Goal: Task Accomplishment & Management: Use online tool/utility

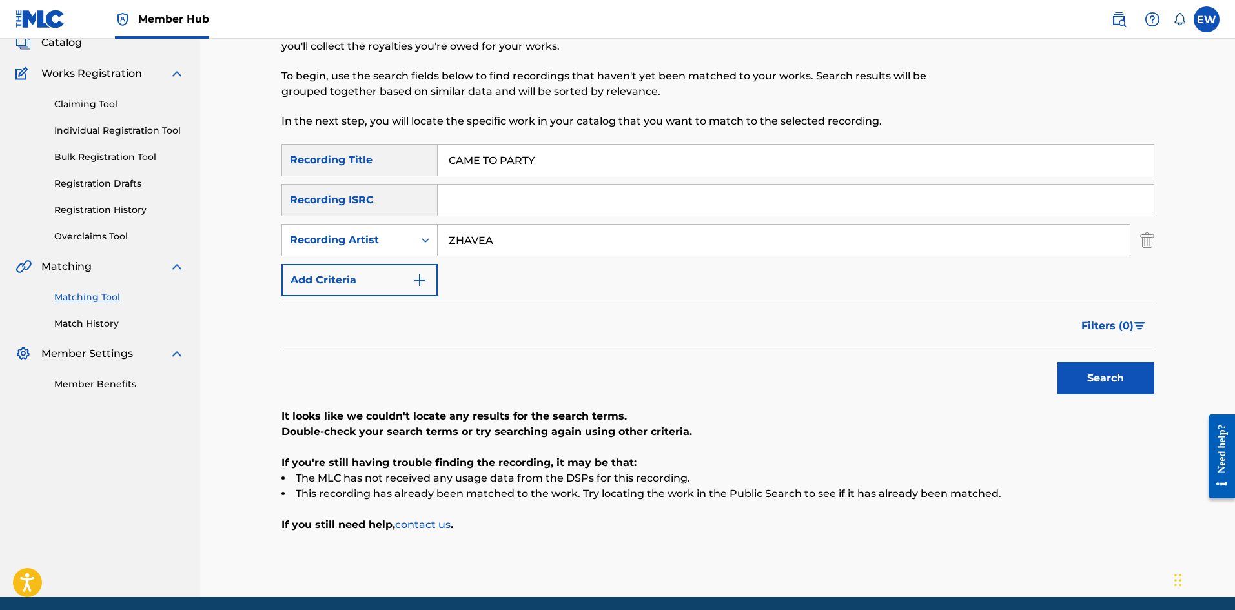
scroll to position [86, 0]
drag, startPoint x: 507, startPoint y: 232, endPoint x: 383, endPoint y: 248, distance: 125.6
click at [389, 256] on div "SearchWithCriteria36609766-bc74-437b-aee9-62618c7d95ac Recording Title CAME TO …" at bounding box center [717, 220] width 873 height 152
paste input "ROZE DON"
type input "ROZE DON"
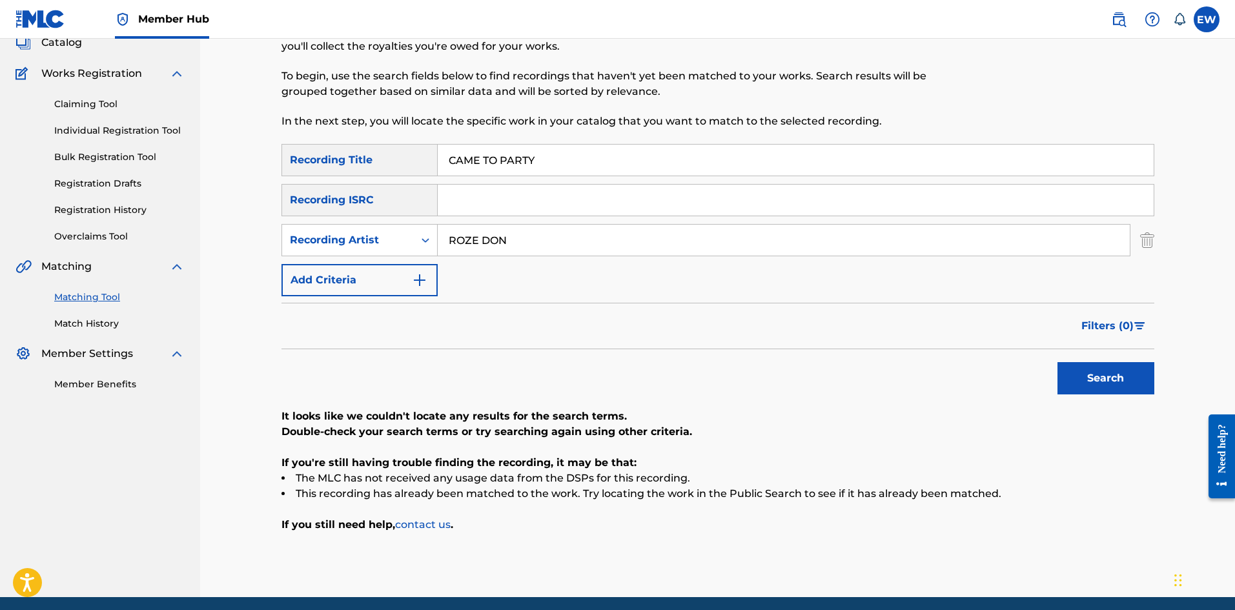
drag, startPoint x: 447, startPoint y: 143, endPoint x: 339, endPoint y: 164, distance: 109.7
click at [346, 161] on div "SearchWithCriteria36609766-bc74-437b-aee9-62618c7d95ac Recording Title CAME TO …" at bounding box center [717, 160] width 873 height 32
paste input "L BACK"
type input "CAMEL BACK"
click at [1069, 382] on button "Search" at bounding box center [1105, 378] width 97 height 32
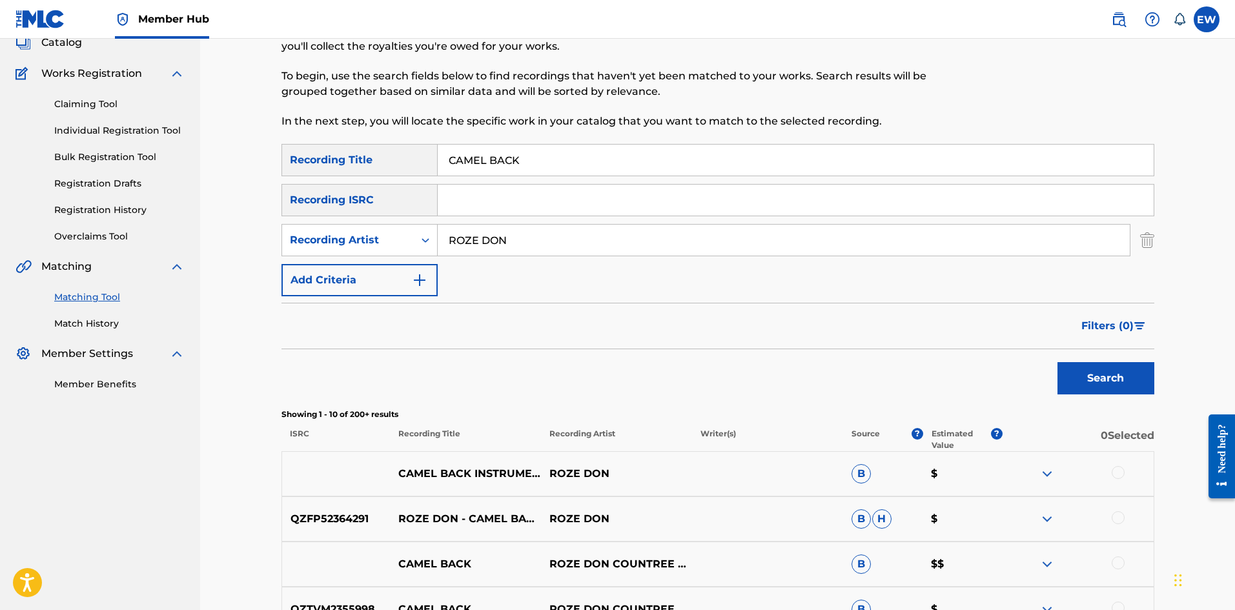
click at [1069, 474] on div at bounding box center [1117, 472] width 13 height 13
click at [1069, 518] on div at bounding box center [1077, 518] width 151 height 15
click at [1069, 516] on div at bounding box center [1117, 517] width 13 height 13
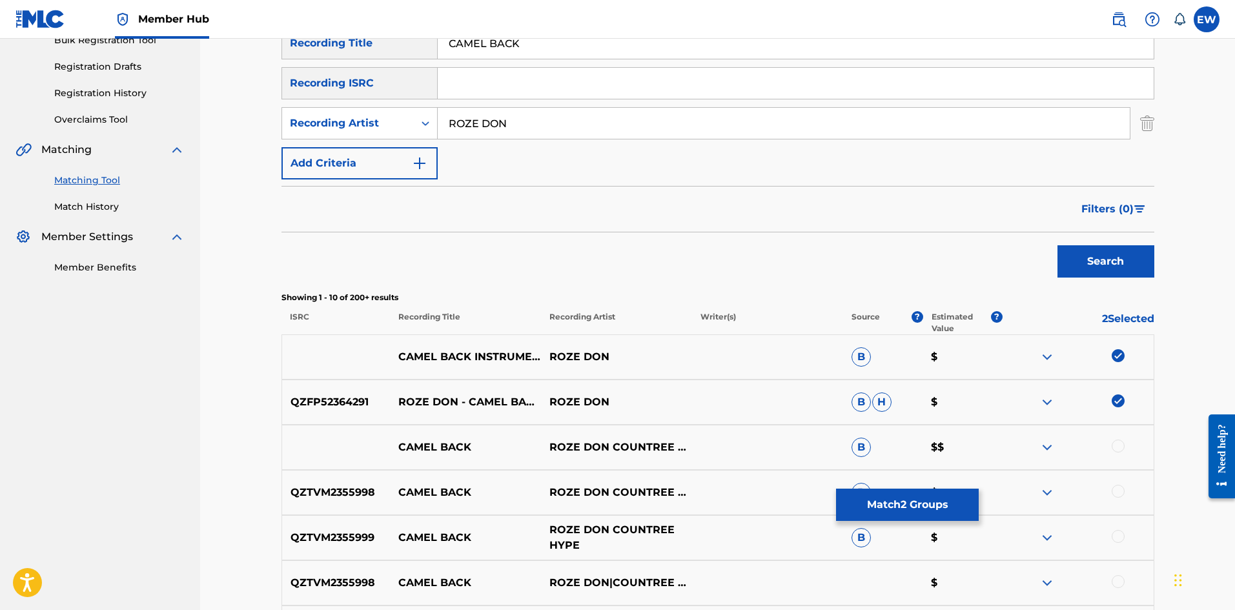
scroll to position [215, 0]
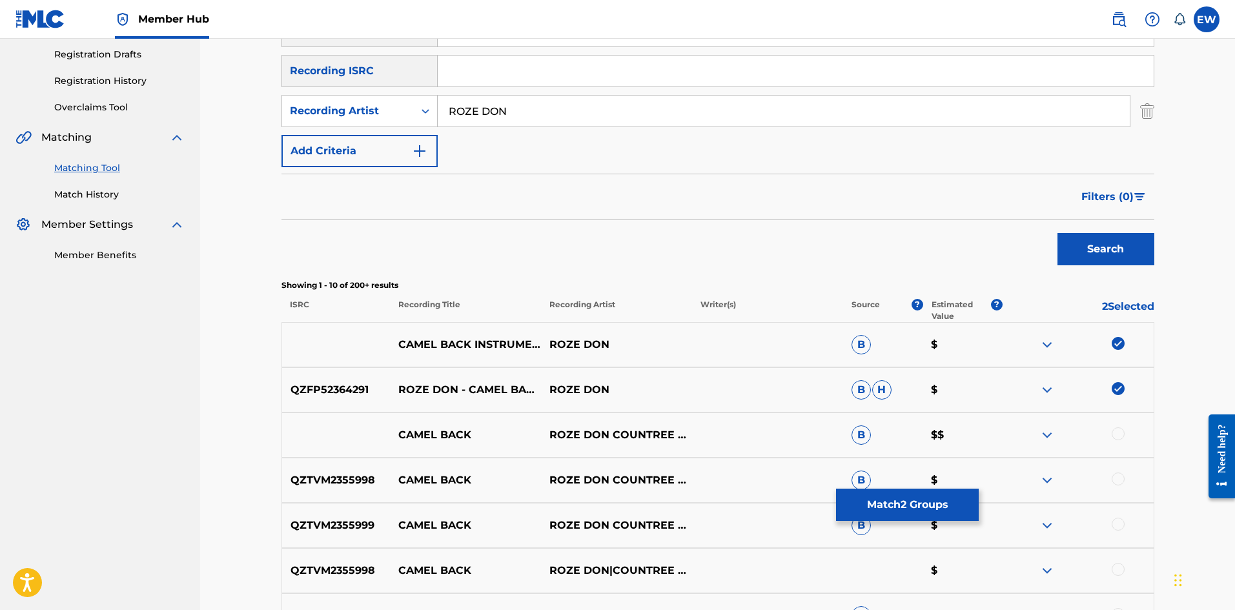
click at [1069, 431] on div at bounding box center [1117, 433] width 13 height 13
click at [1069, 483] on div at bounding box center [1117, 478] width 13 height 13
click at [1069, 523] on div at bounding box center [1117, 524] width 13 height 13
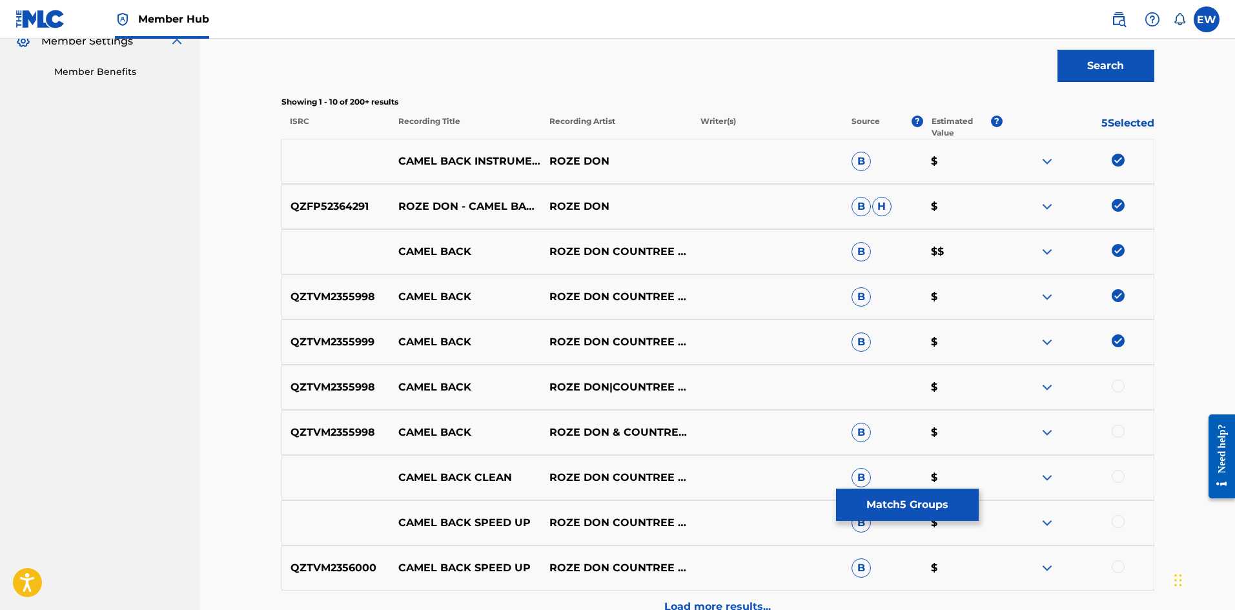
scroll to position [409, 0]
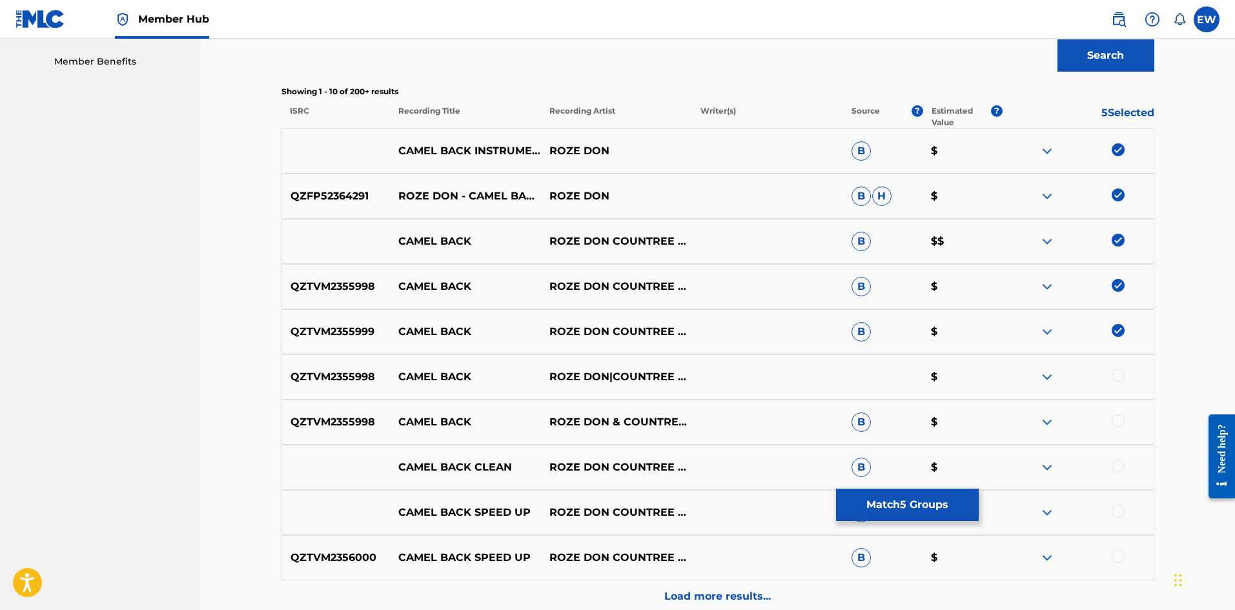
click at [1069, 379] on div at bounding box center [1117, 375] width 13 height 13
click at [1069, 421] on div at bounding box center [1117, 420] width 13 height 13
click at [1069, 463] on div at bounding box center [1117, 466] width 13 height 13
click at [1069, 505] on div at bounding box center [1117, 511] width 13 height 13
click at [1069, 558] on div at bounding box center [1117, 556] width 13 height 13
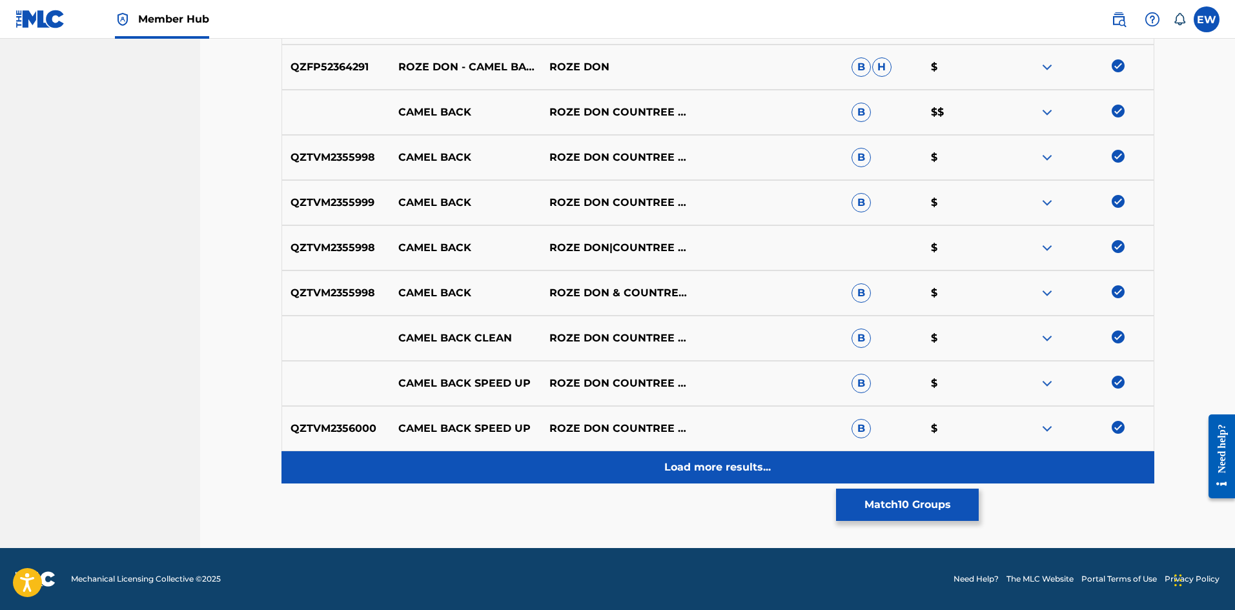
click at [744, 469] on p "Load more results..." at bounding box center [717, 467] width 106 height 15
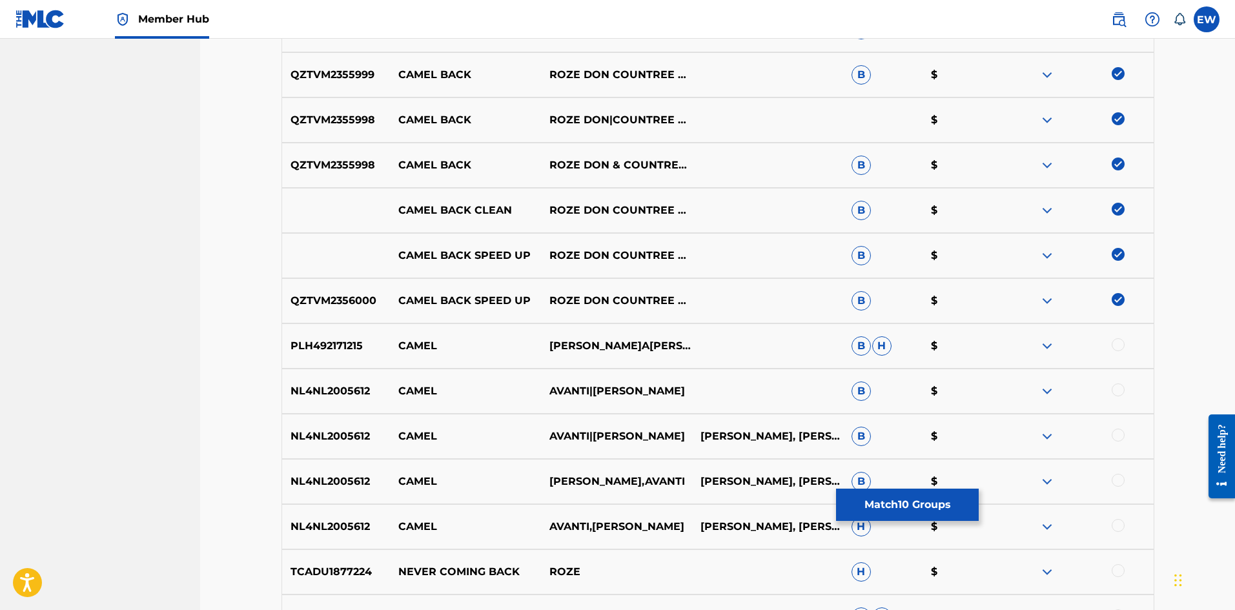
scroll to position [667, 0]
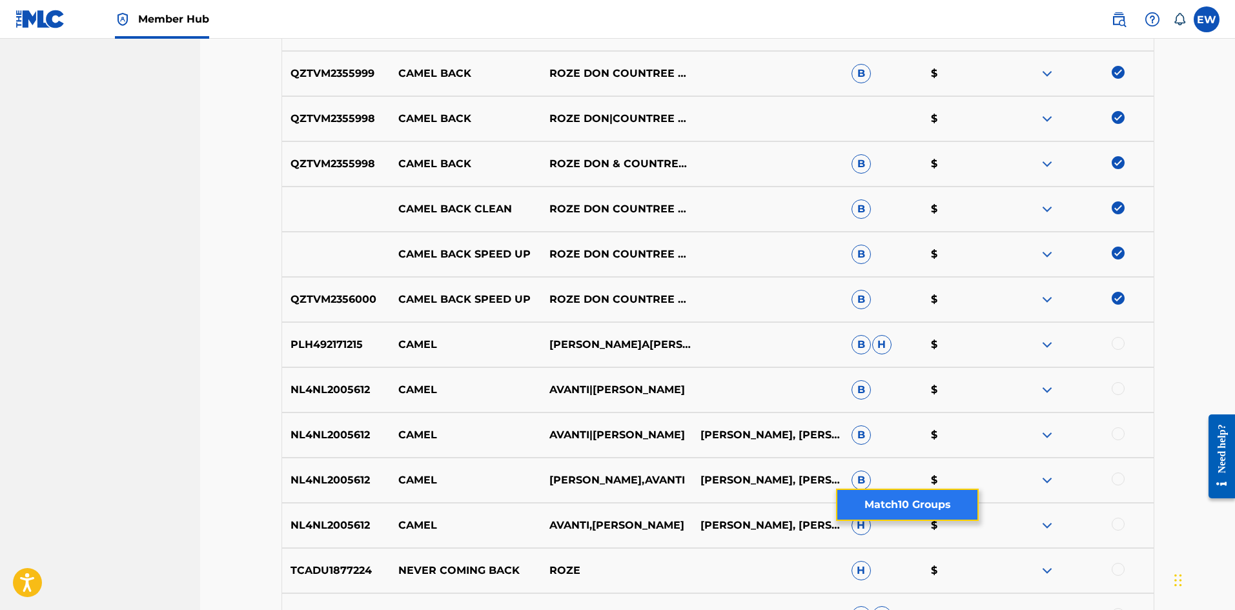
click at [874, 498] on button "Match 10 Groups" at bounding box center [907, 505] width 143 height 32
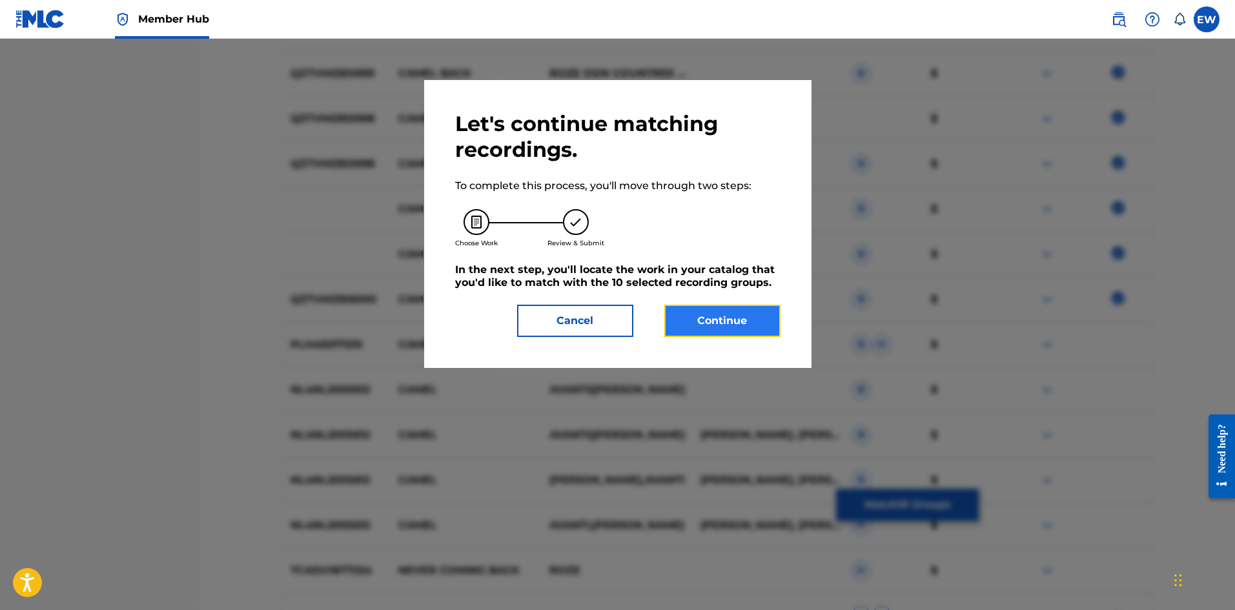
click at [683, 332] on button "Continue" at bounding box center [722, 321] width 116 height 32
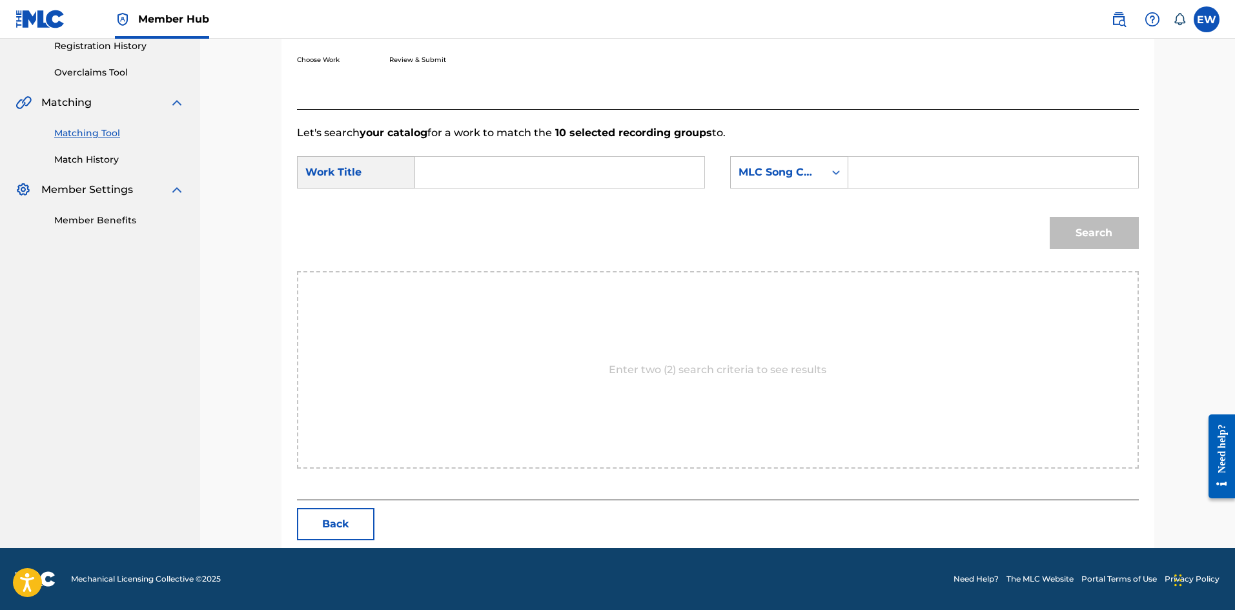
click at [646, 179] on input "Search Form" at bounding box center [559, 172] width 267 height 31
paste input "CAMEL BACK"
type input "CAMEL BACK"
click at [912, 177] on input "Search Form" at bounding box center [992, 172] width 267 height 31
paste input "CC1LSR"
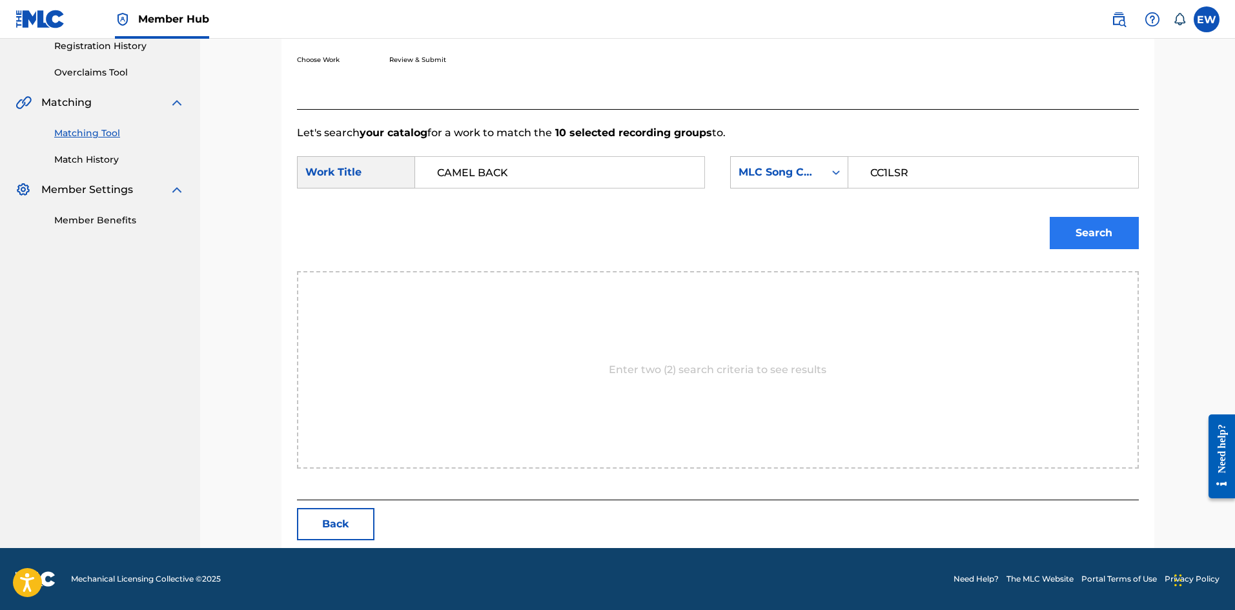
type input "CC1LSR"
click at [1069, 233] on button "Search" at bounding box center [1093, 233] width 89 height 32
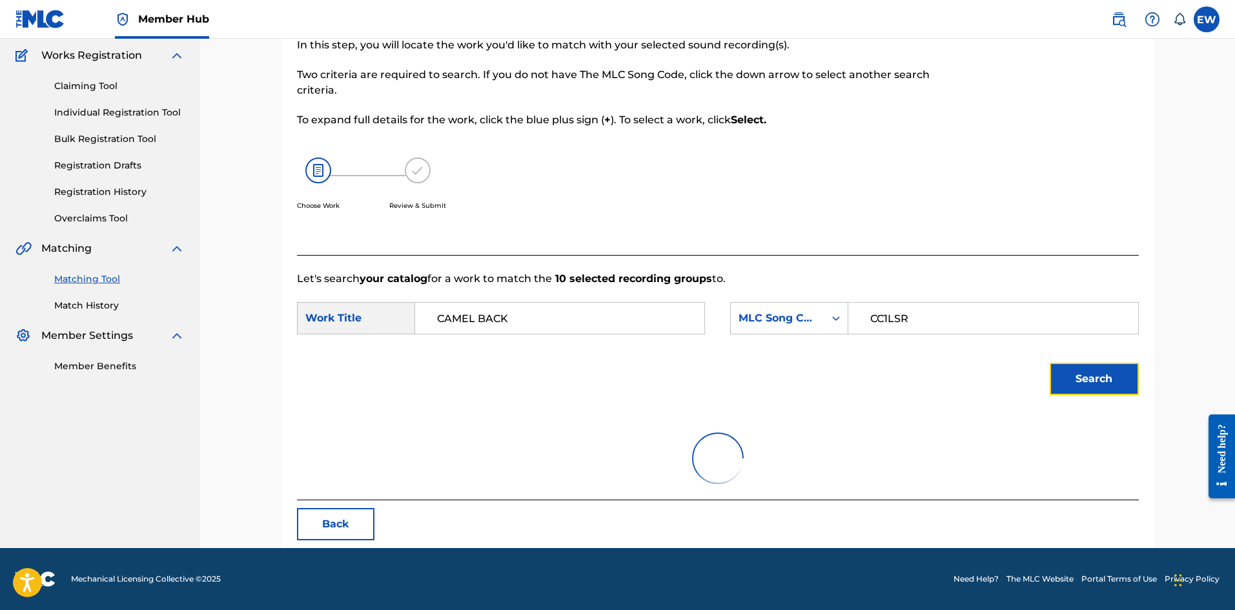
scroll to position [212, 0]
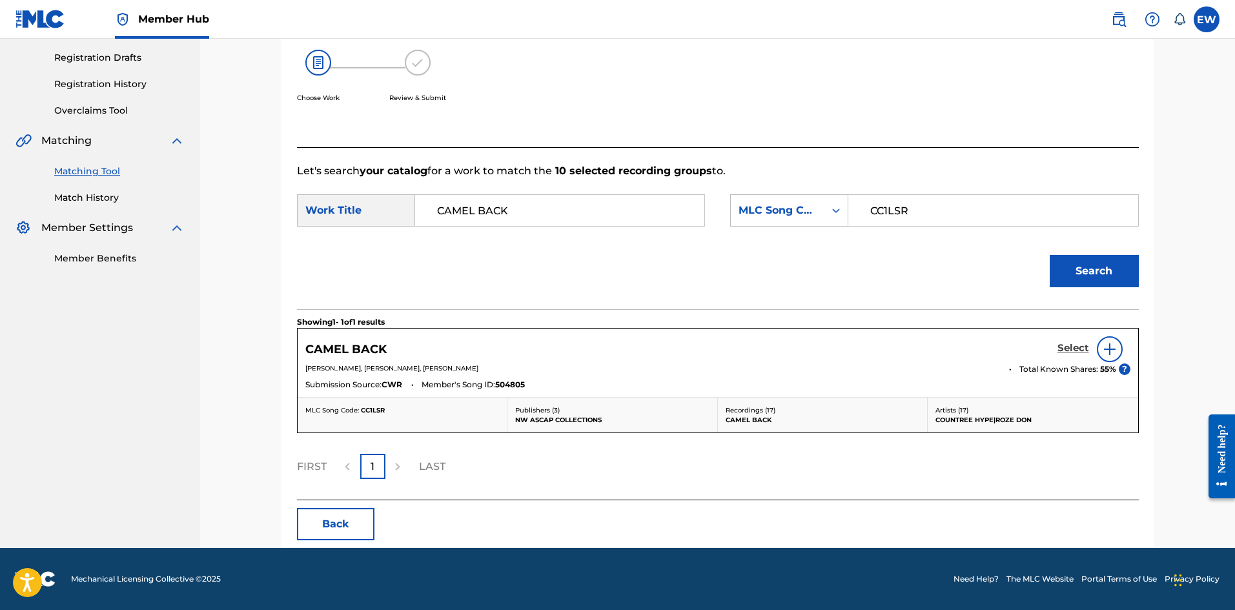
click at [1069, 348] on h5 "Select" at bounding box center [1073, 348] width 32 height 12
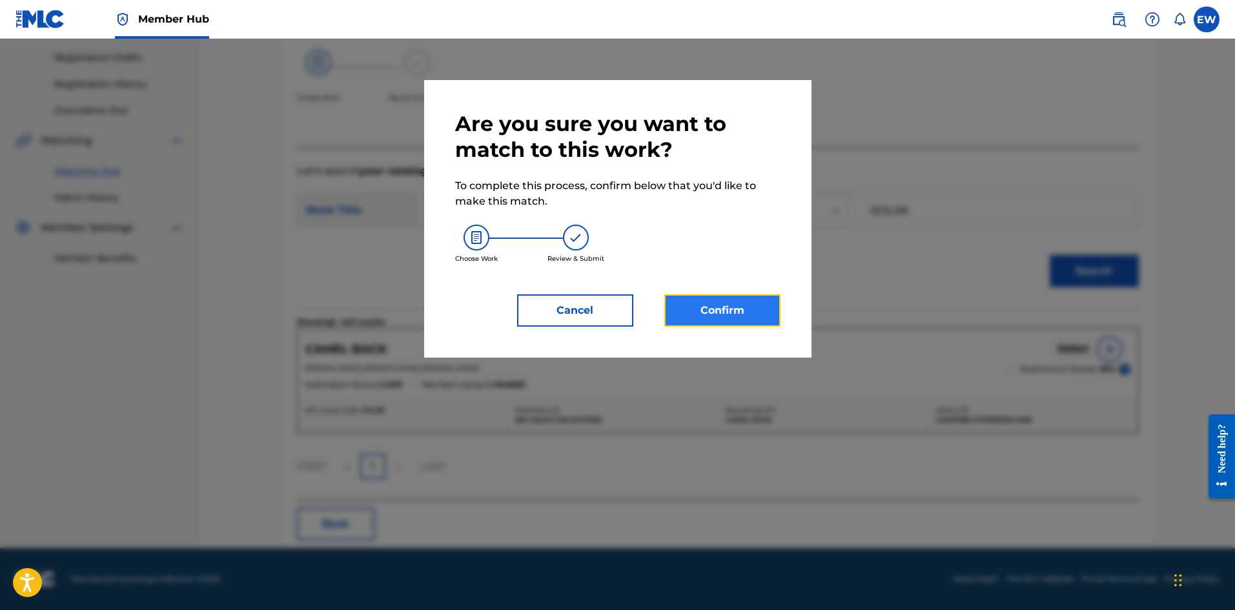
click at [741, 322] on button "Confirm" at bounding box center [722, 310] width 116 height 32
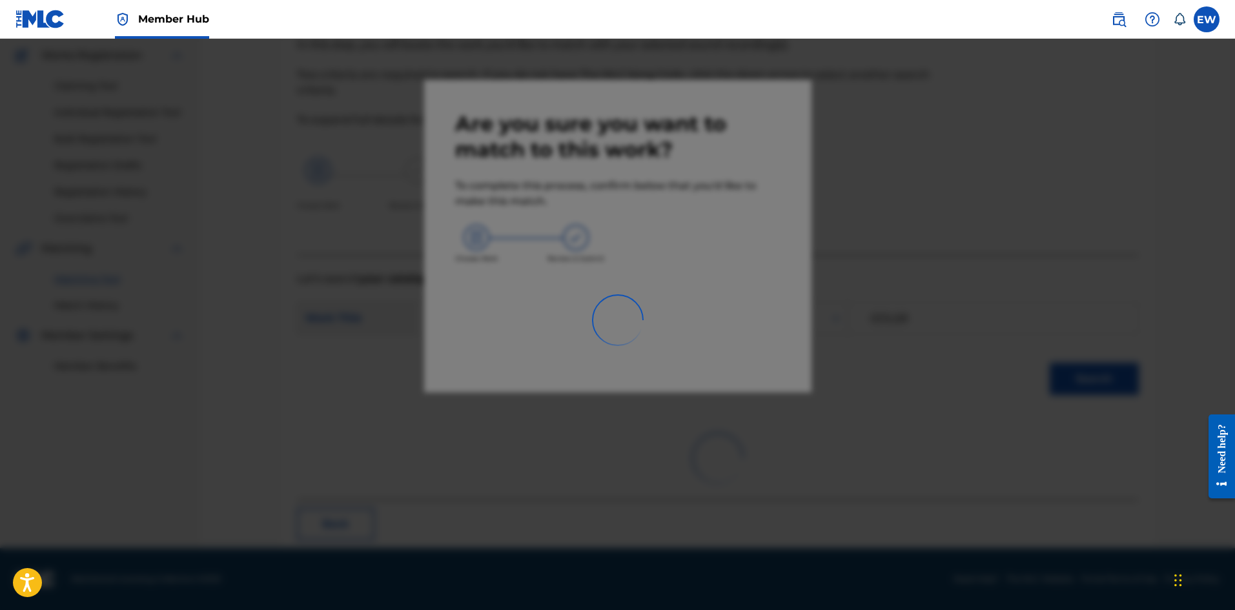
scroll to position [31, 0]
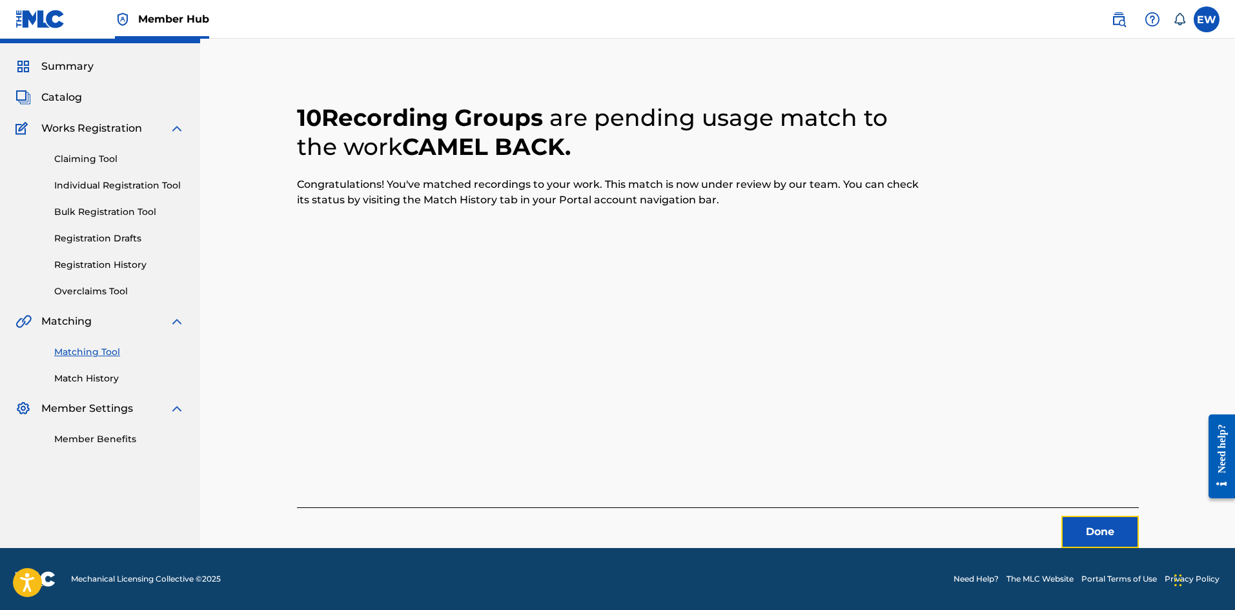
drag, startPoint x: 1080, startPoint y: 520, endPoint x: 1170, endPoint y: 554, distance: 96.4
click at [1069, 520] on button "Done" at bounding box center [1099, 532] width 77 height 32
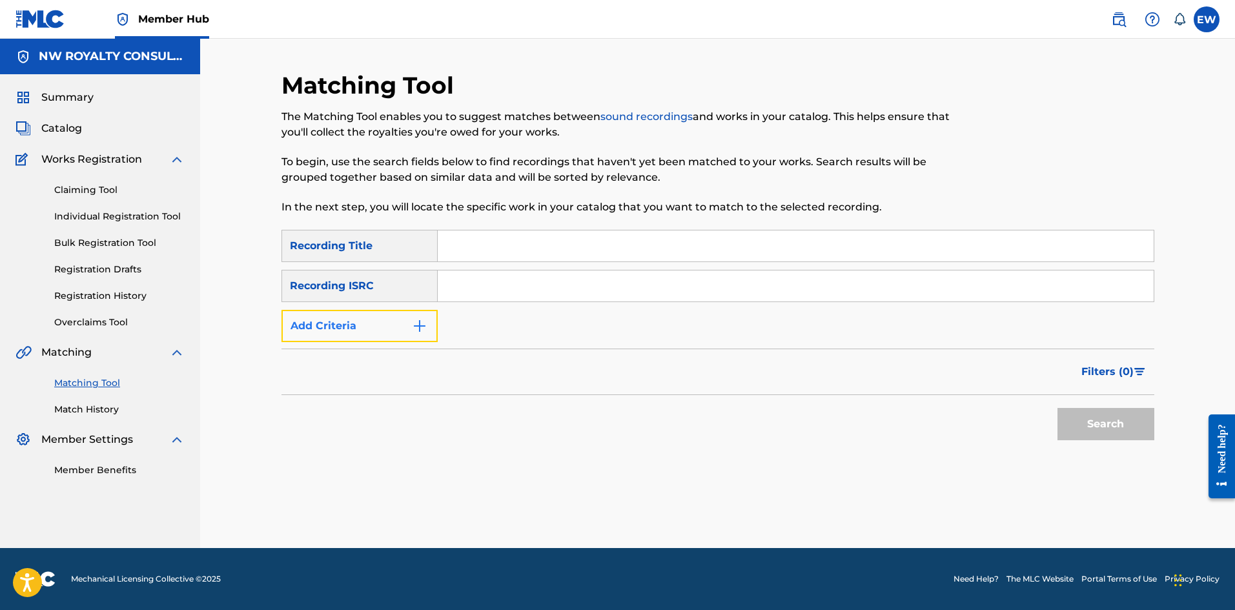
click at [387, 325] on button "Add Criteria" at bounding box center [359, 326] width 156 height 32
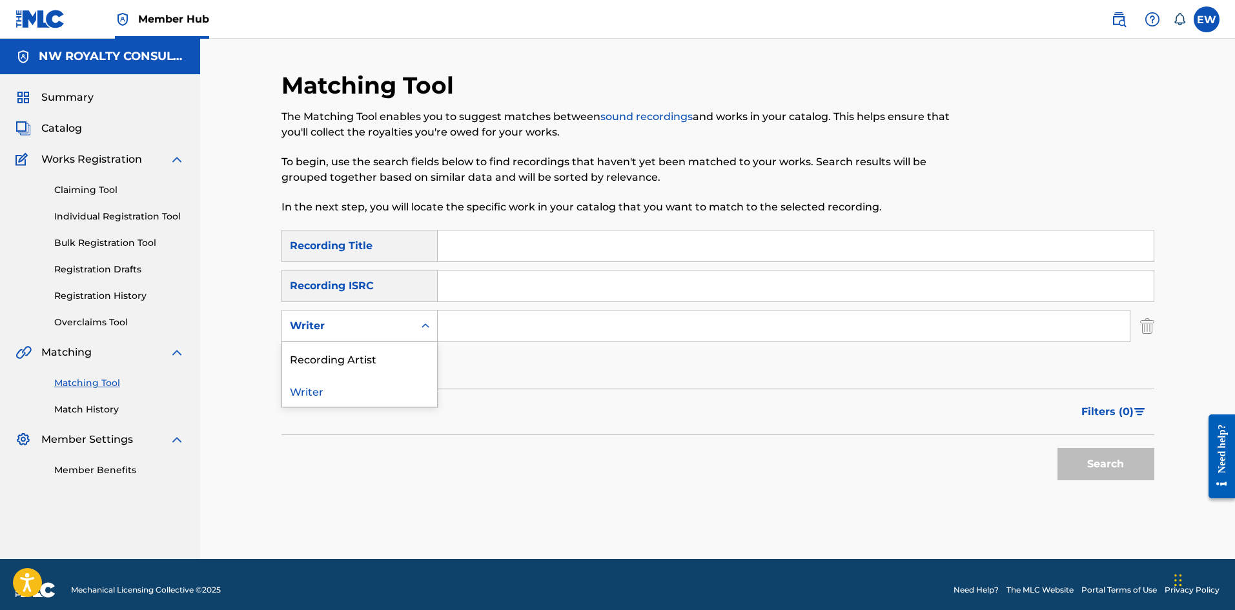
click at [383, 323] on div "Writer" at bounding box center [348, 325] width 116 height 15
click at [347, 360] on div "Recording Artist" at bounding box center [359, 358] width 155 height 32
click at [481, 326] on input "Search Form" at bounding box center [784, 325] width 692 height 31
paste input "FRAHCESS"
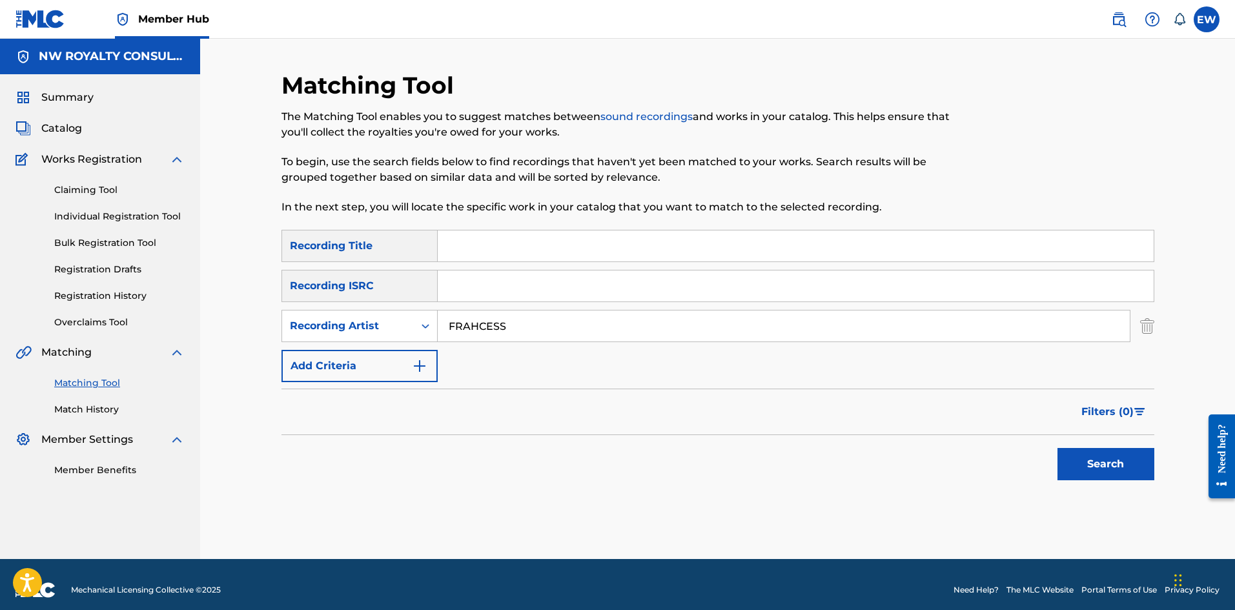
type input "FRAHCESS"
click at [541, 257] on input "Search Form" at bounding box center [796, 245] width 716 height 31
paste input "CAMPARI & RUM"
type input "CAMPARI & RUM"
drag, startPoint x: 1081, startPoint y: 462, endPoint x: 1064, endPoint y: 446, distance: 23.3
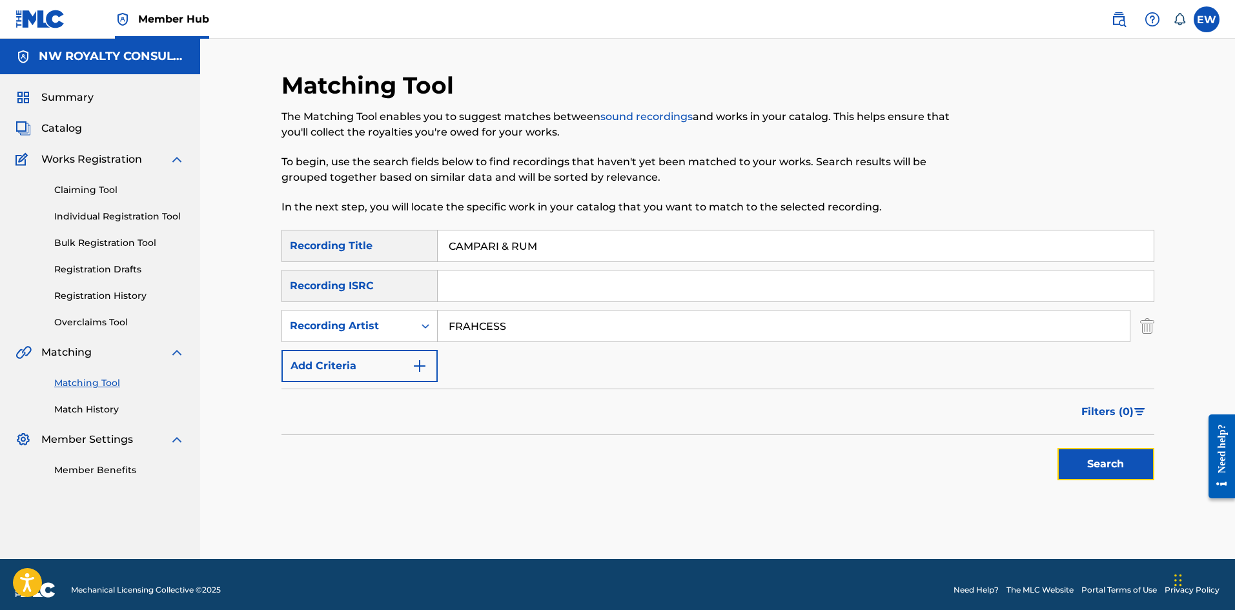
click at [1069, 461] on button "Search" at bounding box center [1105, 464] width 97 height 32
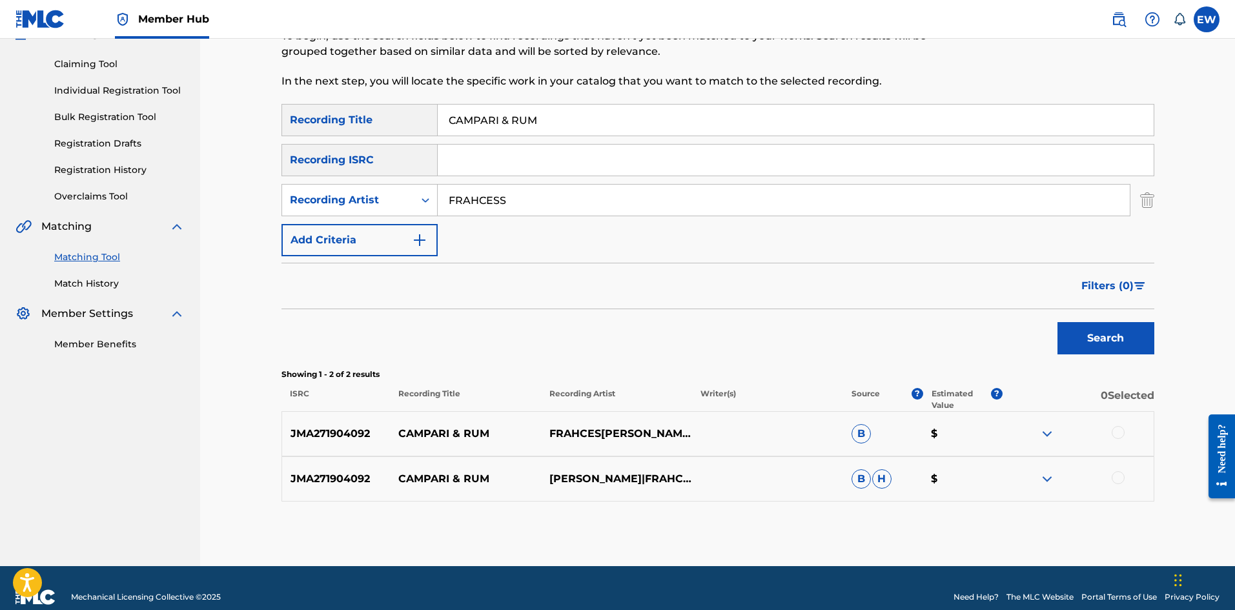
scroll to position [144, 0]
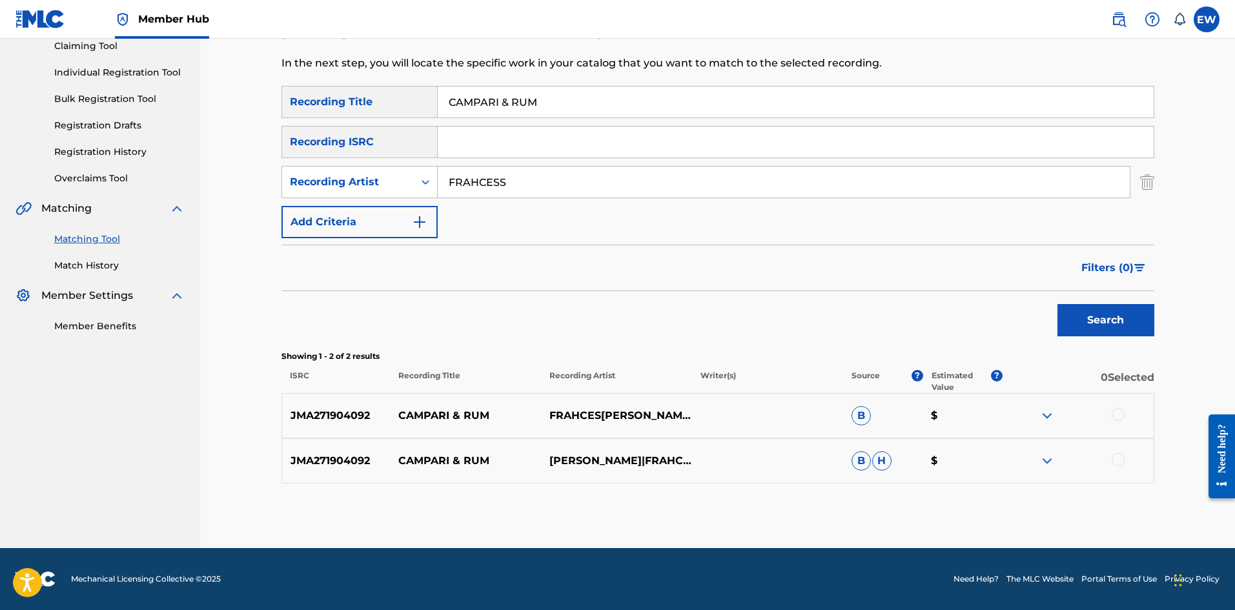
click at [1069, 416] on div at bounding box center [1117, 414] width 13 height 13
drag, startPoint x: 1120, startPoint y: 456, endPoint x: 1102, endPoint y: 447, distance: 20.2
click at [1069, 456] on div at bounding box center [1117, 459] width 13 height 13
click at [873, 510] on button "Match 2 Groups" at bounding box center [907, 505] width 143 height 32
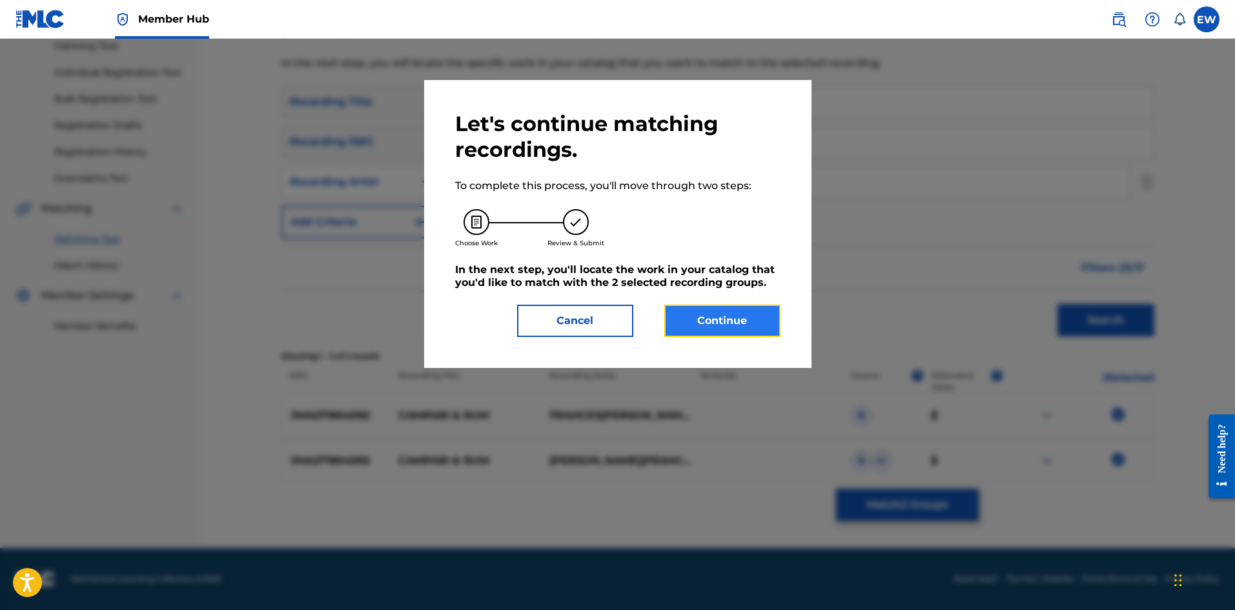
click at [698, 321] on button "Continue" at bounding box center [722, 321] width 116 height 32
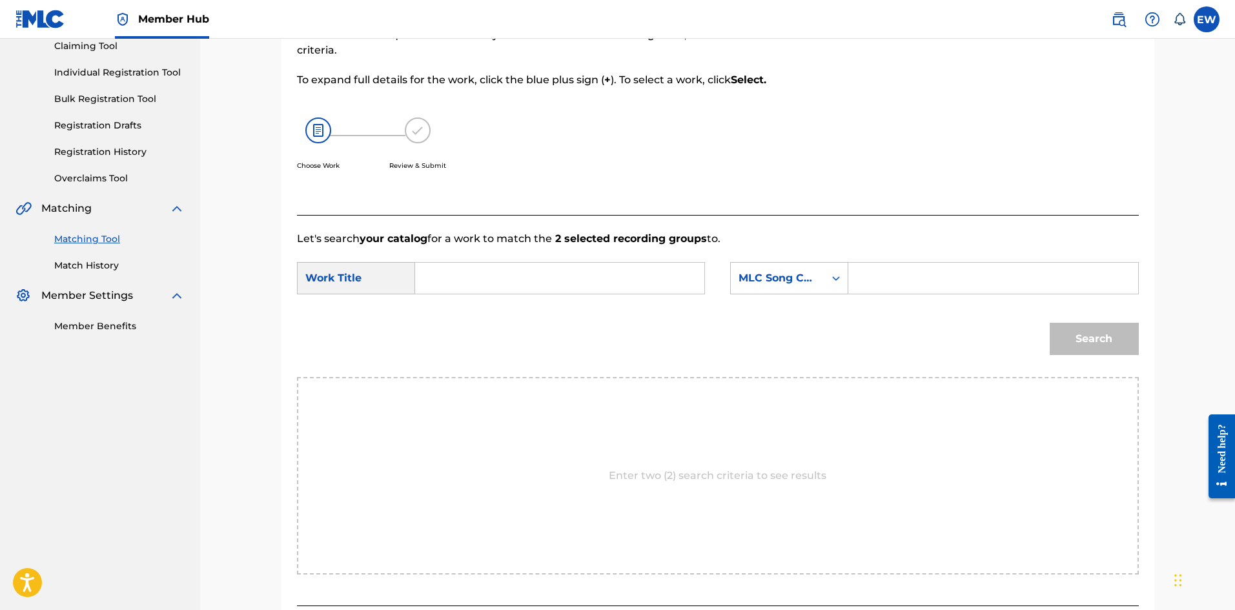
click at [600, 277] on input "Search Form" at bounding box center [559, 278] width 267 height 31
paste input "CAMPARI & RUM"
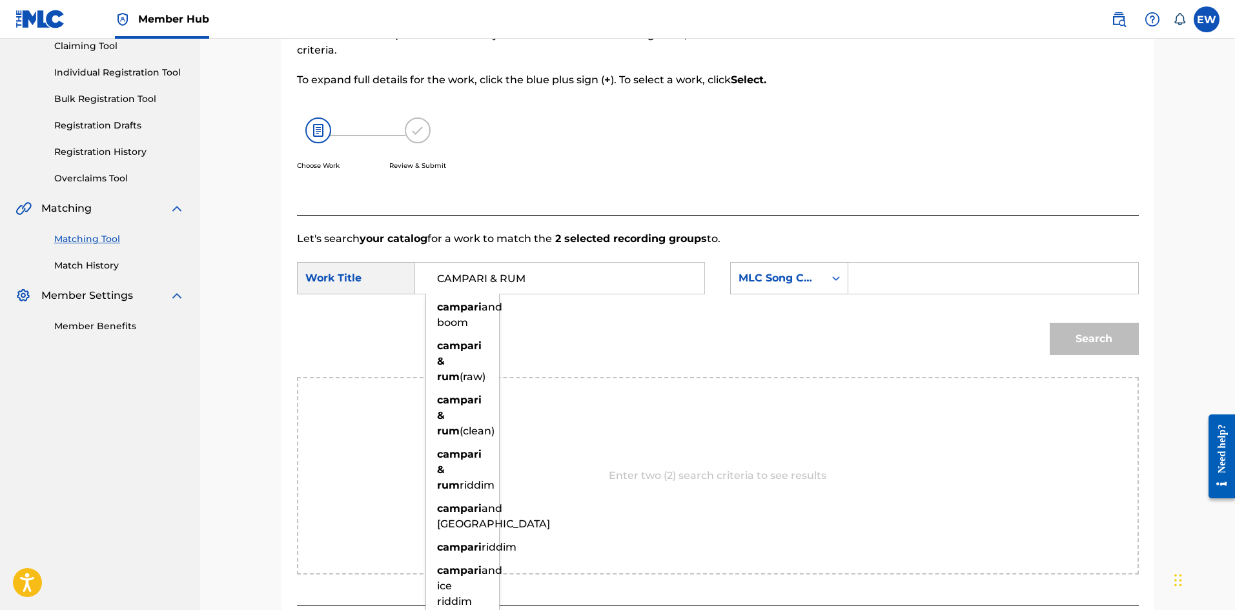
type input "CAMPARI & RUM"
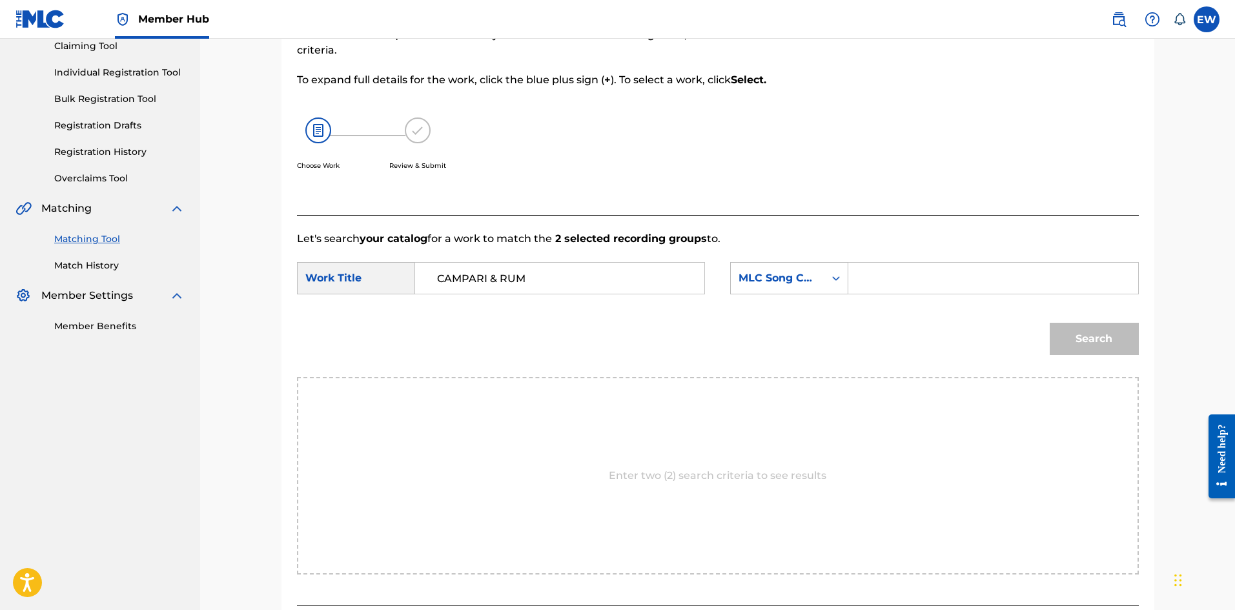
click at [965, 289] on input "Search Form" at bounding box center [992, 278] width 267 height 31
paste input "CA528B"
type input "CA528B"
click at [1069, 343] on button "Search" at bounding box center [1093, 339] width 89 height 32
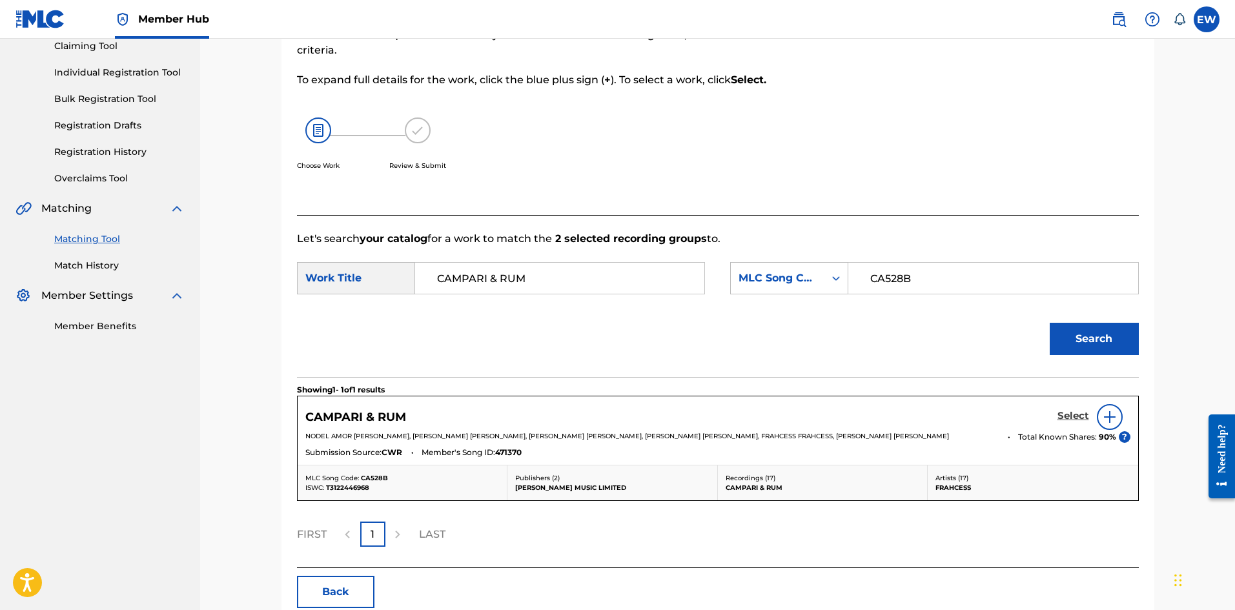
click at [1069, 416] on h5 "Select" at bounding box center [1073, 416] width 32 height 12
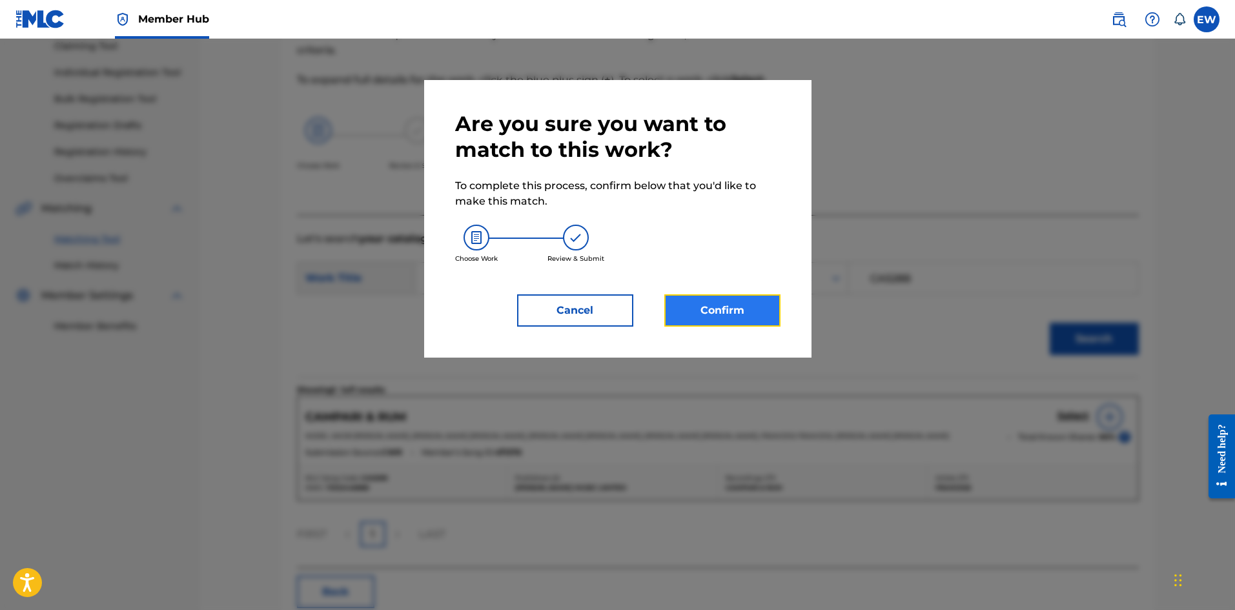
click at [718, 311] on button "Confirm" at bounding box center [722, 310] width 116 height 32
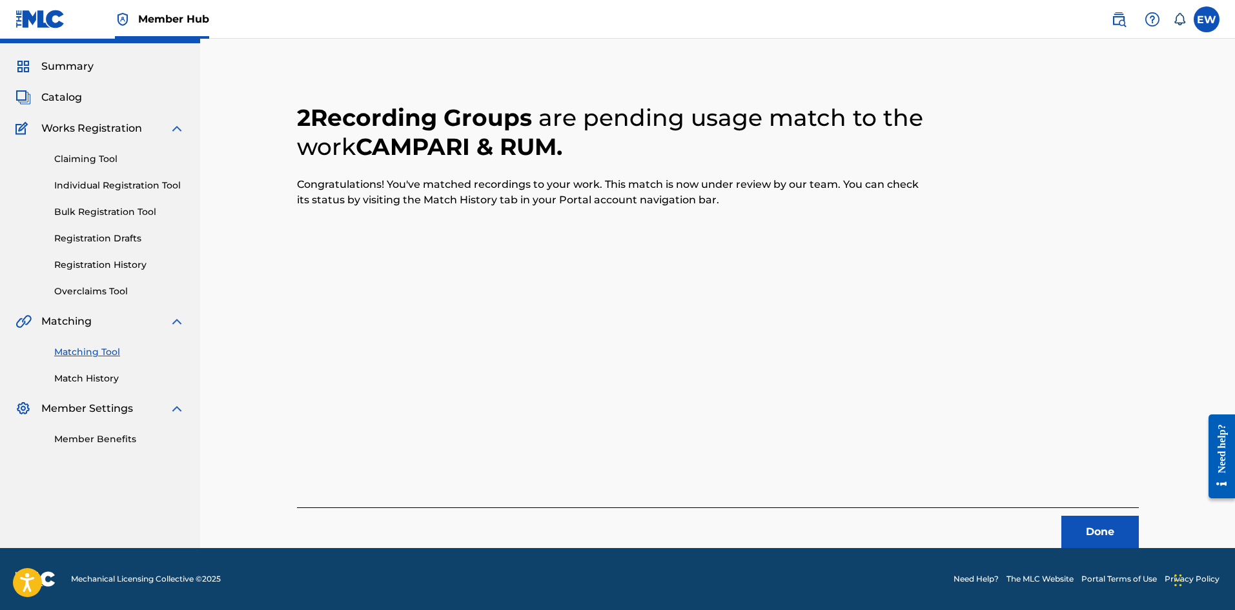
scroll to position [31, 0]
click at [1069, 536] on button "Done" at bounding box center [1099, 532] width 77 height 32
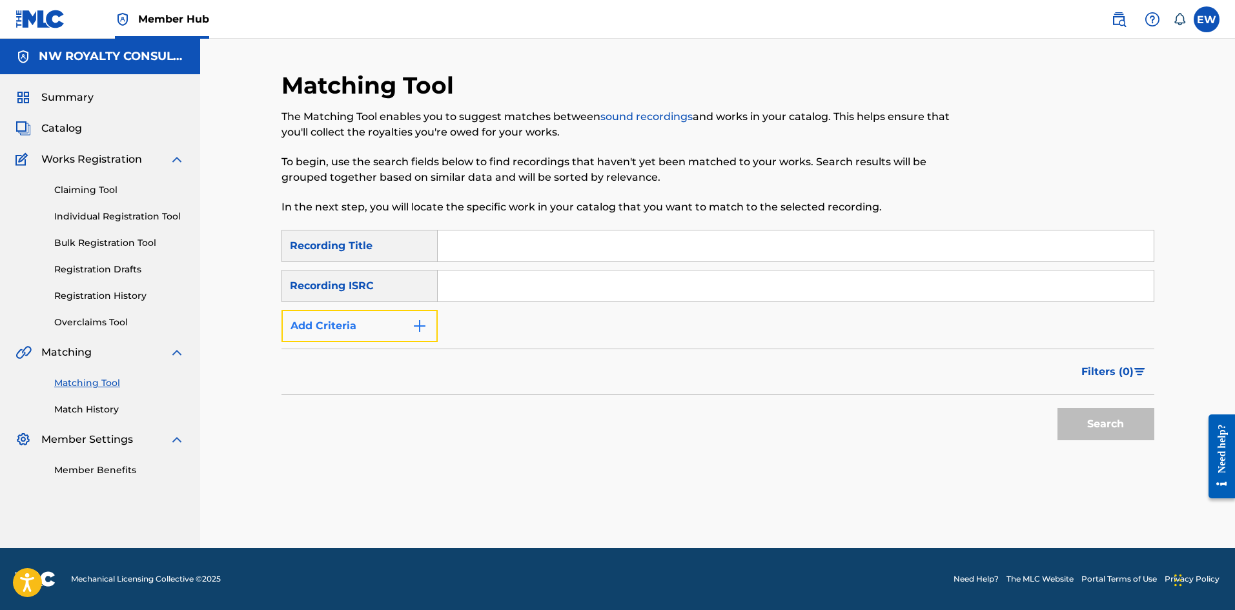
click at [345, 328] on button "Add Criteria" at bounding box center [359, 326] width 156 height 32
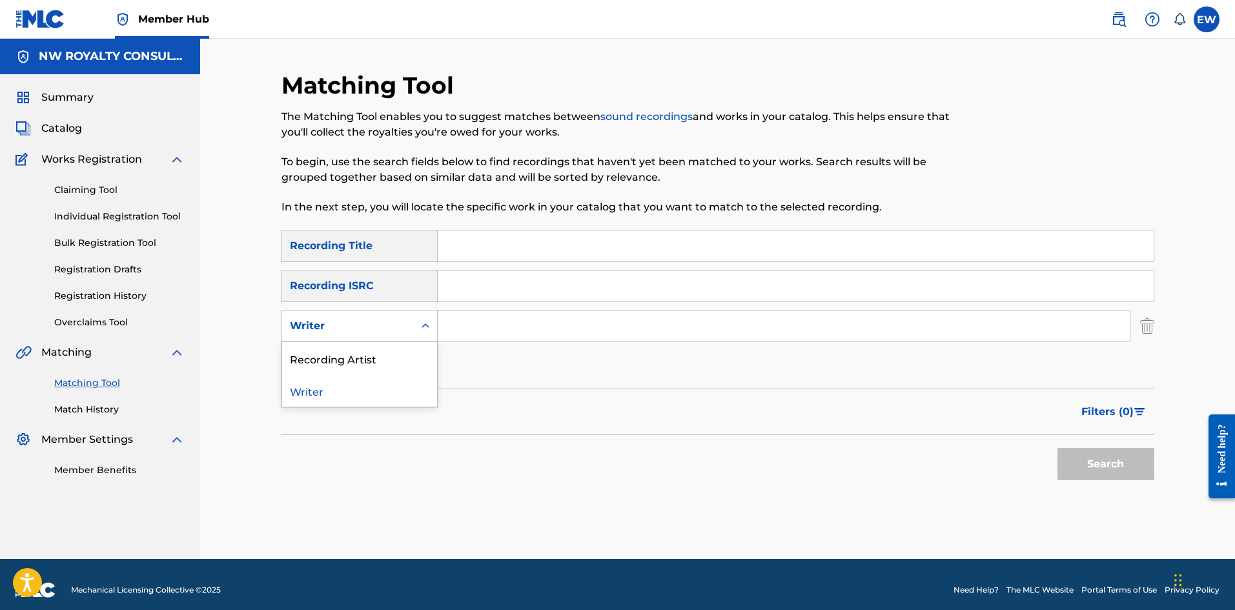
click at [345, 328] on div "Writer" at bounding box center [348, 325] width 116 height 15
drag, startPoint x: 336, startPoint y: 356, endPoint x: 387, endPoint y: 345, distance: 52.9
click at [345, 354] on div "Recording Artist" at bounding box center [359, 358] width 155 height 32
drag, startPoint x: 472, startPoint y: 320, endPoint x: 453, endPoint y: 322, distance: 19.5
click at [461, 321] on input "Search Form" at bounding box center [784, 325] width 692 height 31
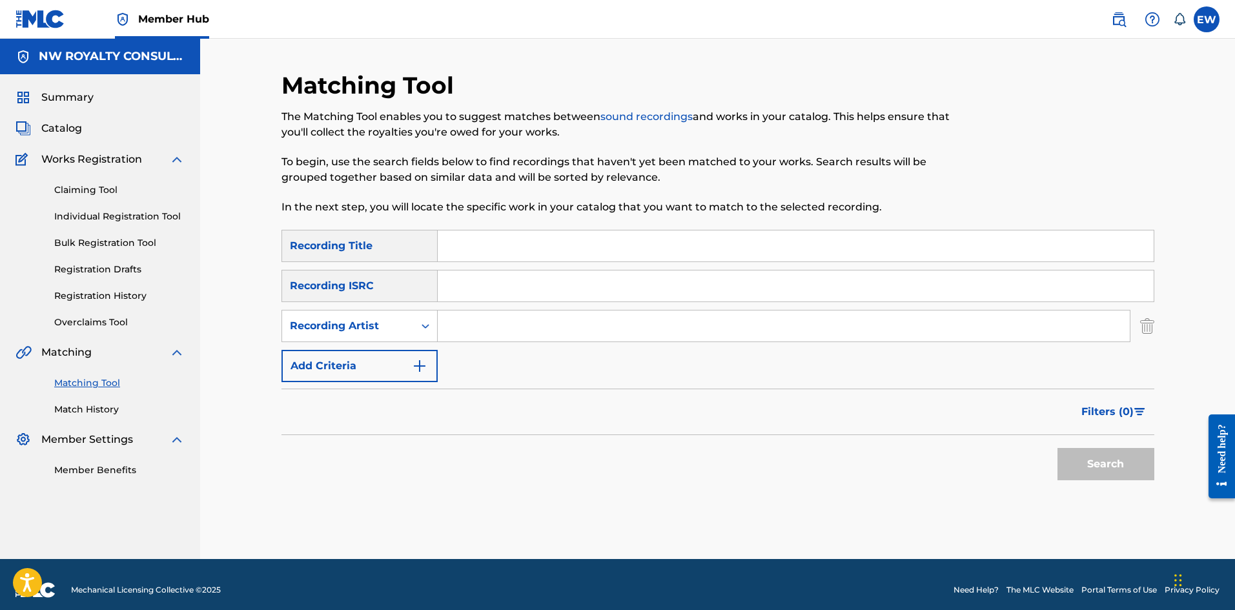
paste input "POPCAAN"
type input "POPCAAN"
drag, startPoint x: 536, startPoint y: 245, endPoint x: 501, endPoint y: 229, distance: 38.7
click at [531, 243] on input "Search Form" at bounding box center [796, 245] width 716 height 31
paste input "CAN BELIEVE"
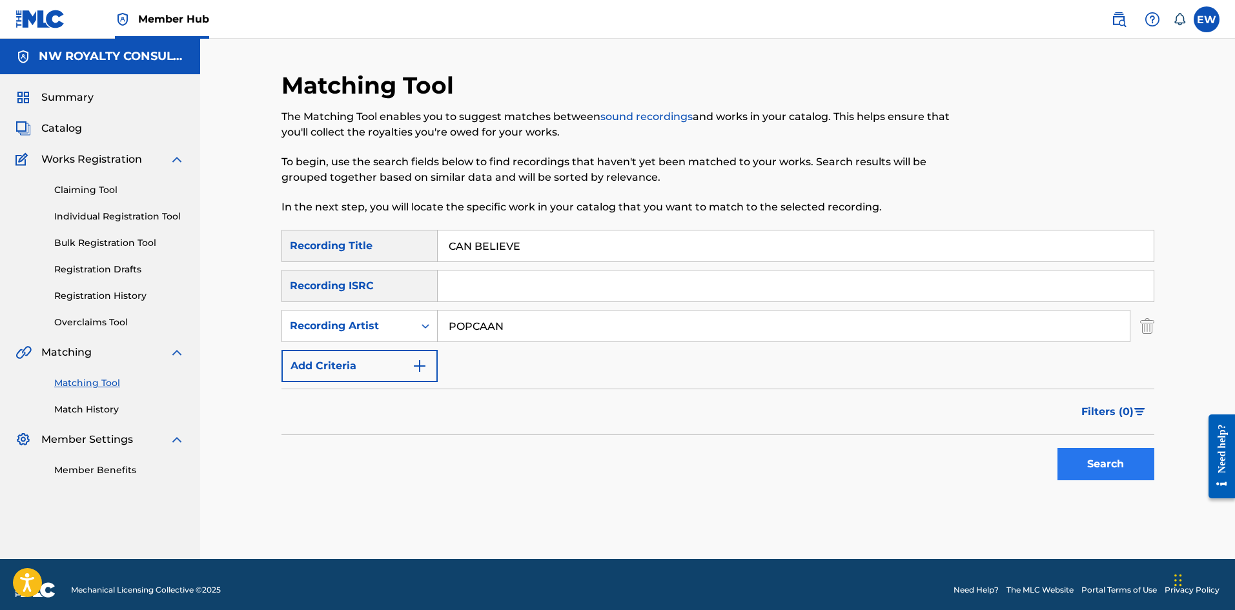
type input "CAN BELIEVE"
click at [1069, 469] on button "Search" at bounding box center [1105, 464] width 97 height 32
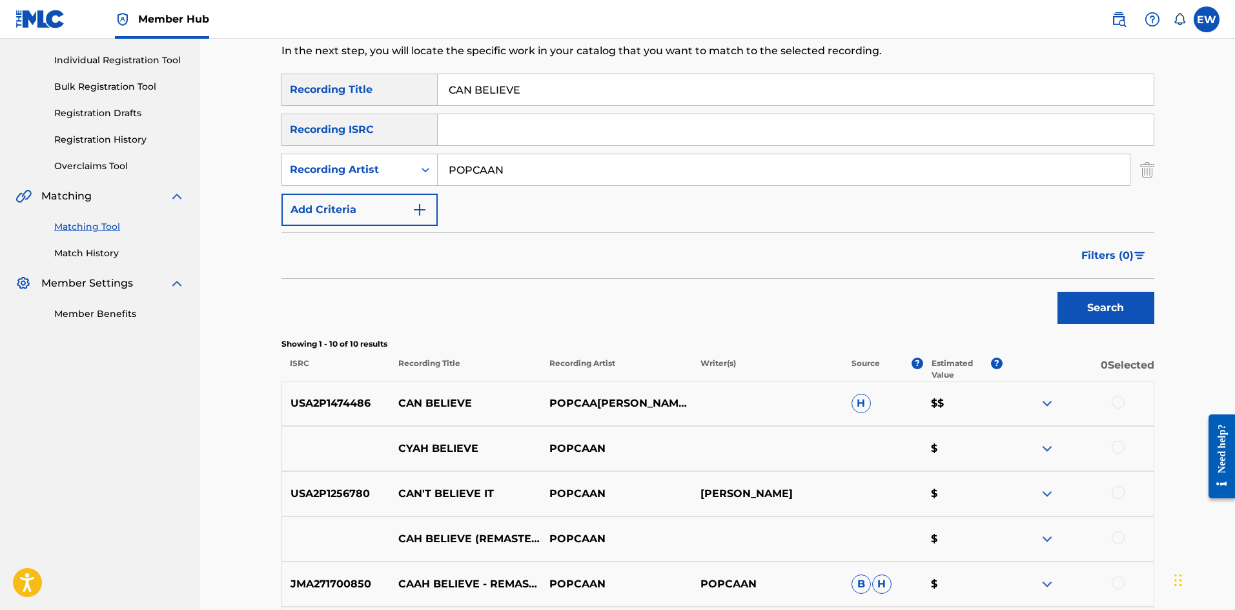
scroll to position [194, 0]
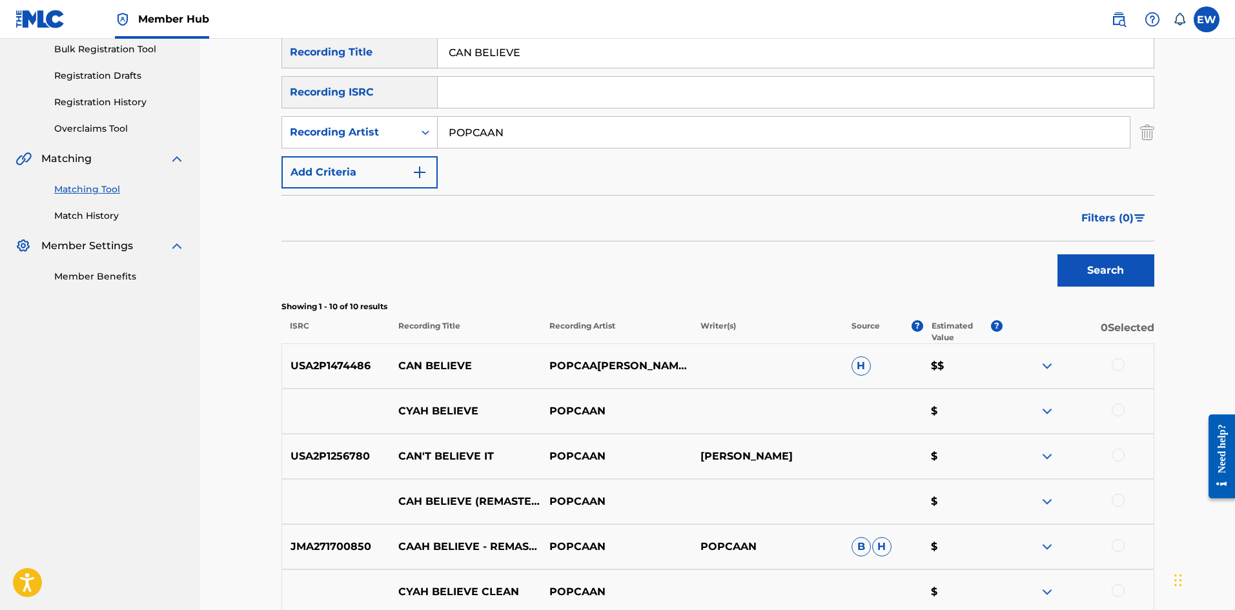
click at [1069, 368] on div at bounding box center [1117, 364] width 13 height 13
drag, startPoint x: 842, startPoint y: 503, endPoint x: 849, endPoint y: 505, distance: 7.0
click at [849, 505] on button "Match 1 Group" at bounding box center [907, 505] width 143 height 32
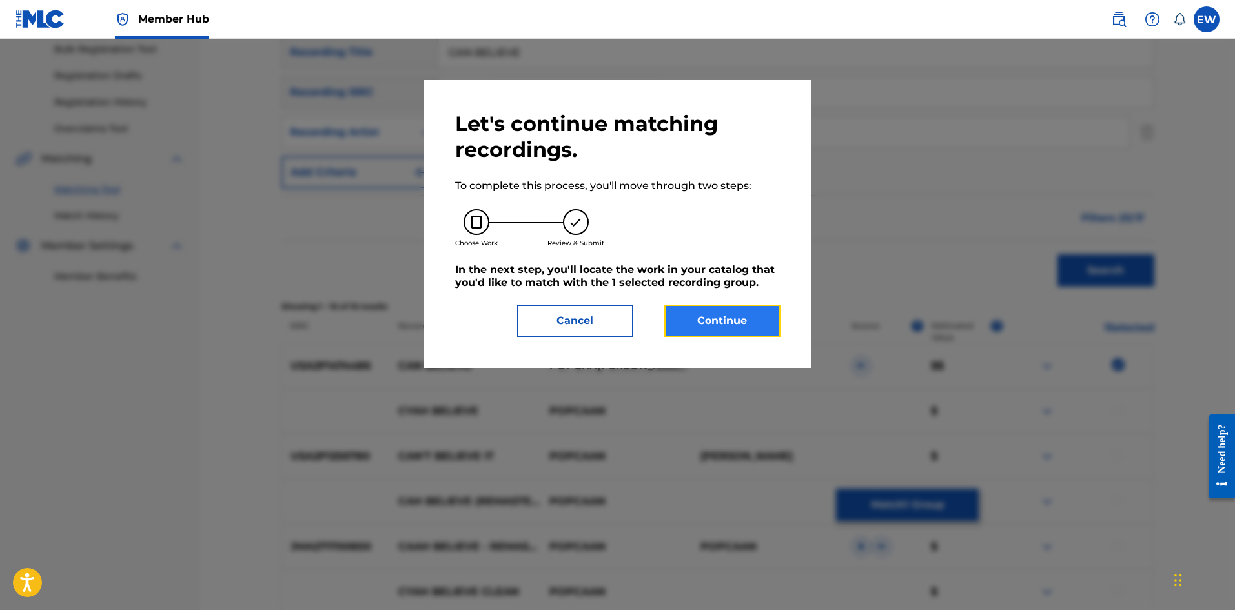
click at [694, 328] on button "Continue" at bounding box center [722, 321] width 116 height 32
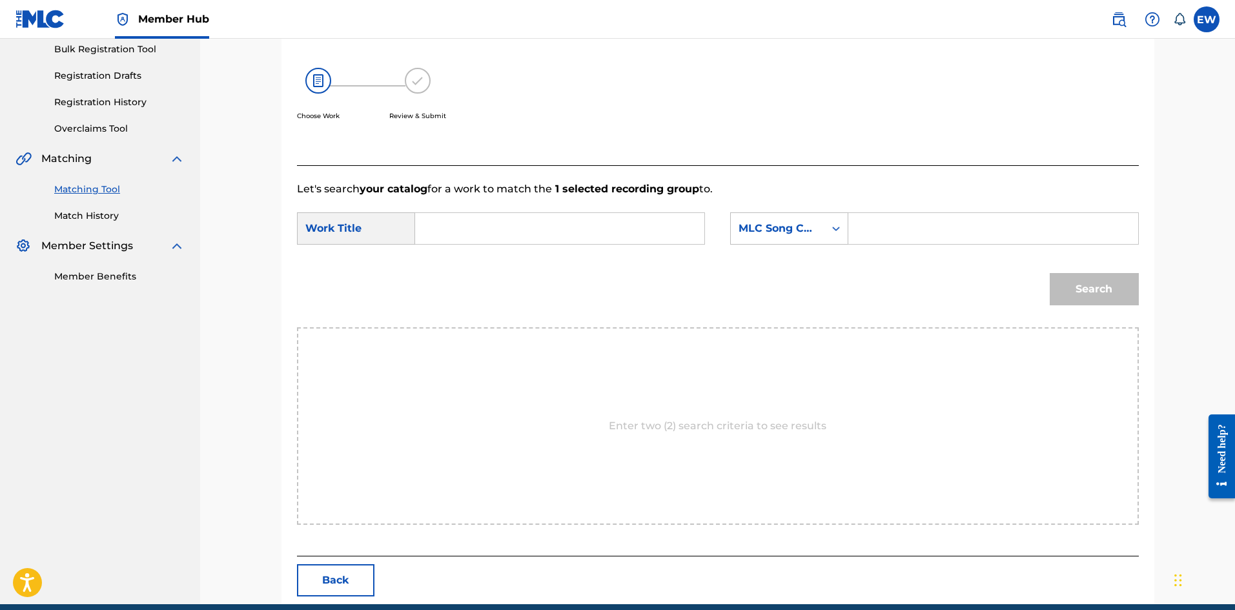
drag, startPoint x: 587, startPoint y: 228, endPoint x: 572, endPoint y: 236, distance: 15.9
click at [583, 231] on input "Search Form" at bounding box center [559, 228] width 267 height 31
paste input "CAN BELIEVE"
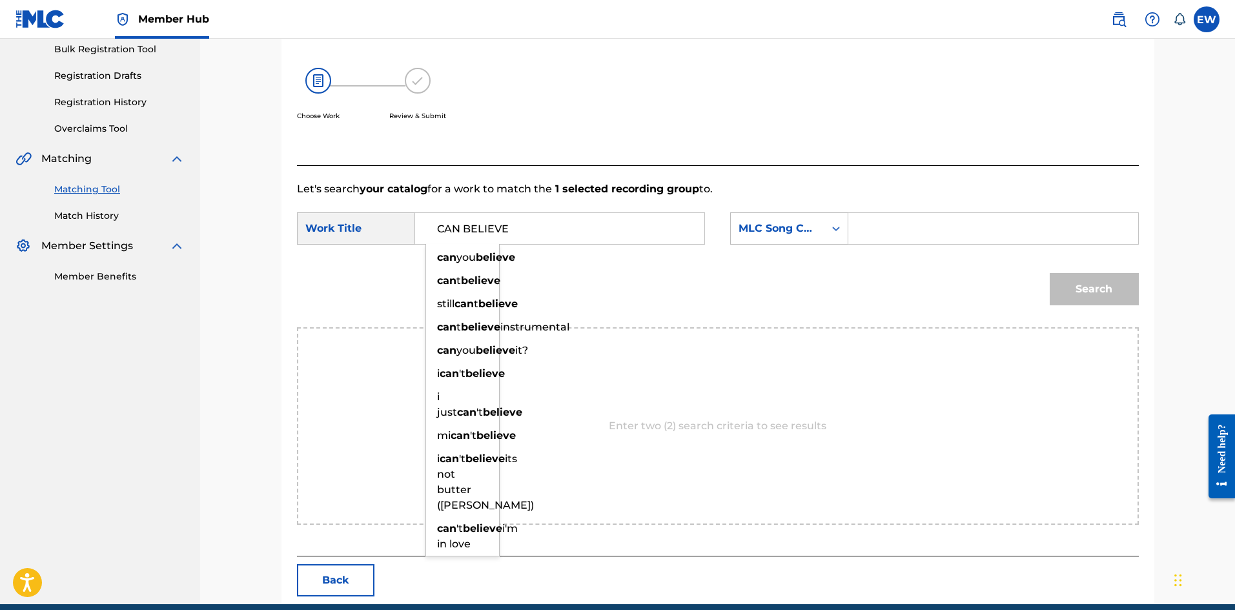
type input "CAN BELIEVE"
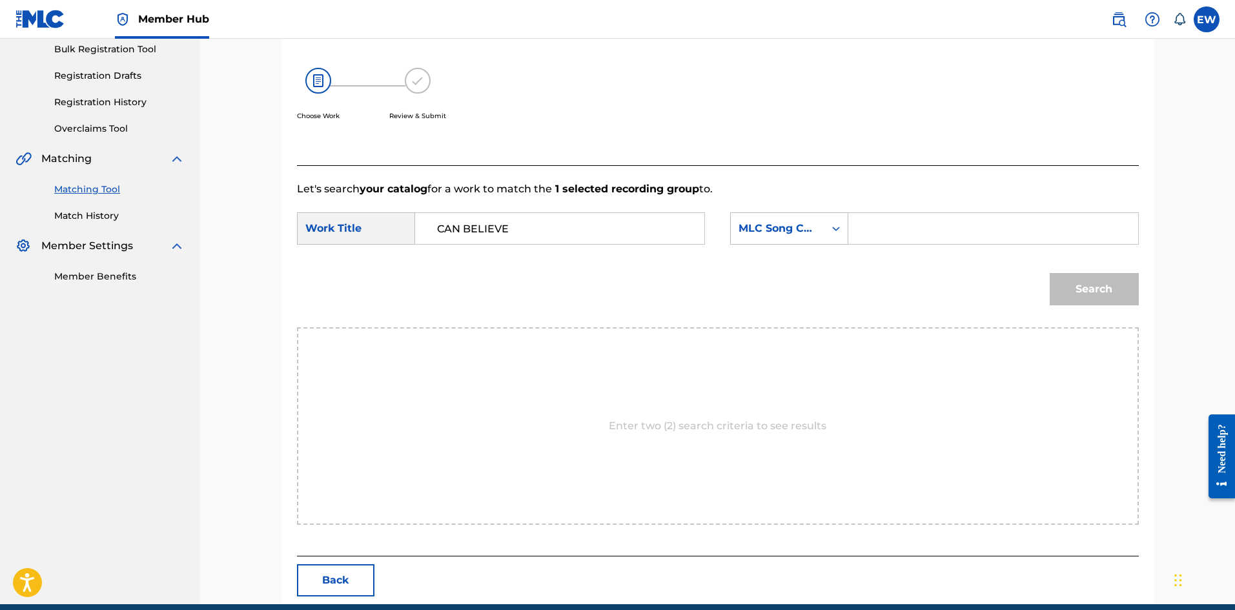
drag, startPoint x: 899, startPoint y: 236, endPoint x: 894, endPoint y: 245, distance: 11.0
click at [894, 245] on div "SearchWithCriteria89dba2db-6daf-4e0e-965d-f2d2d630bc29 Work Title CAN BELIEVE S…" at bounding box center [718, 232] width 842 height 40
paste input "Z67354"
type input "Z67354"
click at [1069, 299] on button "Search" at bounding box center [1093, 289] width 89 height 32
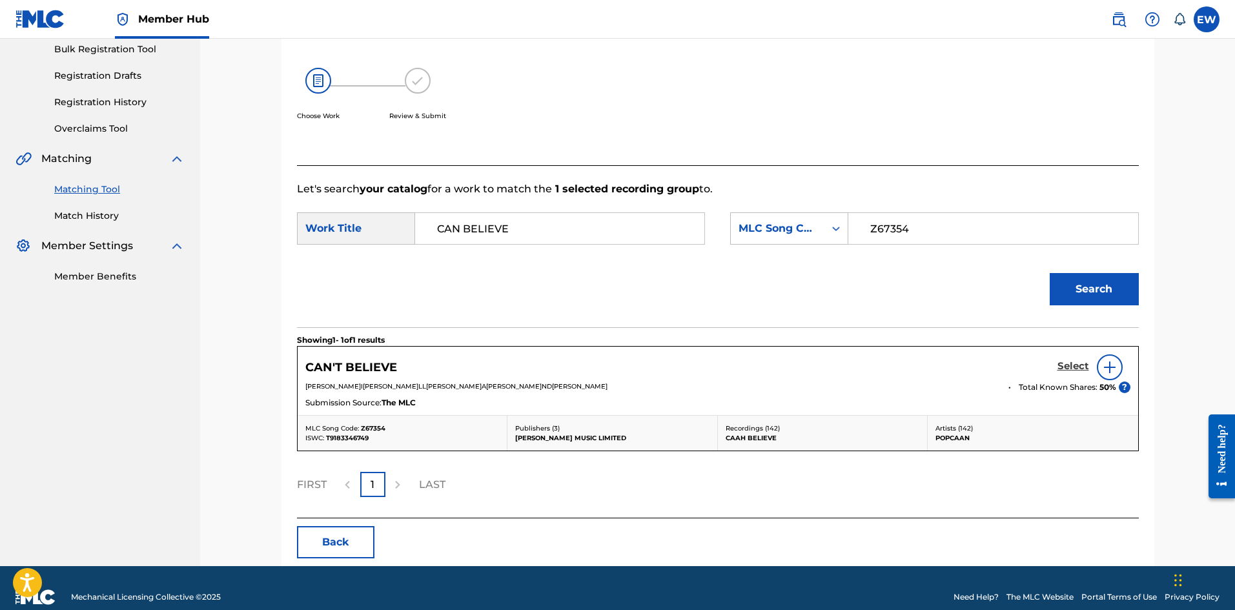
click at [1069, 368] on h5 "Select" at bounding box center [1073, 366] width 32 height 12
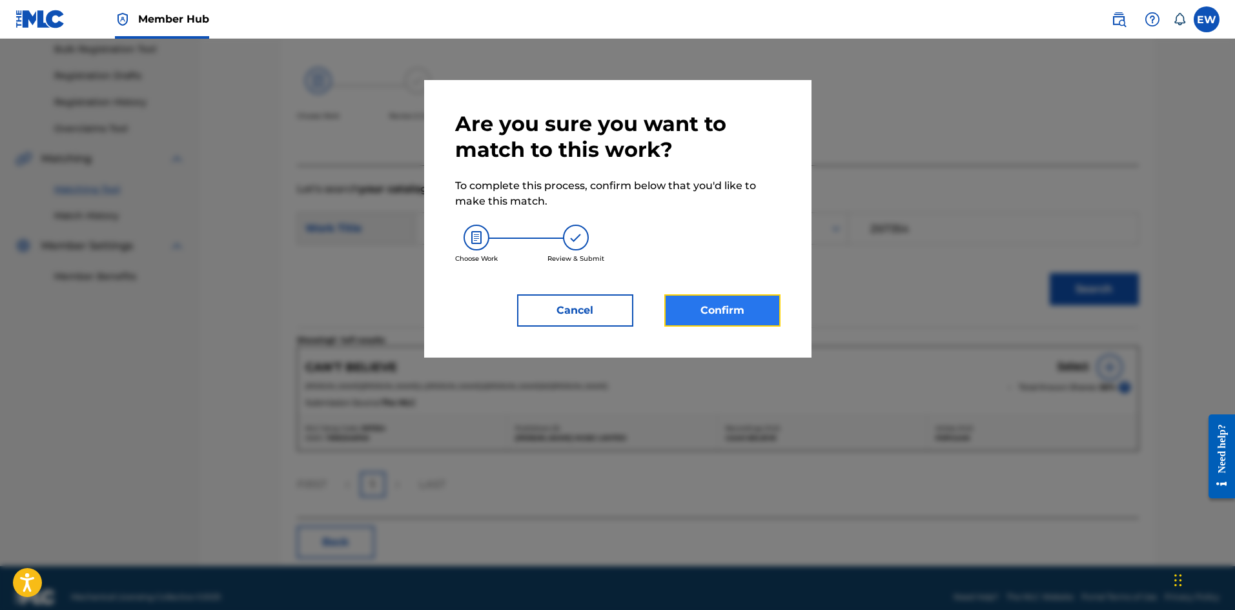
click at [719, 294] on button "Confirm" at bounding box center [722, 310] width 116 height 32
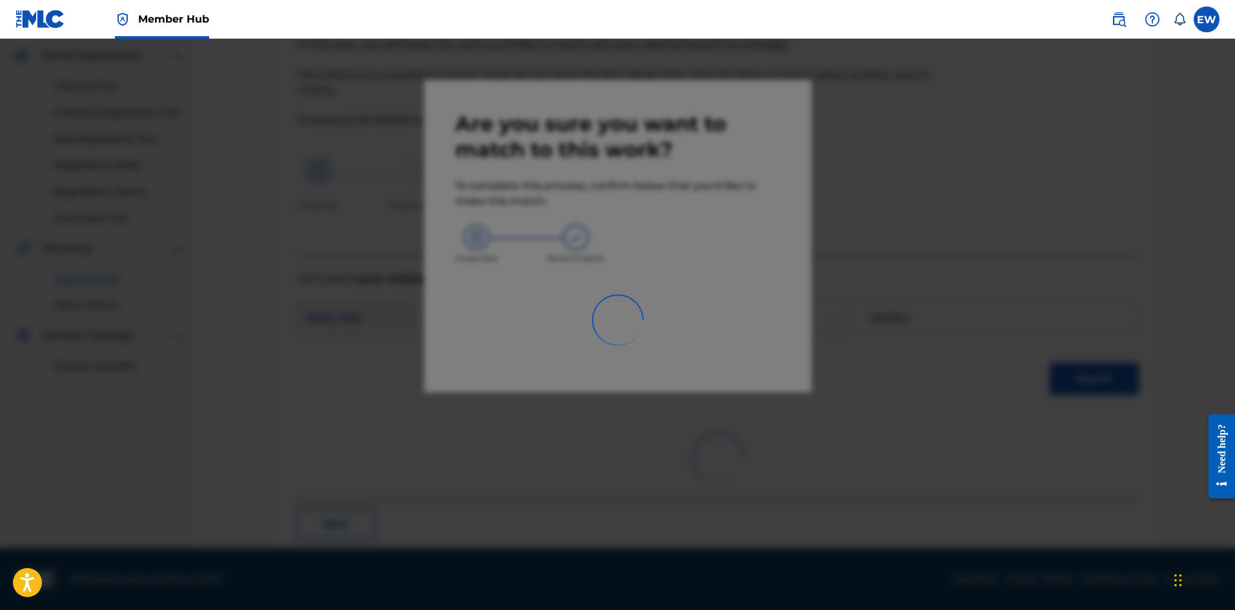
scroll to position [31, 0]
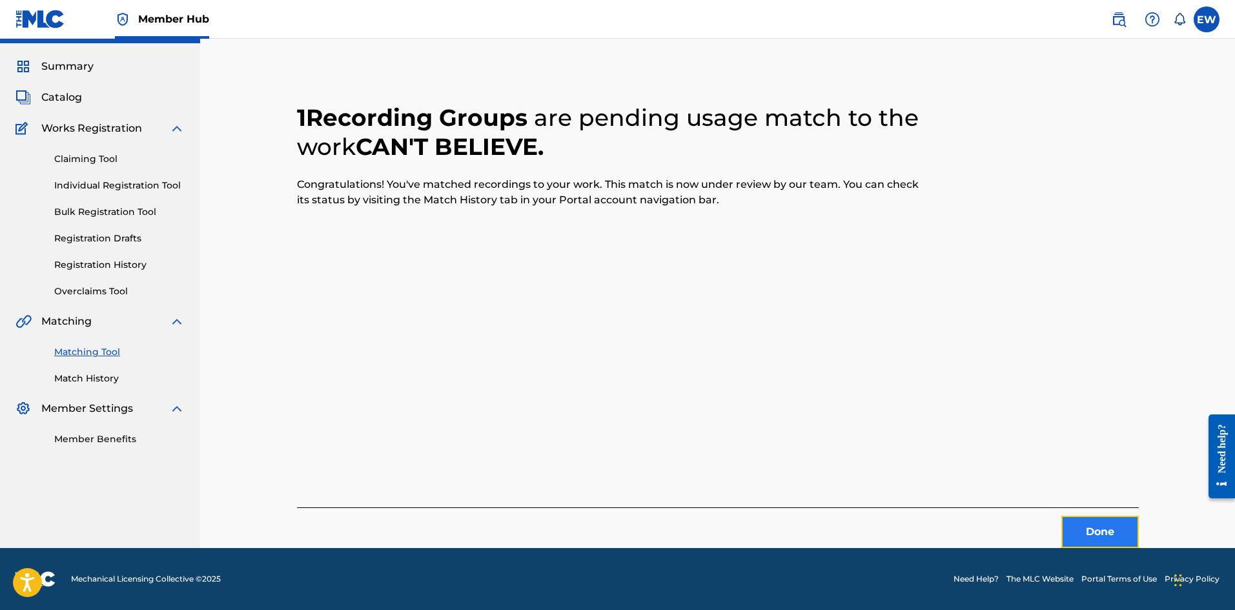
click at [1069, 525] on button "Done" at bounding box center [1099, 532] width 77 height 32
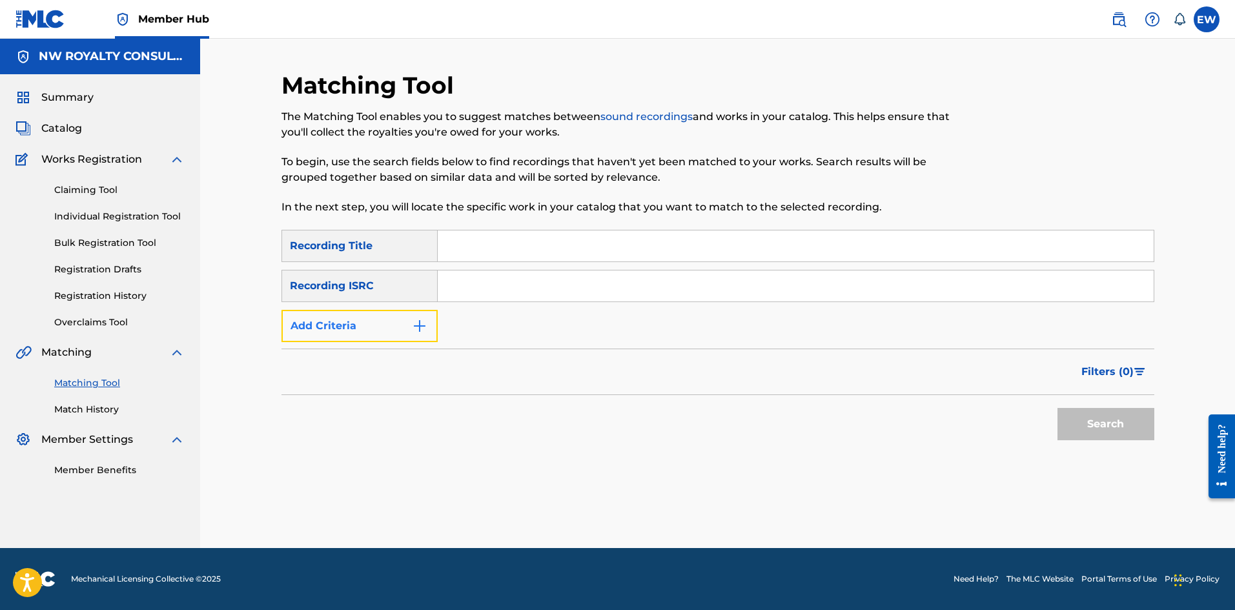
click at [396, 320] on button "Add Criteria" at bounding box center [359, 326] width 156 height 32
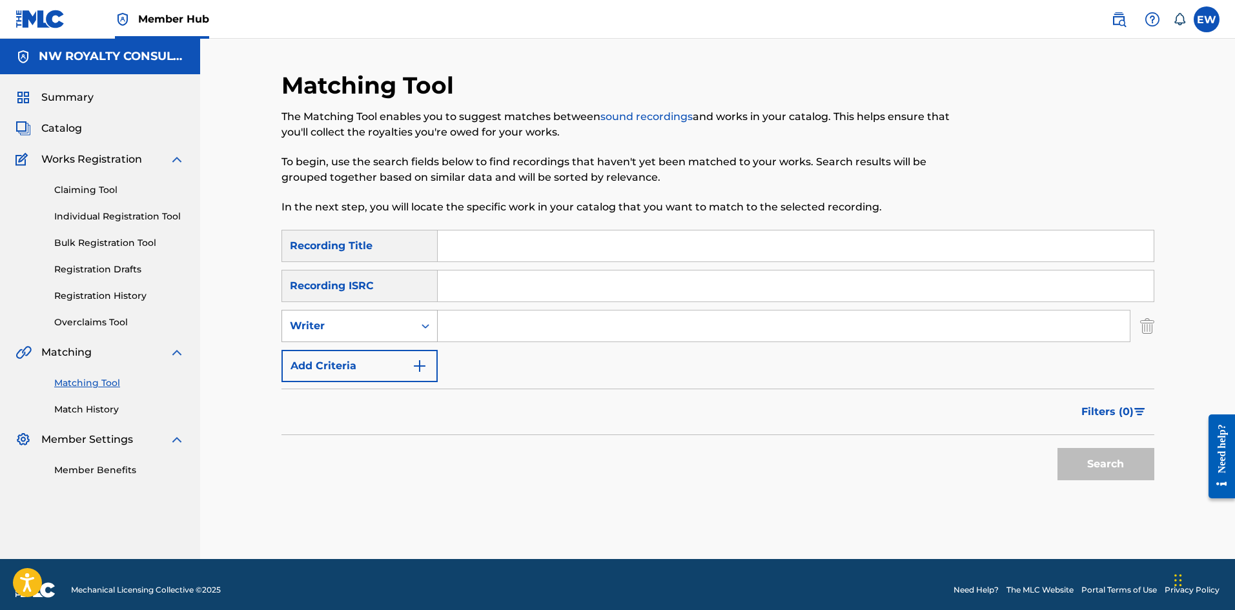
drag, startPoint x: 396, startPoint y: 320, endPoint x: 385, endPoint y: 337, distance: 20.4
click at [396, 321] on div "Writer" at bounding box center [348, 325] width 116 height 15
drag, startPoint x: 380, startPoint y: 345, endPoint x: 394, endPoint y: 343, distance: 14.4
click at [389, 344] on div "Recording Artist" at bounding box center [359, 358] width 155 height 32
drag, startPoint x: 505, startPoint y: 325, endPoint x: 492, endPoint y: 321, distance: 12.7
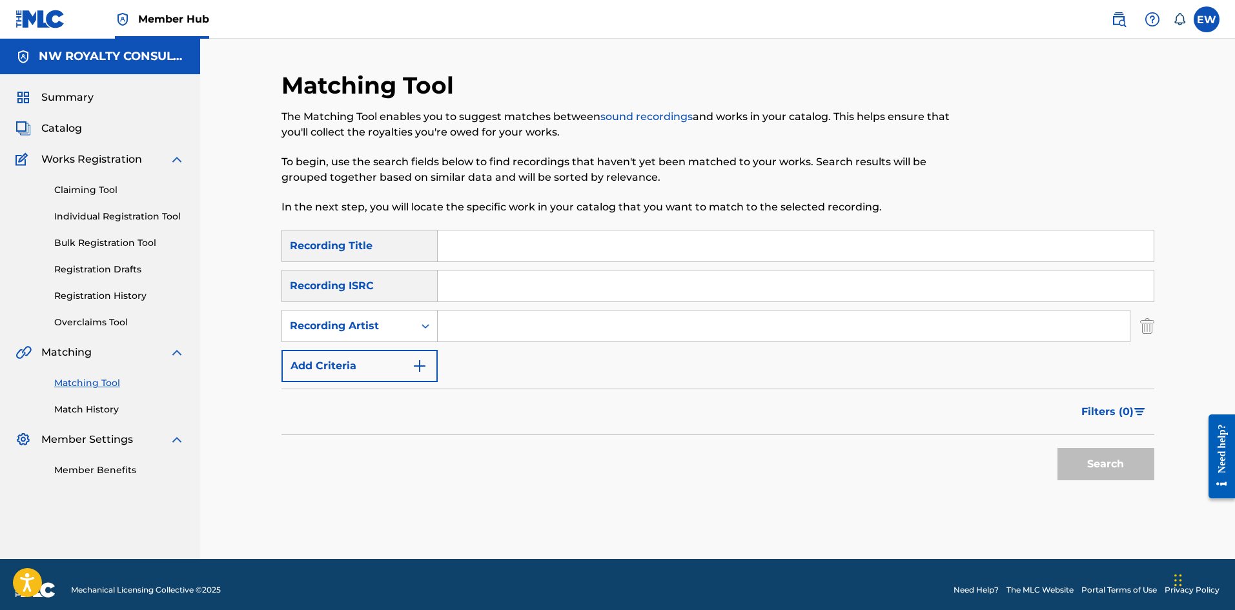
click at [502, 325] on input "Search Form" at bounding box center [784, 325] width 692 height 31
paste input "HEZRON"
type input "HEZRON"
click at [563, 225] on div "Matching Tool The Matching Tool enables you to suggest matches between sound re…" at bounding box center [617, 150] width 672 height 159
drag, startPoint x: 552, startPoint y: 241, endPoint x: 570, endPoint y: 250, distance: 19.3
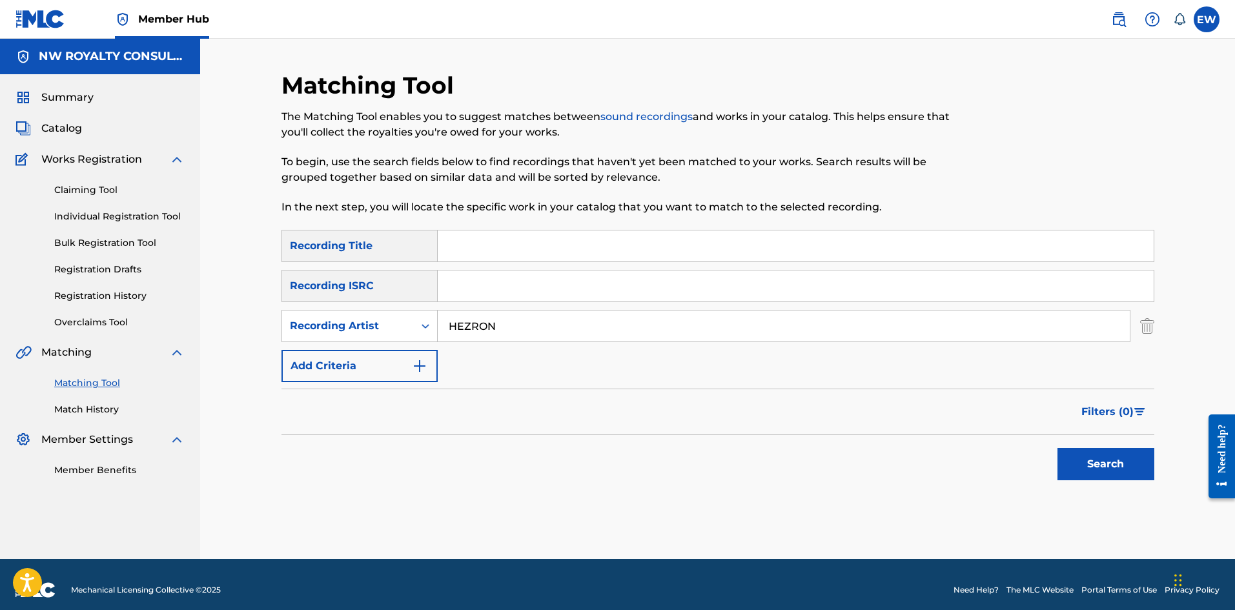
click at [558, 245] on input "Search Form" at bounding box center [796, 245] width 716 height 31
paste input "CAN T COME BETWEEN"
type input "CAN T COME BETWEEN"
click at [1069, 474] on button "Search" at bounding box center [1105, 464] width 97 height 32
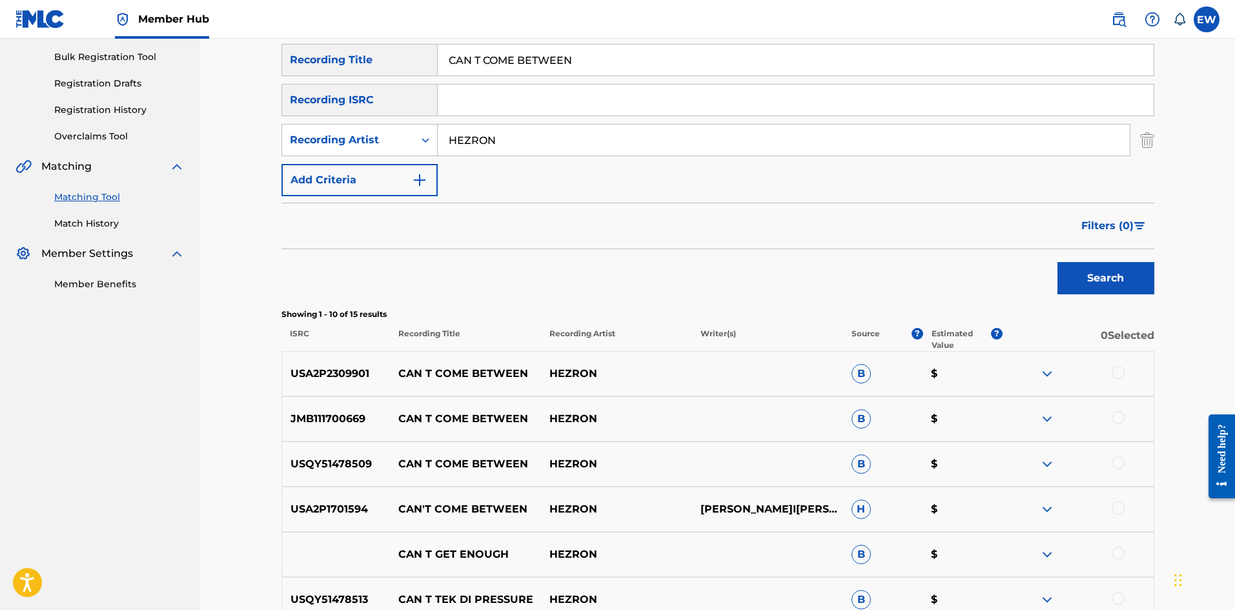
scroll to position [194, 0]
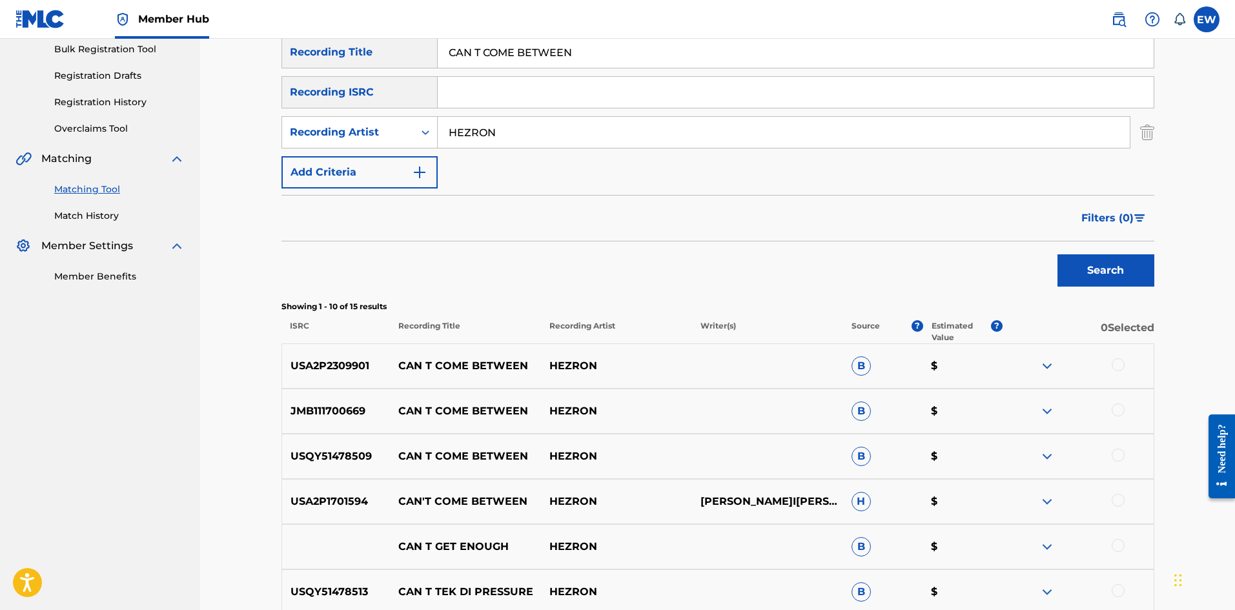
click at [1069, 369] on div at bounding box center [1117, 364] width 13 height 13
click at [1069, 412] on div at bounding box center [1117, 409] width 13 height 13
click at [1069, 451] on div at bounding box center [1117, 455] width 13 height 13
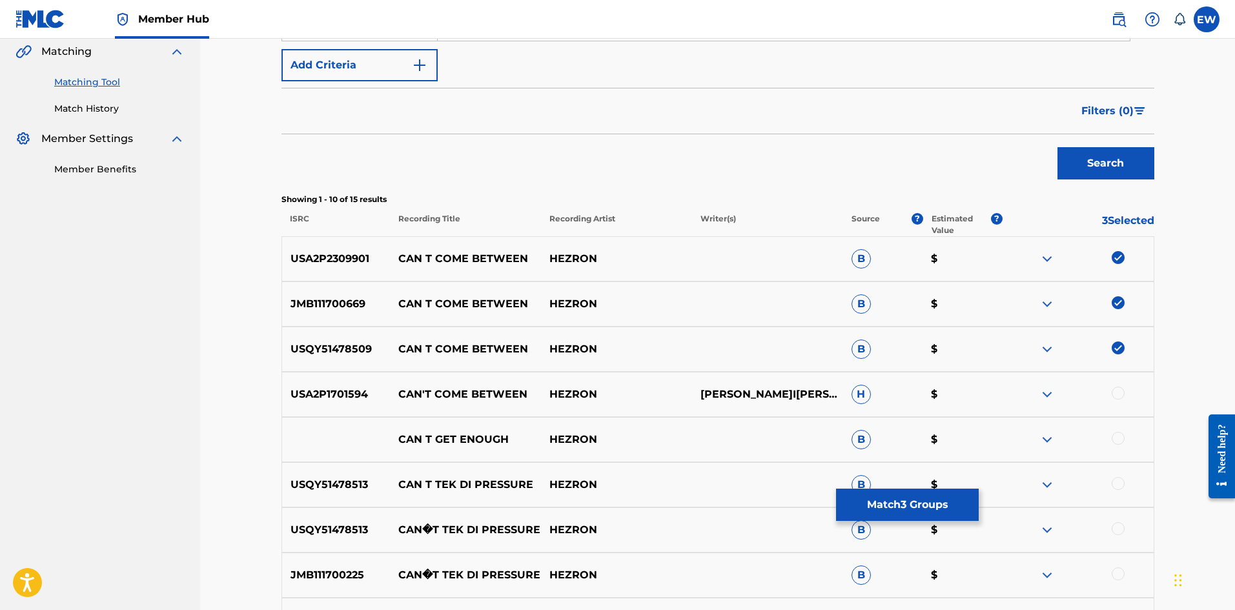
scroll to position [323, 0]
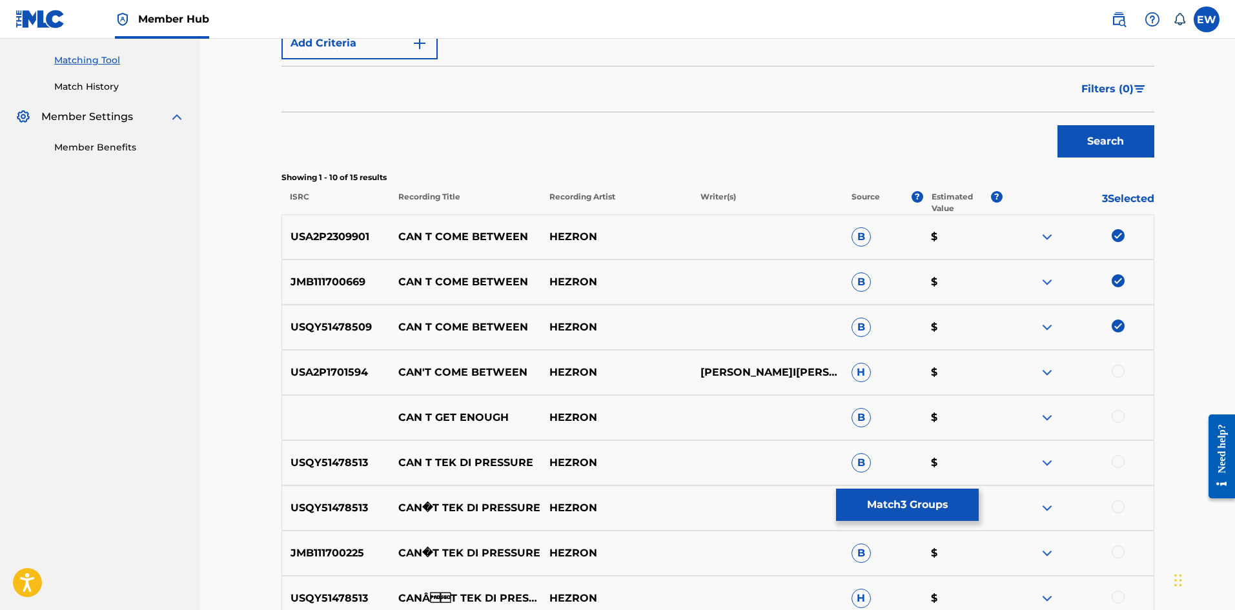
click at [1069, 370] on div at bounding box center [1117, 371] width 13 height 13
click at [902, 508] on button "Match 4 Groups" at bounding box center [907, 505] width 143 height 32
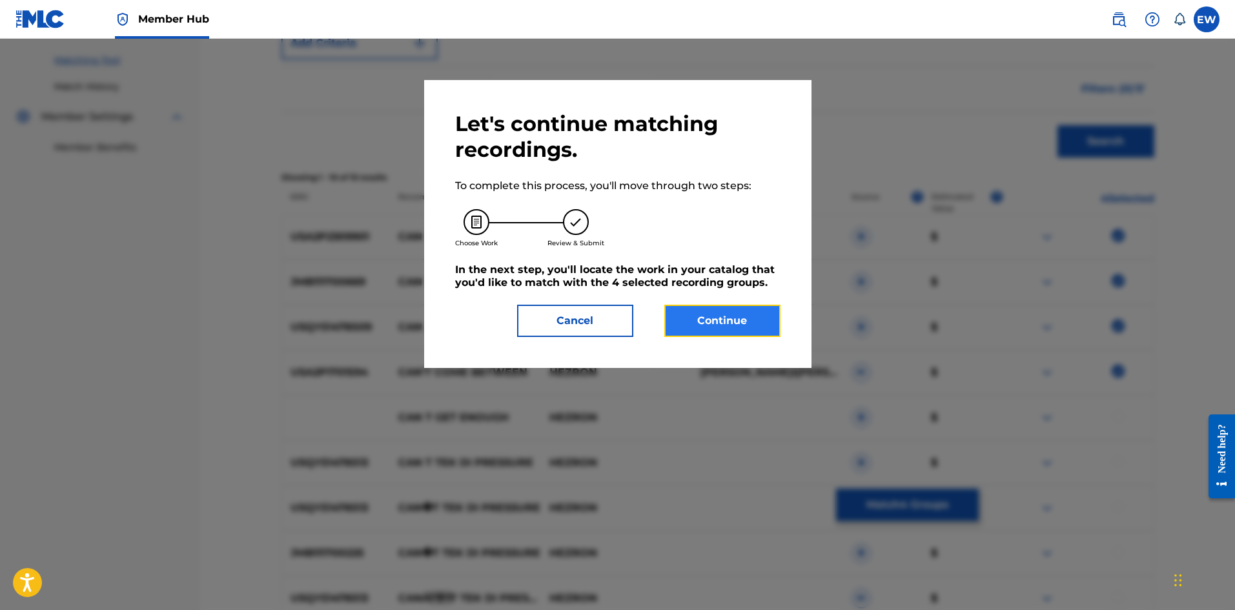
click at [733, 327] on button "Continue" at bounding box center [722, 321] width 116 height 32
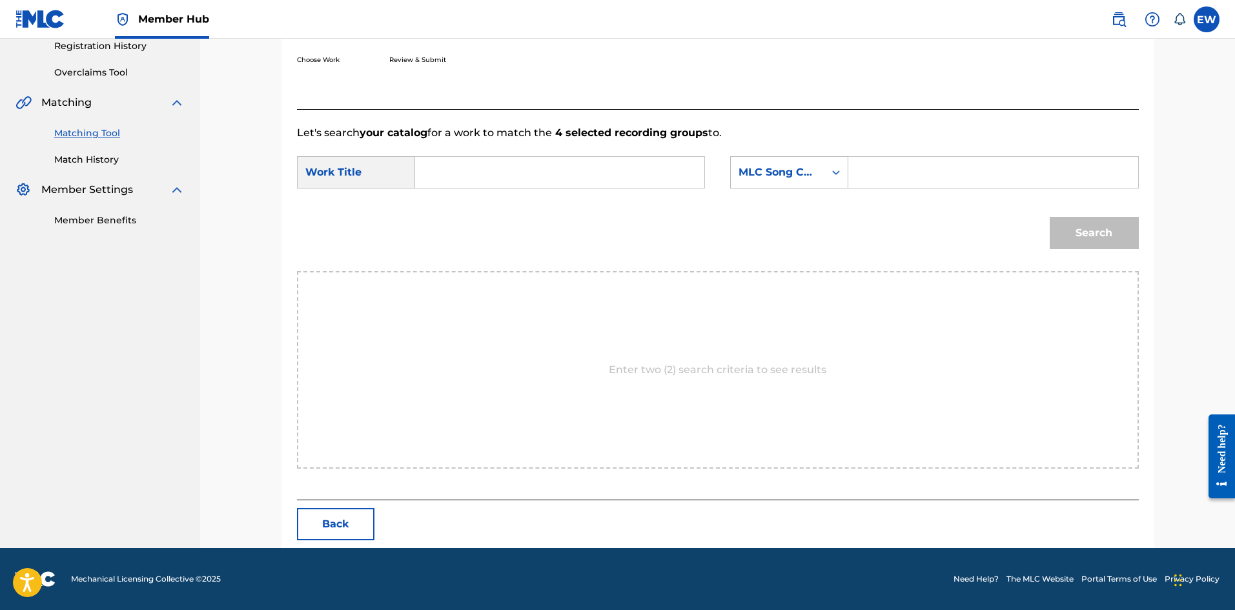
drag, startPoint x: 607, startPoint y: 169, endPoint x: 594, endPoint y: 222, distance: 54.5
click at [599, 183] on input "Search Form" at bounding box center [559, 172] width 267 height 31
paste input "CAN T COME BETWEEN"
type input "CAN T COME BETWEEN"
drag, startPoint x: 924, startPoint y: 168, endPoint x: 909, endPoint y: 185, distance: 22.8
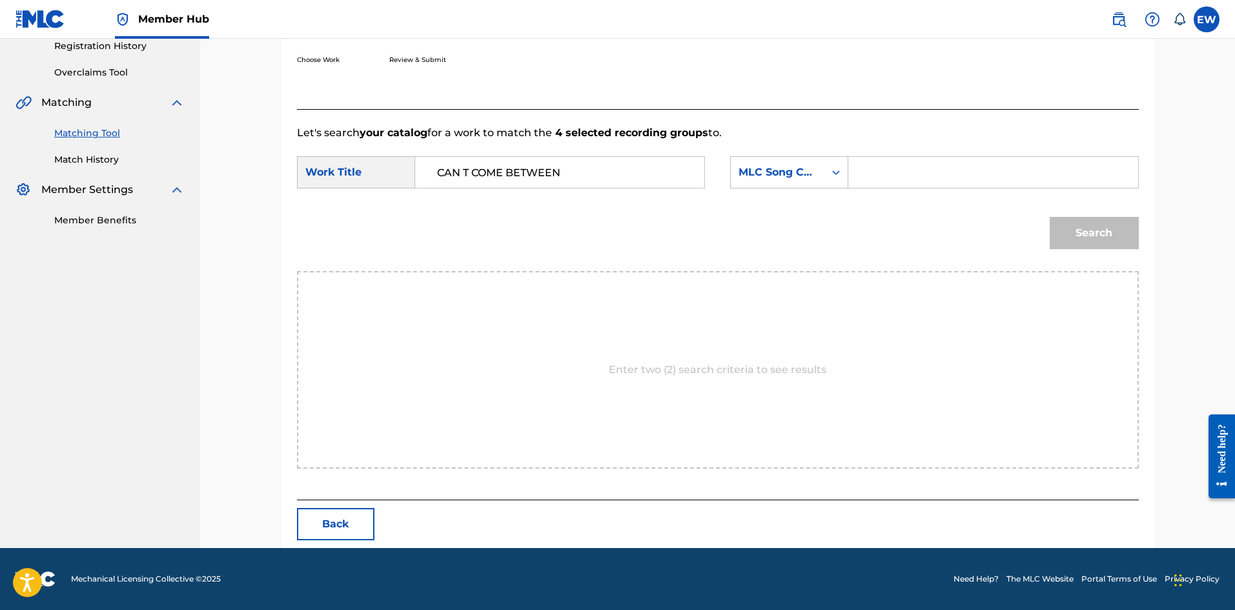
click at [922, 173] on input "Search Form" at bounding box center [992, 172] width 267 height 31
paste input "X8018P"
type input "X8018P"
click at [1066, 233] on button "Search" at bounding box center [1093, 233] width 89 height 32
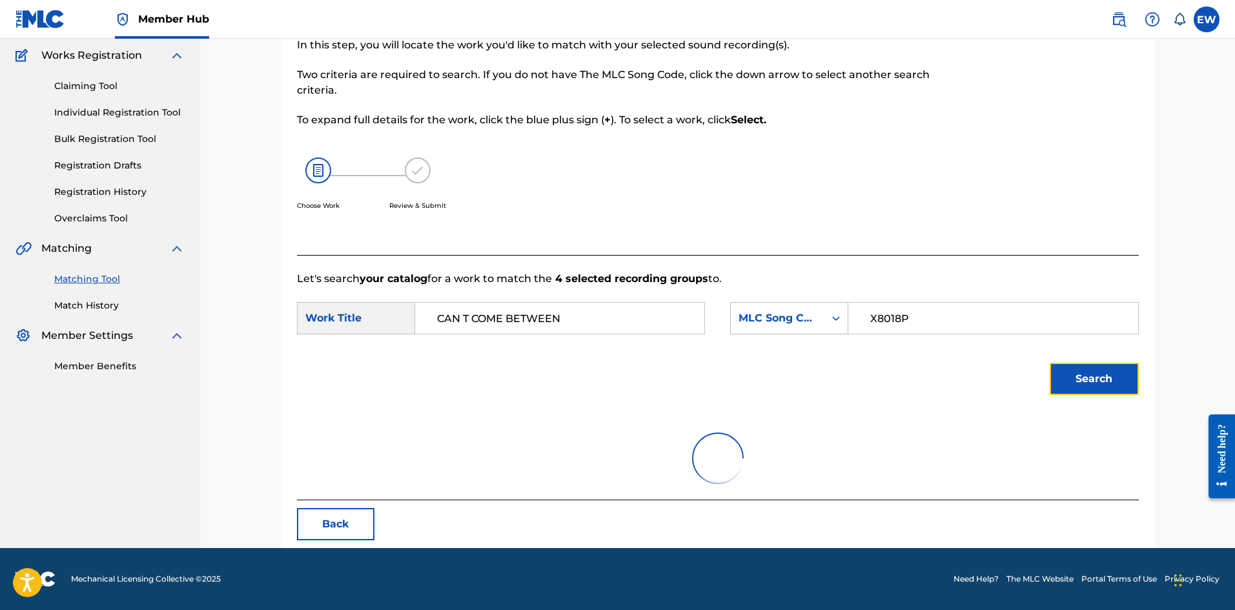
scroll to position [219, 0]
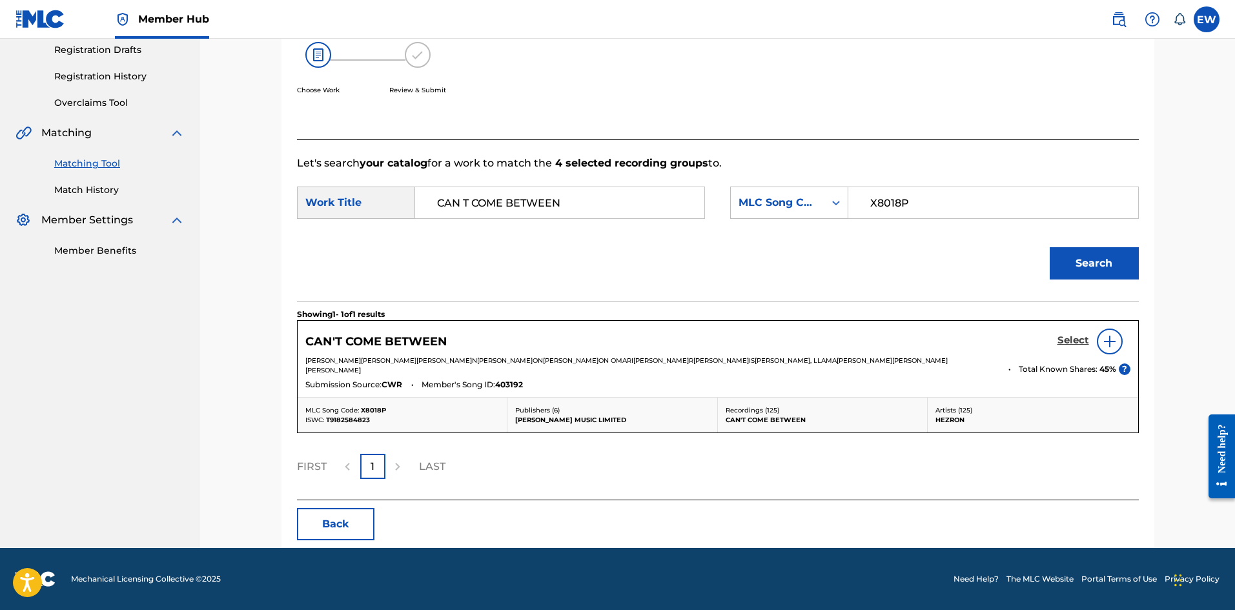
click at [1069, 337] on h5 "Select" at bounding box center [1073, 340] width 32 height 12
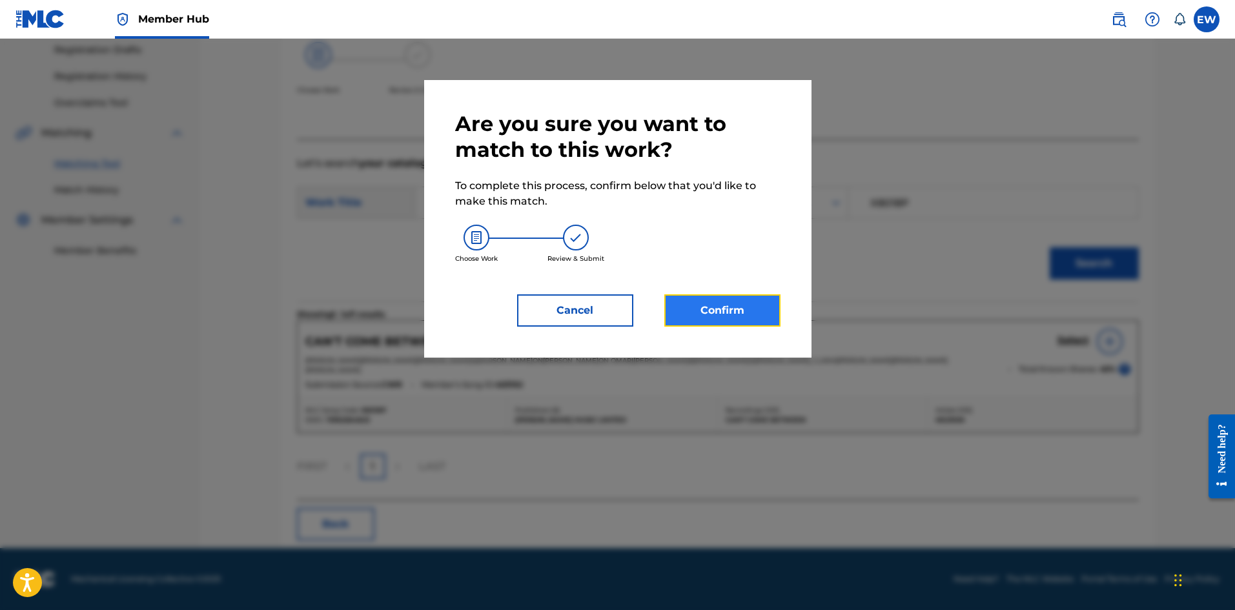
click at [707, 312] on button "Confirm" at bounding box center [722, 310] width 116 height 32
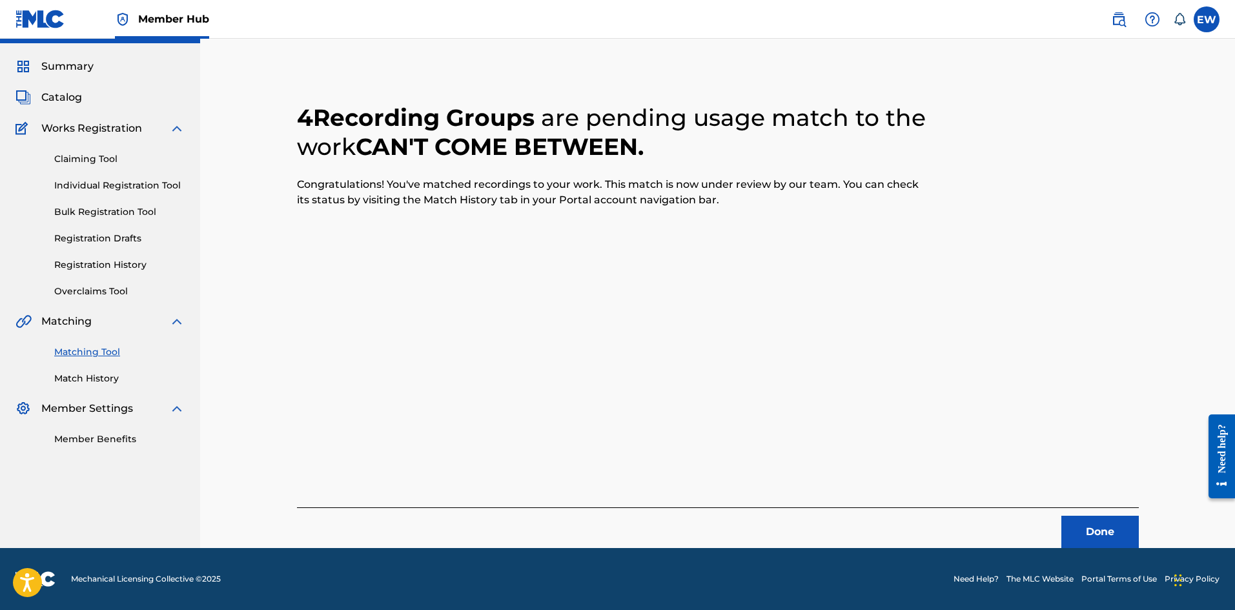
scroll to position [31, 0]
click at [1069, 539] on button "Done" at bounding box center [1099, 532] width 77 height 32
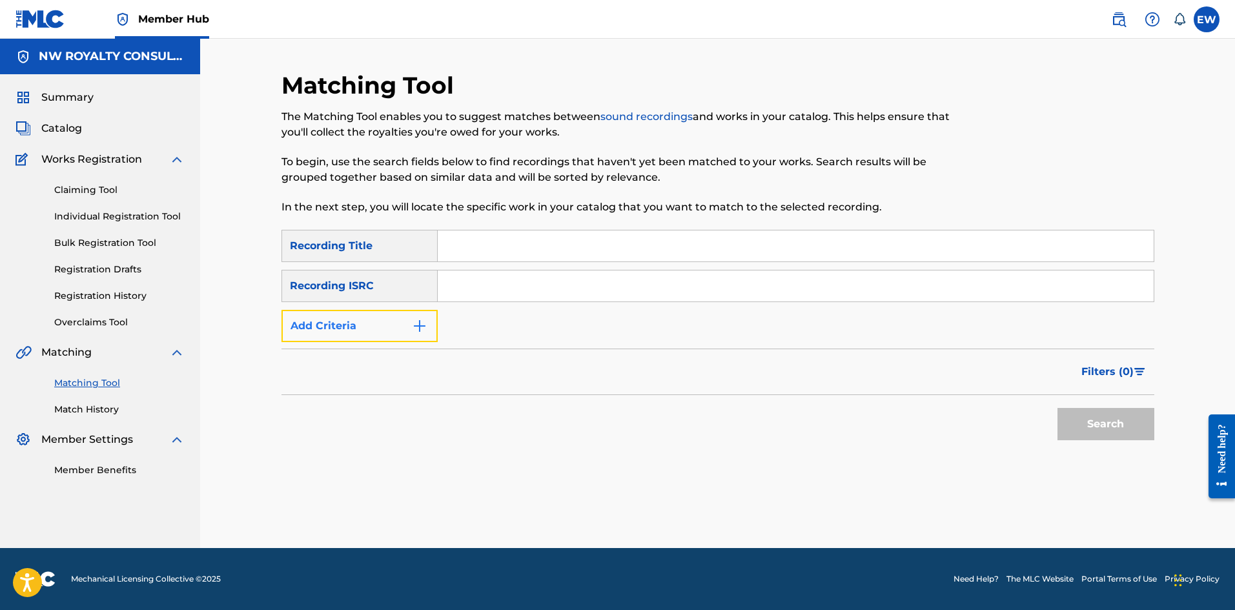
click at [403, 323] on button "Add Criteria" at bounding box center [359, 326] width 156 height 32
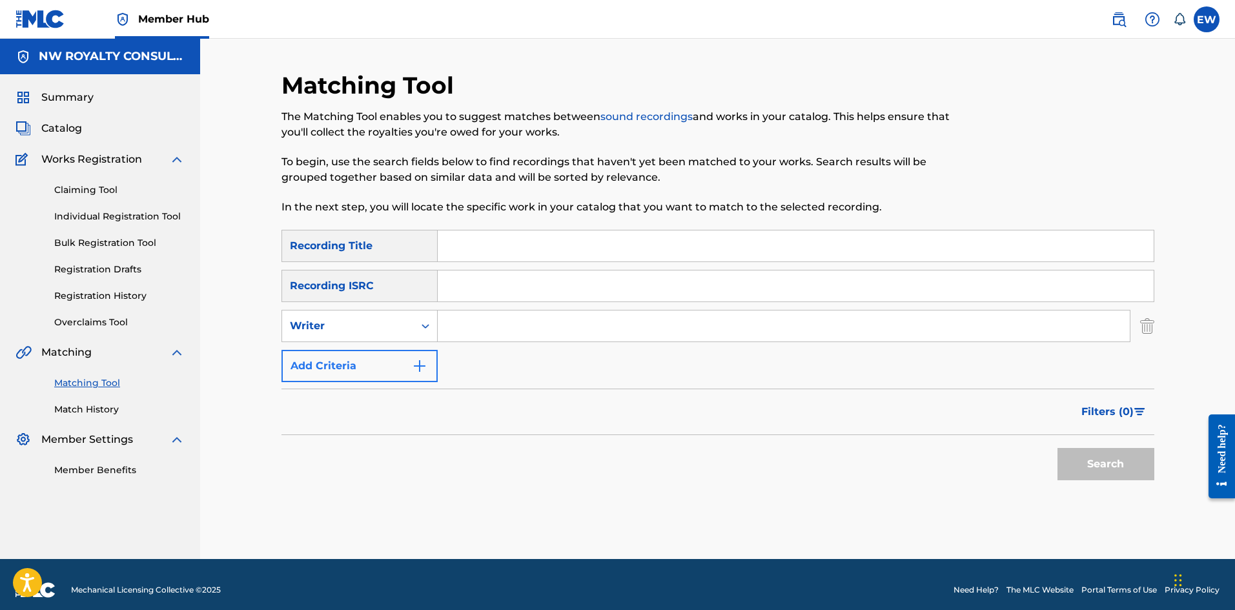
click at [403, 323] on div "Writer" at bounding box center [348, 325] width 116 height 15
drag, startPoint x: 381, startPoint y: 343, endPoint x: 429, endPoint y: 323, distance: 52.0
click at [390, 338] on div "2 results available. Use Up and Down to choose options, press Enter to select t…" at bounding box center [359, 326] width 156 height 32
drag, startPoint x: 452, startPoint y: 323, endPoint x: 465, endPoint y: 330, distance: 15.3
click at [461, 327] on input "Search Form" at bounding box center [784, 325] width 692 height 31
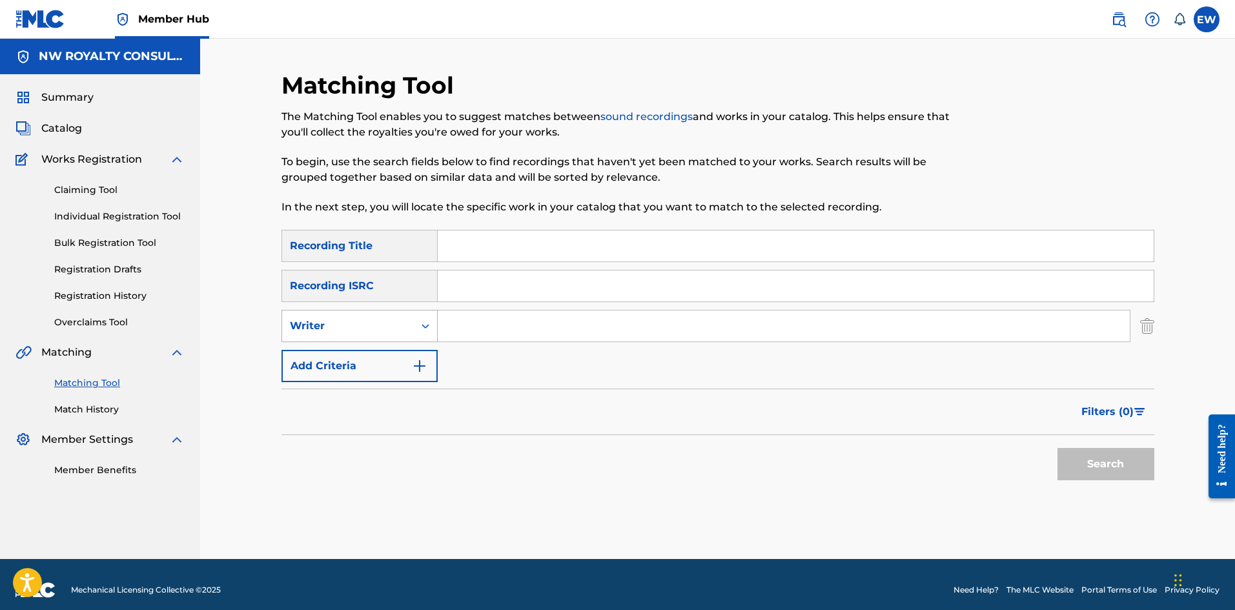
click at [386, 334] on div "Writer" at bounding box center [348, 326] width 132 height 25
drag, startPoint x: 389, startPoint y: 350, endPoint x: 409, endPoint y: 345, distance: 21.3
click at [390, 351] on div "Recording Artist" at bounding box center [359, 358] width 155 height 32
drag, startPoint x: 485, startPoint y: 327, endPoint x: 460, endPoint y: 324, distance: 25.3
click at [483, 328] on input "Search Form" at bounding box center [784, 325] width 692 height 31
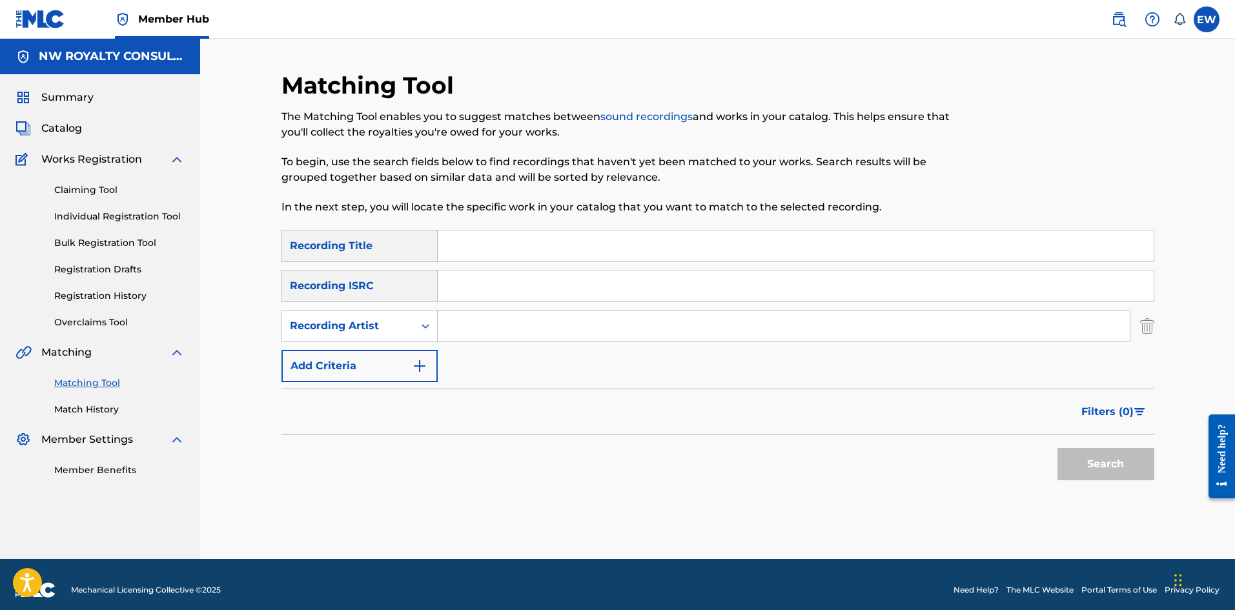
paste input "CHRISO"
type input "CHRISO"
click at [570, 259] on input "Search Form" at bounding box center [796, 245] width 716 height 31
paste input "CAN T GET ENOUGH"
type input "CAN T GET ENOUGH"
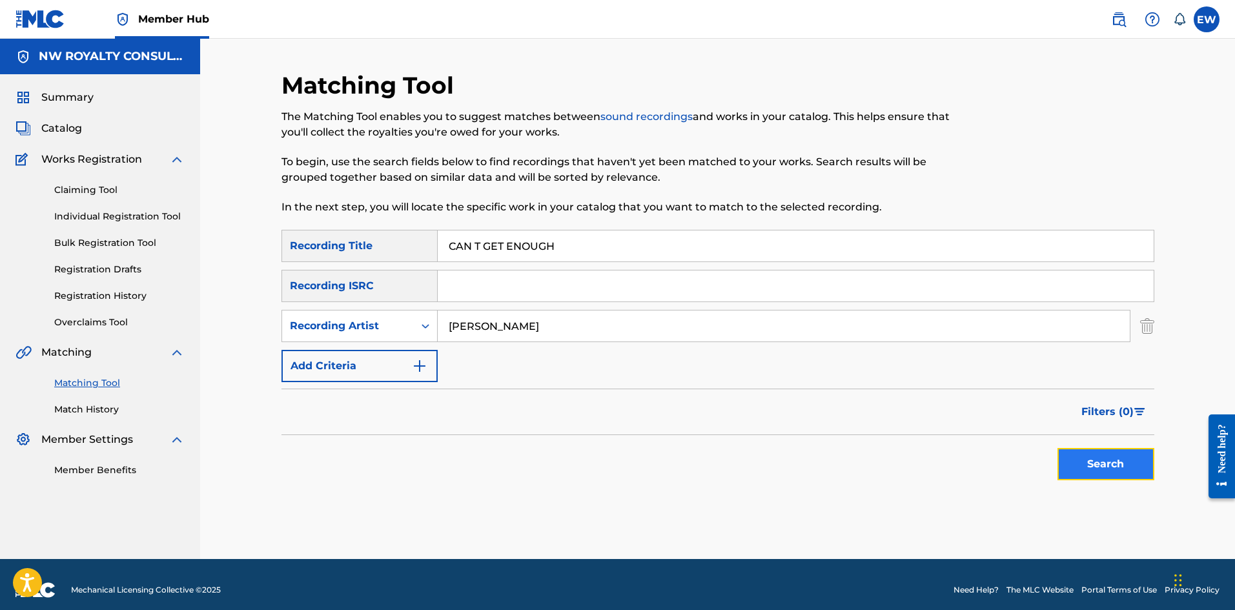
click at [1069, 470] on button "Search" at bounding box center [1105, 464] width 97 height 32
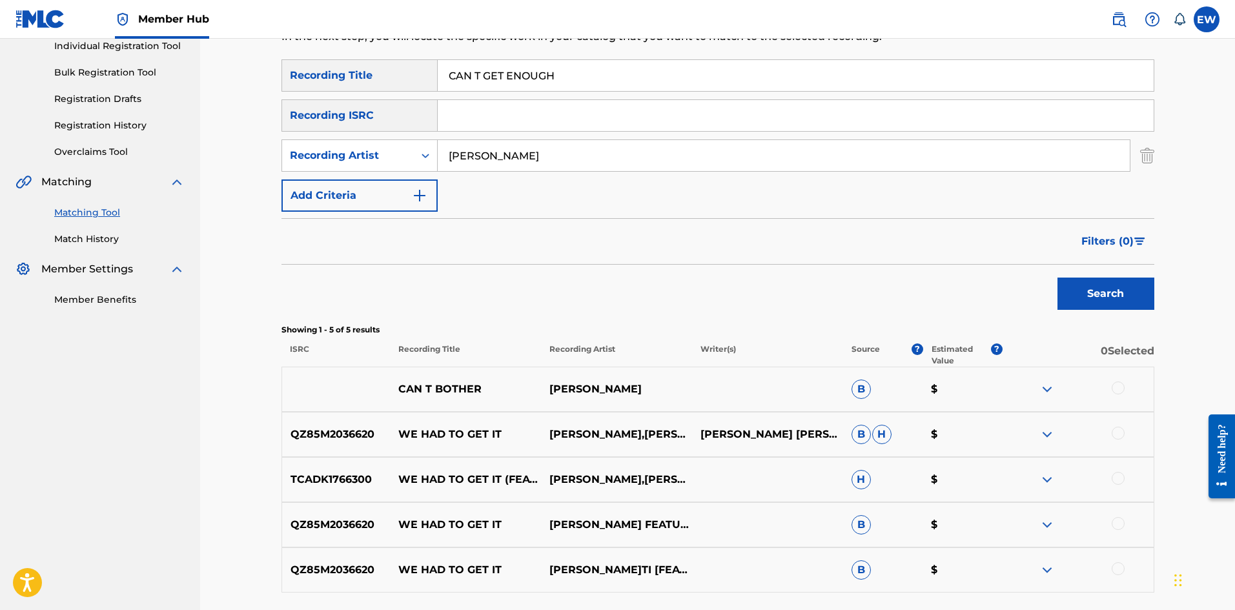
scroll to position [194, 0]
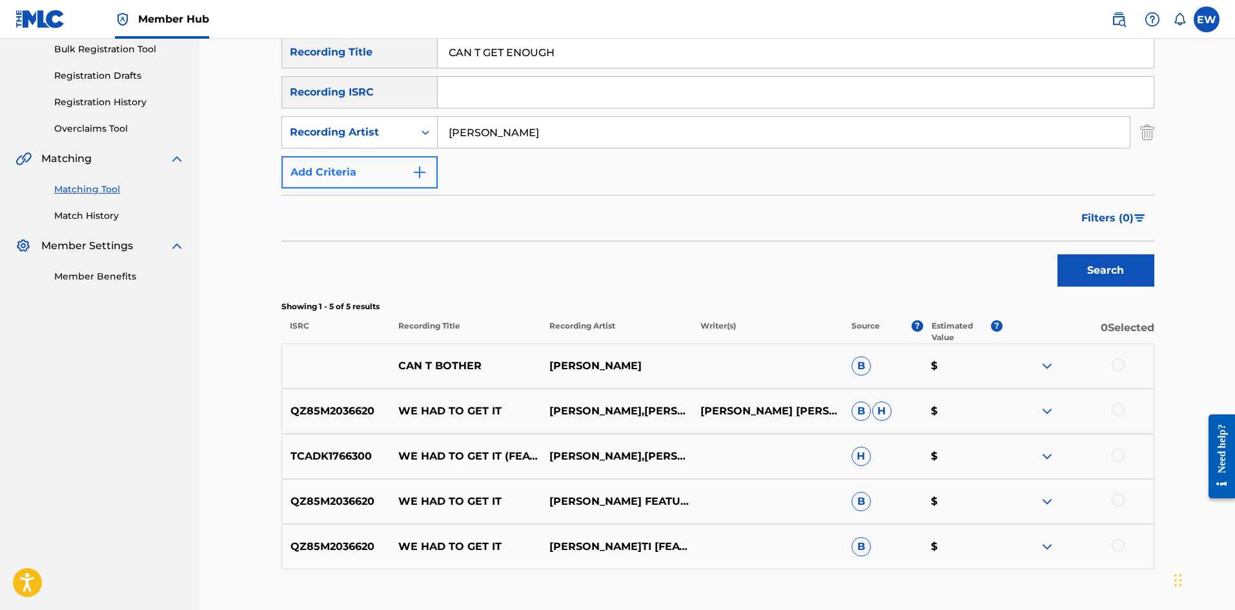
drag, startPoint x: 515, startPoint y: 139, endPoint x: 307, endPoint y: 165, distance: 209.4
click at [323, 150] on div "SearchWithCriteria36609766-bc74-437b-aee9-62618c7d95ac Recording Title CAN T GE…" at bounding box center [717, 112] width 873 height 152
paste input "[PERSON_NAME]"
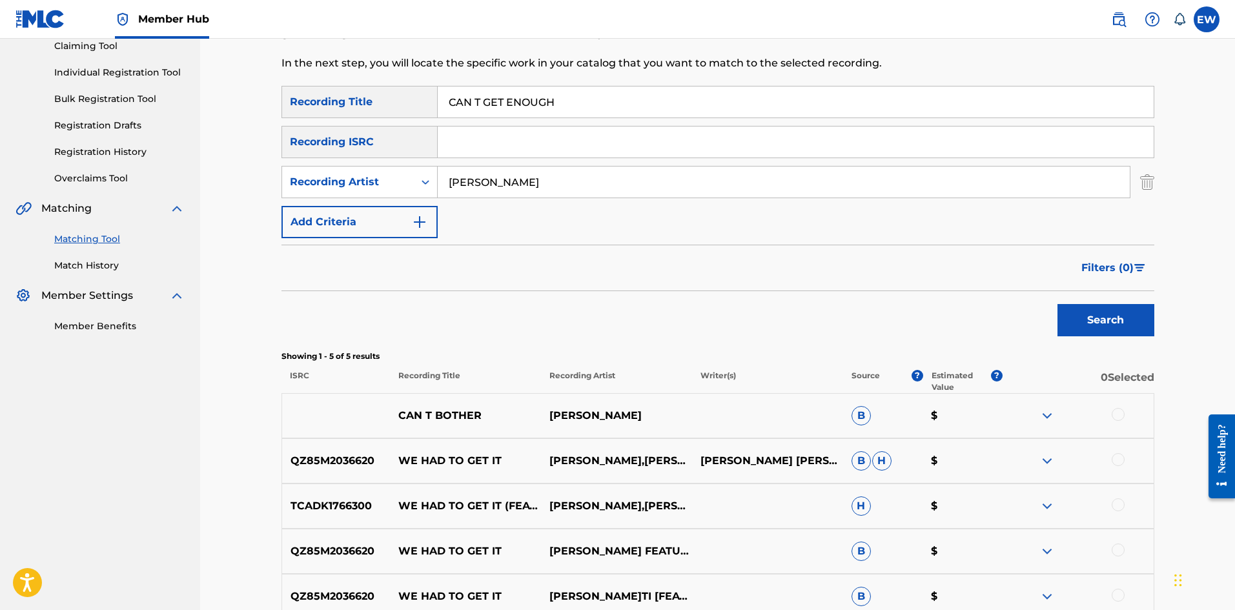
scroll to position [129, 0]
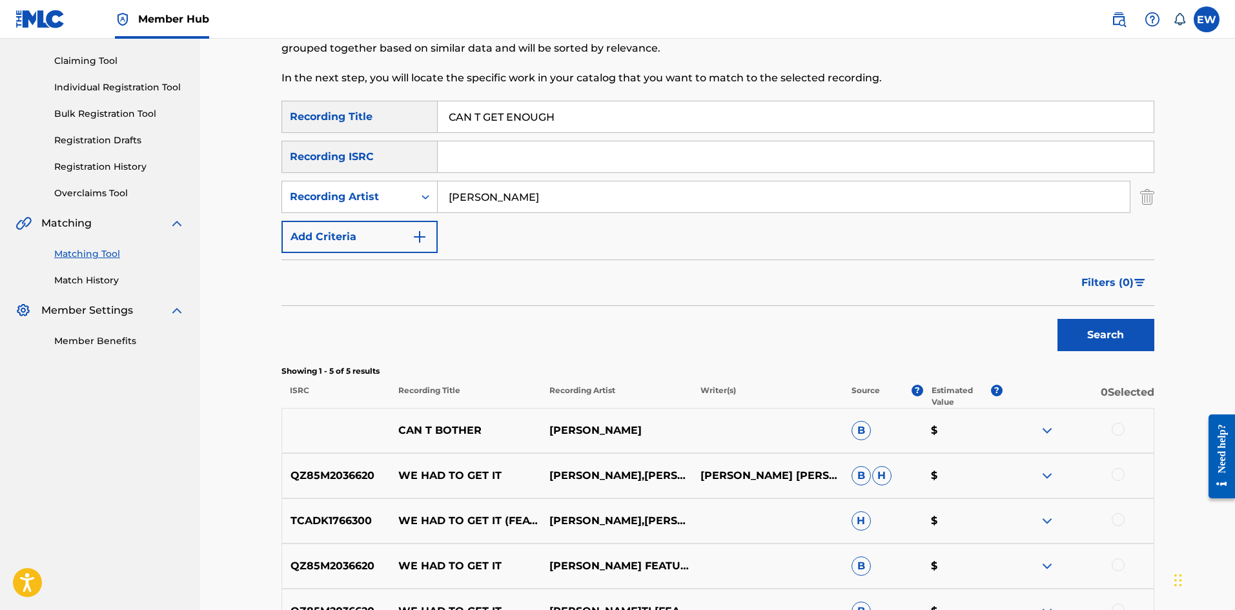
type input "[PERSON_NAME]"
drag, startPoint x: 590, startPoint y: 122, endPoint x: 288, endPoint y: 157, distance: 303.5
click at [293, 159] on div "SearchWithCriteria36609766-bc74-437b-aee9-62618c7d95ac Recording Title CAN T GE…" at bounding box center [717, 177] width 873 height 152
paste input "YOU OFF MY MIND"
type input "CAN T GET YOU OFF MY MIND"
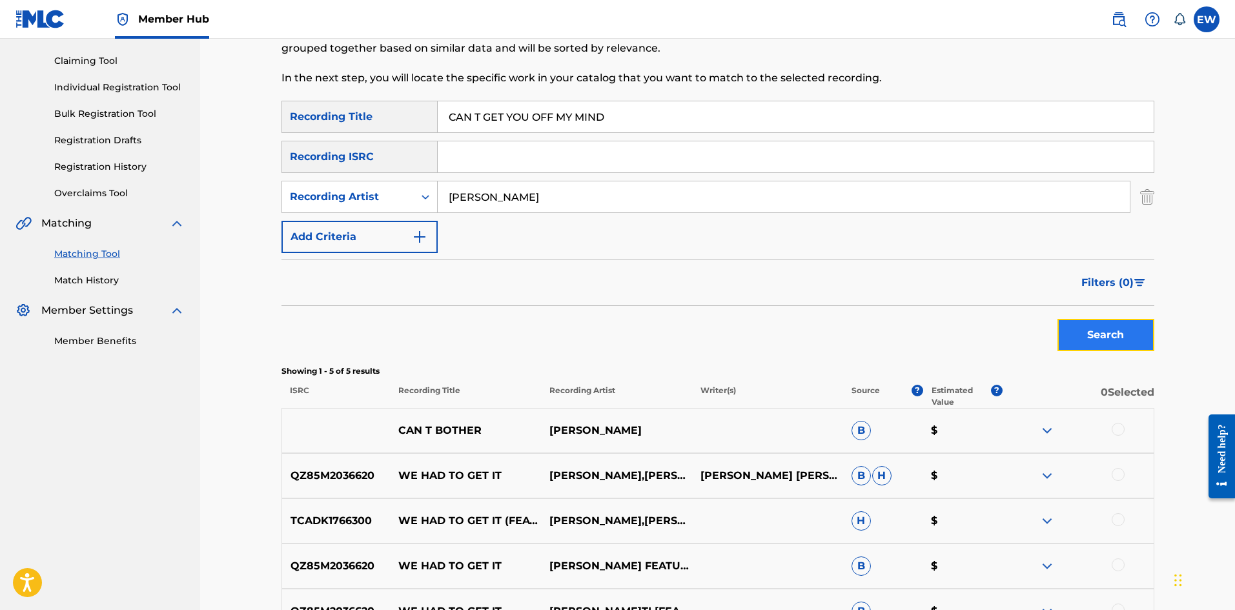
click at [1069, 346] on button "Search" at bounding box center [1105, 335] width 97 height 32
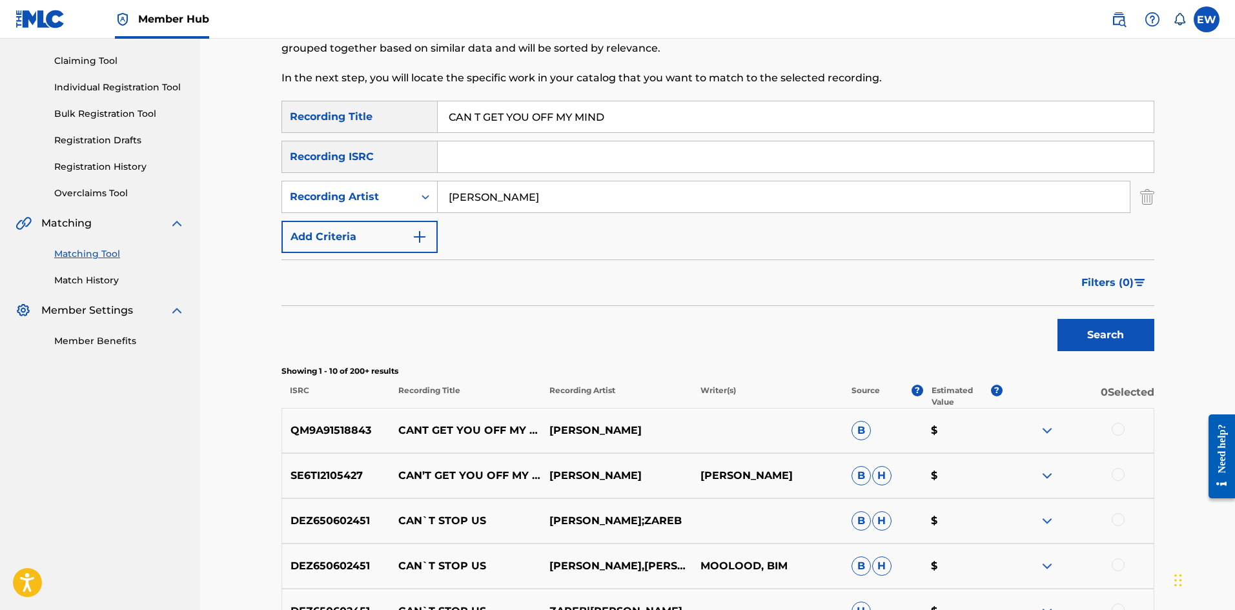
click at [1069, 425] on div at bounding box center [1117, 429] width 13 height 13
click at [938, 499] on button "Match 1 Group" at bounding box center [907, 505] width 143 height 32
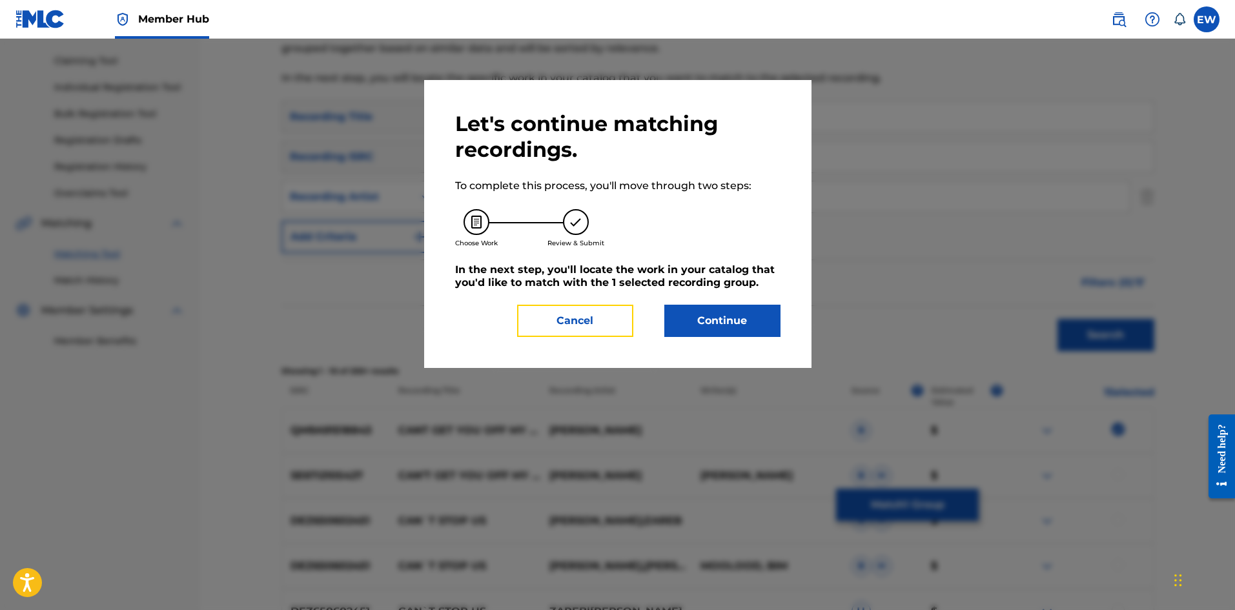
click at [544, 309] on button "Cancel" at bounding box center [575, 321] width 116 height 32
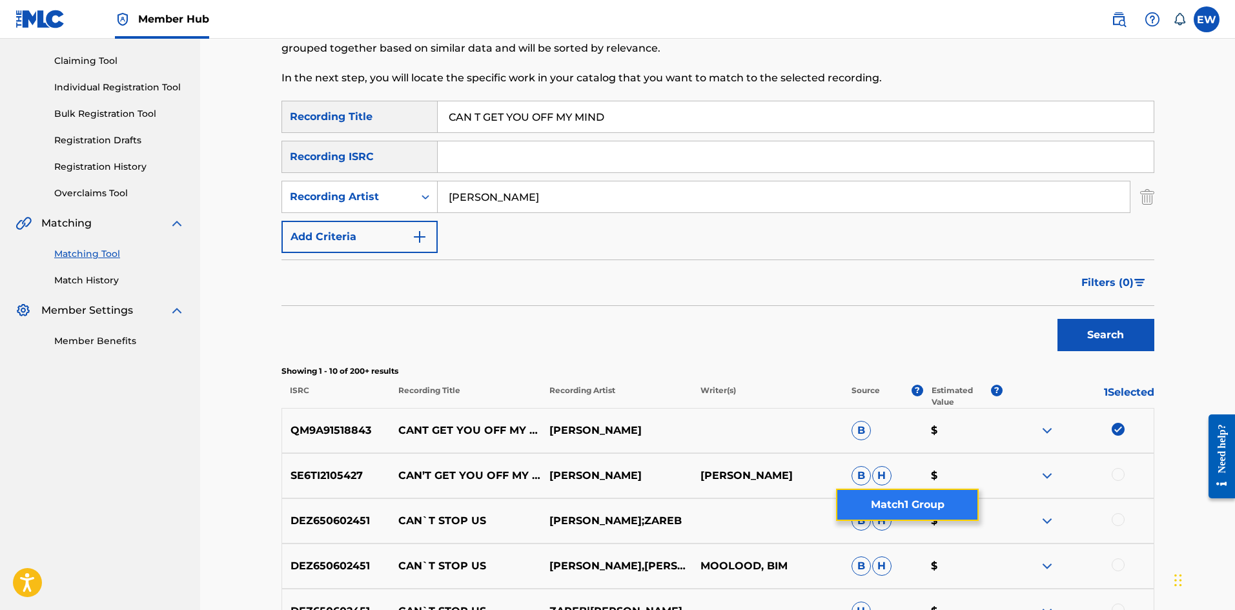
click at [933, 510] on button "Match 1 Group" at bounding box center [907, 505] width 143 height 32
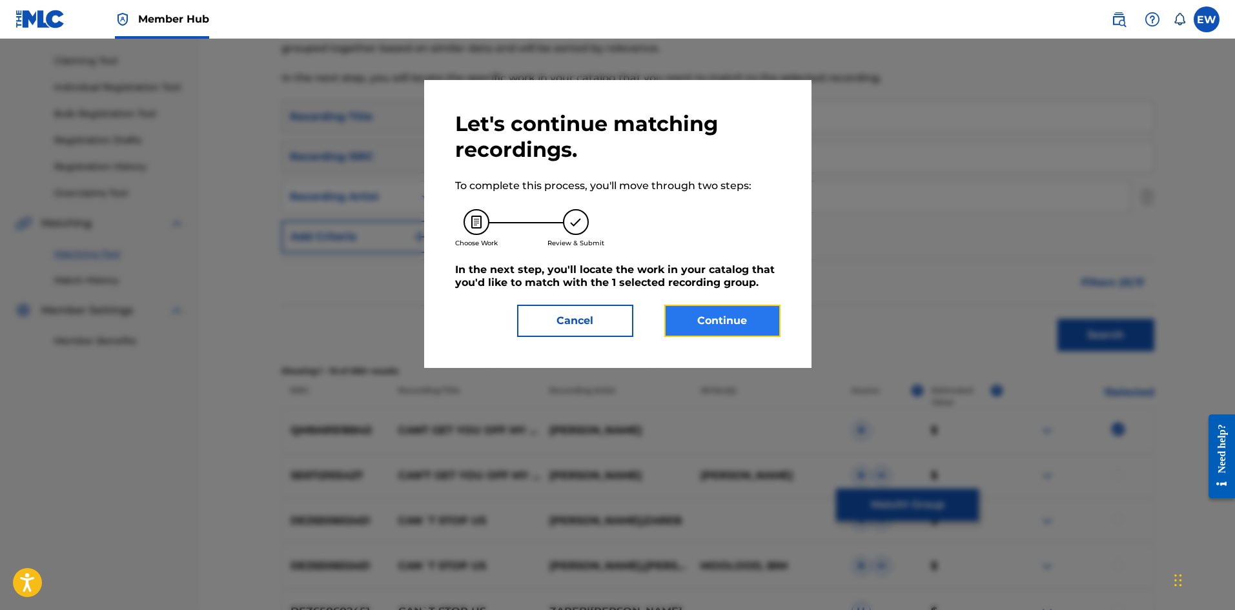
click at [729, 313] on button "Continue" at bounding box center [722, 321] width 116 height 32
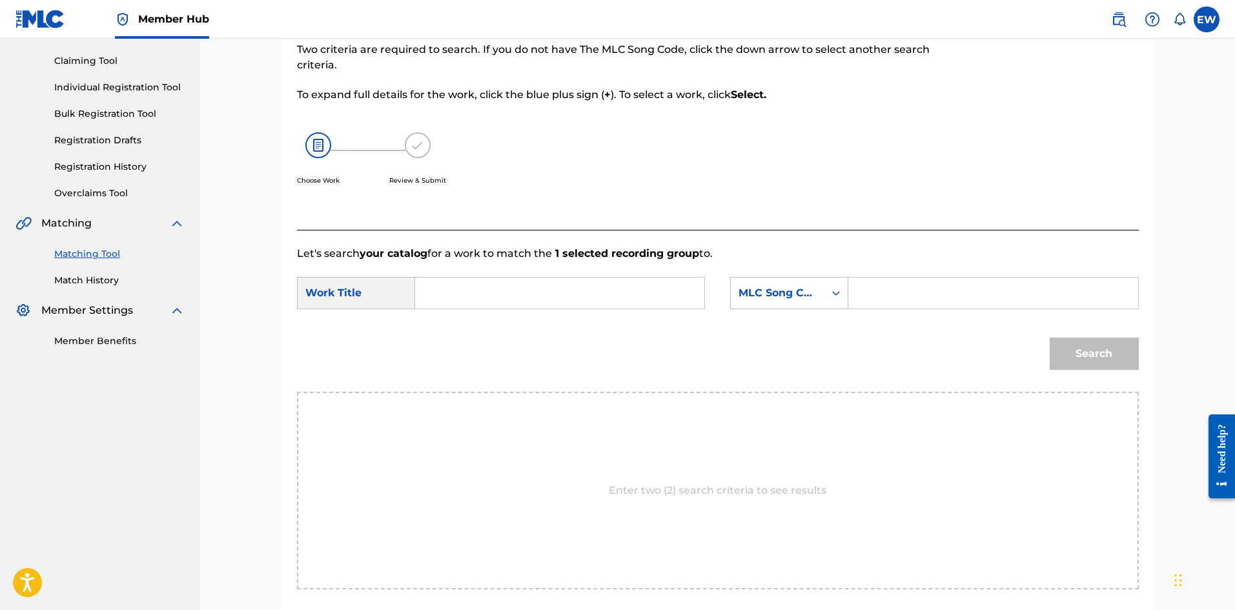
click at [554, 296] on input "Search Form" at bounding box center [559, 293] width 267 height 31
paste input "CAN T GET YOU OFF MY MIND"
type input "CAN T GET YOU OFF MY MIND"
click at [908, 296] on input "Search Form" at bounding box center [992, 293] width 267 height 31
paste input "CV8MV1"
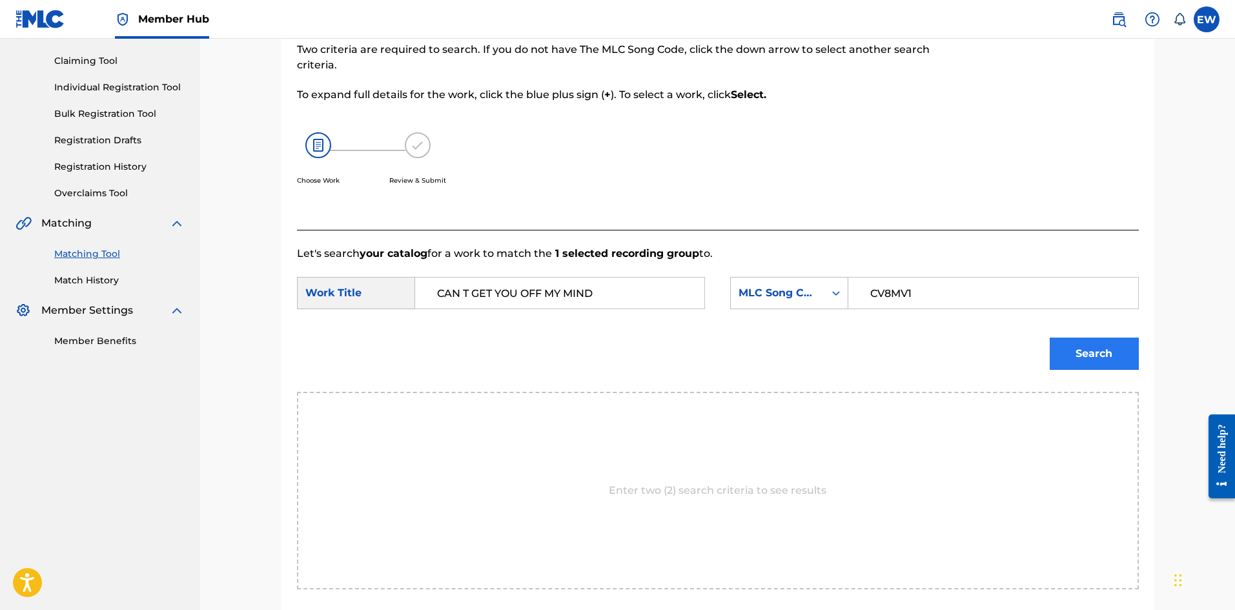
type input "CV8MV1"
click at [1069, 356] on button "Search" at bounding box center [1093, 354] width 89 height 32
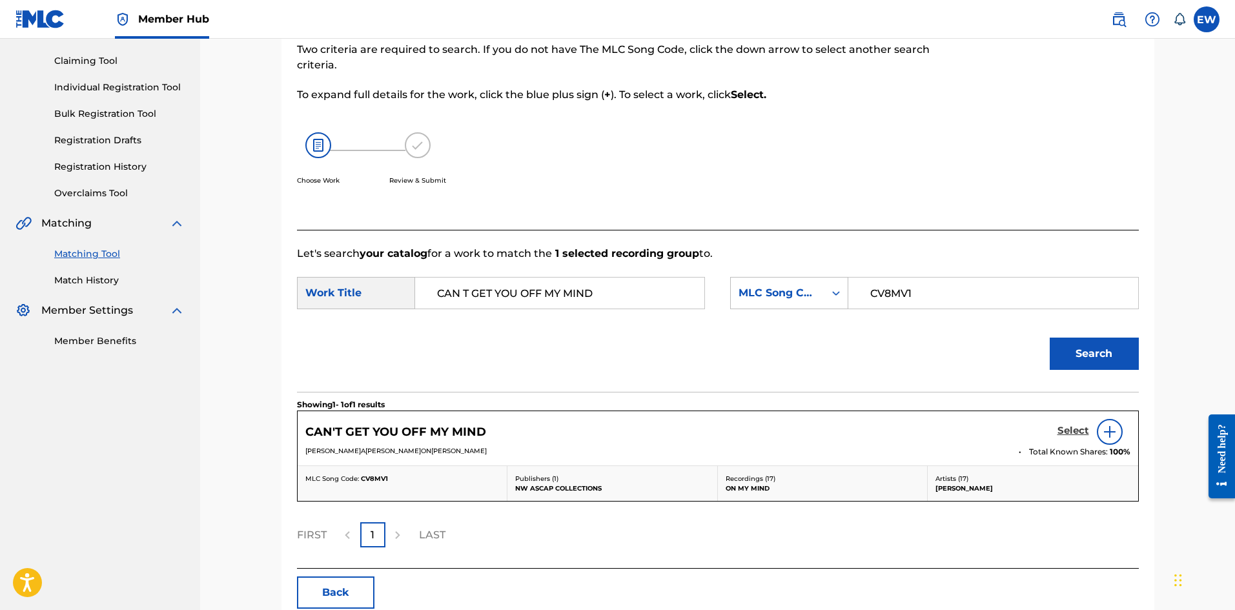
click at [1069, 431] on h5 "Select" at bounding box center [1073, 431] width 32 height 12
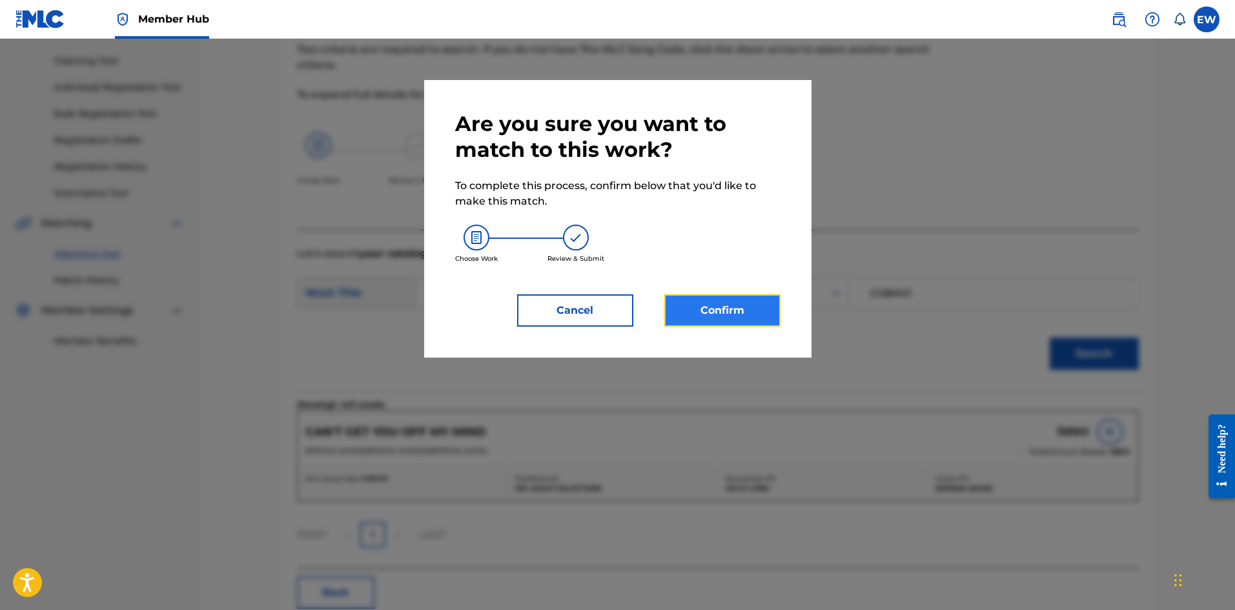
click at [728, 310] on button "Confirm" at bounding box center [722, 310] width 116 height 32
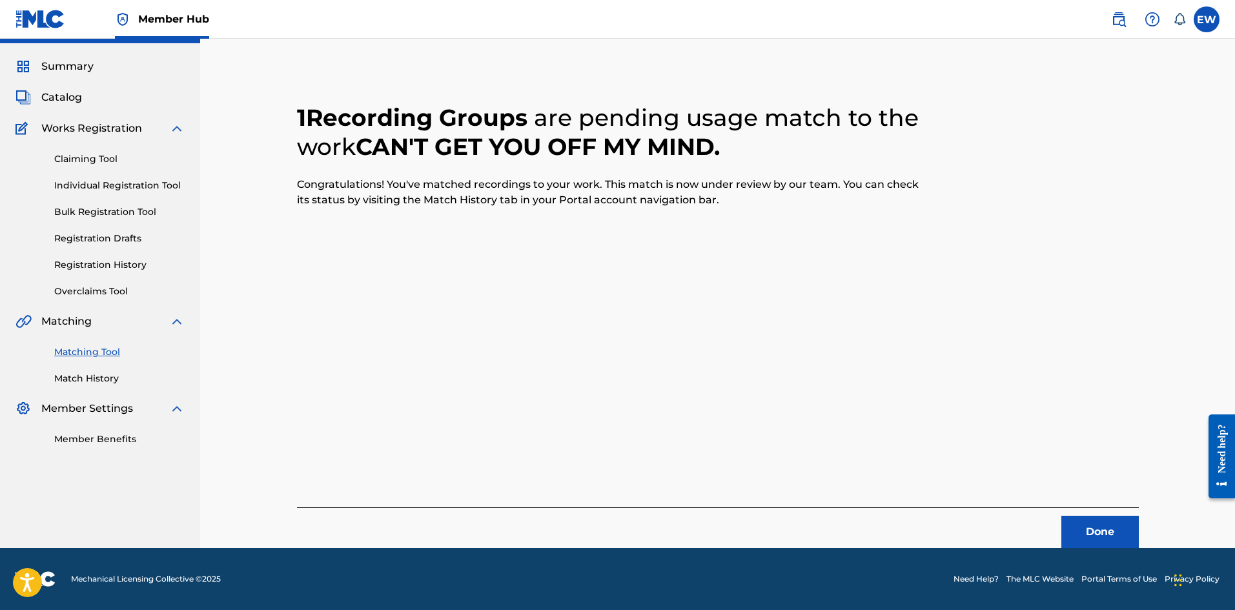
scroll to position [31, 0]
click at [1069, 523] on button "Done" at bounding box center [1099, 532] width 77 height 32
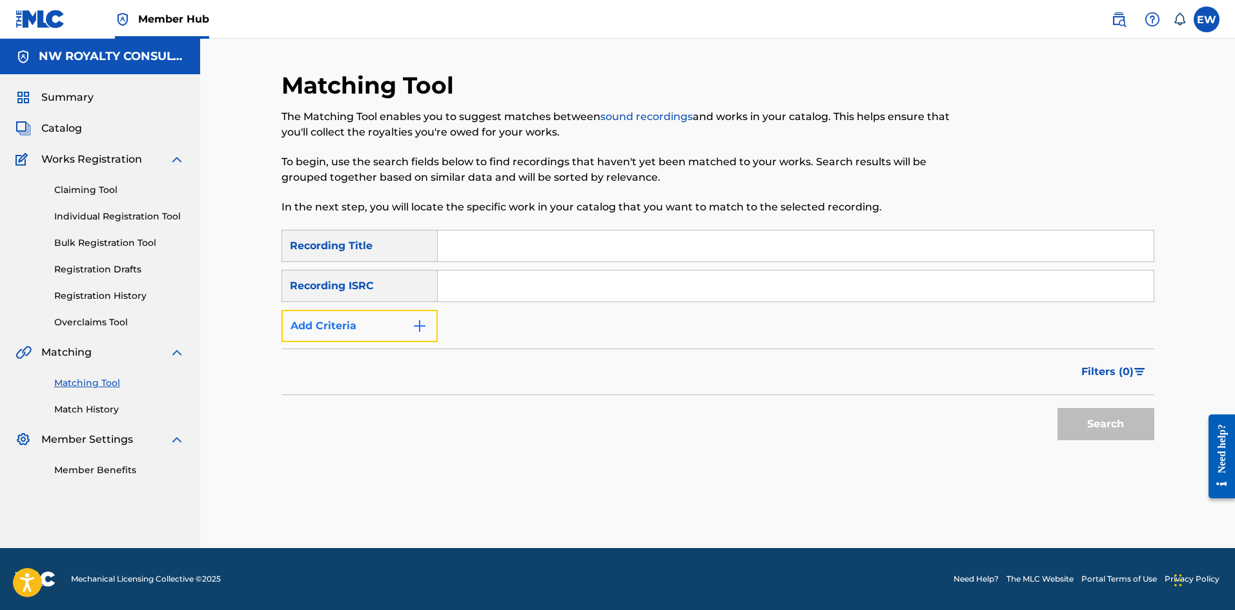
click at [423, 328] on img "Search Form" at bounding box center [419, 325] width 15 height 15
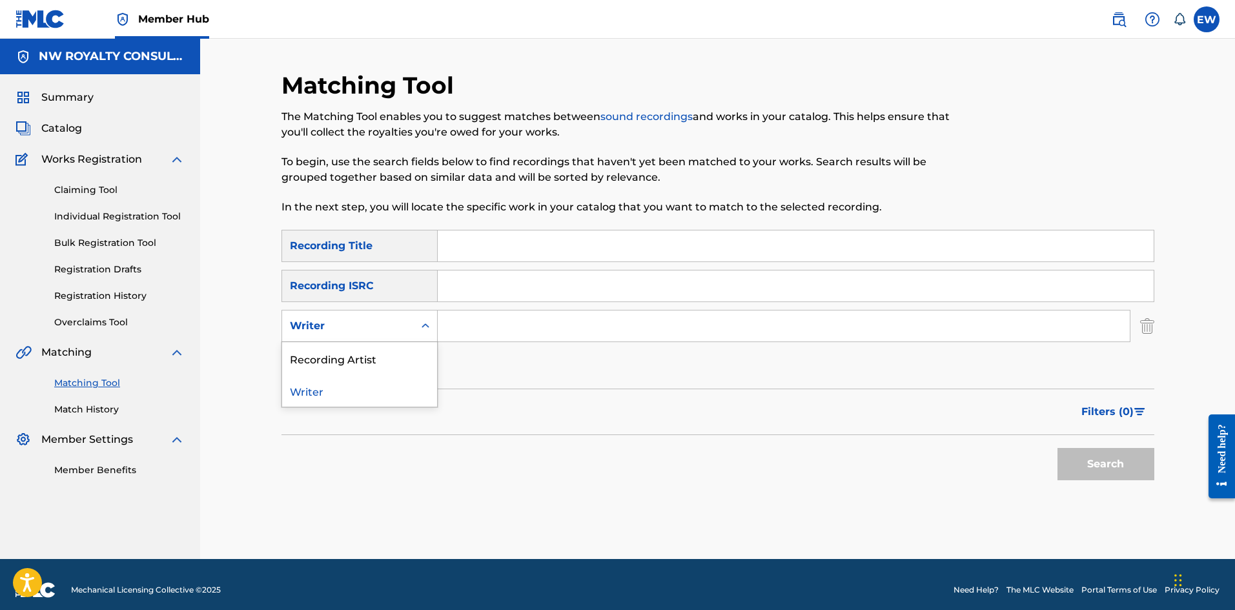
click at [408, 334] on div "Writer" at bounding box center [359, 326] width 156 height 32
click at [402, 346] on div "Recording Artist" at bounding box center [359, 358] width 155 height 32
click at [518, 319] on input "Search Form" at bounding box center [784, 325] width 692 height 31
paste input "MAVADO"
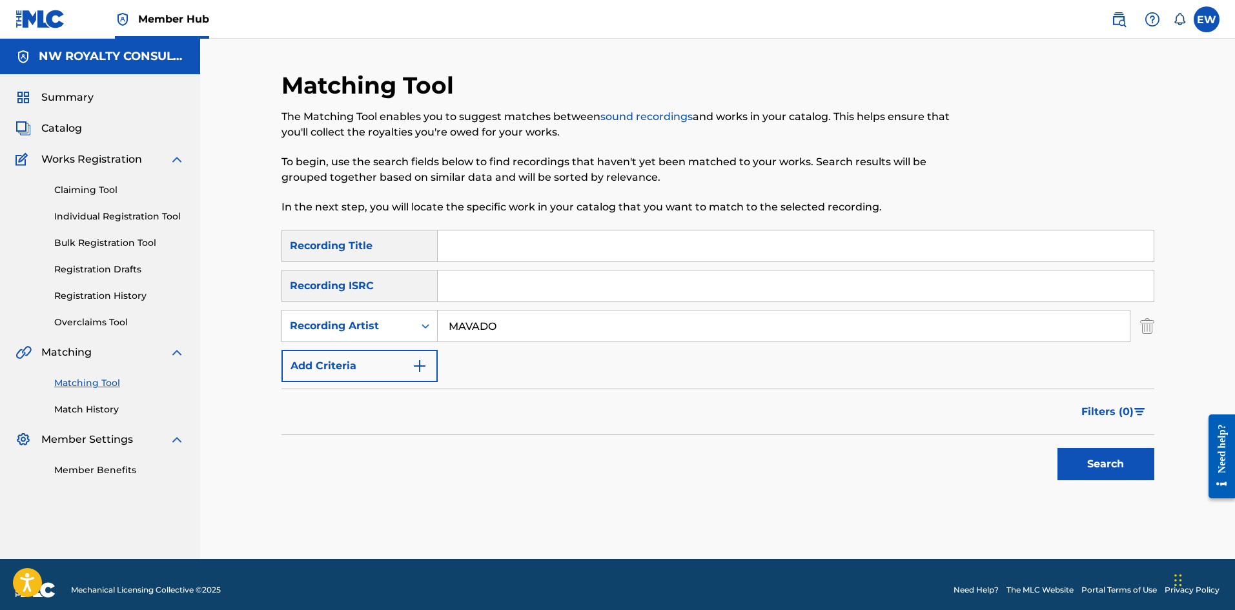
type input "MAVADO"
drag, startPoint x: 480, startPoint y: 256, endPoint x: 465, endPoint y: 253, distance: 15.8
click at [472, 256] on input "Search Form" at bounding box center [796, 245] width 716 height 31
paste input "CAN T HAPPEN"
type input "CAN T HAPPEN"
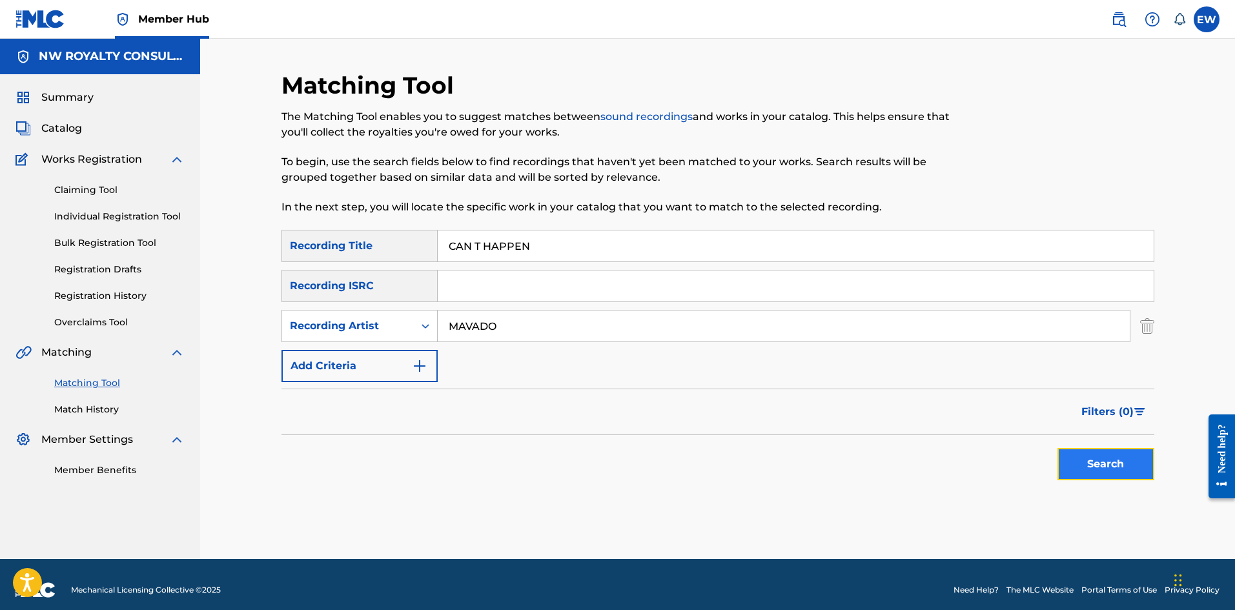
click at [1069, 458] on button "Search" at bounding box center [1105, 464] width 97 height 32
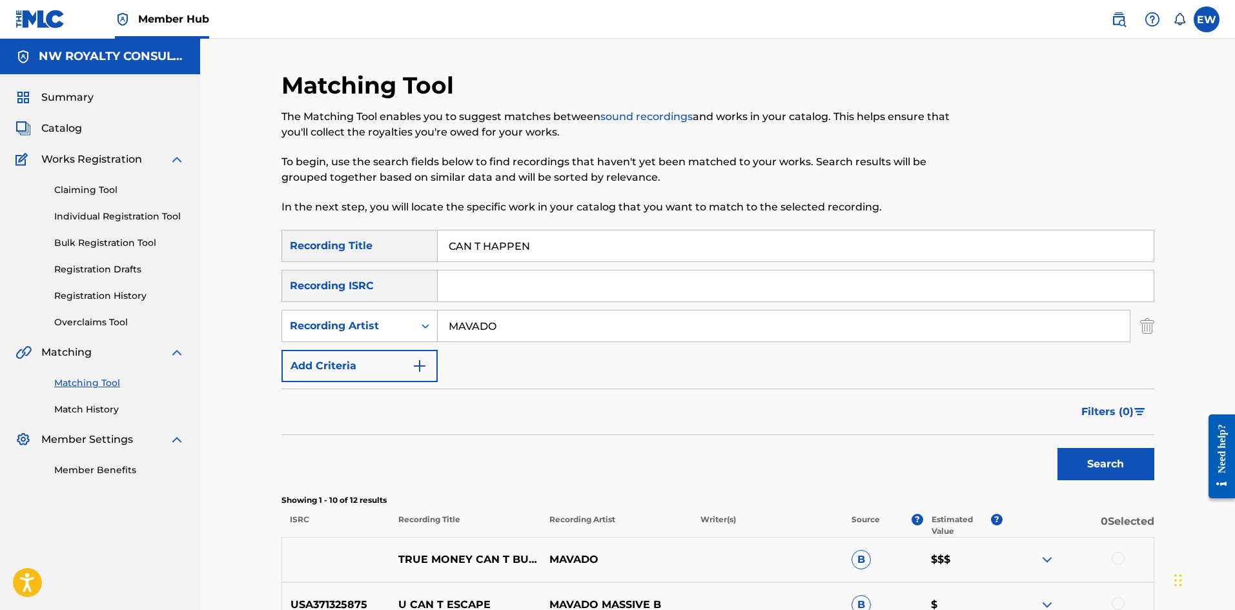
drag, startPoint x: 326, startPoint y: 319, endPoint x: 438, endPoint y: 319, distance: 112.3
click at [332, 318] on div "SearchWithCriteria2ead1ac1-178d-405b-ba51-4b361596e986 Recording Artist MAVADO" at bounding box center [717, 326] width 873 height 32
paste input "JAH VINCI"
type input "JAH VINCI"
drag, startPoint x: 541, startPoint y: 259, endPoint x: 394, endPoint y: 245, distance: 147.9
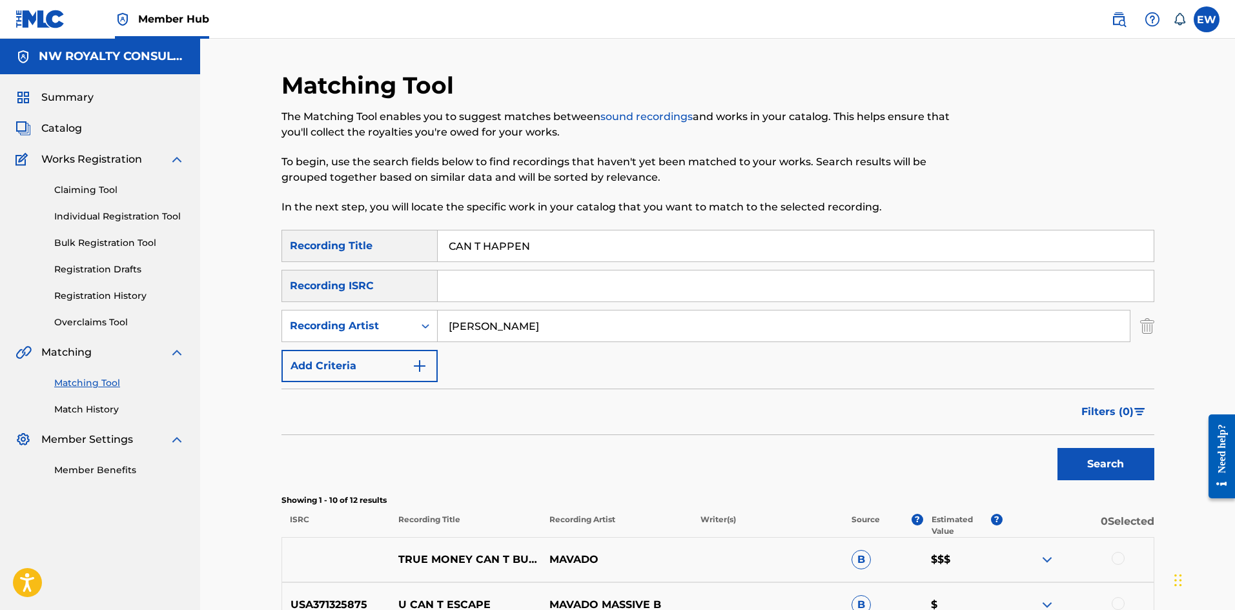
click at [399, 247] on div "SearchWithCriteria36609766-bc74-437b-aee9-62618c7d95ac Recording Title CAN T HA…" at bounding box center [717, 246] width 873 height 32
paste input "OLD ME DOWN REDRUM RIDDIM"
type input "CAN T HOLD ME DOWN REDRUM RIDDIM"
click at [1069, 484] on div "Search" at bounding box center [1102, 461] width 103 height 52
click at [1069, 469] on button "Search" at bounding box center [1105, 464] width 97 height 32
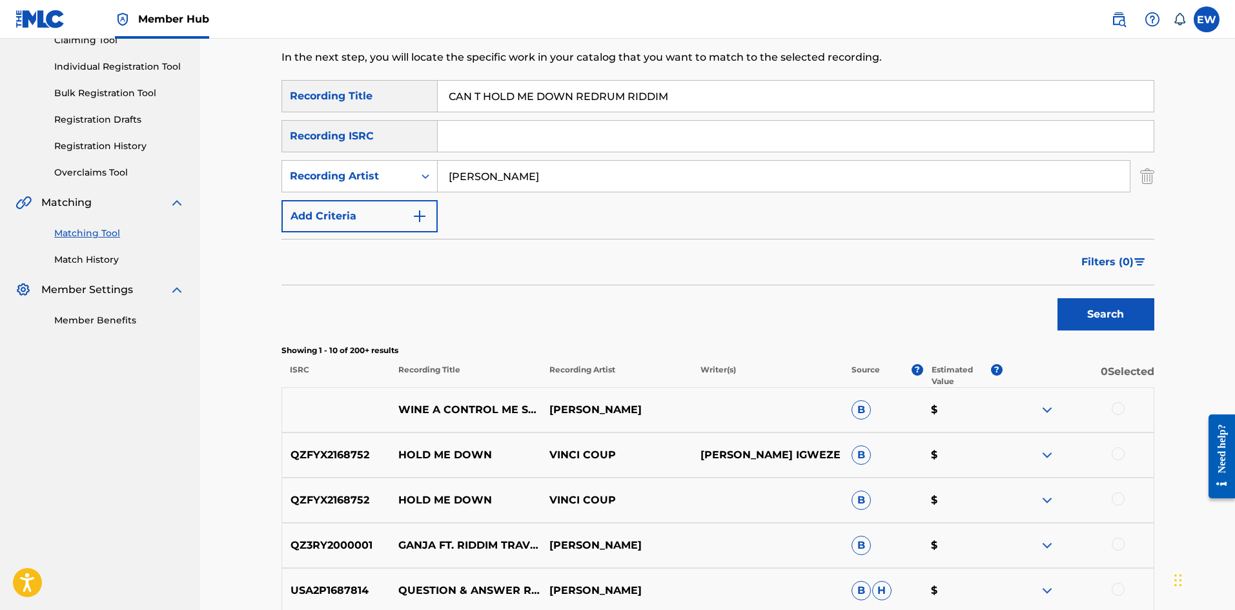
scroll to position [194, 0]
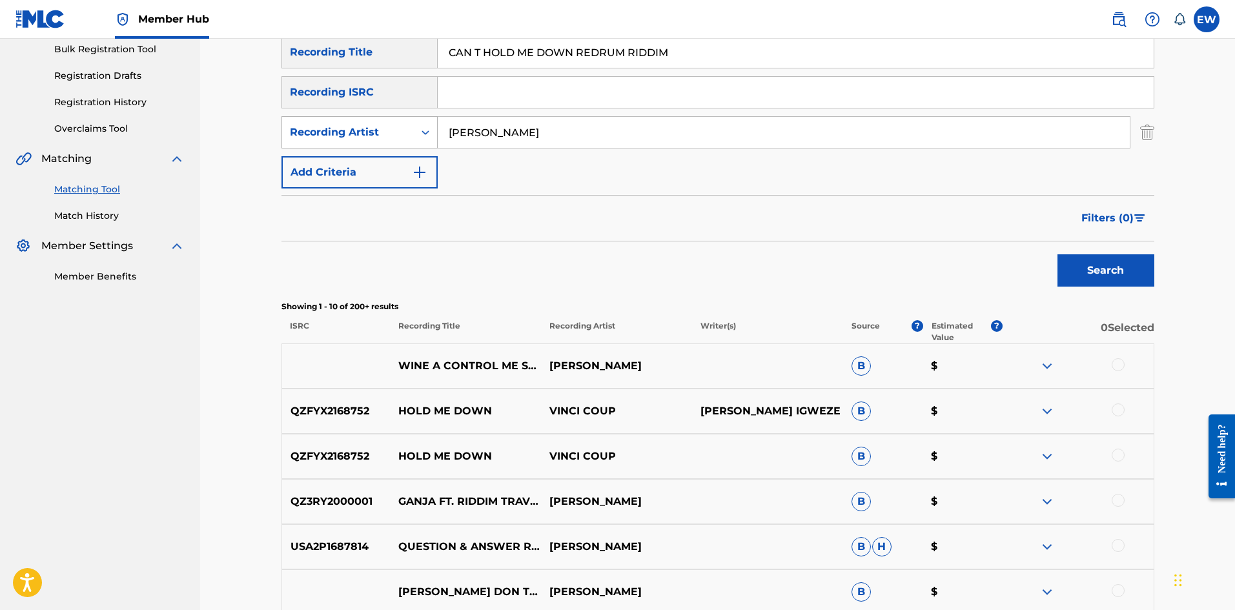
drag, startPoint x: 545, startPoint y: 124, endPoint x: 339, endPoint y: 119, distance: 205.9
click at [354, 123] on div "SearchWithCriteria2ead1ac1-178d-405b-ba51-4b361596e986 Recording Artist JAH VIN…" at bounding box center [717, 132] width 873 height 32
paste input "TEFLON"
type input "TEFLON"
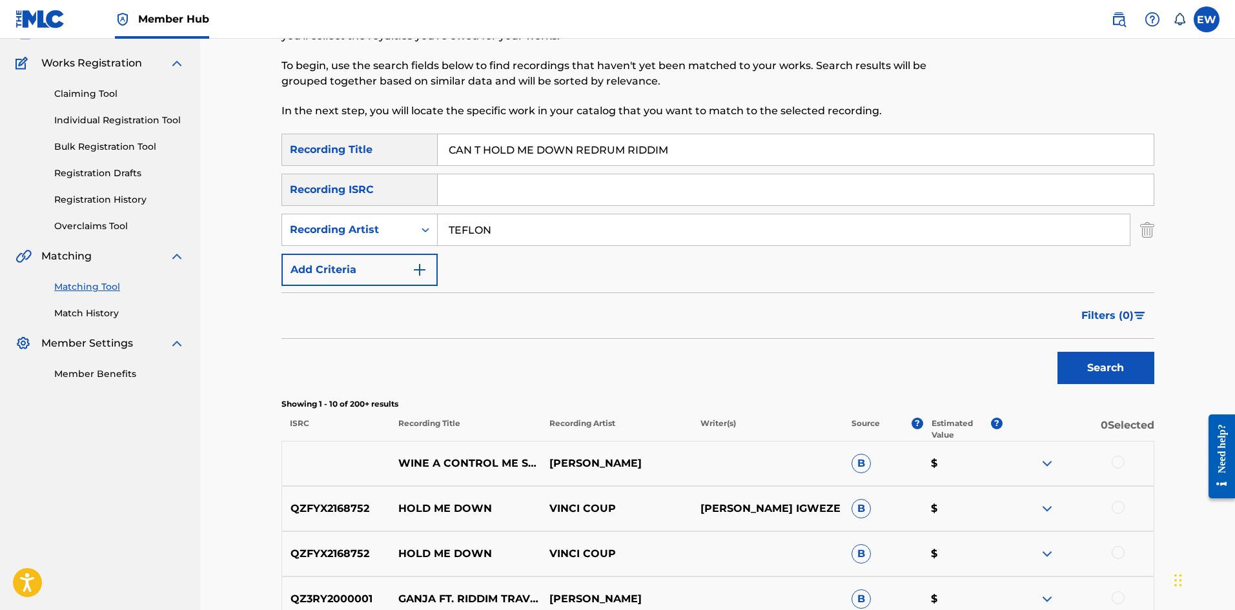
scroll to position [65, 0]
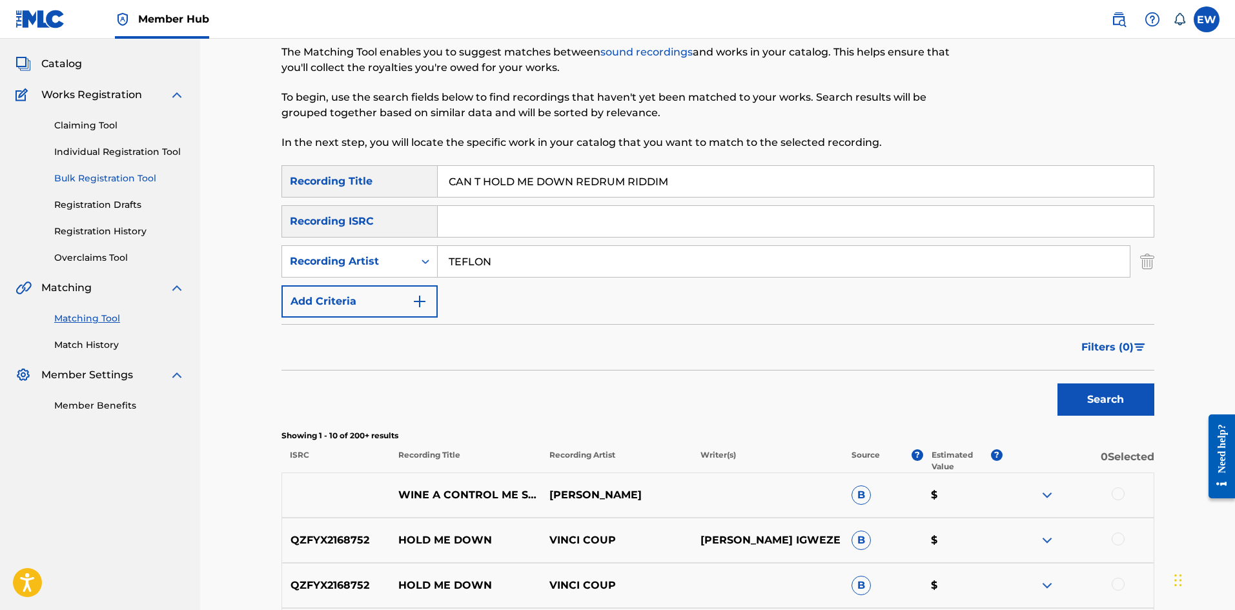
drag, startPoint x: 454, startPoint y: 194, endPoint x: 173, endPoint y: 178, distance: 281.8
click at [183, 203] on main "NW ROYALTY CONSULTING, LLC. Summary Catalog Works Registration Claiming Tool In…" at bounding box center [617, 497] width 1235 height 1047
paste input "KILL MI FRIEND"
type input "CAN T KILL MI FRIEND"
drag, startPoint x: 1075, startPoint y: 401, endPoint x: 1022, endPoint y: 399, distance: 53.0
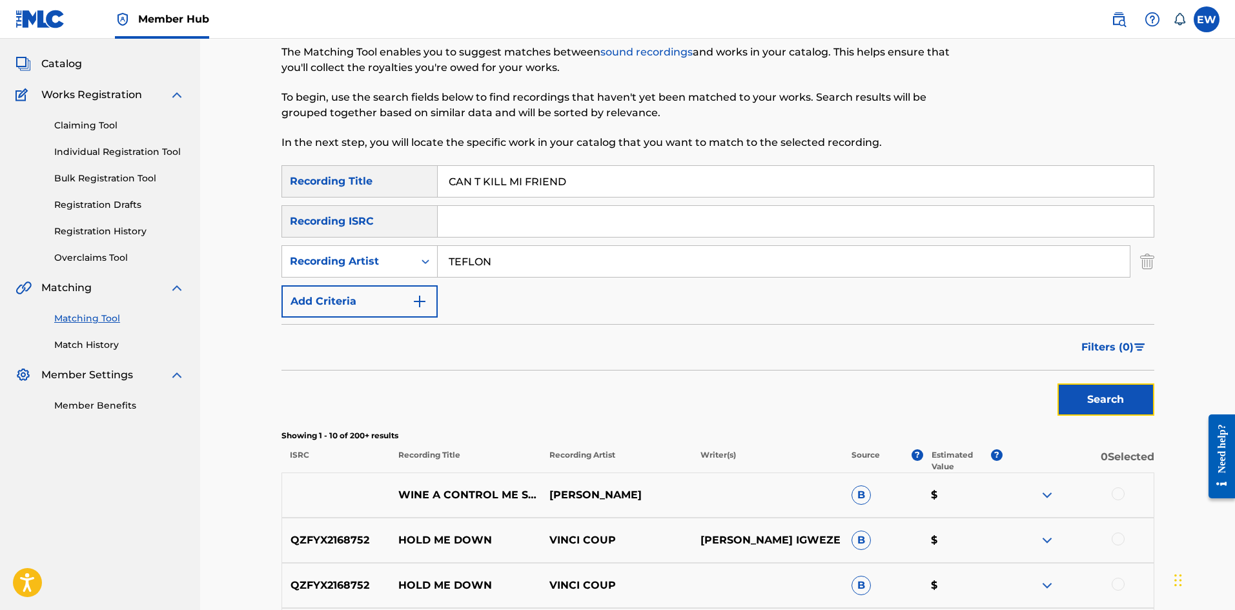
click at [1069, 403] on button "Search" at bounding box center [1105, 399] width 97 height 32
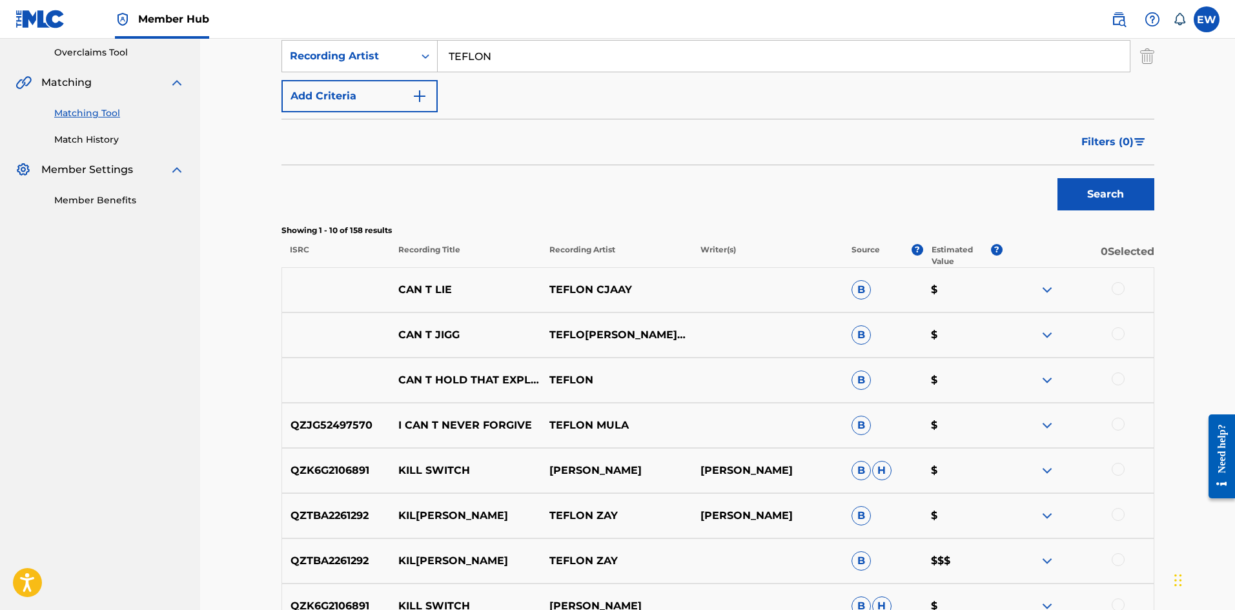
scroll to position [194, 0]
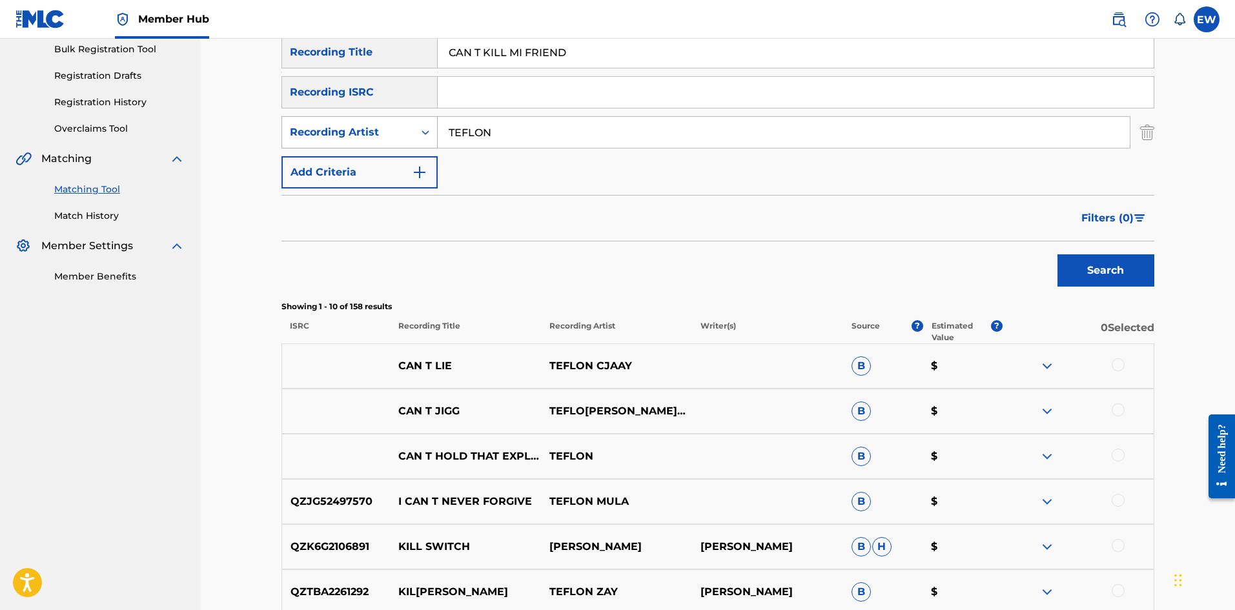
drag, startPoint x: 504, startPoint y: 132, endPoint x: 365, endPoint y: 139, distance: 139.0
click at [367, 140] on div "SearchWithCriteria2ead1ac1-178d-405b-ba51-4b361596e986 Recording Artist TEFLON" at bounding box center [717, 132] width 873 height 32
paste input "CHUCK TURNER"
type input "CHUCK TURNER"
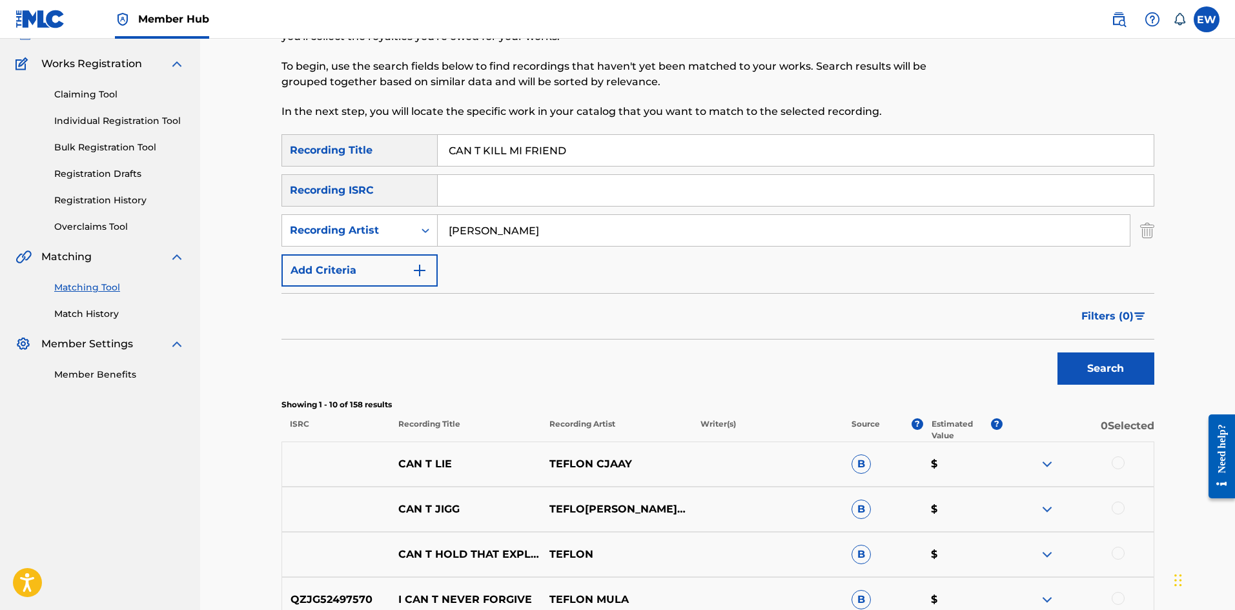
scroll to position [65, 0]
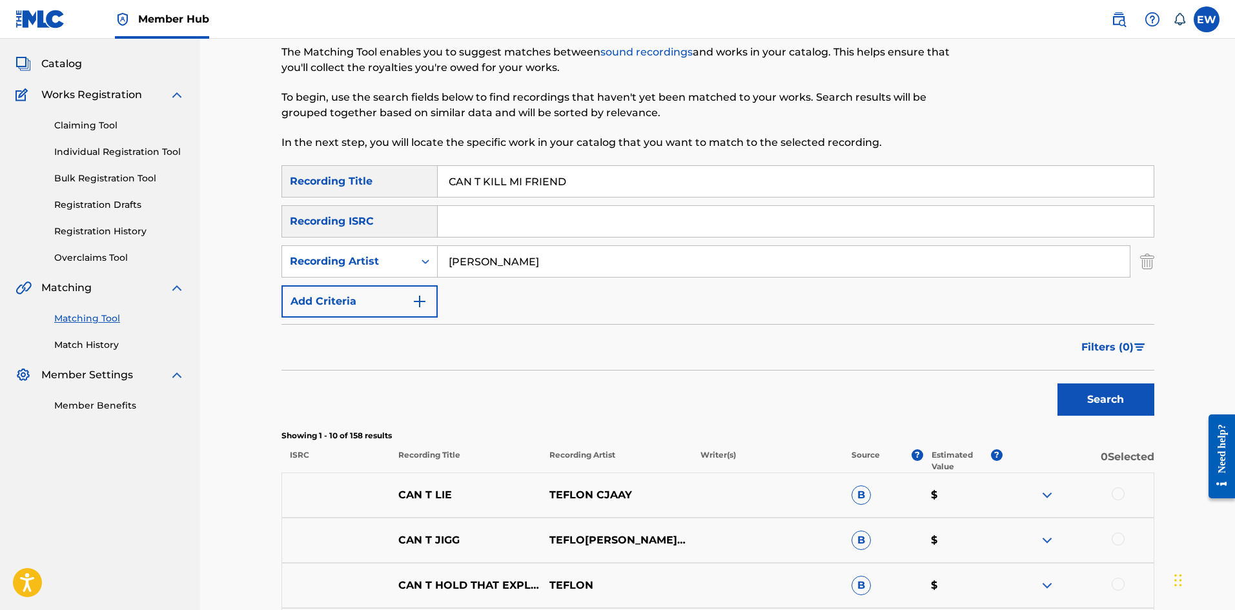
drag, startPoint x: 596, startPoint y: 176, endPoint x: 370, endPoint y: 207, distance: 227.9
click at [369, 205] on div "SearchWithCriteria36609766-bc74-437b-aee9-62618c7d95ac Recording Title CAN T KI…" at bounding box center [717, 241] width 873 height 152
paste input "TEST ME"
type input "CAN T TEST ME"
click at [1069, 399] on button "Search" at bounding box center [1105, 399] width 97 height 32
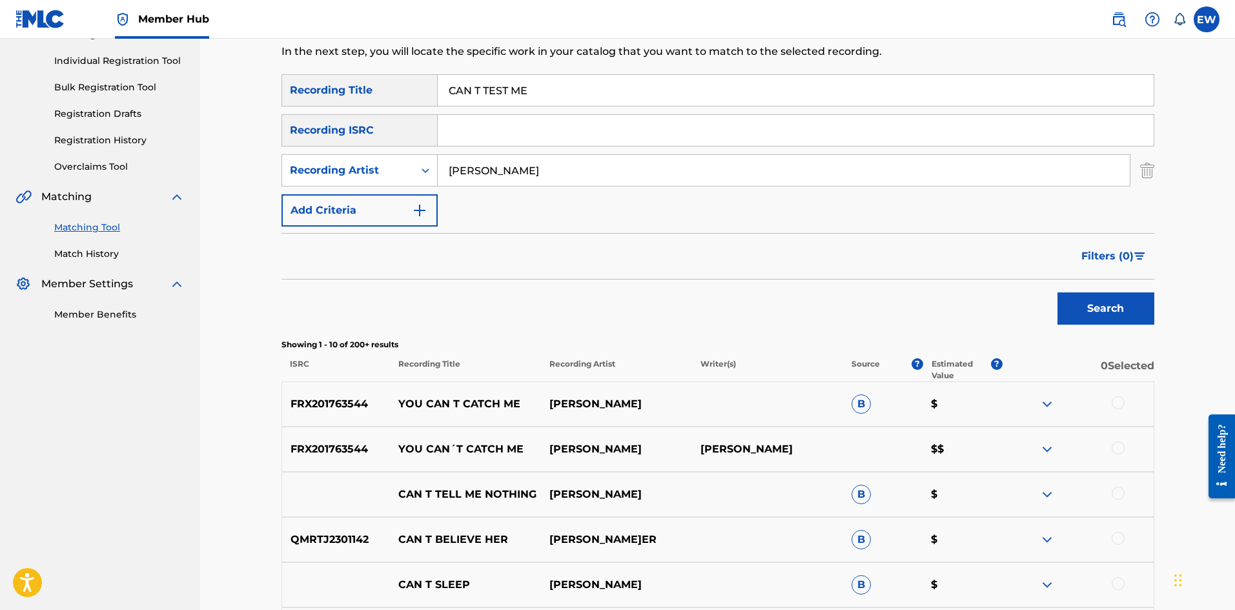
scroll to position [150, 0]
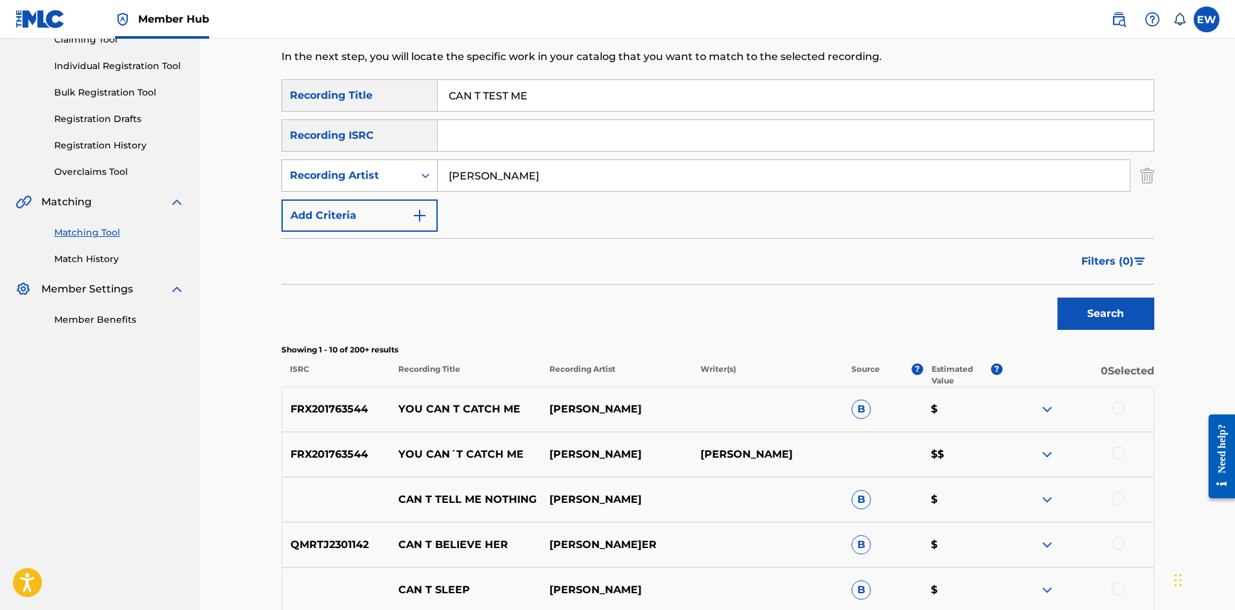
drag, startPoint x: 572, startPoint y: 176, endPoint x: 387, endPoint y: 179, distance: 185.2
click at [399, 179] on div "SearchWithCriteria2ead1ac1-178d-405b-ba51-4b361596e986 Recording Artist CHUCK T…" at bounding box center [717, 175] width 873 height 32
paste input "[PERSON_NAME]"
type input "[PERSON_NAME]"
drag, startPoint x: 571, startPoint y: 105, endPoint x: 329, endPoint y: 202, distance: 260.3
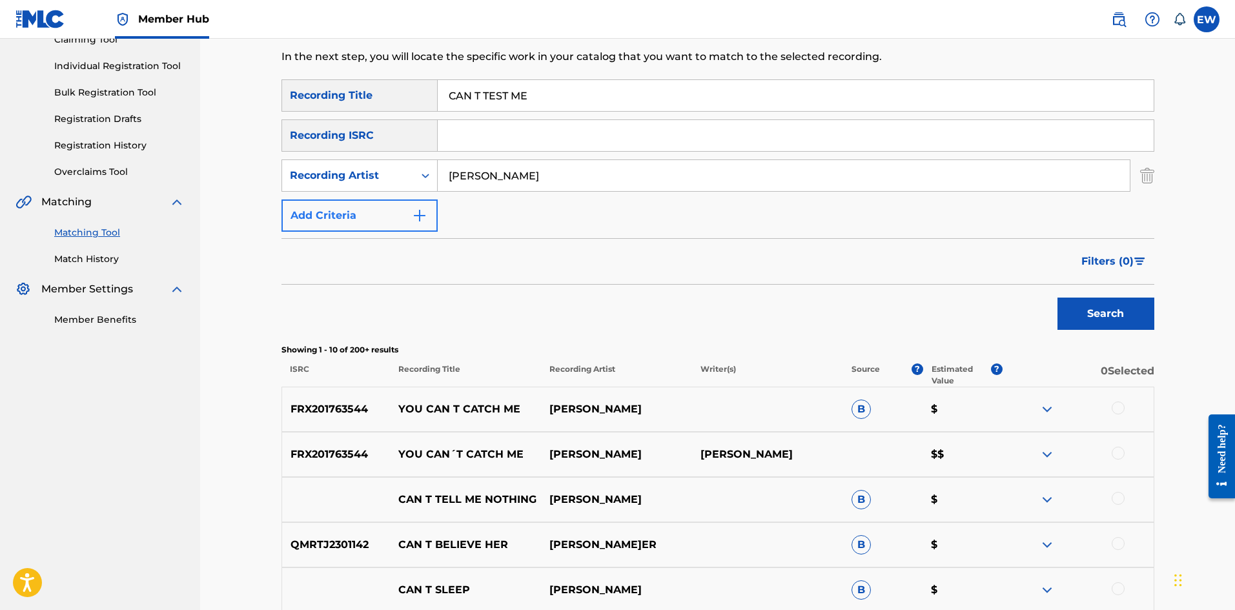
click at [321, 155] on div "SearchWithCriteria36609766-bc74-437b-aee9-62618c7d95ac Recording Title CAN T TE…" at bounding box center [717, 155] width 873 height 152
paste input "YOU FEEL THE PAIN"
type input "CAN YOU FEEL THE PAIN"
drag, startPoint x: 1077, startPoint y: 326, endPoint x: 1062, endPoint y: 323, distance: 15.1
click at [1069, 325] on button "Search" at bounding box center [1105, 314] width 97 height 32
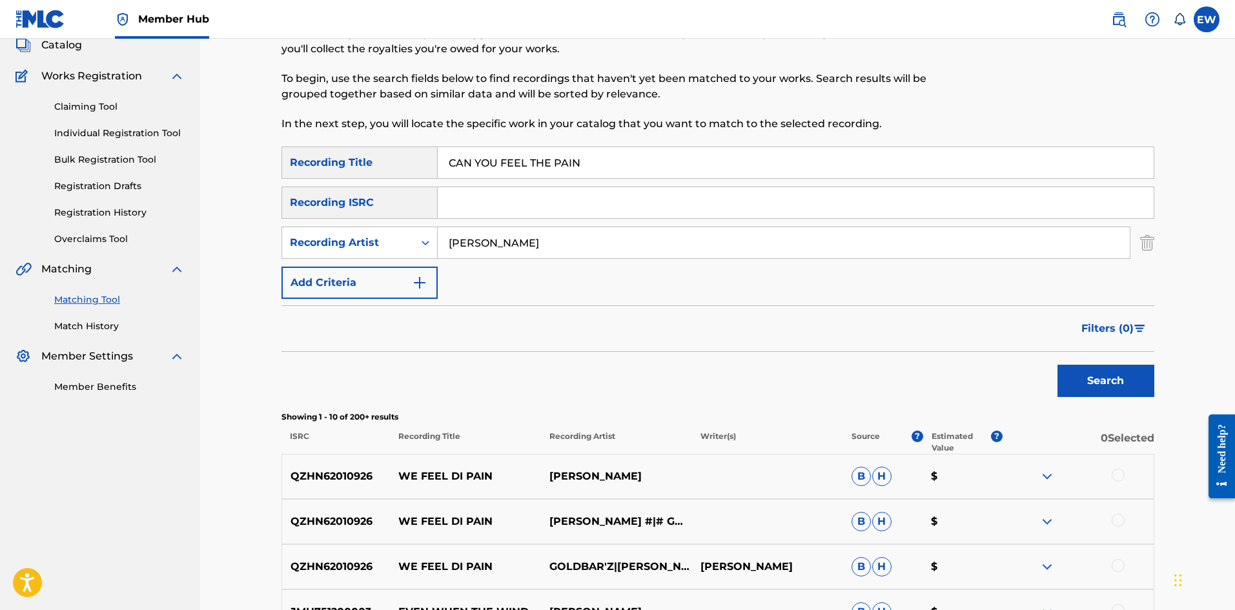
scroll to position [21, 0]
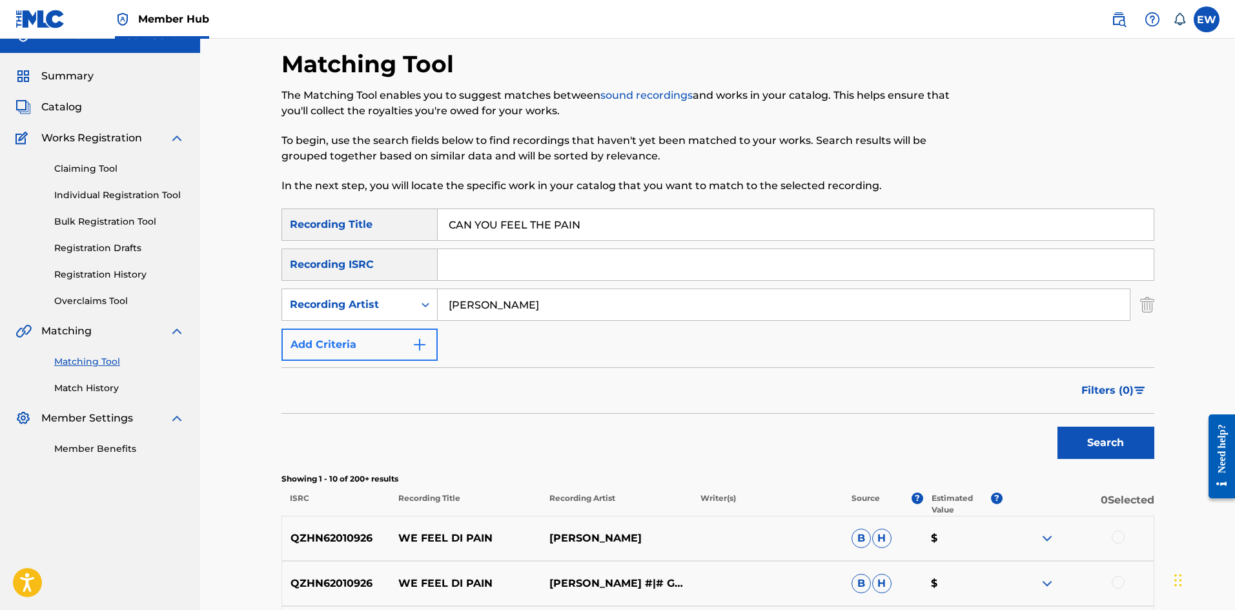
drag, startPoint x: 356, startPoint y: 322, endPoint x: 325, endPoint y: 332, distance: 32.7
click at [328, 322] on div "SearchWithCriteria36609766-bc74-437b-aee9-62618c7d95ac Recording Title CAN YOU …" at bounding box center [717, 284] width 873 height 152
paste input "SKENG"
type input "SKENG"
drag, startPoint x: 616, startPoint y: 225, endPoint x: 303, endPoint y: 259, distance: 315.6
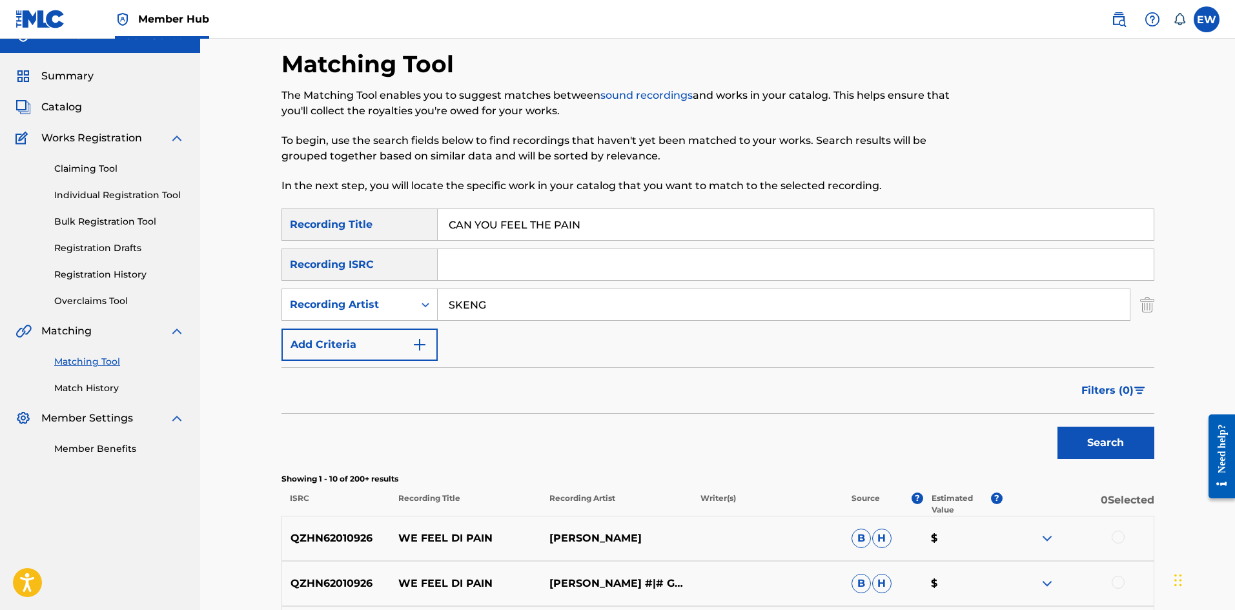
click at [304, 258] on div "SearchWithCriteria36609766-bc74-437b-aee9-62618c7d95ac Recording Title CAN YOU …" at bounding box center [717, 284] width 873 height 152
paste input "ADA"
type input "CANADA"
drag, startPoint x: 1104, startPoint y: 432, endPoint x: 1085, endPoint y: 436, distance: 19.1
click at [1069, 432] on button "Search" at bounding box center [1105, 443] width 97 height 32
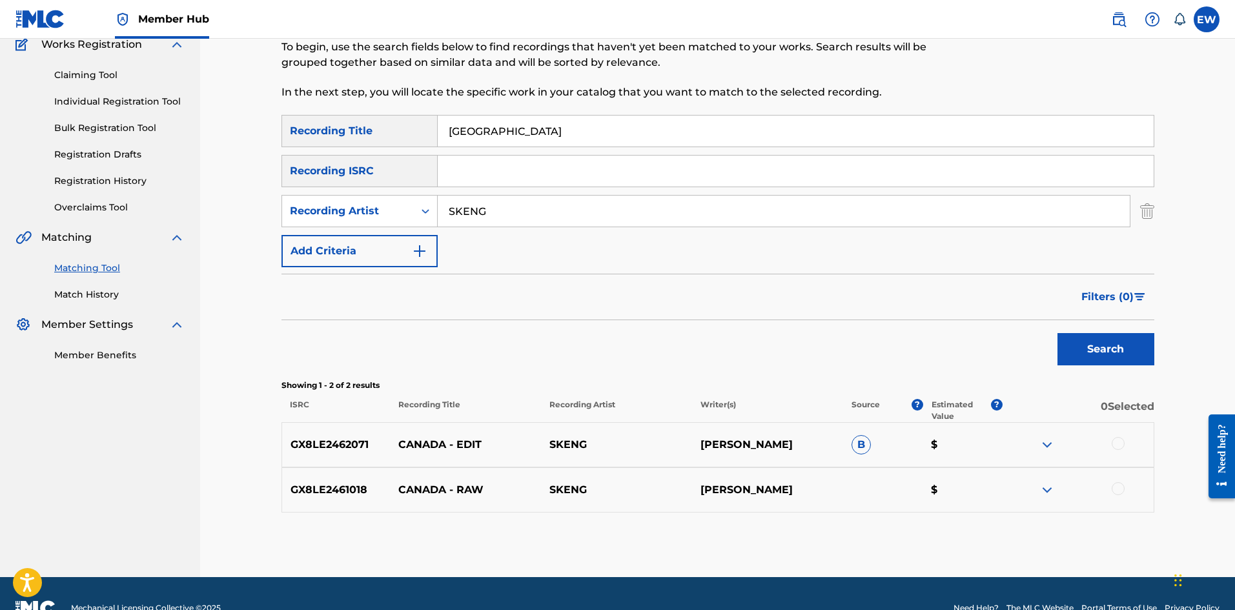
scroll to position [144, 0]
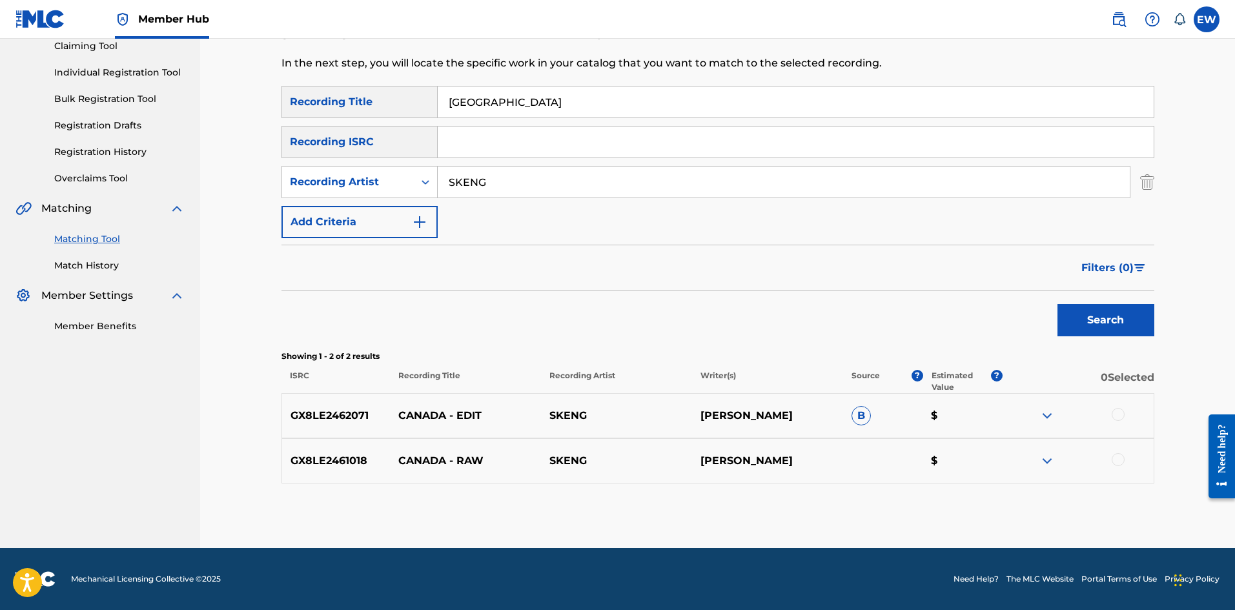
click at [1069, 414] on div at bounding box center [1117, 414] width 13 height 13
click at [1069, 461] on div at bounding box center [1117, 459] width 13 height 13
click at [924, 501] on button "Match 2 Groups" at bounding box center [907, 505] width 143 height 32
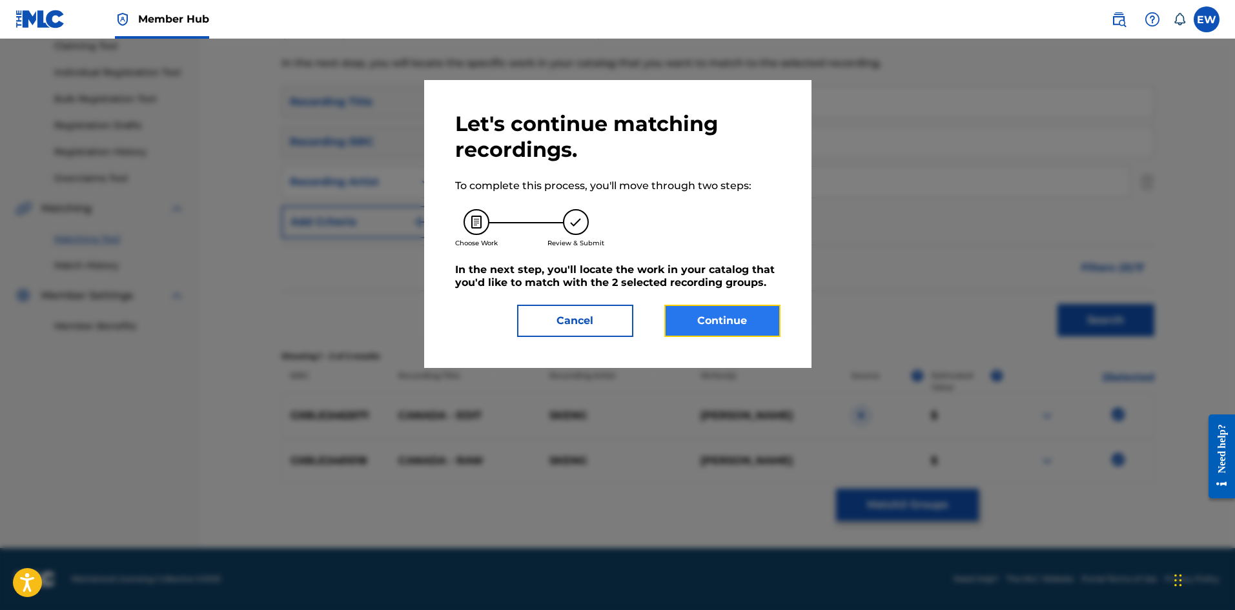
click at [713, 308] on button "Continue" at bounding box center [722, 321] width 116 height 32
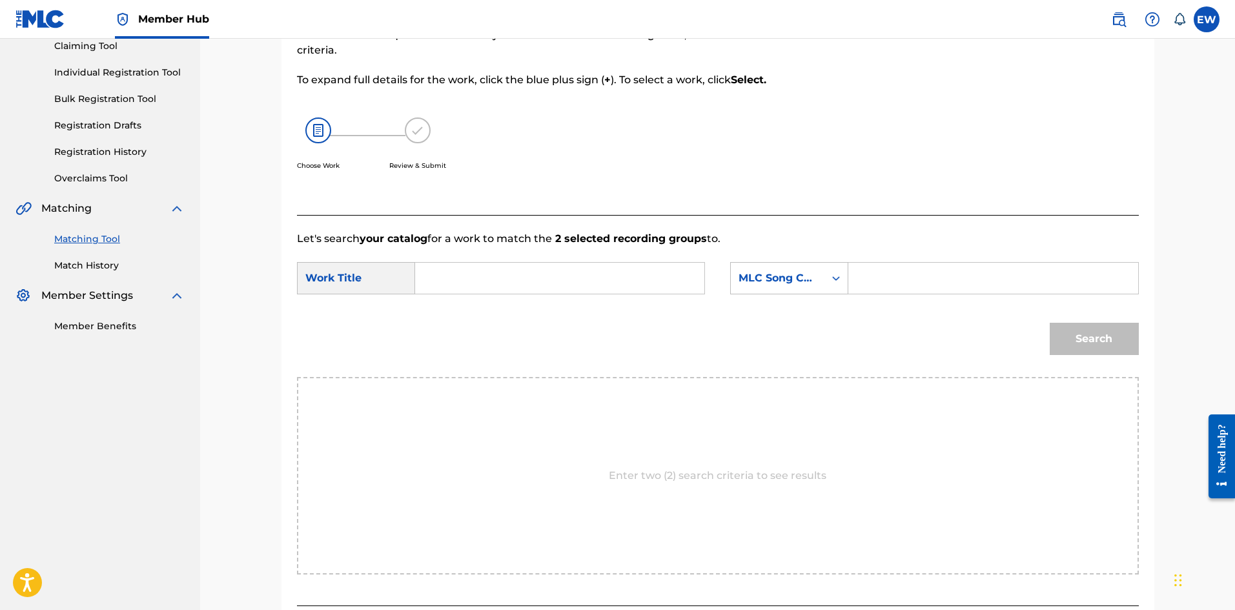
drag, startPoint x: 552, startPoint y: 290, endPoint x: 554, endPoint y: 299, distance: 9.4
click at [552, 290] on input "Search Form" at bounding box center [559, 278] width 267 height 31
paste input "CANADA"
type input "CANADA"
drag, startPoint x: 1021, startPoint y: 290, endPoint x: 1014, endPoint y: 294, distance: 7.8
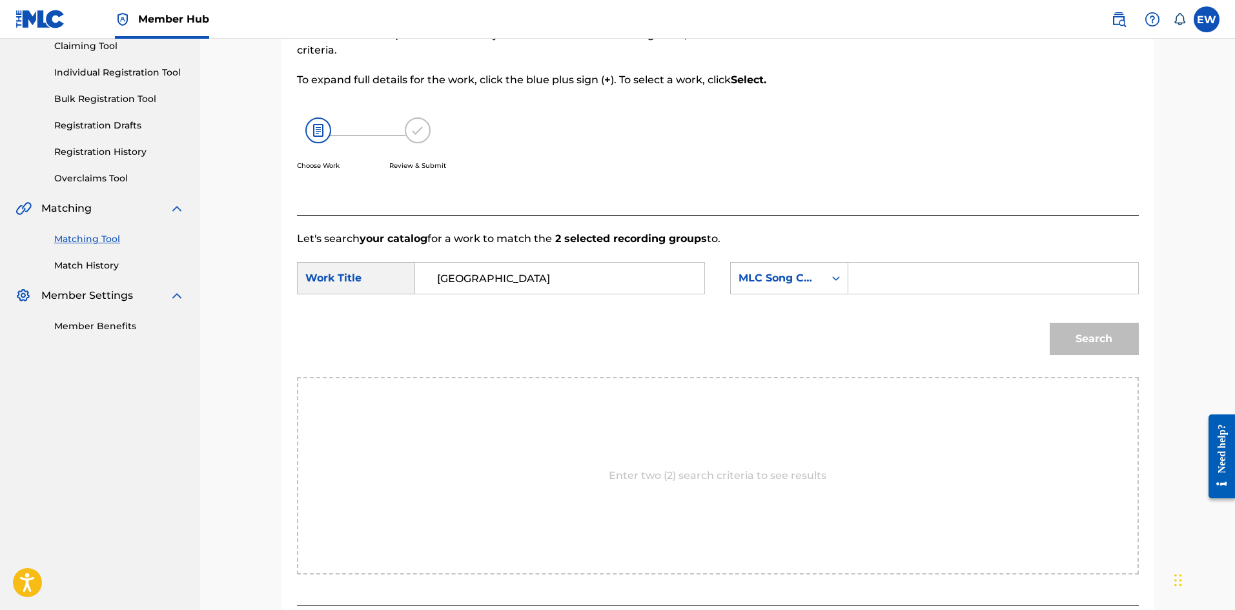
click at [1015, 288] on input "Search Form" at bounding box center [992, 278] width 267 height 31
paste input "CB17WE"
type input "CB17WE"
click at [1069, 343] on button "Search" at bounding box center [1093, 339] width 89 height 32
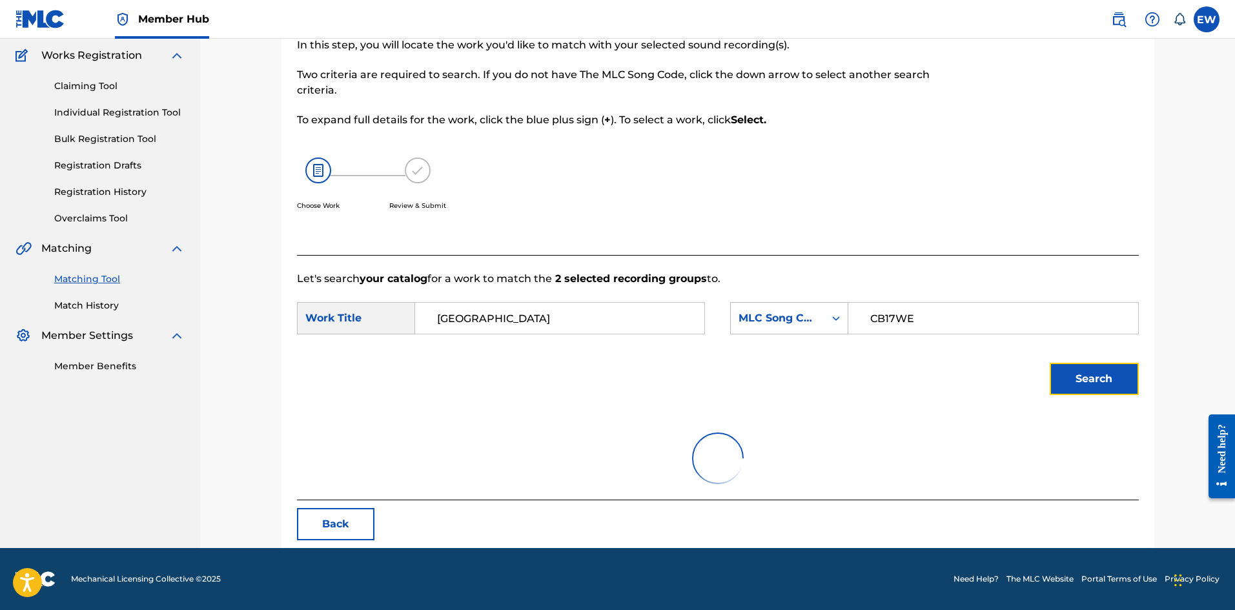
scroll to position [48, 0]
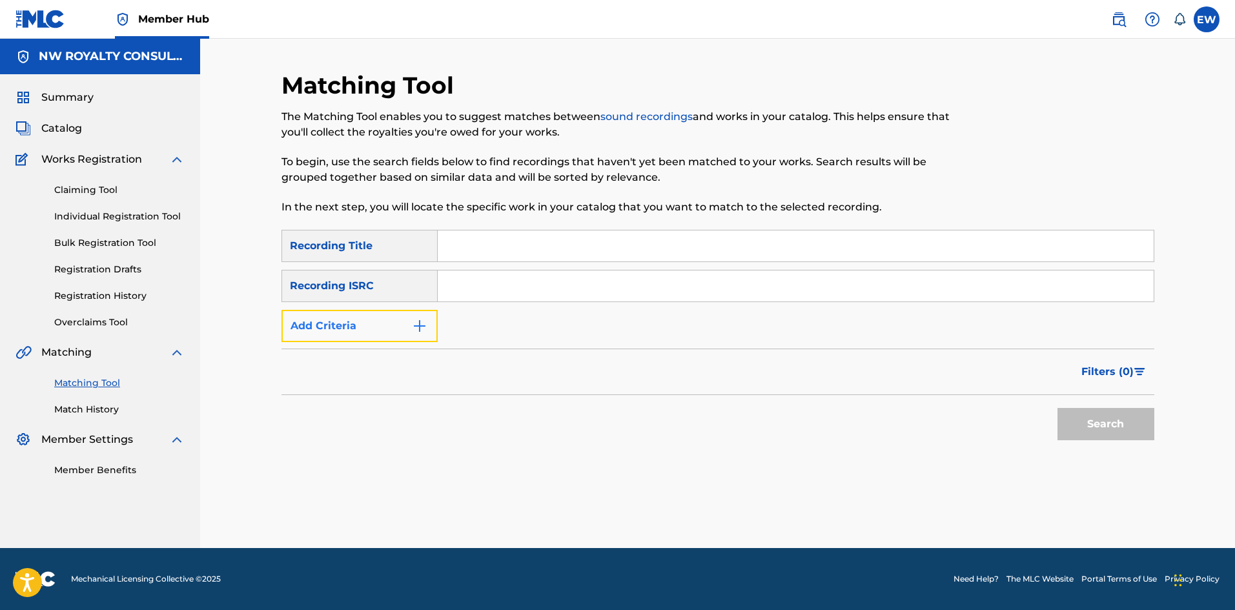
click at [327, 311] on button "Add Criteria" at bounding box center [359, 326] width 156 height 32
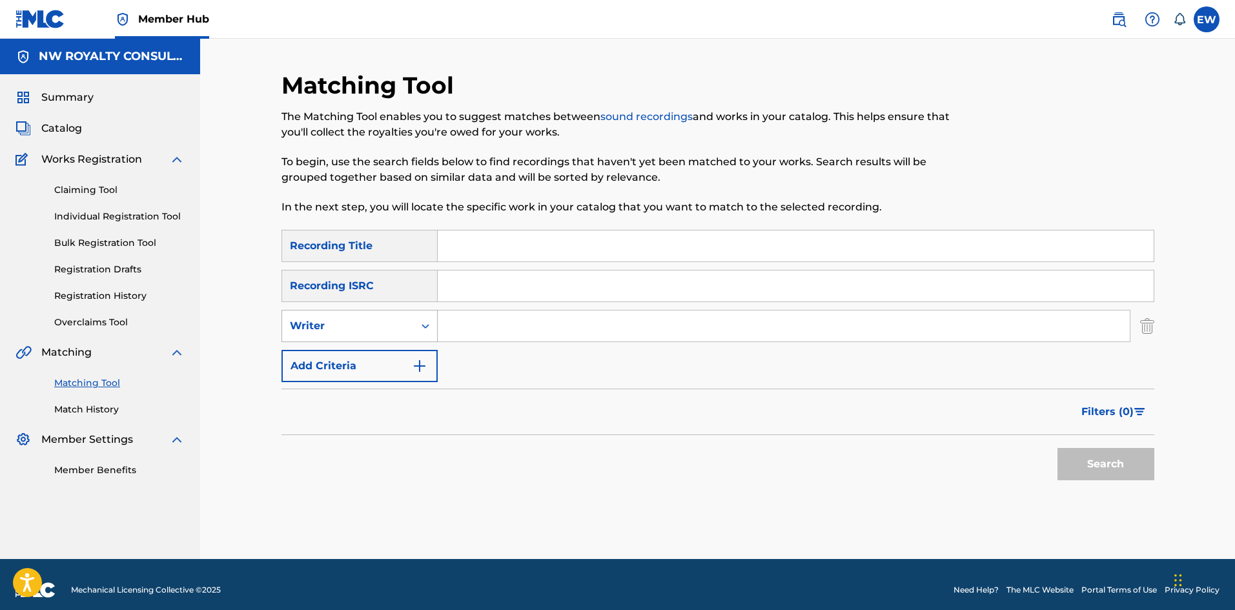
click at [330, 319] on div "Writer" at bounding box center [348, 325] width 116 height 15
click at [320, 346] on div "Recording Artist" at bounding box center [359, 358] width 155 height 32
click at [462, 323] on input "Search Form" at bounding box center [784, 325] width 692 height 31
paste input "SKENG"
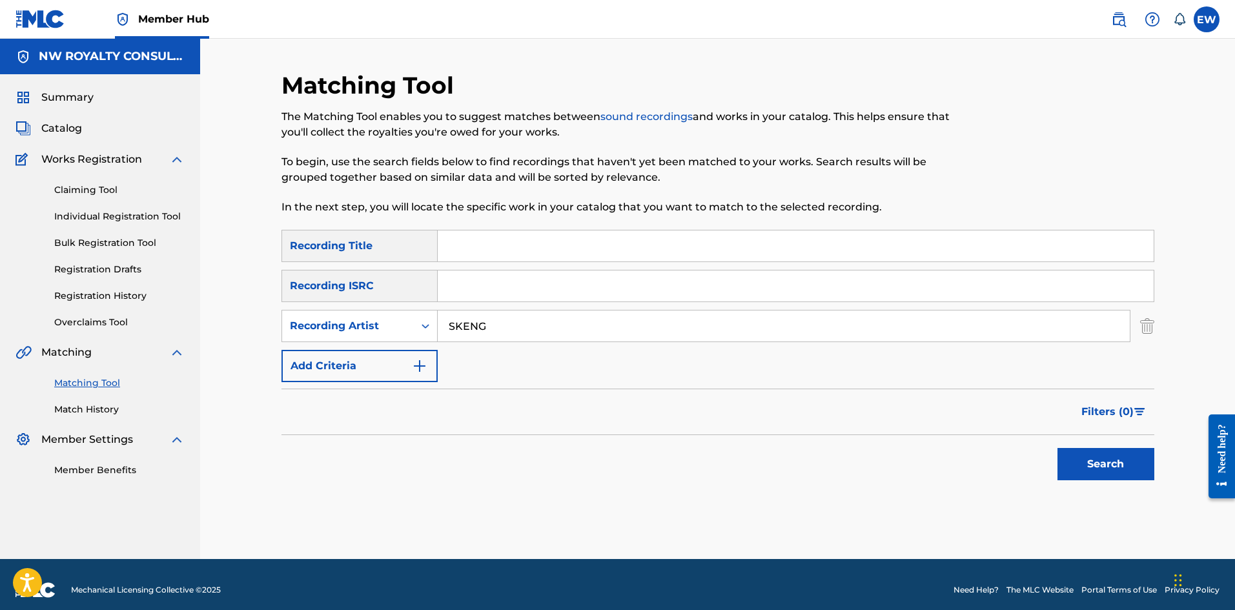
type input "SKENG"
click at [540, 248] on input "Search Form" at bounding box center [796, 245] width 716 height 31
paste input "CANADA OFFICIAL MUSIC"
type input "CANADA OFFICIAL MUSIC"
click at [1066, 461] on button "Search" at bounding box center [1105, 464] width 97 height 32
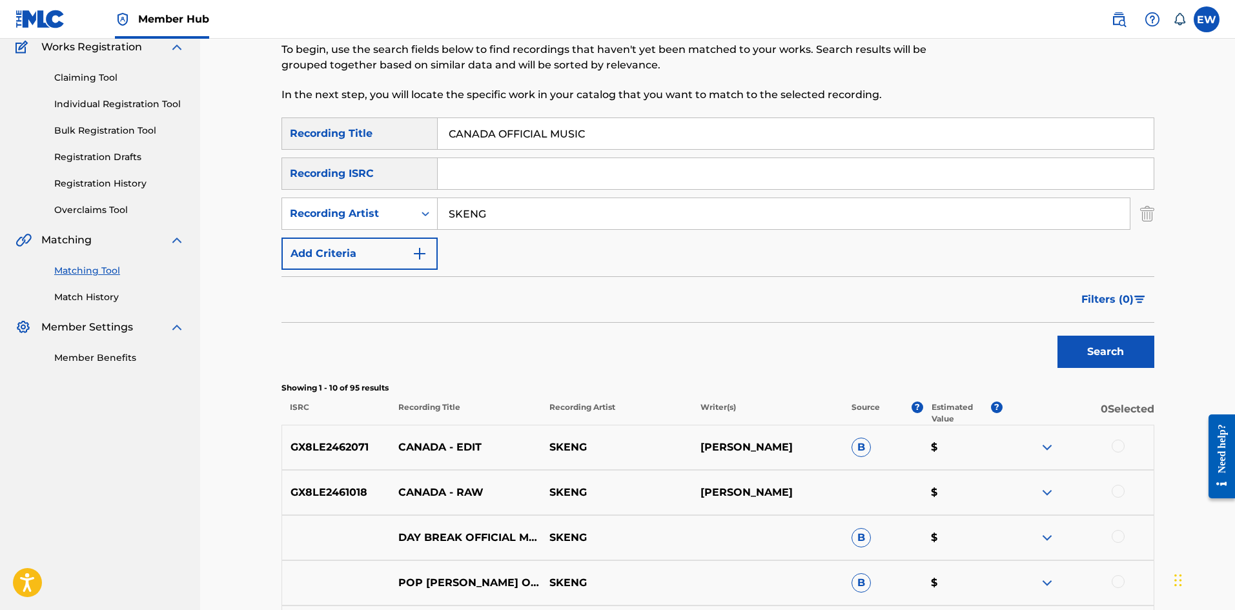
scroll to position [129, 0]
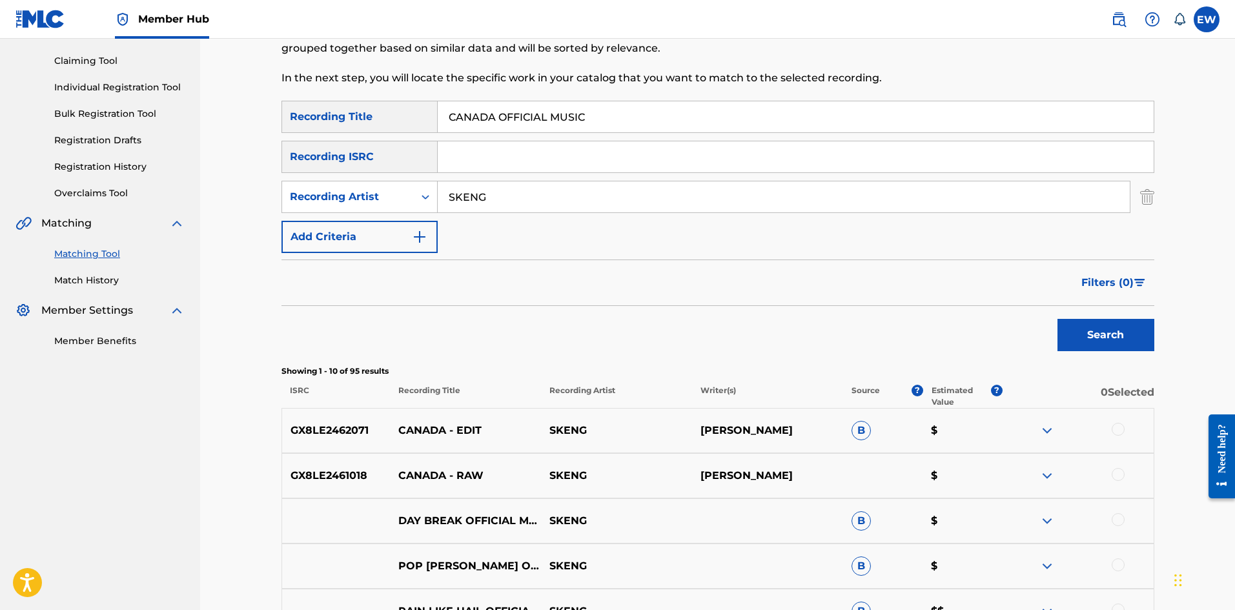
click at [1114, 432] on div at bounding box center [1117, 429] width 13 height 13
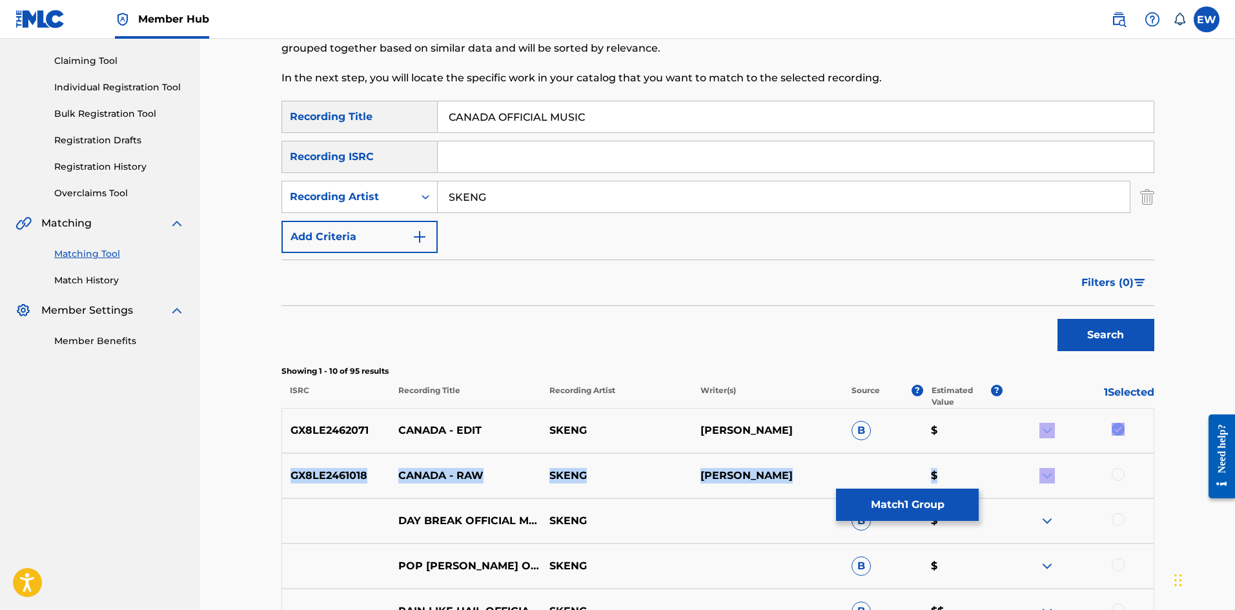
drag, startPoint x: 1122, startPoint y: 464, endPoint x: 1123, endPoint y: 472, distance: 8.5
click at [1122, 472] on div at bounding box center [1117, 474] width 13 height 13
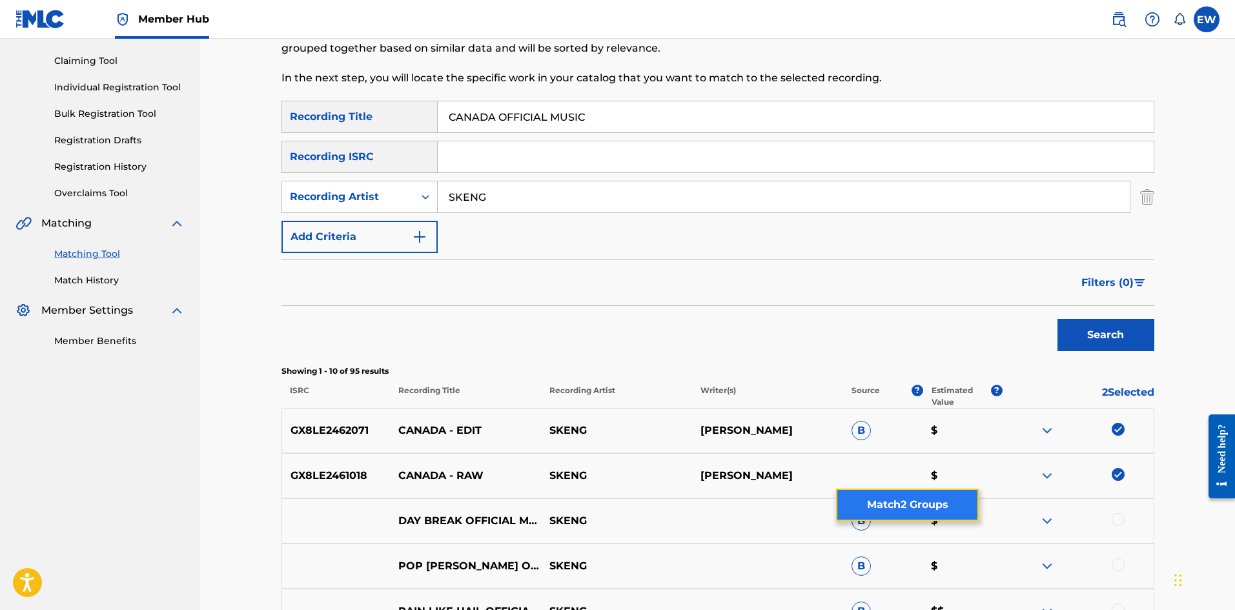
click at [864, 498] on button "Match 2 Groups" at bounding box center [907, 505] width 143 height 32
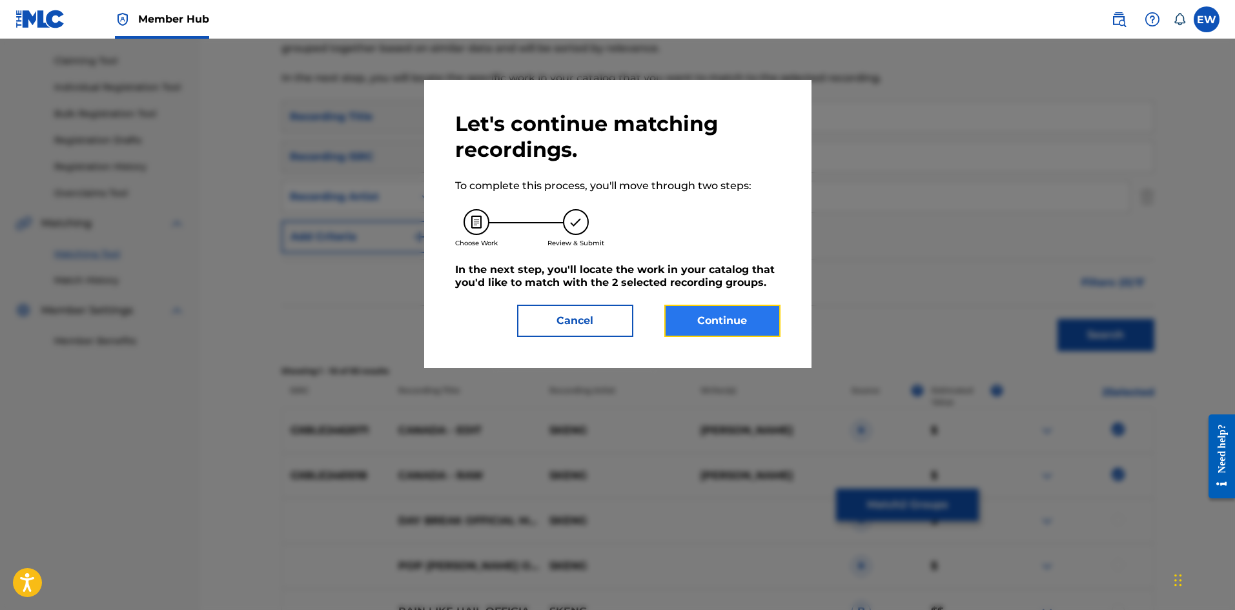
click at [739, 317] on button "Continue" at bounding box center [722, 321] width 116 height 32
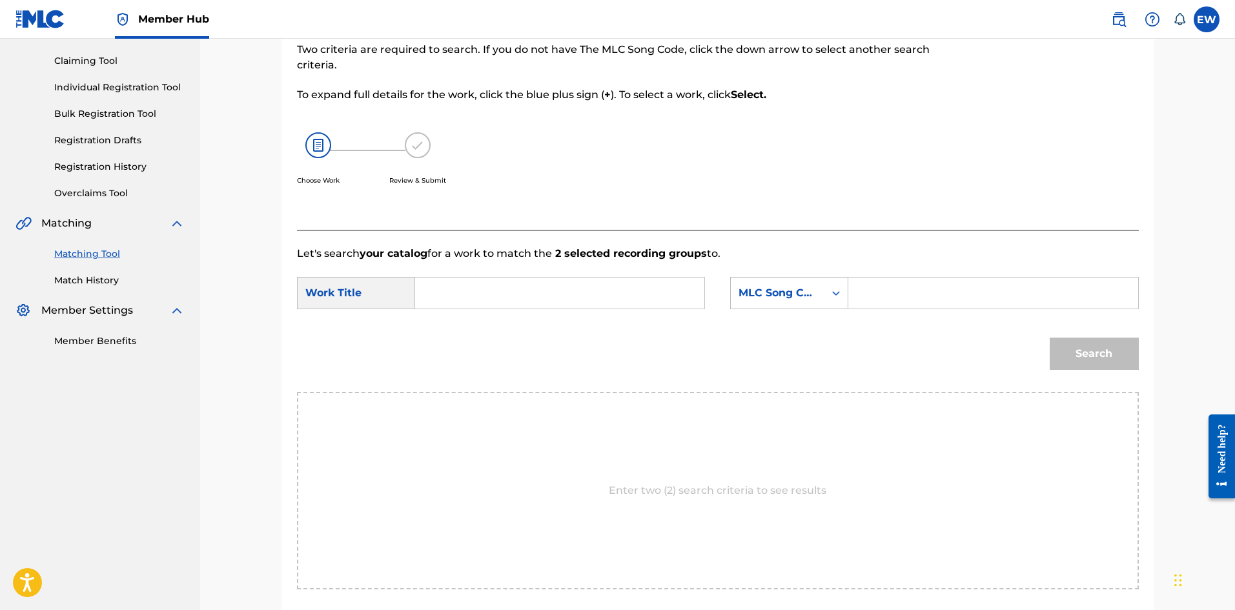
click at [556, 301] on input "Search Form" at bounding box center [559, 293] width 267 height 31
paste input "CANADA OFFICIAL MUSIC"
type input "CANADA OFFICIAL MUSIC"
drag, startPoint x: 922, startPoint y: 302, endPoint x: 916, endPoint y: 298, distance: 7.5
click at [919, 301] on input "Search Form" at bounding box center [992, 293] width 267 height 31
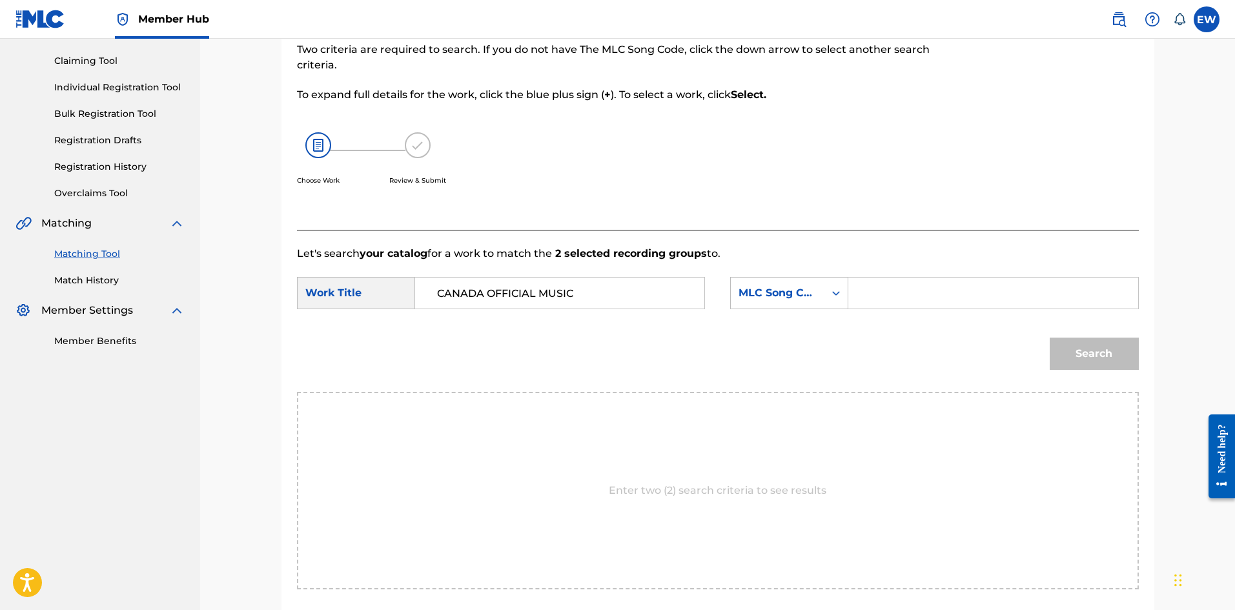
paste input "CB17WE"
type input "CB17WE"
drag, startPoint x: 1105, startPoint y: 349, endPoint x: 1096, endPoint y: 349, distance: 9.1
click at [1106, 351] on button "Search" at bounding box center [1093, 354] width 89 height 32
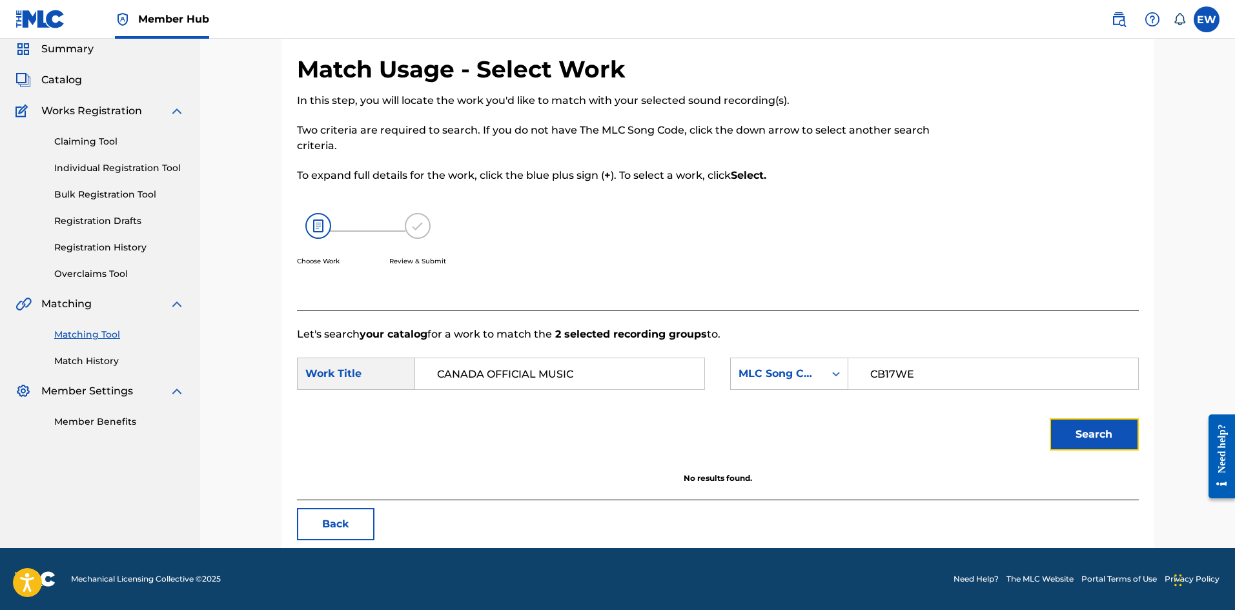
scroll to position [48, 0]
drag, startPoint x: 644, startPoint y: 371, endPoint x: 350, endPoint y: 301, distance: 301.8
click at [351, 311] on div "Let's search your catalog for a work to match the 2 selected recording groups t…" at bounding box center [718, 405] width 842 height 190
paste input "Search Form"
type input "CANADA"
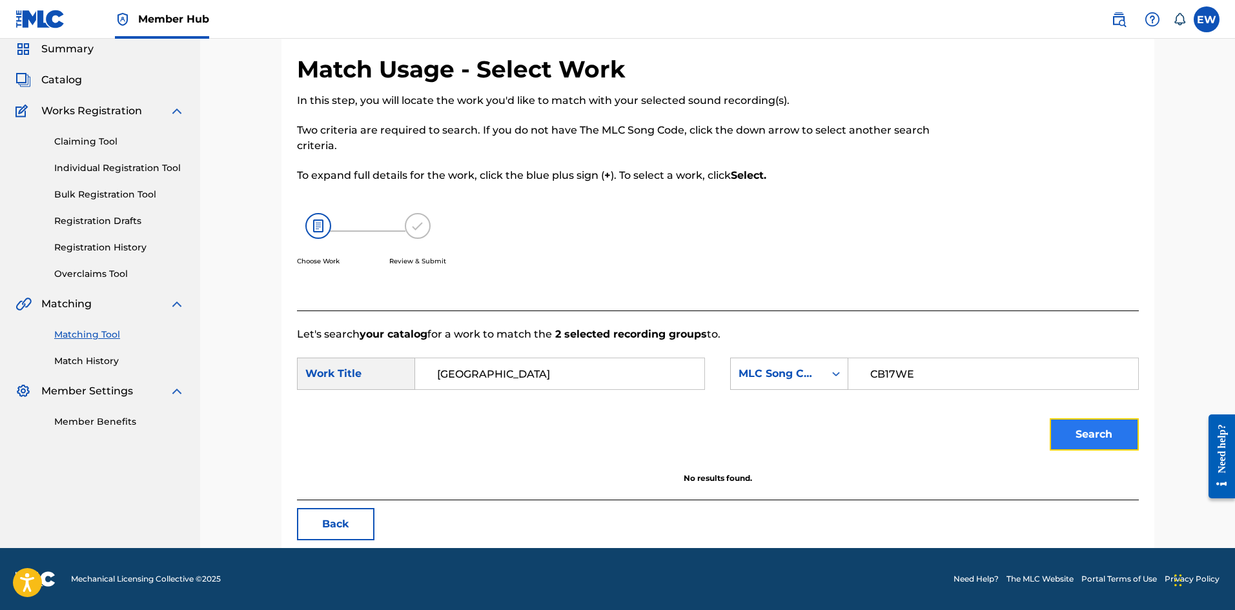
click at [1100, 430] on button "Search" at bounding box center [1093, 434] width 89 height 32
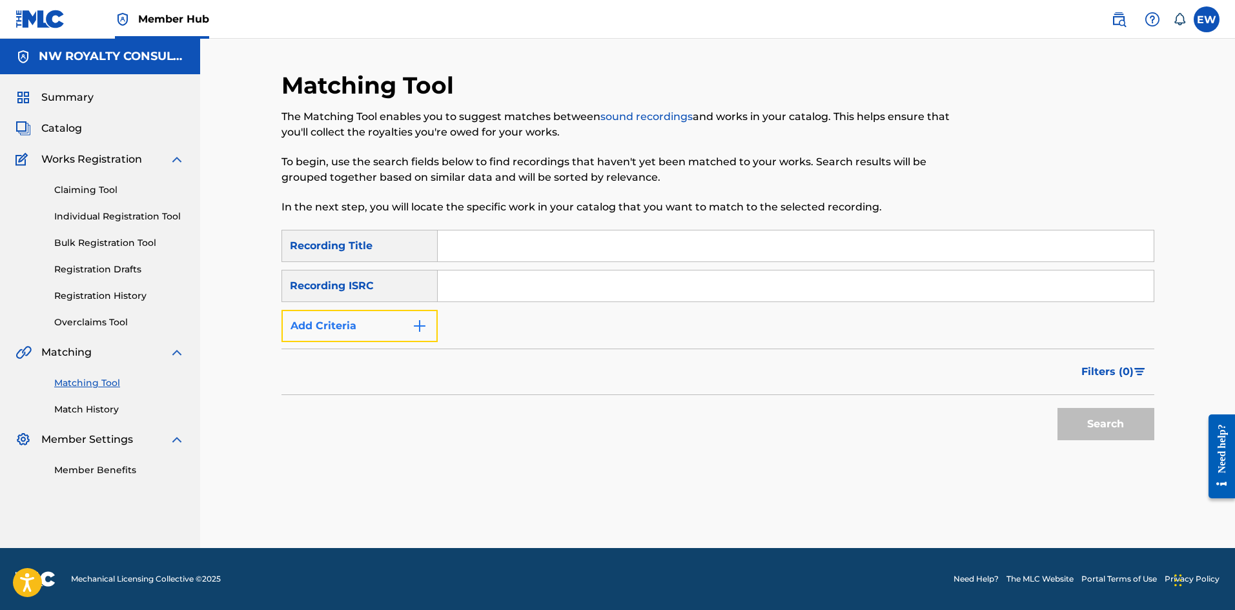
click at [327, 333] on button "Add Criteria" at bounding box center [359, 326] width 156 height 32
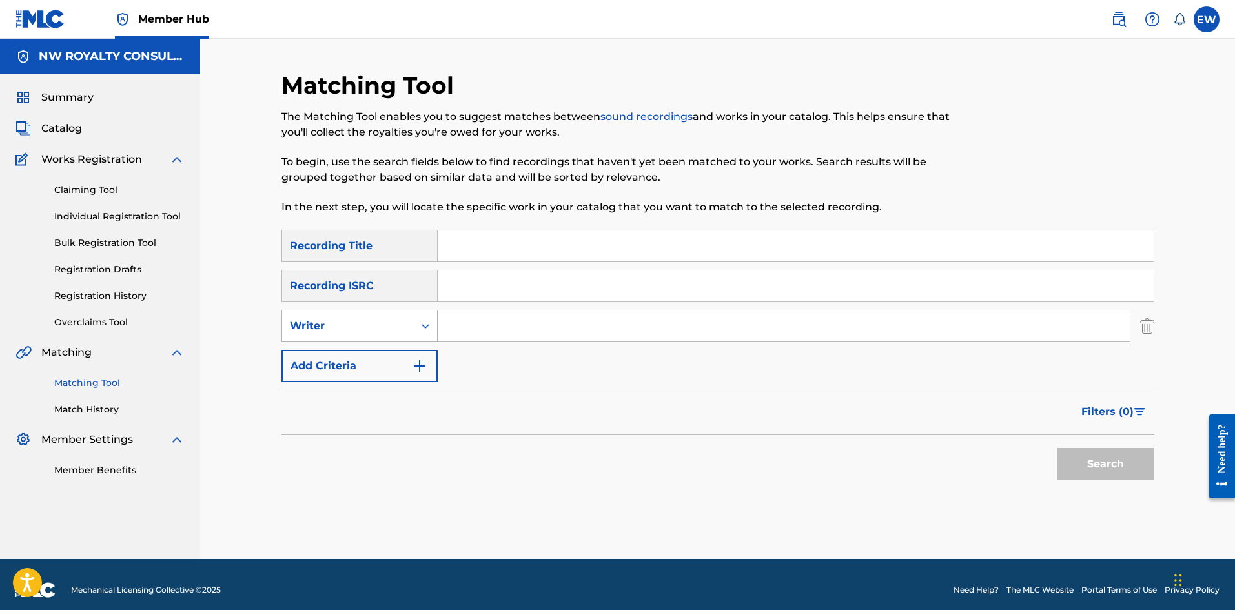
click at [290, 337] on div "Writer" at bounding box center [348, 326] width 132 height 25
drag, startPoint x: 305, startPoint y: 356, endPoint x: 316, endPoint y: 355, distance: 10.3
click at [307, 356] on div "Recording Artist" at bounding box center [359, 358] width 155 height 32
drag, startPoint x: 472, startPoint y: 332, endPoint x: 440, endPoint y: 334, distance: 32.3
click at [456, 330] on input "Search Form" at bounding box center [784, 325] width 692 height 31
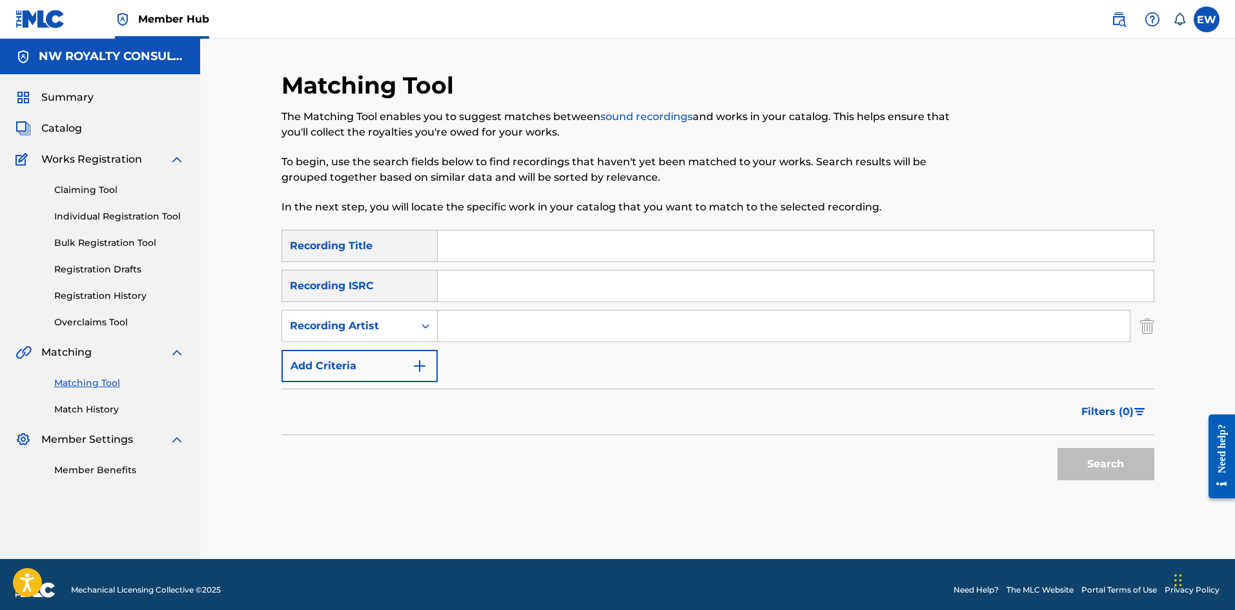
paste input "FRESH KING"
type input "FRESH KING"
click at [473, 252] on input "Search Form" at bounding box center [796, 245] width 716 height 31
paste input "CANNABIS"
type input "CANNABIS"
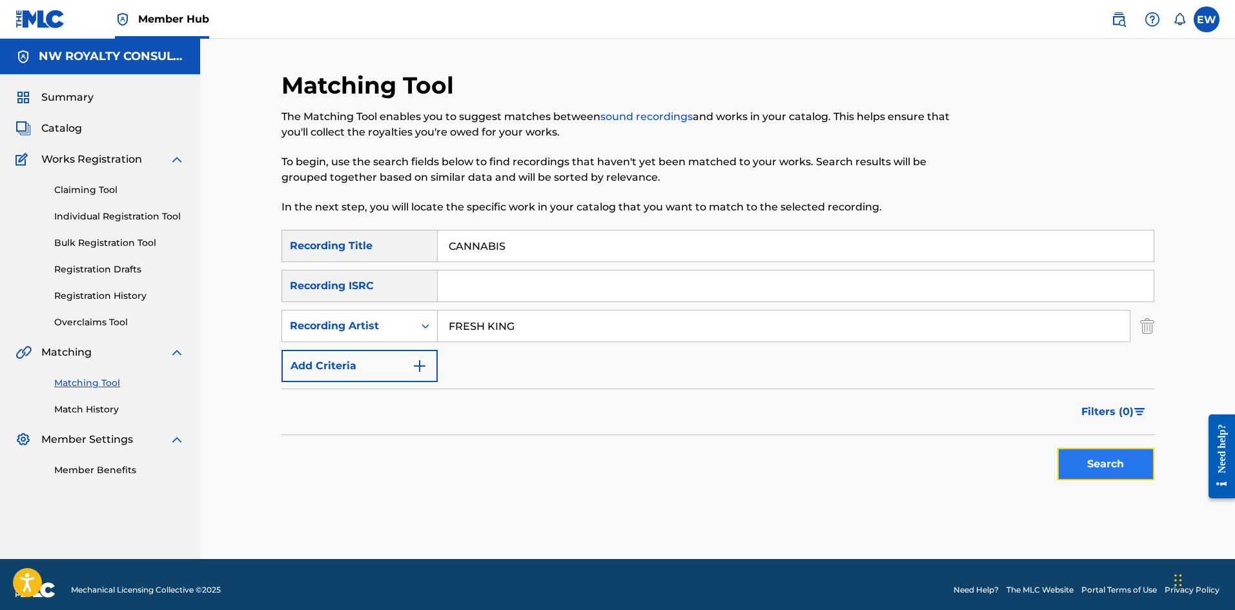
click at [1106, 467] on button "Search" at bounding box center [1105, 464] width 97 height 32
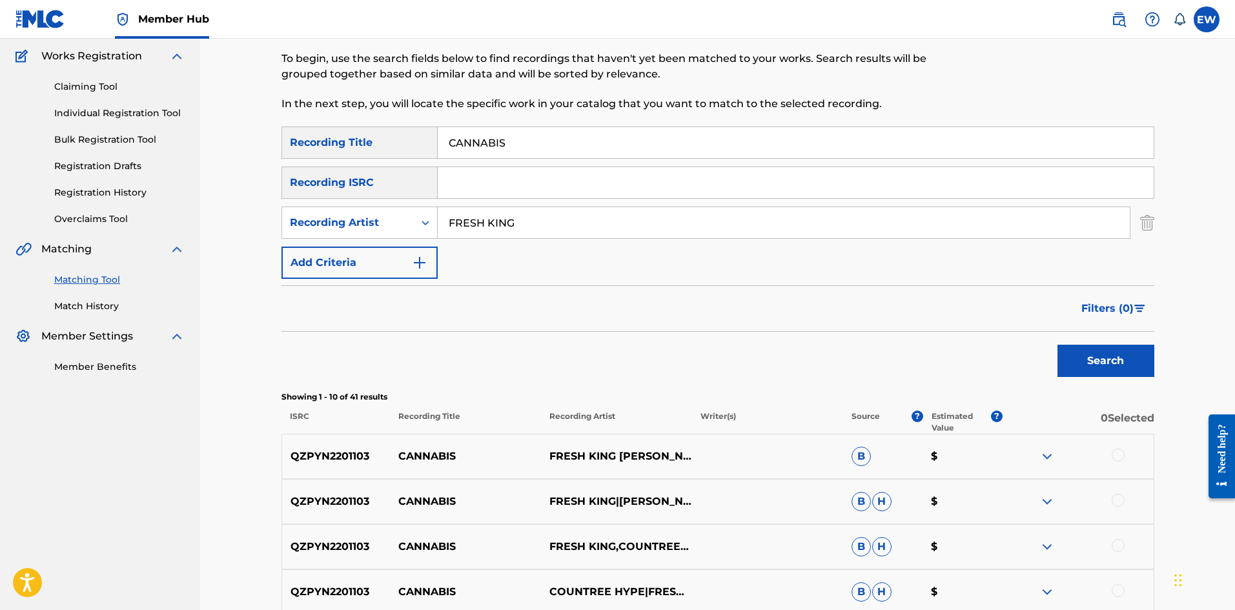
scroll to position [129, 0]
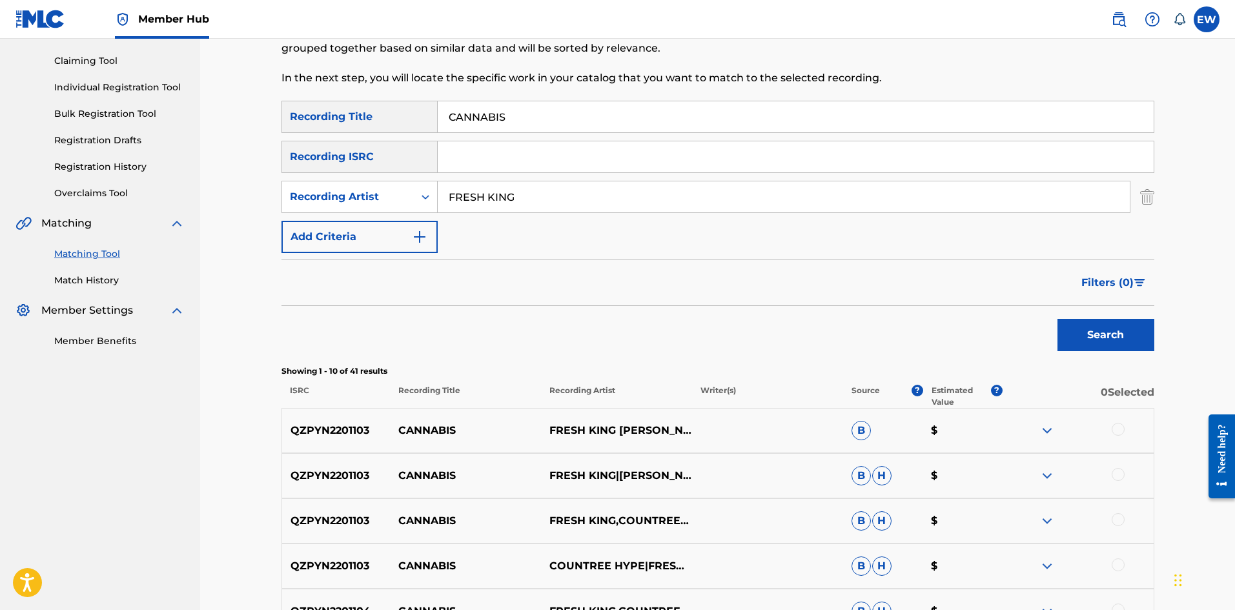
click at [1117, 432] on div at bounding box center [1117, 429] width 13 height 13
click at [1121, 473] on div at bounding box center [1117, 474] width 13 height 13
click at [1115, 523] on div at bounding box center [1077, 520] width 151 height 15
click at [1115, 520] on div at bounding box center [1117, 519] width 13 height 13
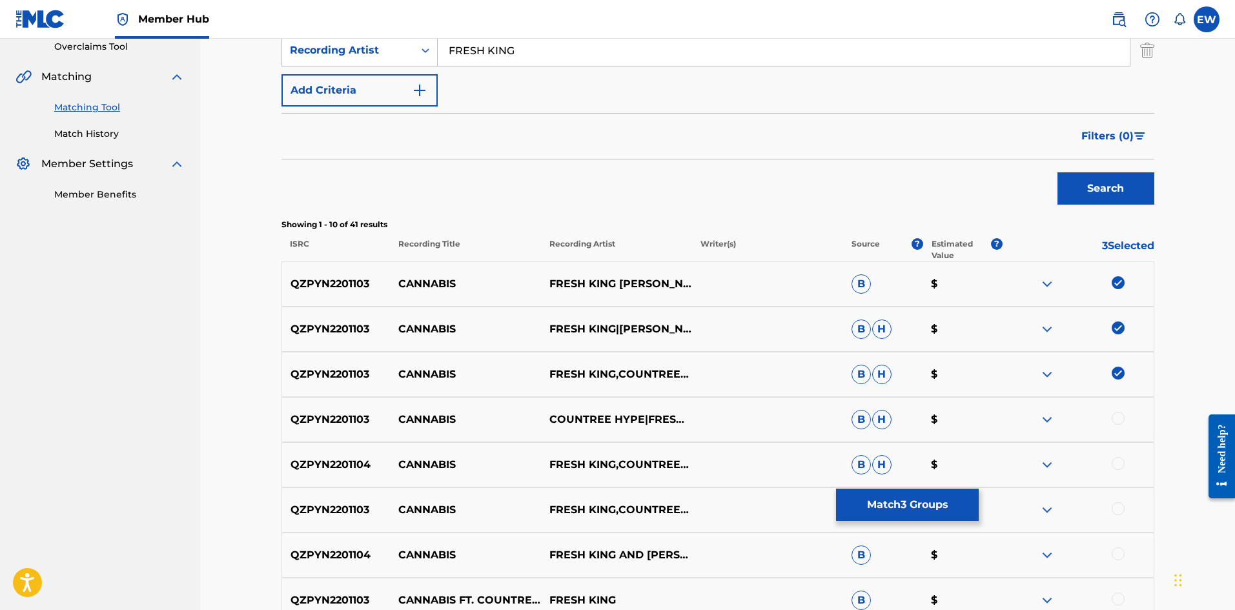
scroll to position [323, 0]
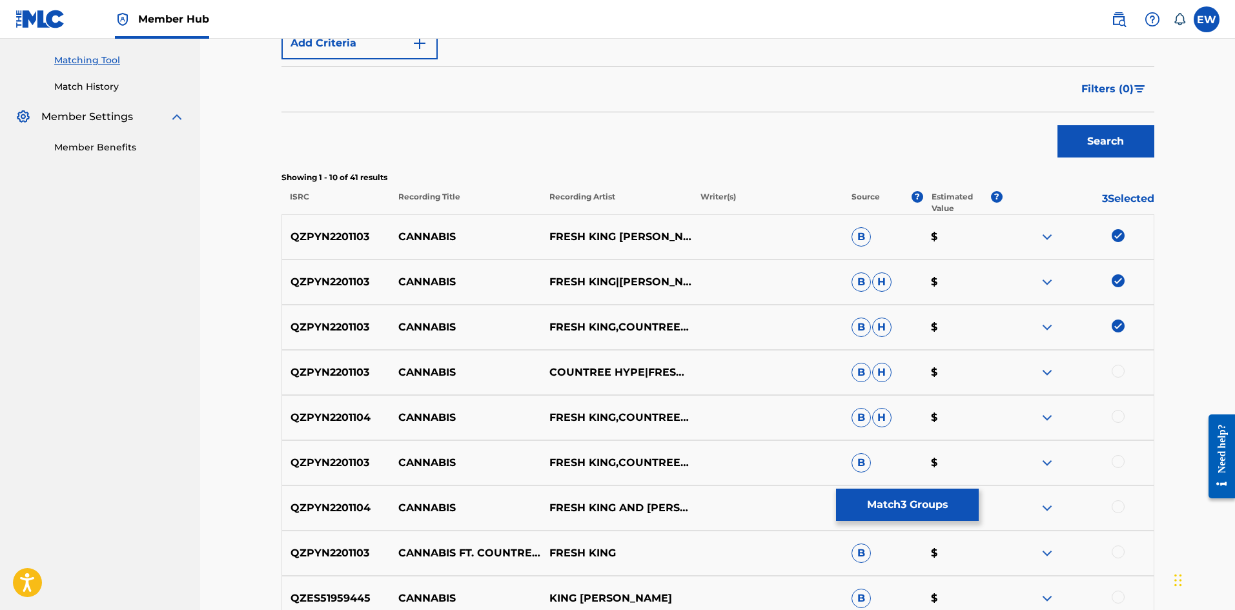
click at [1122, 371] on div at bounding box center [1117, 371] width 13 height 13
click at [1124, 416] on div at bounding box center [1117, 416] width 13 height 13
click at [1118, 461] on div at bounding box center [1117, 461] width 13 height 13
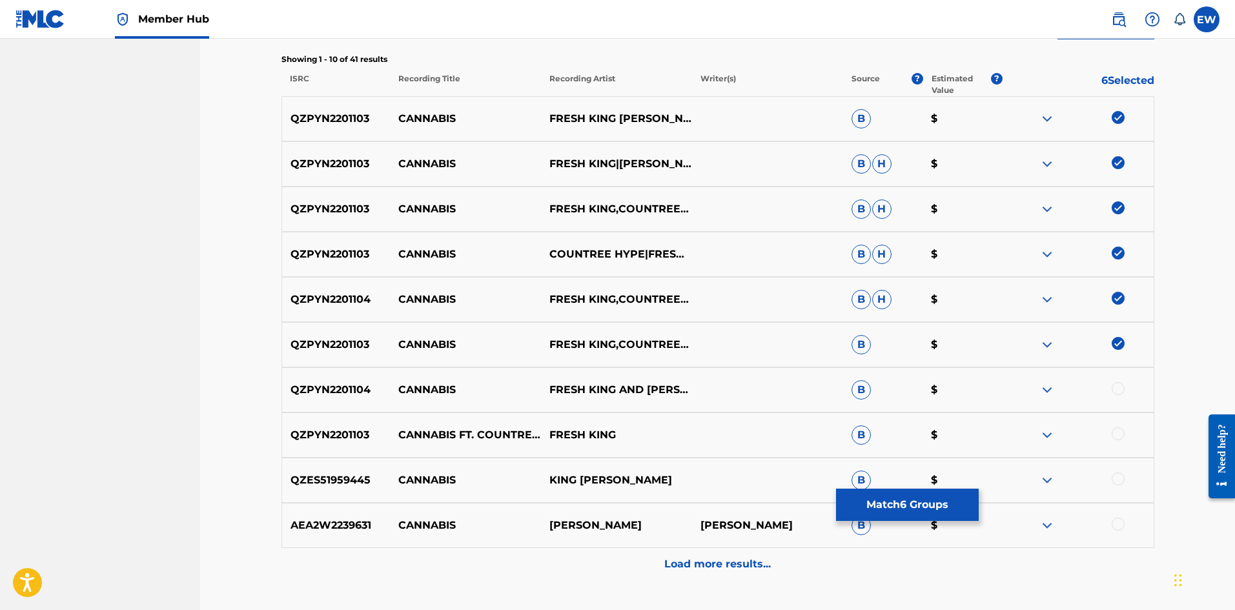
scroll to position [452, 0]
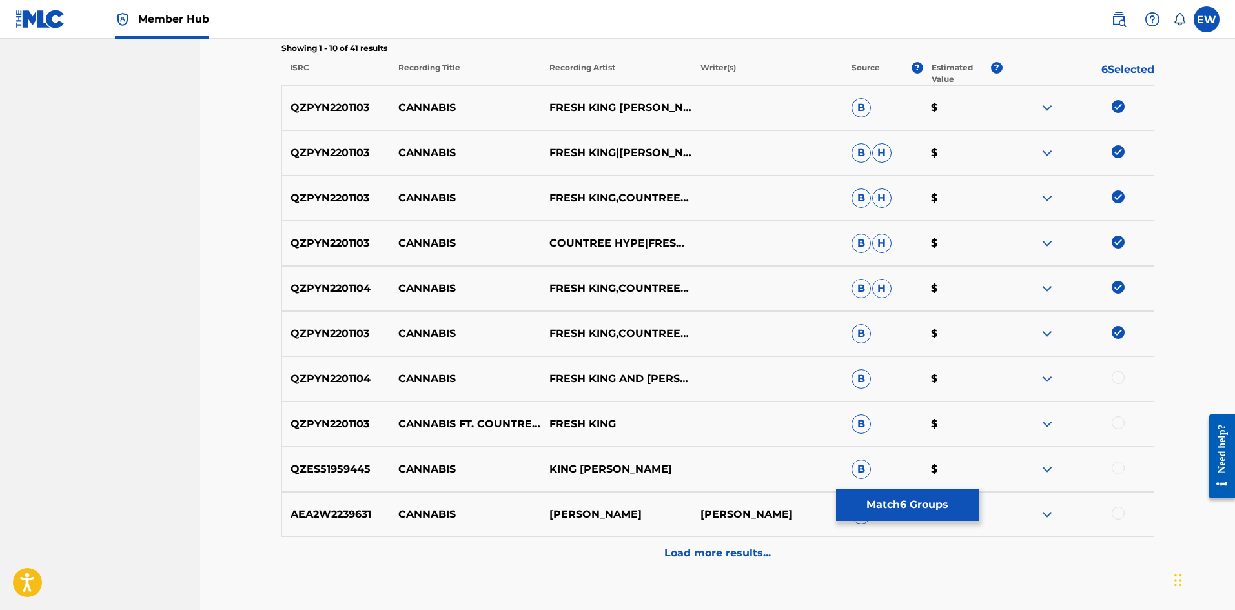
click at [1122, 376] on div at bounding box center [1117, 377] width 13 height 13
click at [1117, 421] on div at bounding box center [1117, 422] width 13 height 13
click at [896, 513] on button "Match 8 Groups" at bounding box center [907, 505] width 143 height 32
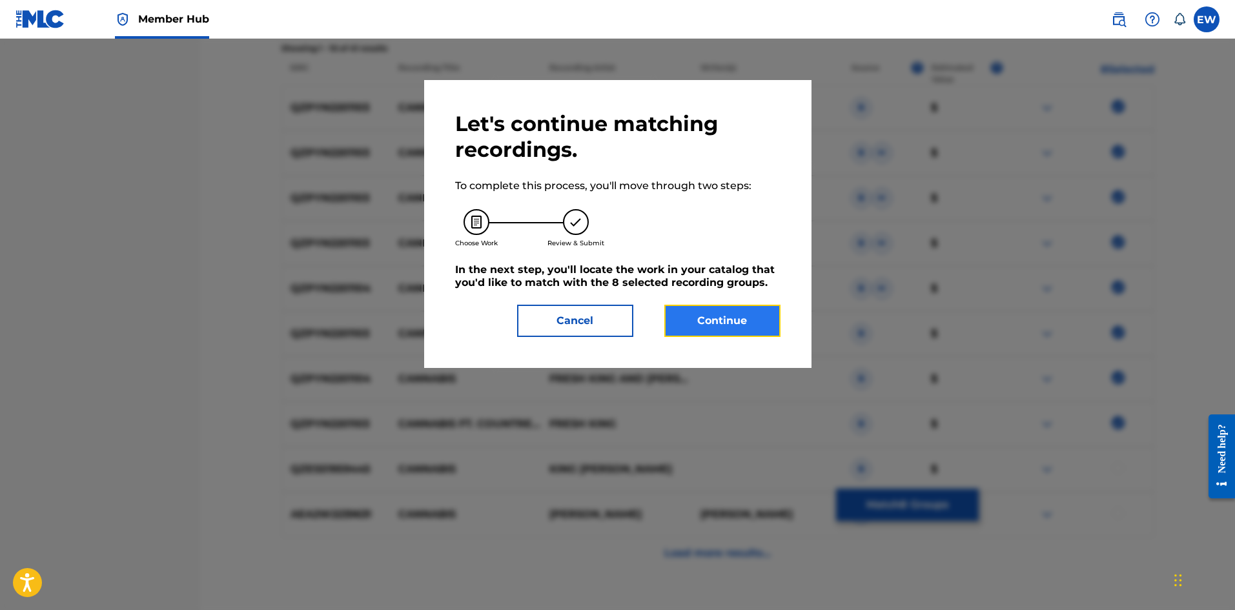
click at [755, 314] on button "Continue" at bounding box center [722, 321] width 116 height 32
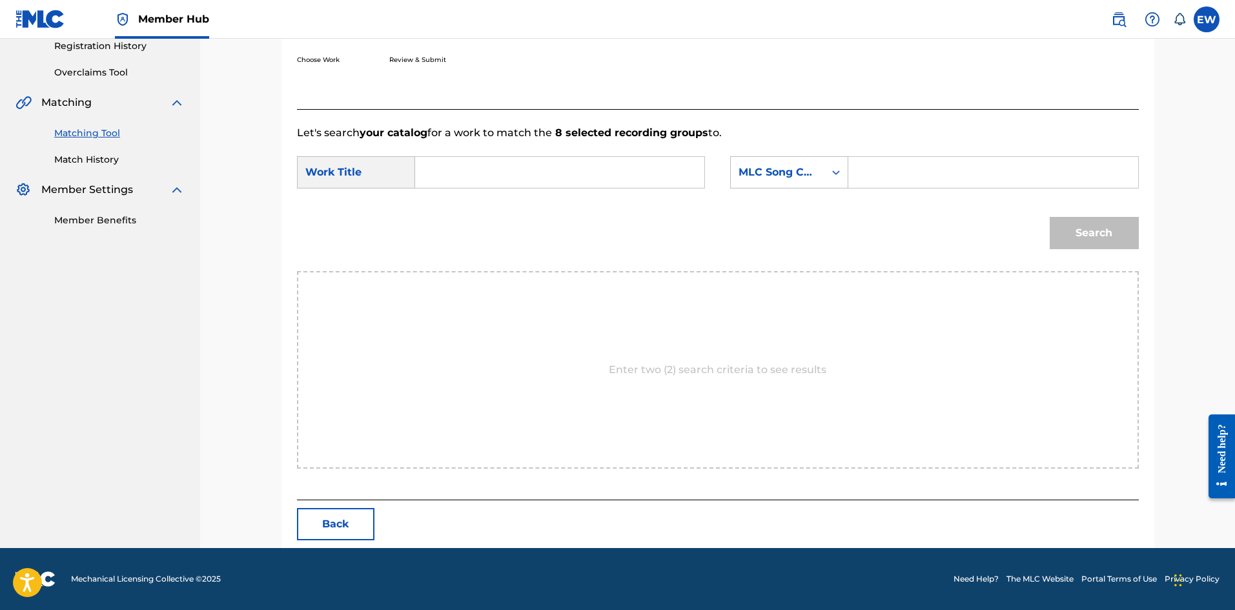
click at [601, 194] on div "SearchWithCriteriaba1f00d1-2aaf-40a4-899b-2eda426acf82 Work Title SearchWithCri…" at bounding box center [718, 176] width 842 height 40
paste input "CANNABIS"
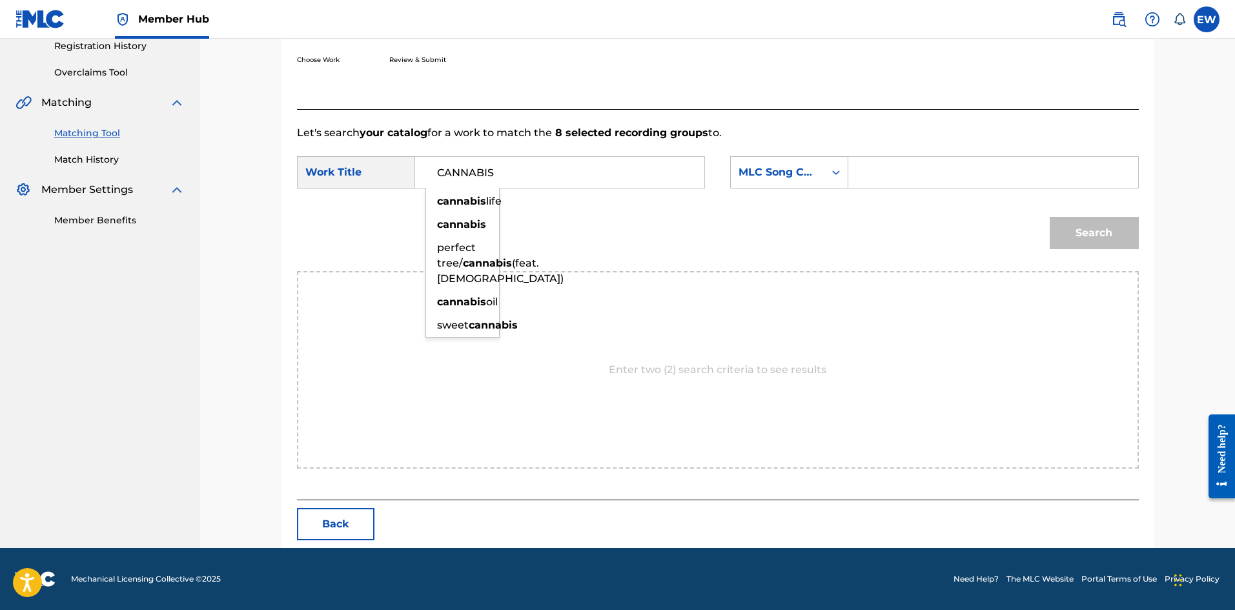
type input "CANNABIS"
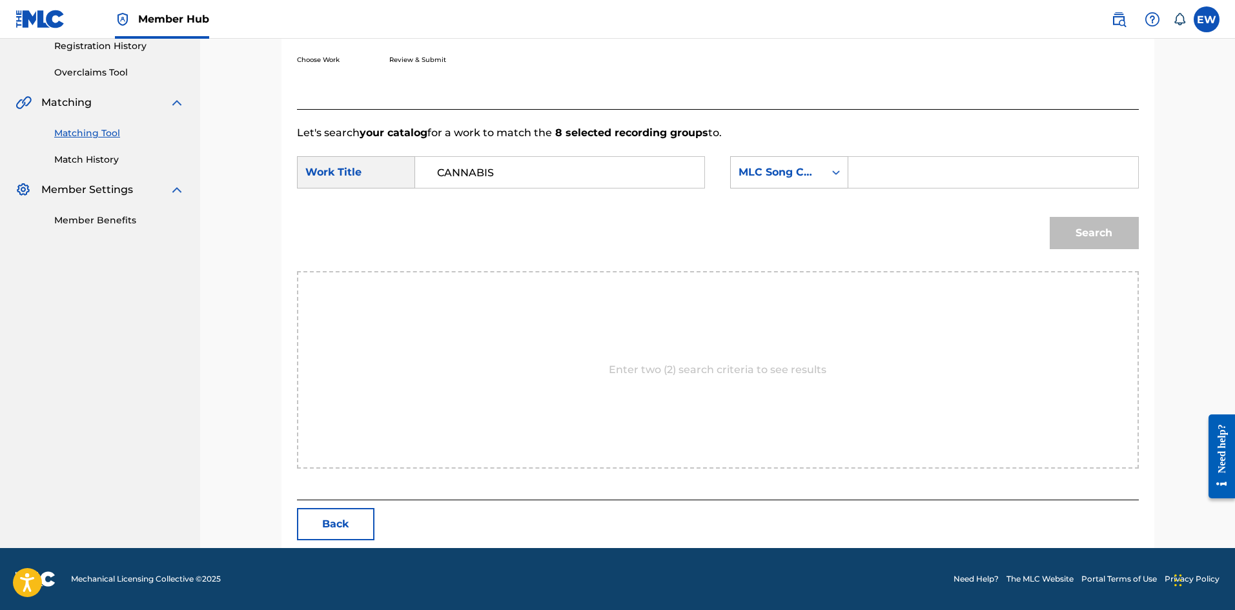
click at [954, 170] on input "Search Form" at bounding box center [992, 172] width 267 height 31
paste input "CD13Y4"
type input "CD13Y4"
click at [1067, 228] on button "Search" at bounding box center [1093, 233] width 89 height 32
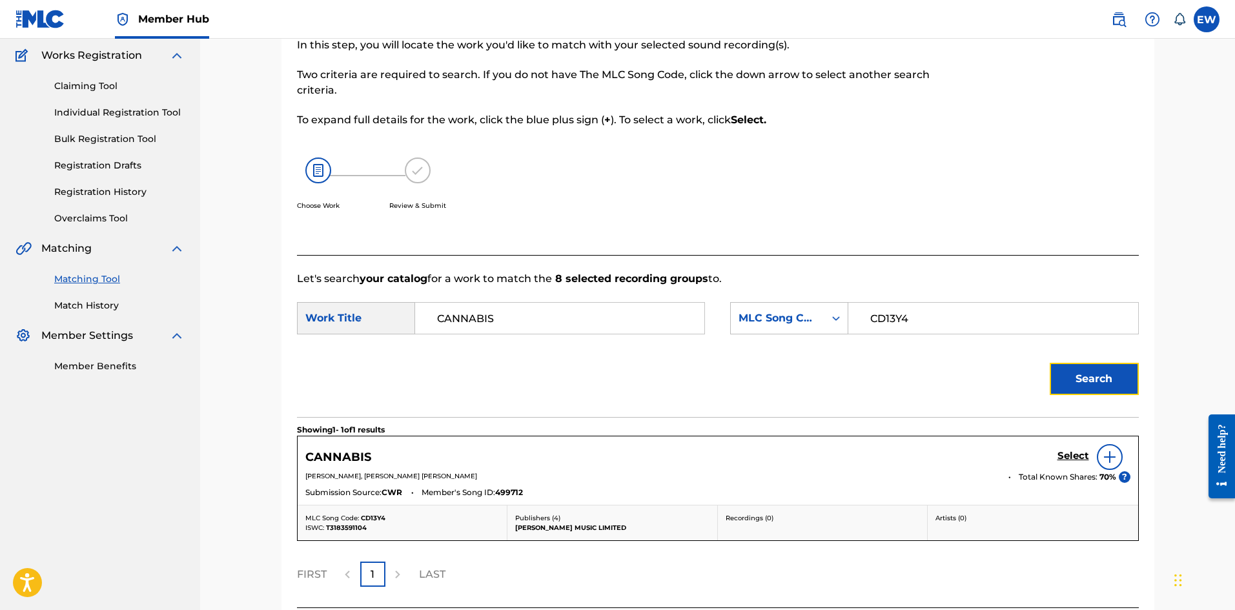
scroll to position [212, 0]
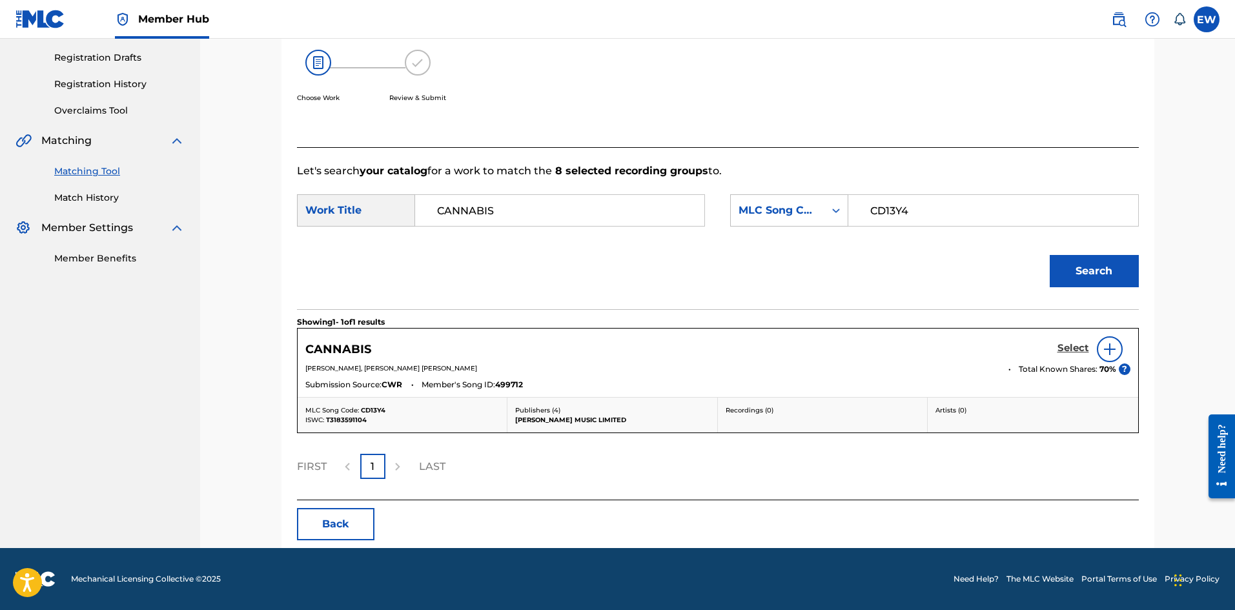
click at [1074, 350] on h5 "Select" at bounding box center [1073, 348] width 32 height 12
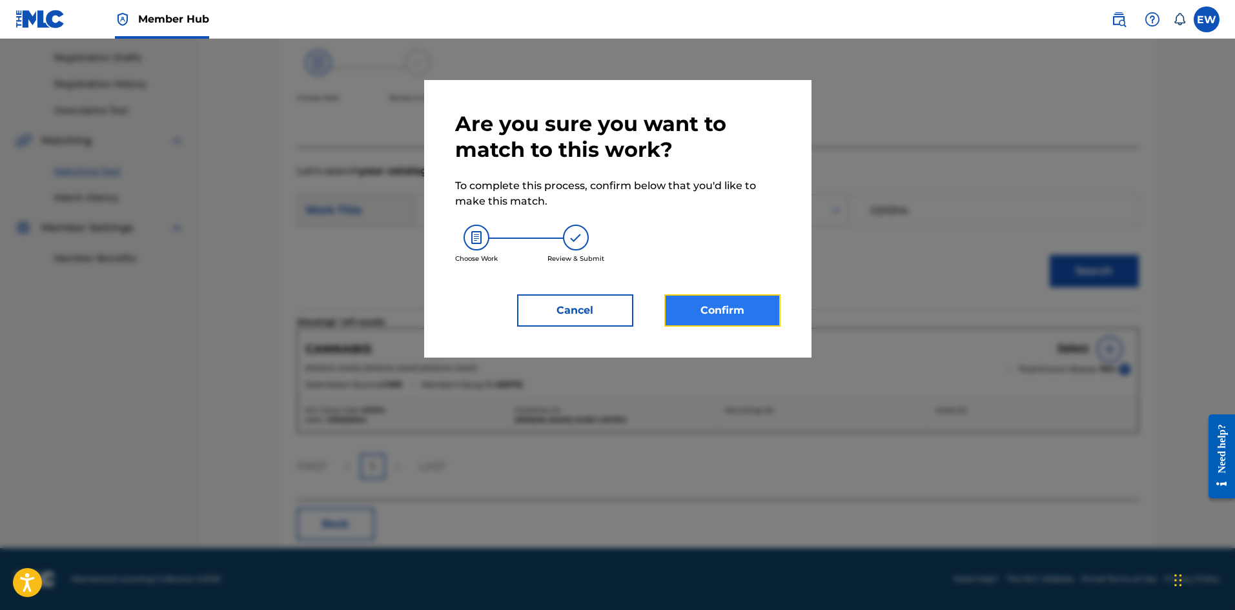
click at [764, 317] on button "Confirm" at bounding box center [722, 310] width 116 height 32
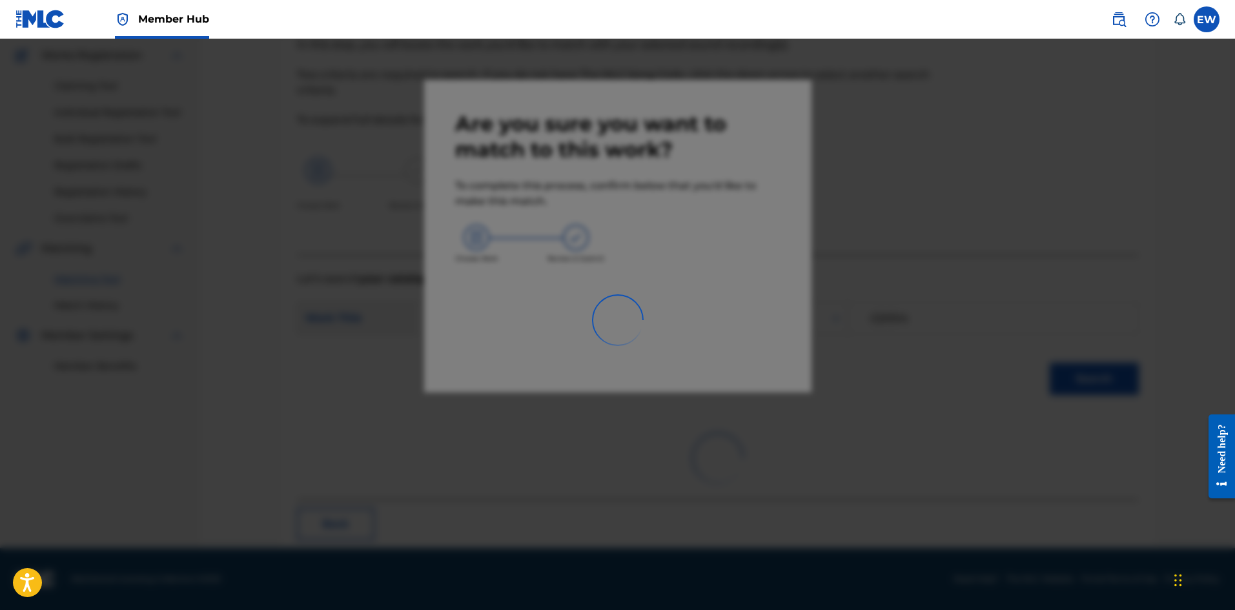
scroll to position [31, 0]
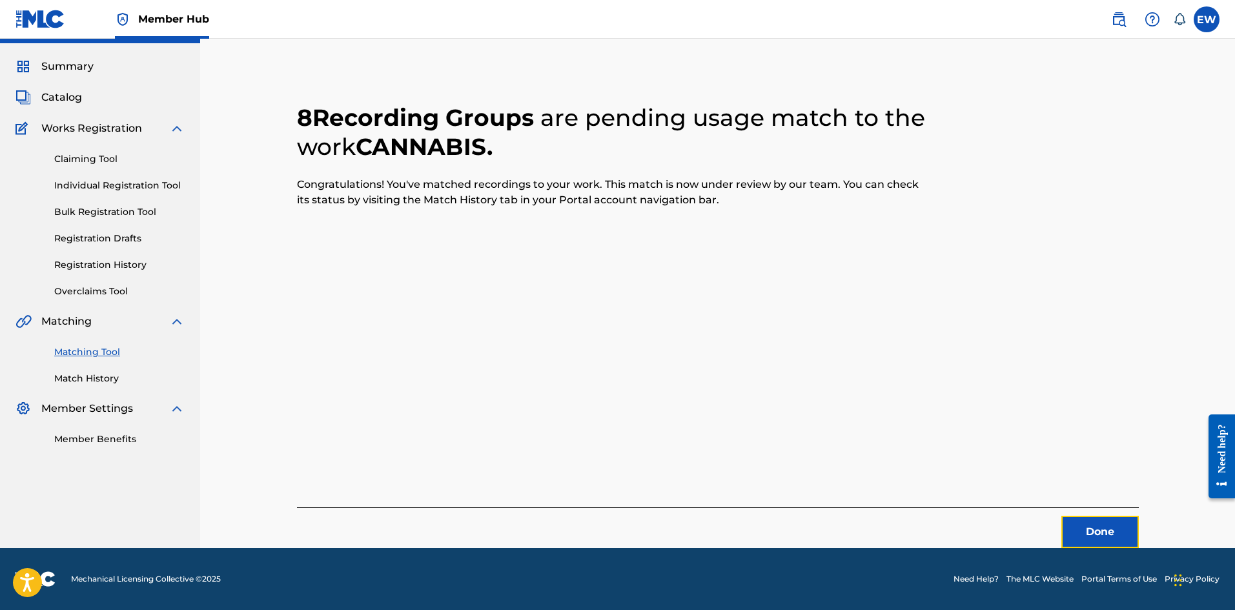
drag, startPoint x: 1106, startPoint y: 538, endPoint x: 1238, endPoint y: 515, distance: 134.3
click at [1114, 536] on button "Done" at bounding box center [1099, 532] width 77 height 32
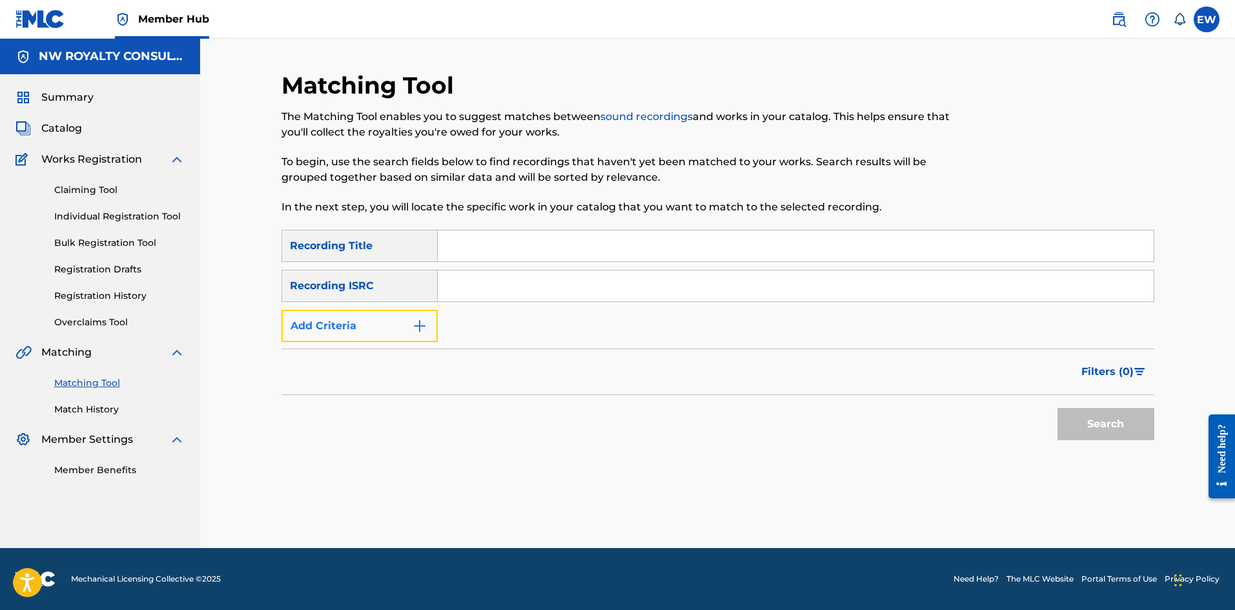
click at [416, 329] on img "Search Form" at bounding box center [419, 325] width 15 height 15
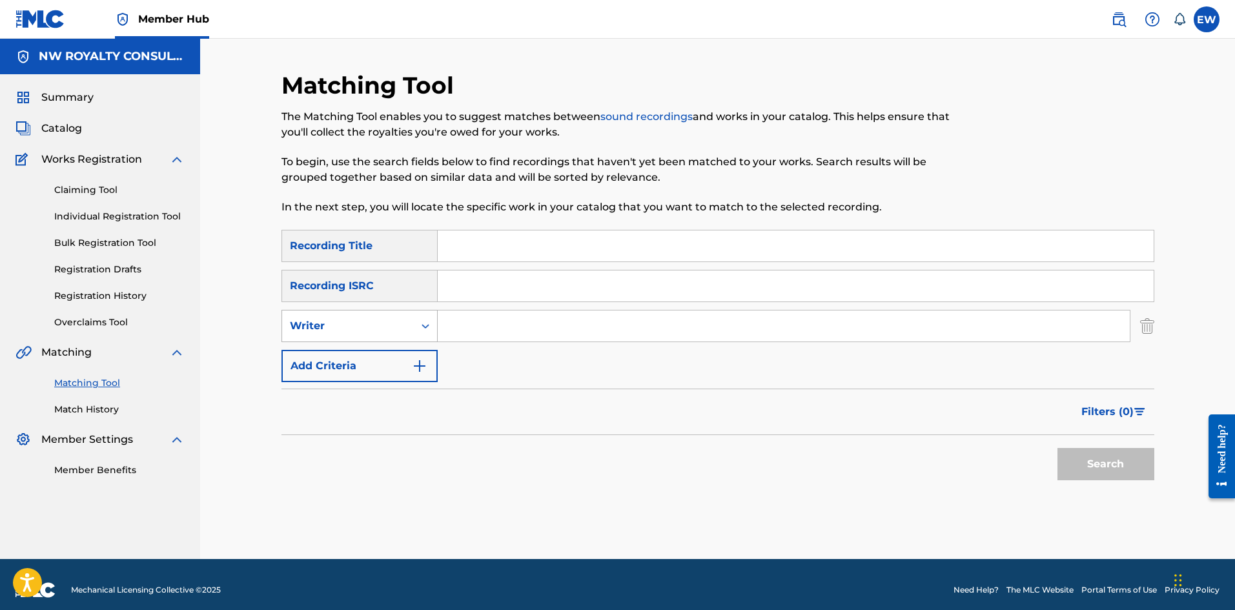
click at [410, 324] on div "Writer" at bounding box center [348, 326] width 132 height 25
click at [410, 356] on div "Recording Artist" at bounding box center [359, 358] width 155 height 32
drag, startPoint x: 684, startPoint y: 317, endPoint x: 657, endPoint y: 327, distance: 28.8
click at [676, 325] on input "Search Form" at bounding box center [784, 325] width 692 height 31
paste input "HIDDEN CHARMS"
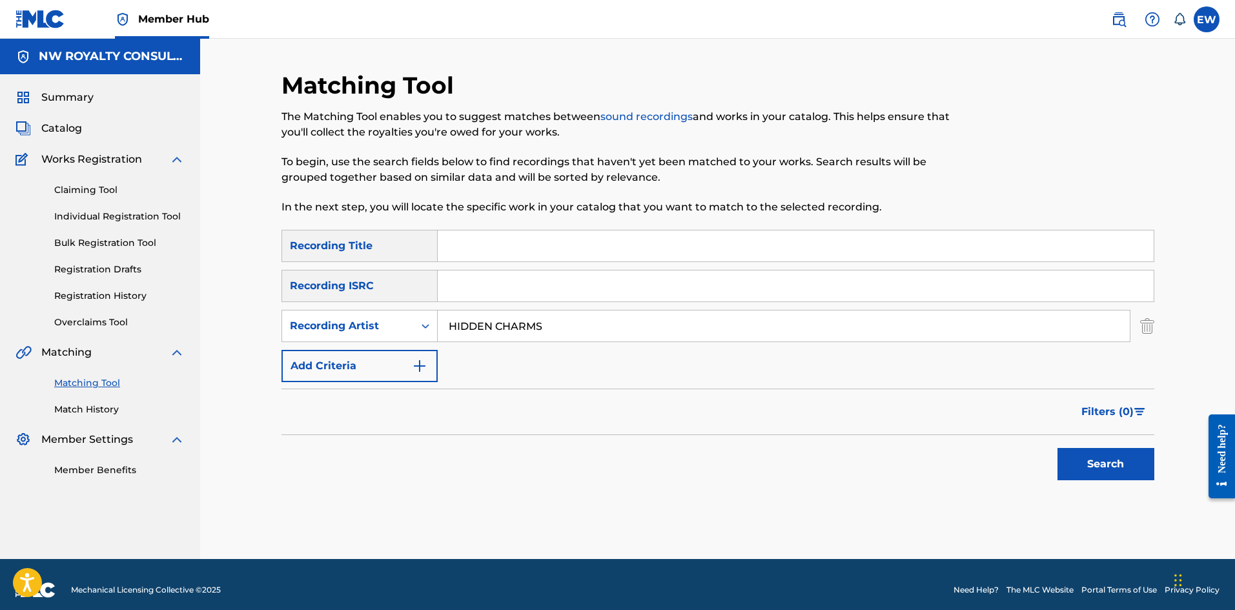
type input "HIDDEN CHARMS"
click at [543, 243] on input "Search Form" at bounding box center [796, 245] width 716 height 31
paste input "CANNONBALL"
type input "CANNONBALL"
click at [1127, 464] on button "Search" at bounding box center [1105, 464] width 97 height 32
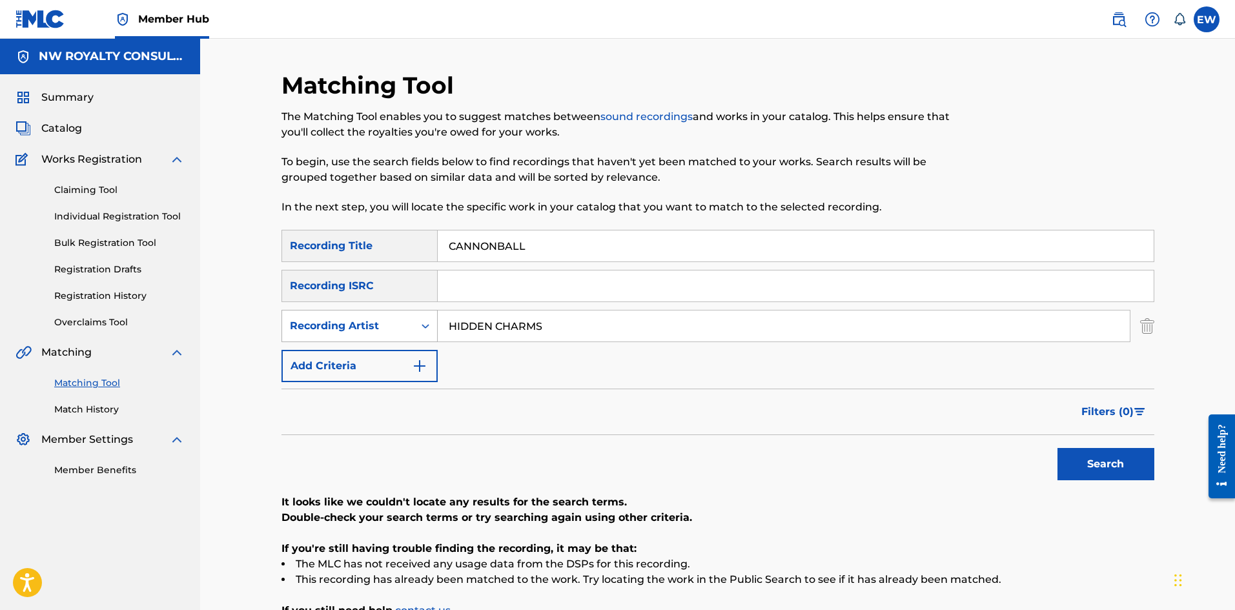
drag, startPoint x: 337, startPoint y: 311, endPoint x: 288, endPoint y: 309, distance: 48.4
click at [325, 310] on div "SearchWithCriteriaa9244f27-e43c-40fc-b433-c5e9661f92c1 Recording Artist HIDDEN …" at bounding box center [717, 326] width 873 height 32
paste input "J CAPRI"
type input "J CAPRI"
drag, startPoint x: 581, startPoint y: 256, endPoint x: 389, endPoint y: 234, distance: 193.6
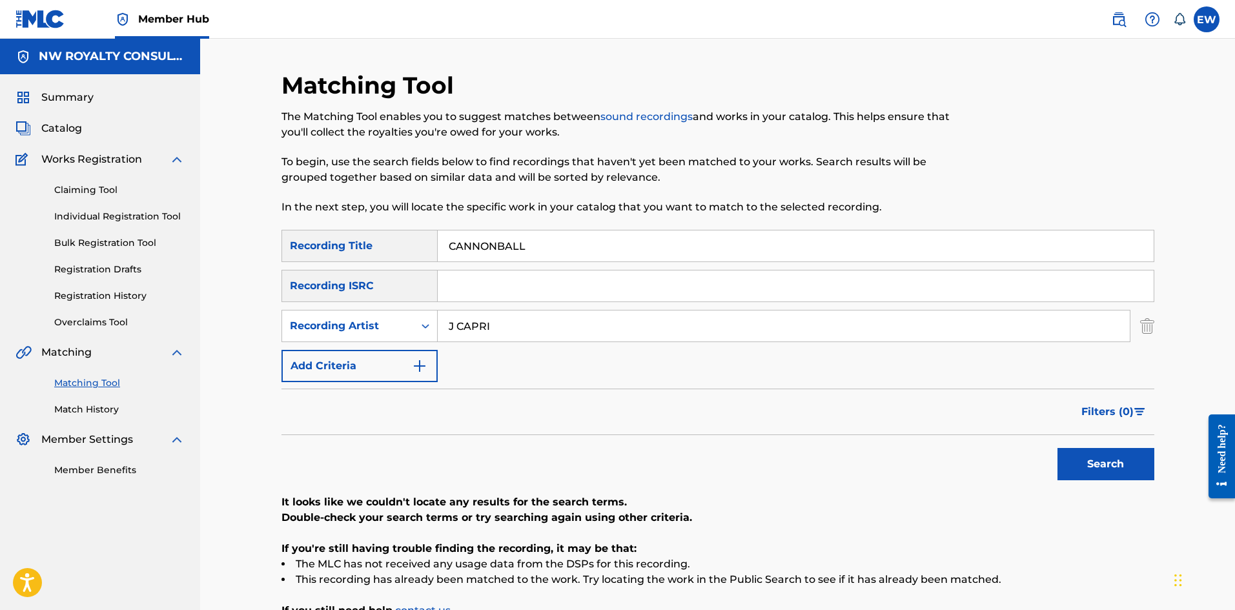
click at [389, 234] on div "SearchWithCriteriab6fd10f2-3cf4-4658-9d8a-dbc72b6729ca Recording Title CANNONBA…" at bounding box center [717, 246] width 873 height 32
paste input "T REFUSE MY LOVE"
type input "CANNOT REFUSE MY LOVE"
click at [1119, 456] on button "Search" at bounding box center [1105, 464] width 97 height 32
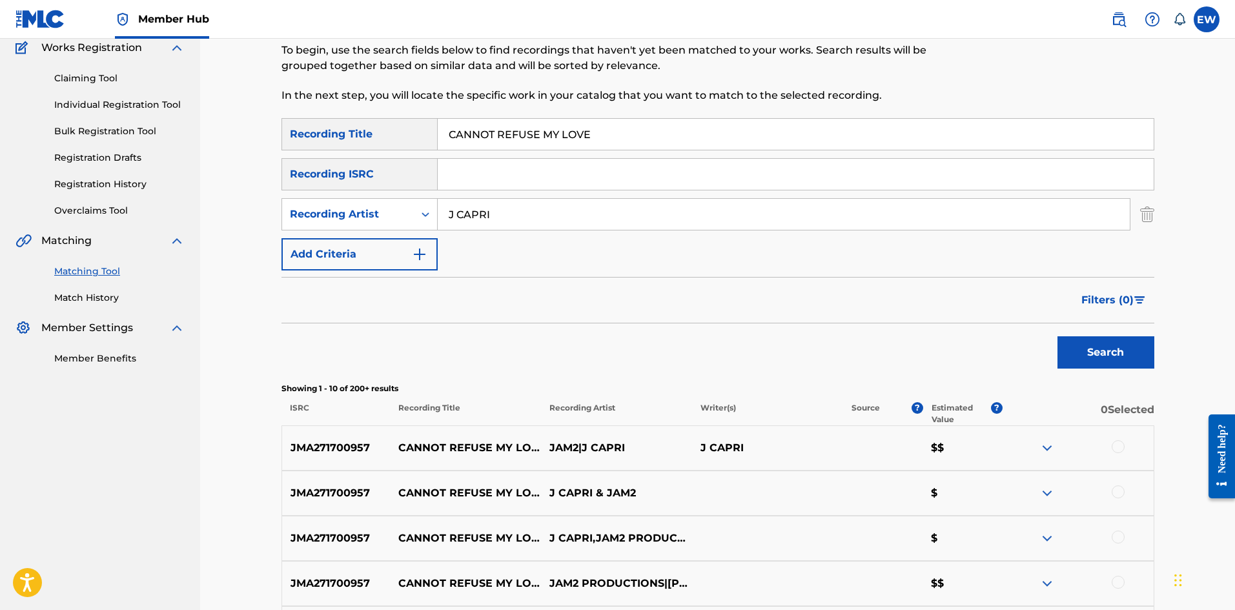
scroll to position [129, 0]
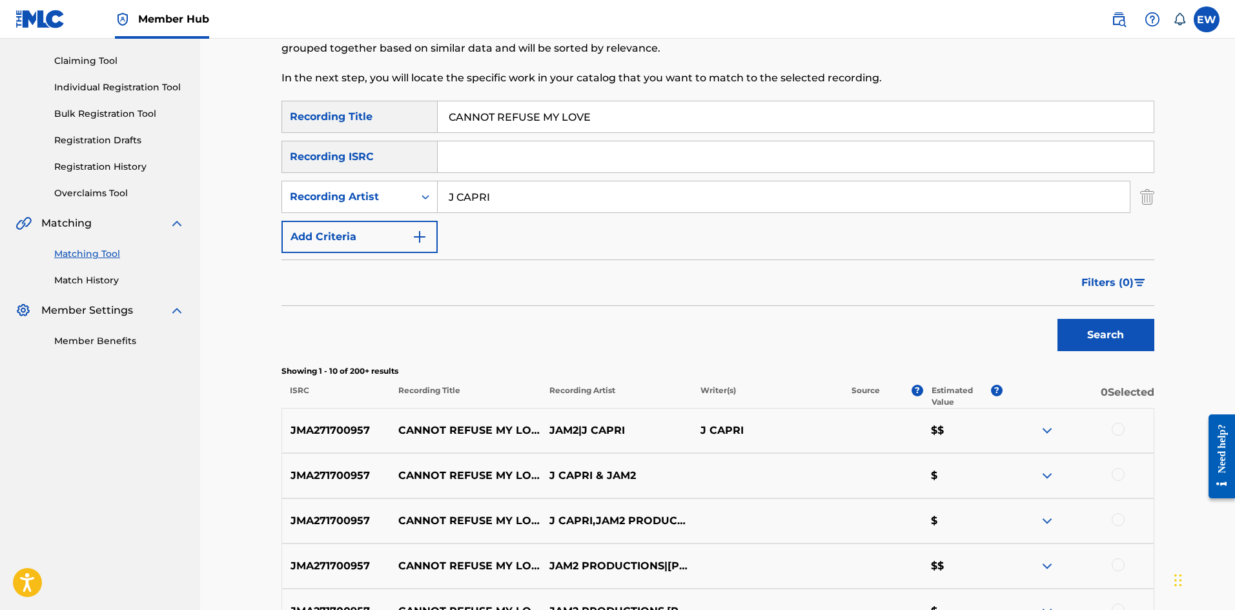
click at [1120, 429] on div at bounding box center [1117, 429] width 13 height 13
click at [1122, 472] on div at bounding box center [1117, 474] width 13 height 13
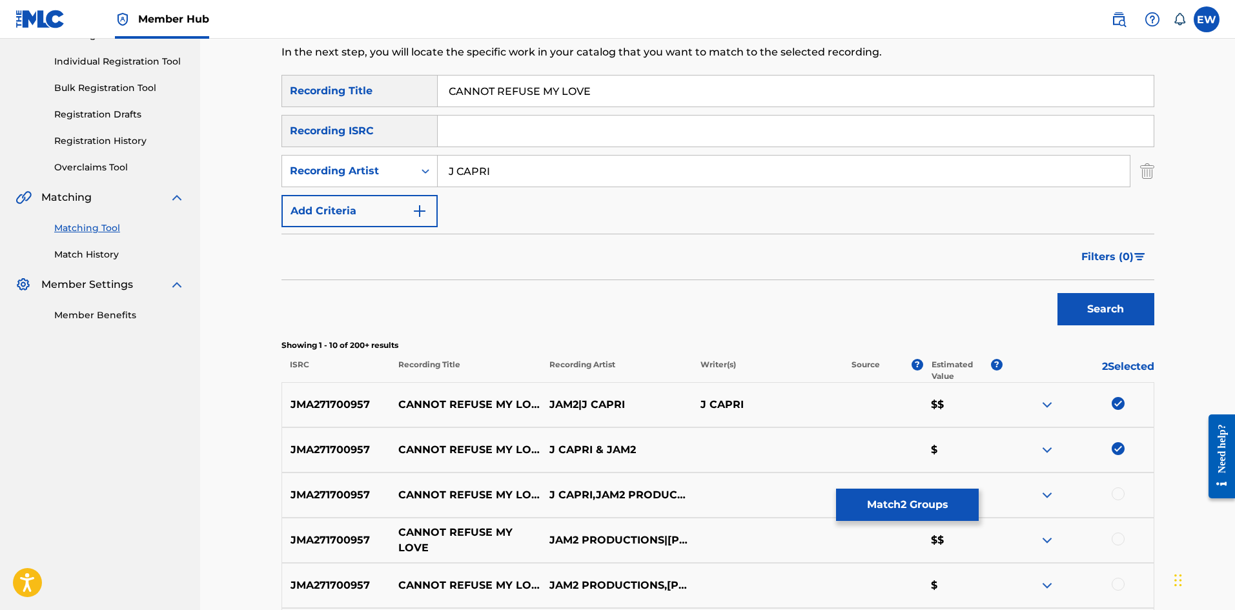
scroll to position [194, 0]
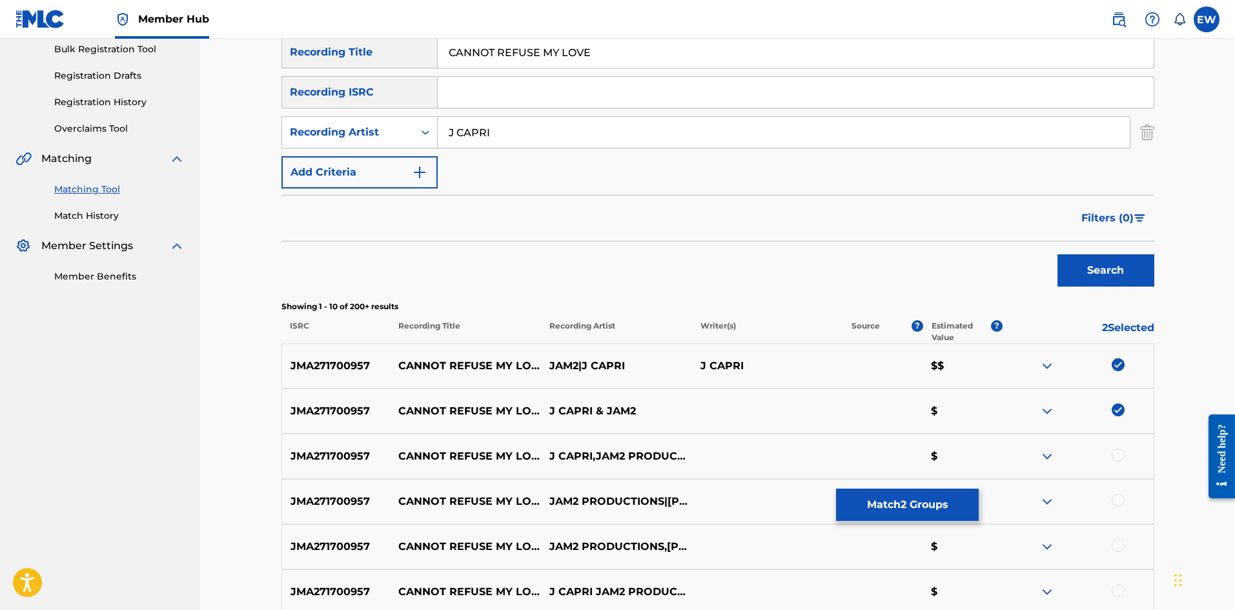
click at [1118, 456] on div at bounding box center [1117, 455] width 13 height 13
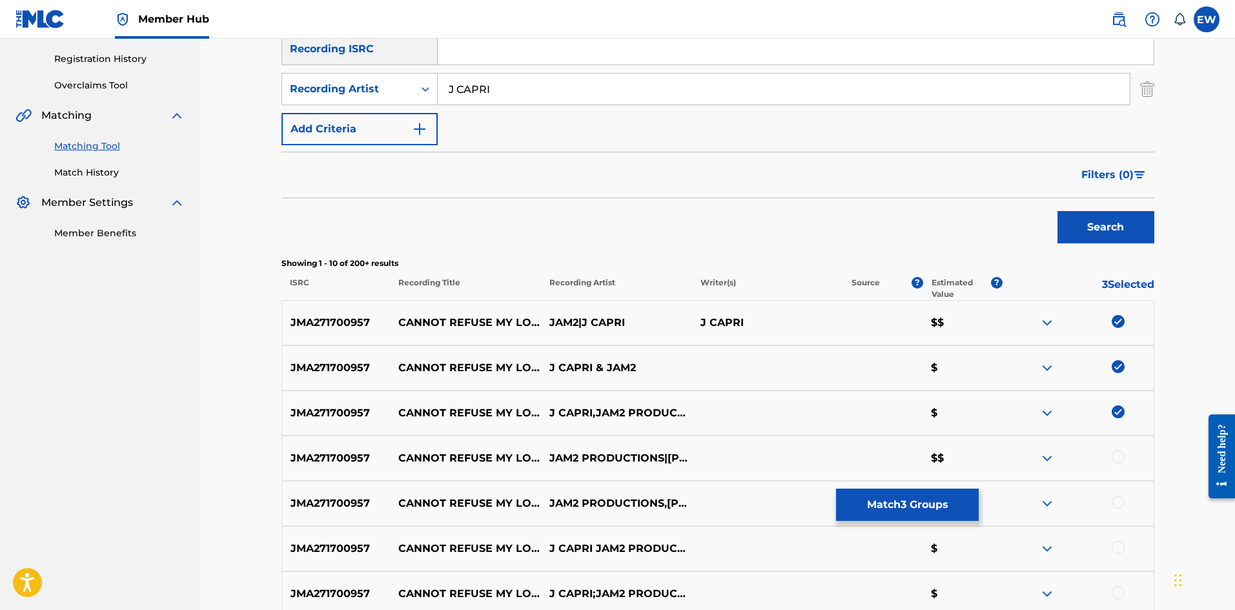
scroll to position [258, 0]
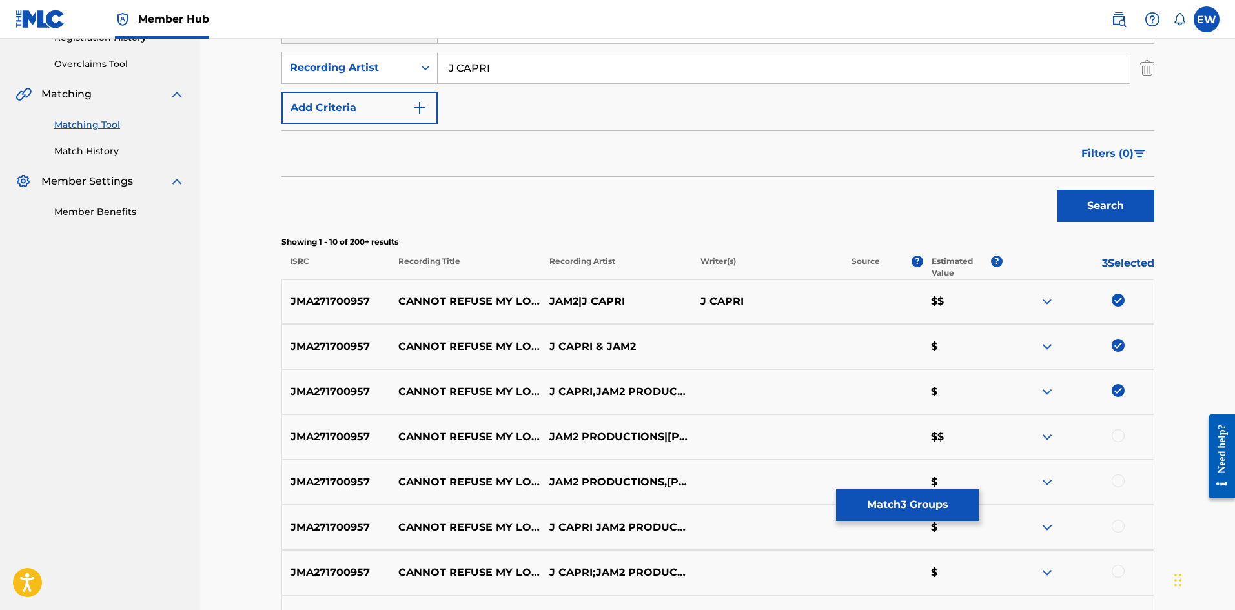
click at [1119, 438] on div at bounding box center [1117, 435] width 13 height 13
click at [1119, 480] on div at bounding box center [1117, 480] width 13 height 13
click at [1125, 527] on div at bounding box center [1077, 527] width 151 height 15
click at [1120, 531] on div at bounding box center [1117, 526] width 13 height 13
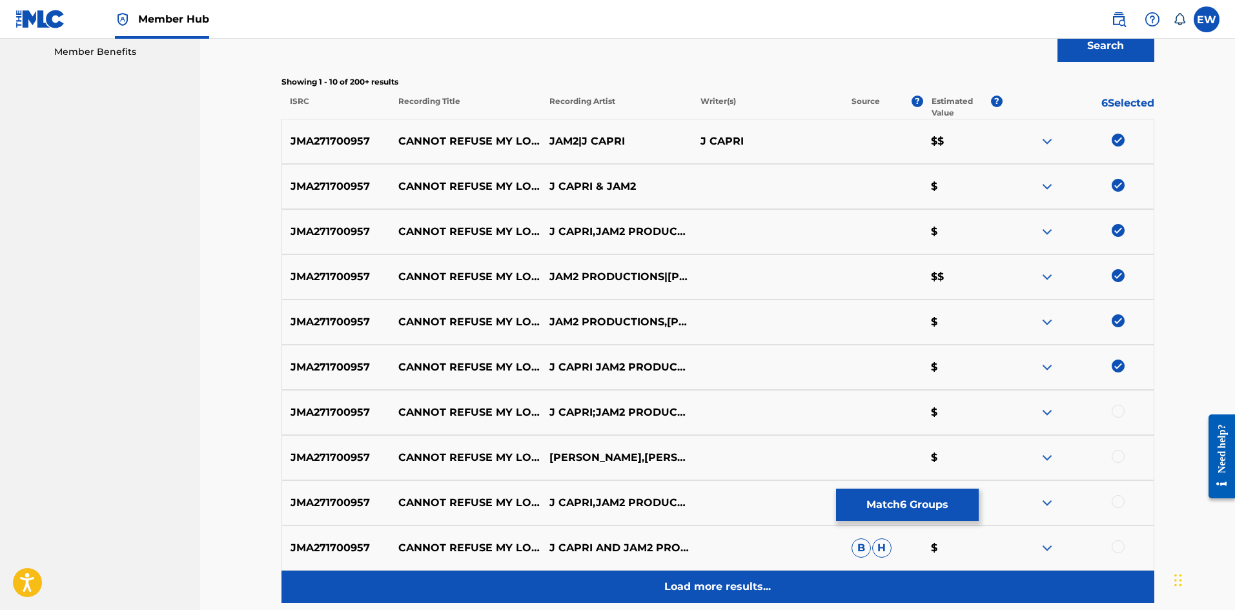
scroll to position [452, 0]
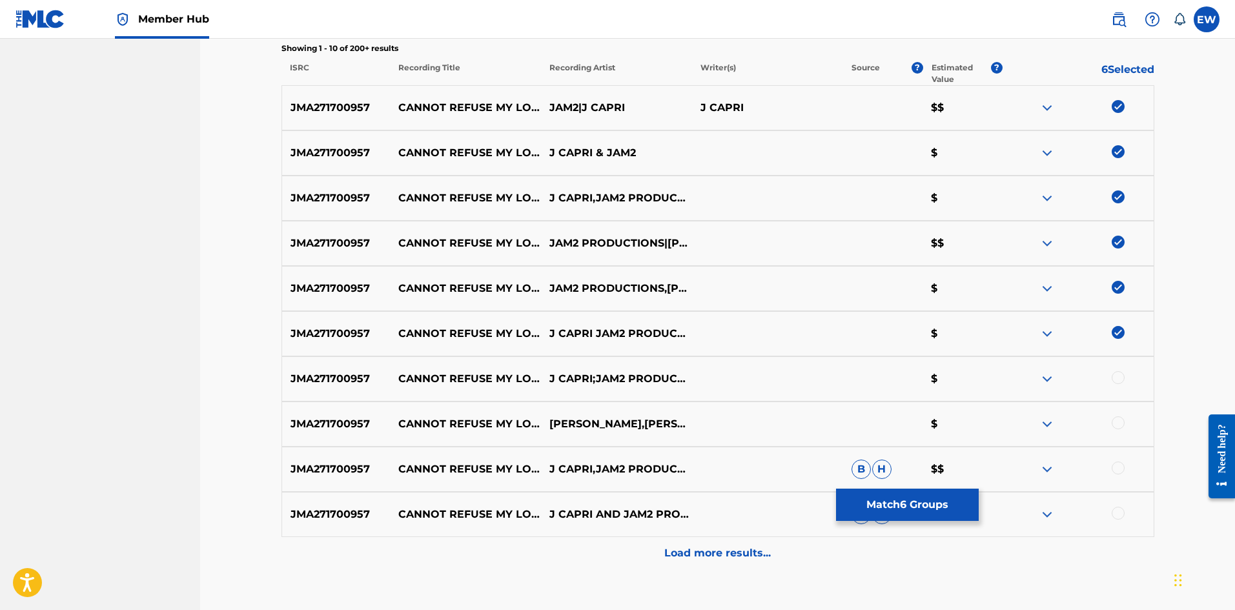
click at [1115, 379] on div at bounding box center [1117, 377] width 13 height 13
click at [1122, 425] on div at bounding box center [1117, 422] width 13 height 13
click at [1119, 470] on div at bounding box center [1117, 467] width 13 height 13
click at [1121, 512] on div at bounding box center [1117, 513] width 13 height 13
click at [885, 505] on button "Match 10 Groups" at bounding box center [907, 505] width 143 height 32
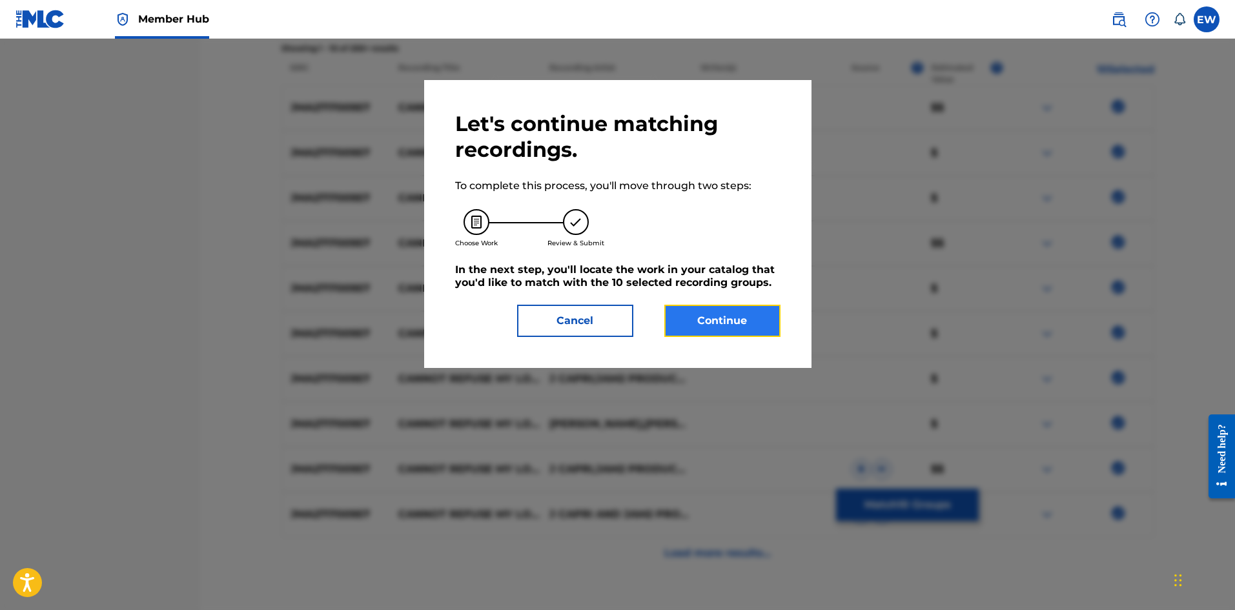
click at [689, 336] on button "Continue" at bounding box center [722, 321] width 116 height 32
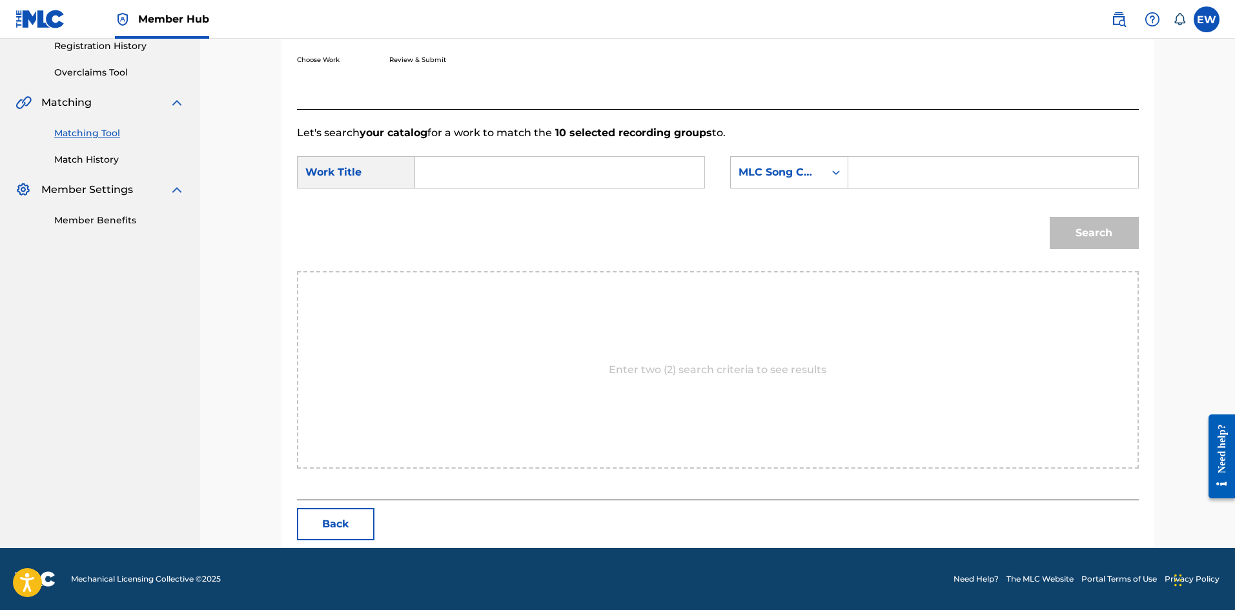
scroll to position [250, 0]
click at [501, 178] on input "Search Form" at bounding box center [559, 172] width 267 height 31
paste input "CANNOT REFUSE MY LOVE"
type input "CANNOT REFUSE MY LOVE"
drag, startPoint x: 915, startPoint y: 174, endPoint x: 894, endPoint y: 188, distance: 25.1
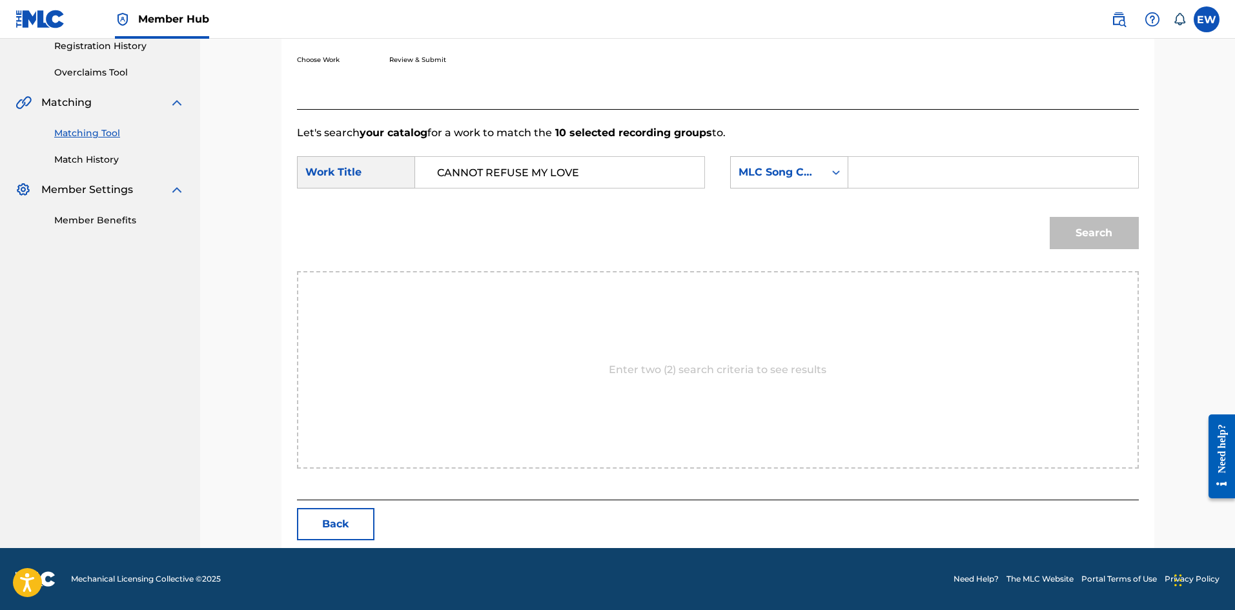
click at [904, 177] on input "Search Form" at bounding box center [992, 172] width 267 height 31
paste input "CB80JC"
type input "CB80JC"
click at [1067, 234] on button "Search" at bounding box center [1093, 233] width 89 height 32
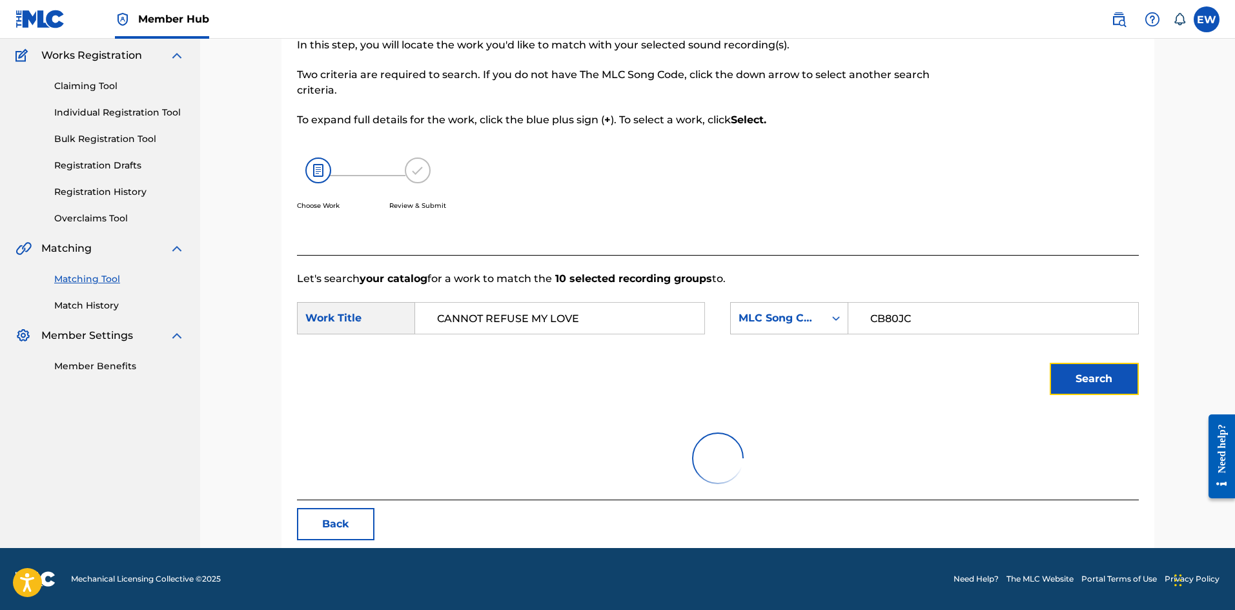
scroll to position [212, 0]
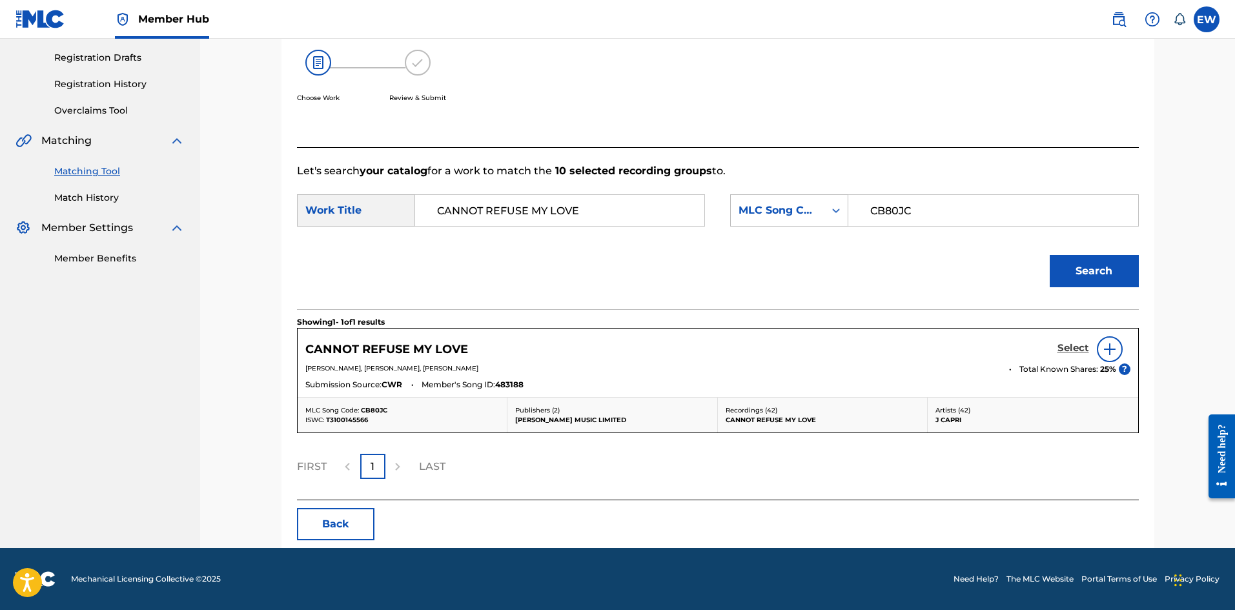
click at [1073, 342] on h5 "Select" at bounding box center [1073, 348] width 32 height 12
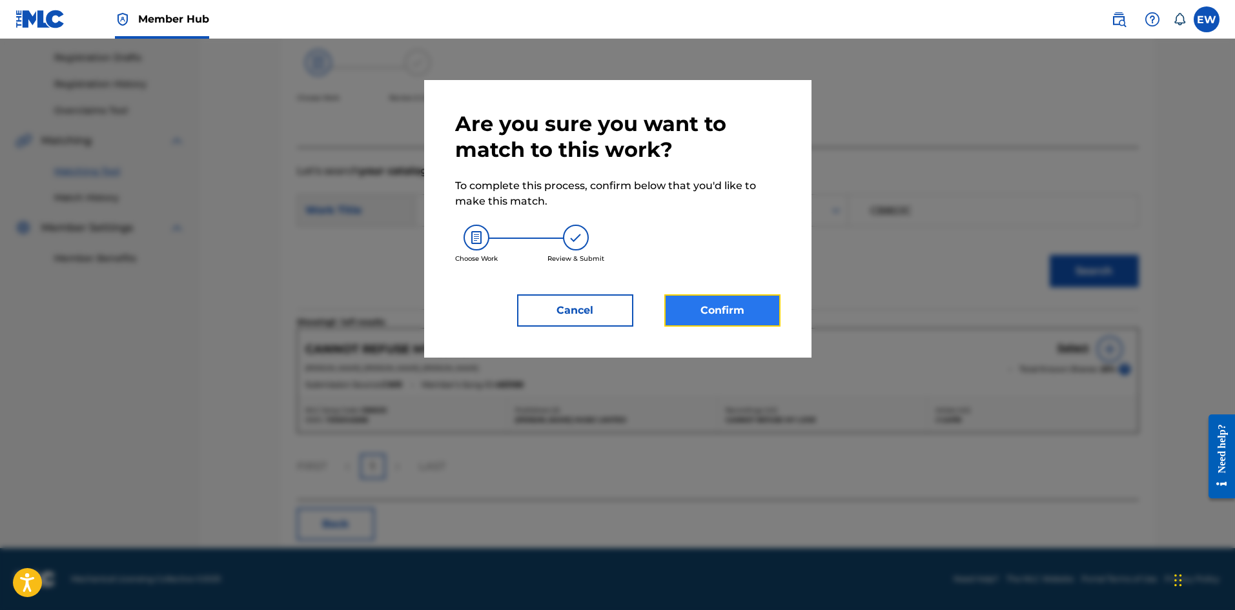
click at [680, 303] on button "Confirm" at bounding box center [722, 310] width 116 height 32
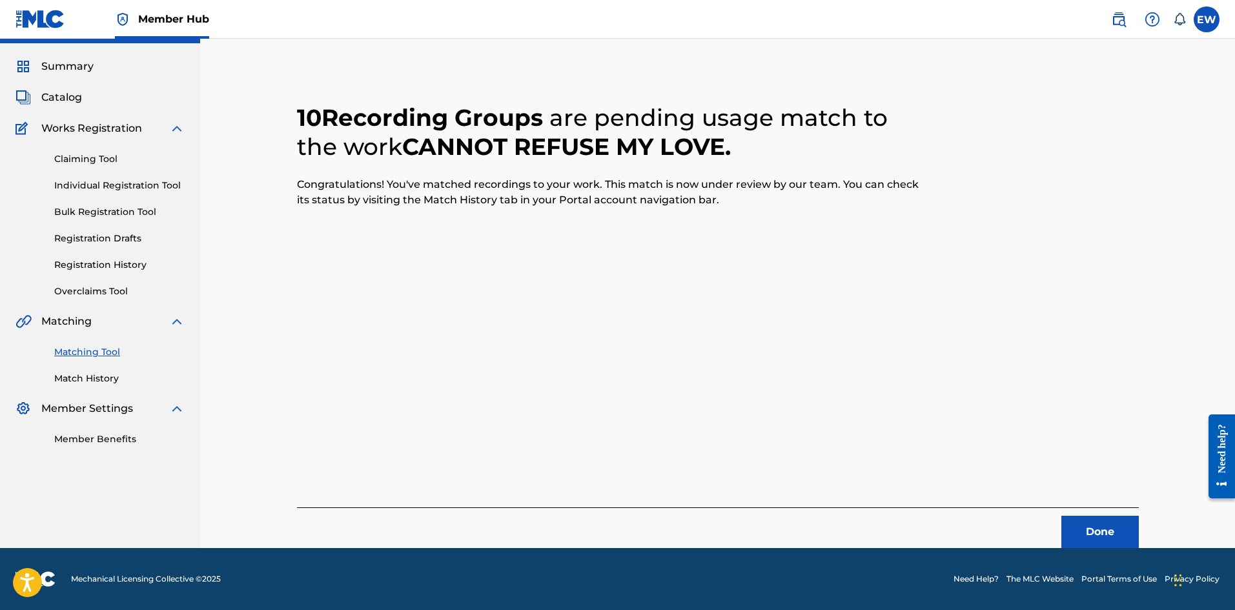
scroll to position [31, 0]
click at [1095, 530] on button "Done" at bounding box center [1099, 532] width 77 height 32
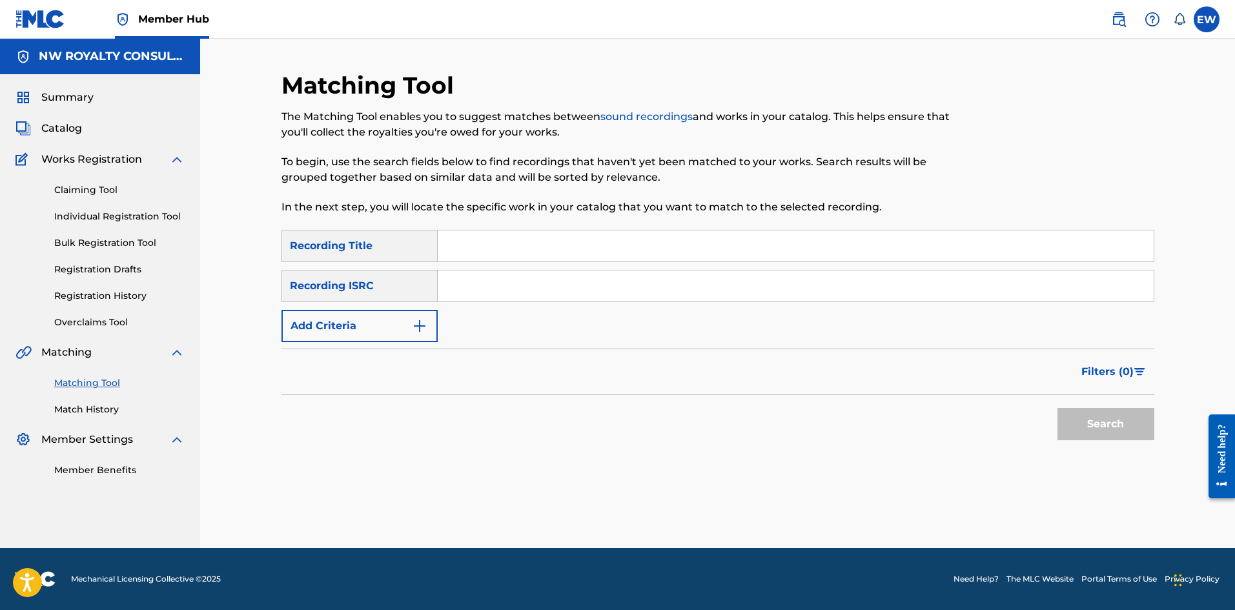
scroll to position [0, 0]
drag, startPoint x: 337, startPoint y: 344, endPoint x: 341, endPoint y: 337, distance: 8.4
click at [338, 343] on form "SearchWithCriteriab6fd10f2-3cf4-4658-9d8a-dbc72b6729ca Recording Title SearchWi…" at bounding box center [717, 338] width 873 height 217
click at [342, 335] on button "Add Criteria" at bounding box center [359, 326] width 156 height 32
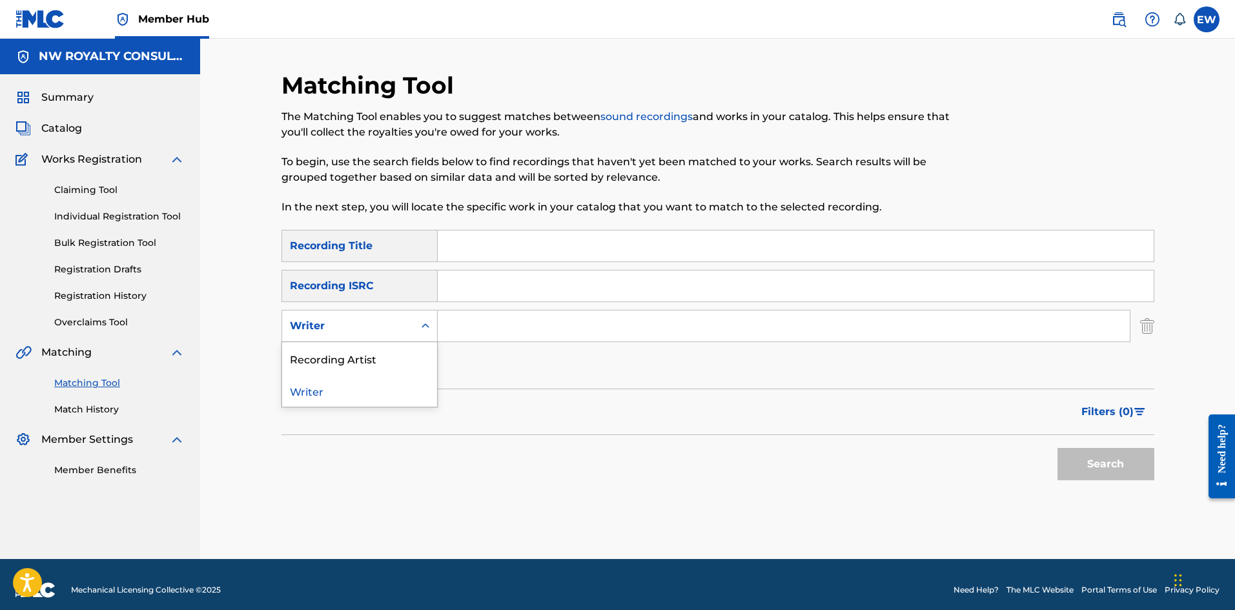
click at [342, 335] on div "Writer" at bounding box center [348, 326] width 132 height 25
drag, startPoint x: 354, startPoint y: 357, endPoint x: 465, endPoint y: 343, distance: 111.8
click at [364, 355] on div "Recording Artist" at bounding box center [359, 358] width 155 height 32
click at [538, 332] on input "Search Form" at bounding box center [784, 325] width 692 height 31
paste input "POPCAAN"
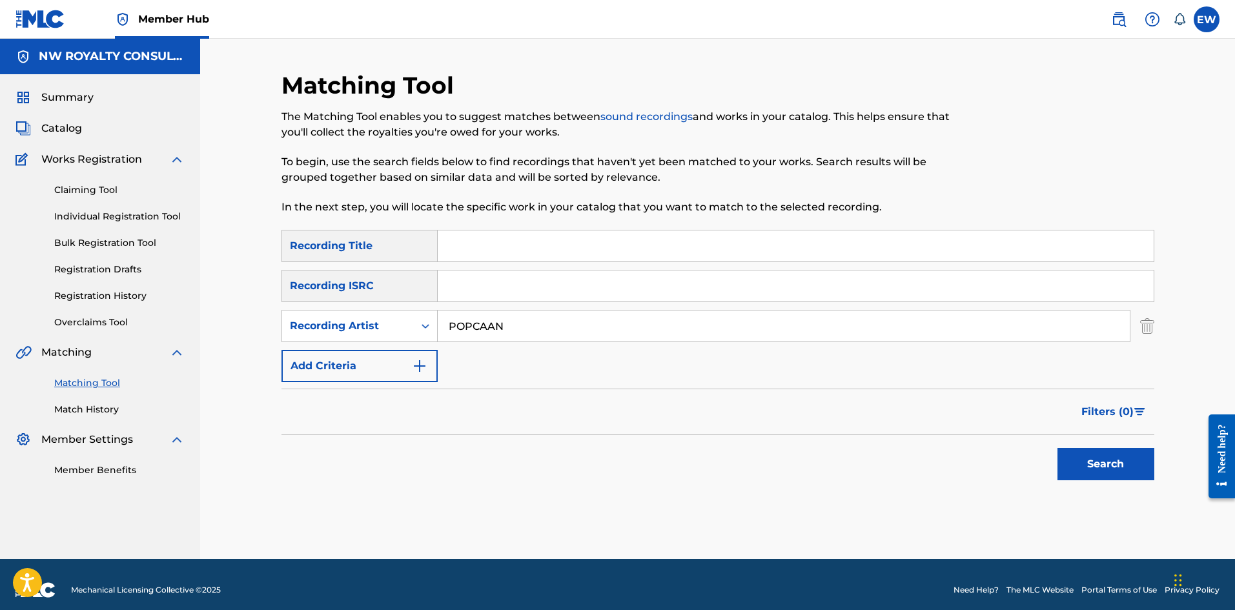
type input "POPCAAN"
drag, startPoint x: 478, startPoint y: 238, endPoint x: 458, endPoint y: 254, distance: 25.2
click at [474, 251] on input "Search Form" at bounding box center [796, 245] width 716 height 31
paste input "CAN'T BELIEVE (CLEAN)"
type input "CAN'T BELIEVE (CLEAN)"
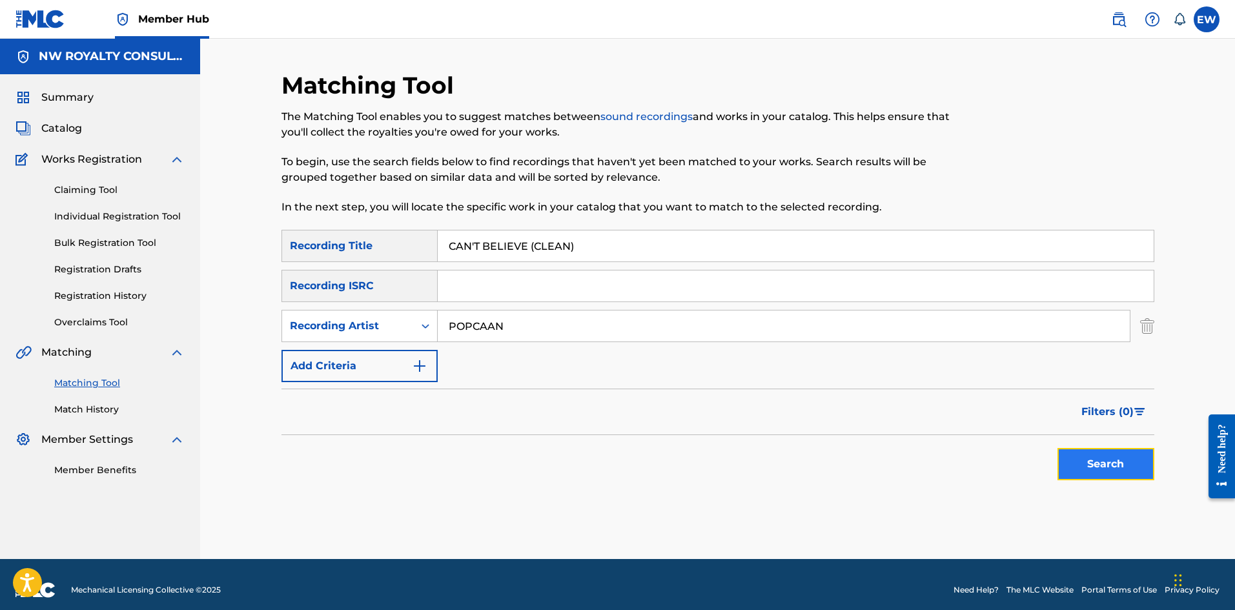
click at [1068, 455] on button "Search" at bounding box center [1105, 464] width 97 height 32
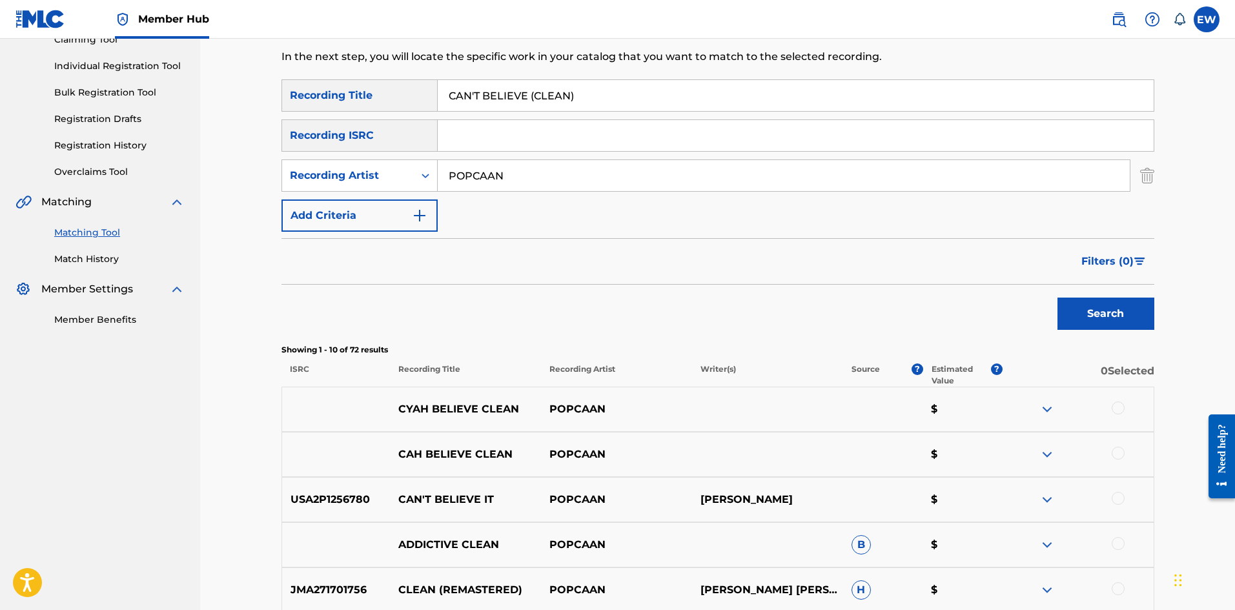
scroll to position [194, 0]
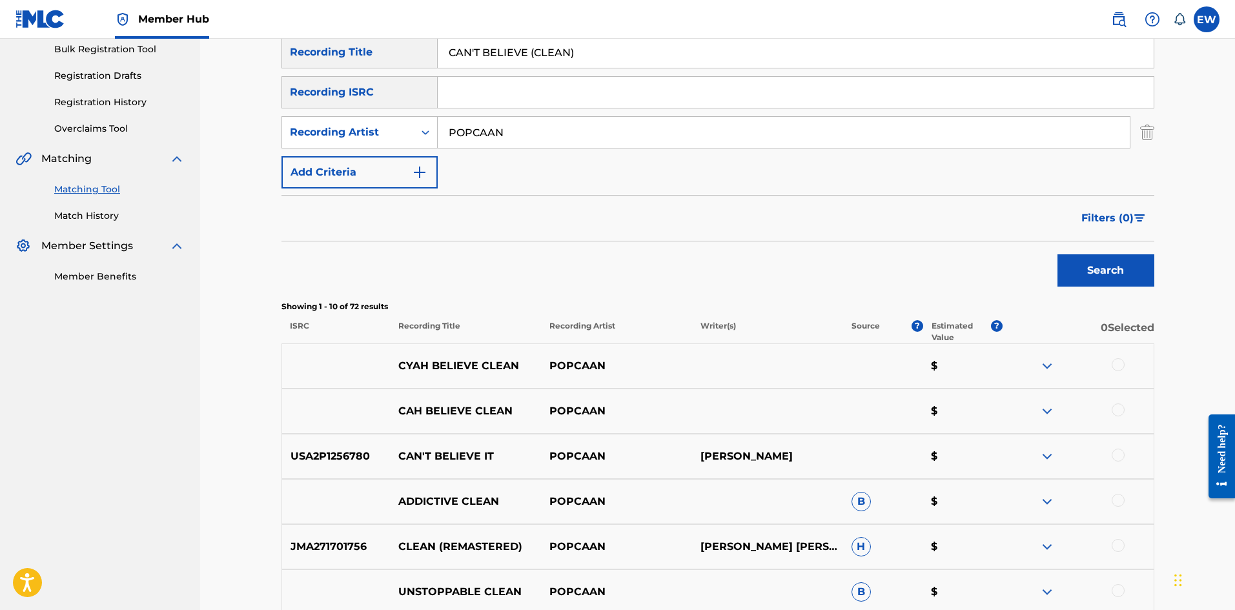
click at [1112, 454] on div at bounding box center [1077, 456] width 151 height 15
click at [1113, 457] on div at bounding box center [1117, 455] width 13 height 13
click at [921, 512] on button "Match 1 Group" at bounding box center [907, 505] width 143 height 32
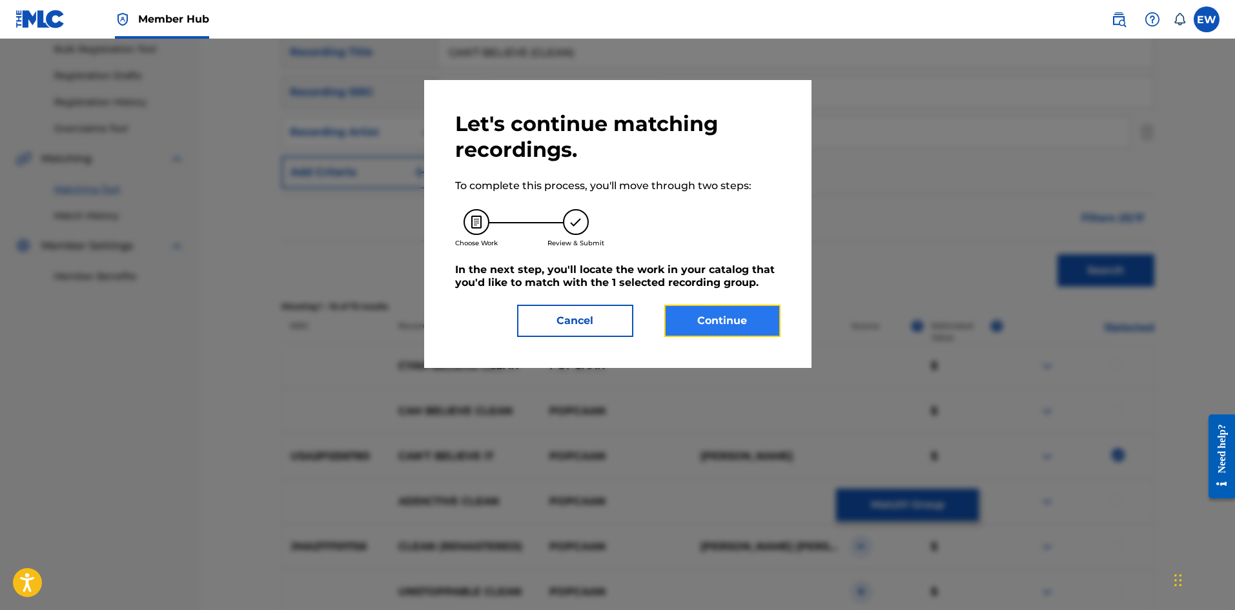
click at [707, 332] on button "Continue" at bounding box center [722, 321] width 116 height 32
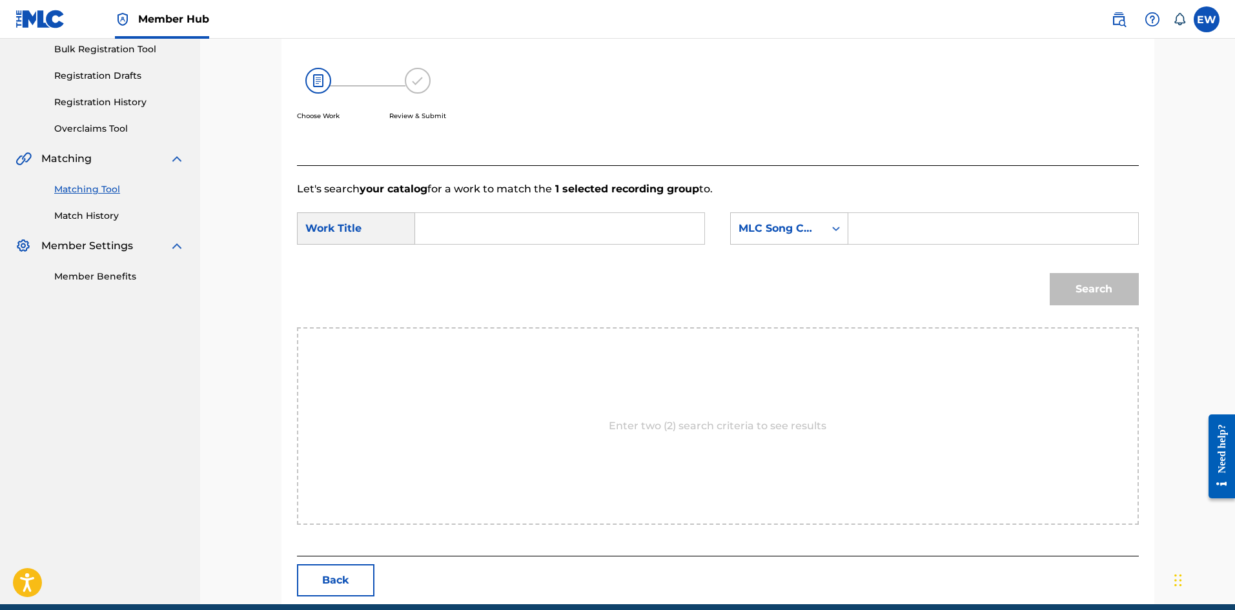
click at [575, 231] on input "Search Form" at bounding box center [559, 228] width 267 height 31
paste input "CAN'T BELIEVE (CLEAN)"
type input "CAN'T BELIEVE (CLEAN)"
drag, startPoint x: 934, startPoint y: 230, endPoint x: 915, endPoint y: 281, distance: 54.5
click at [913, 259] on form "SearchWithCriteriaba1f00d1-2aaf-40a4-899b-2eda426acf82 Work Title CAN'T BELIEVE…" at bounding box center [718, 262] width 842 height 130
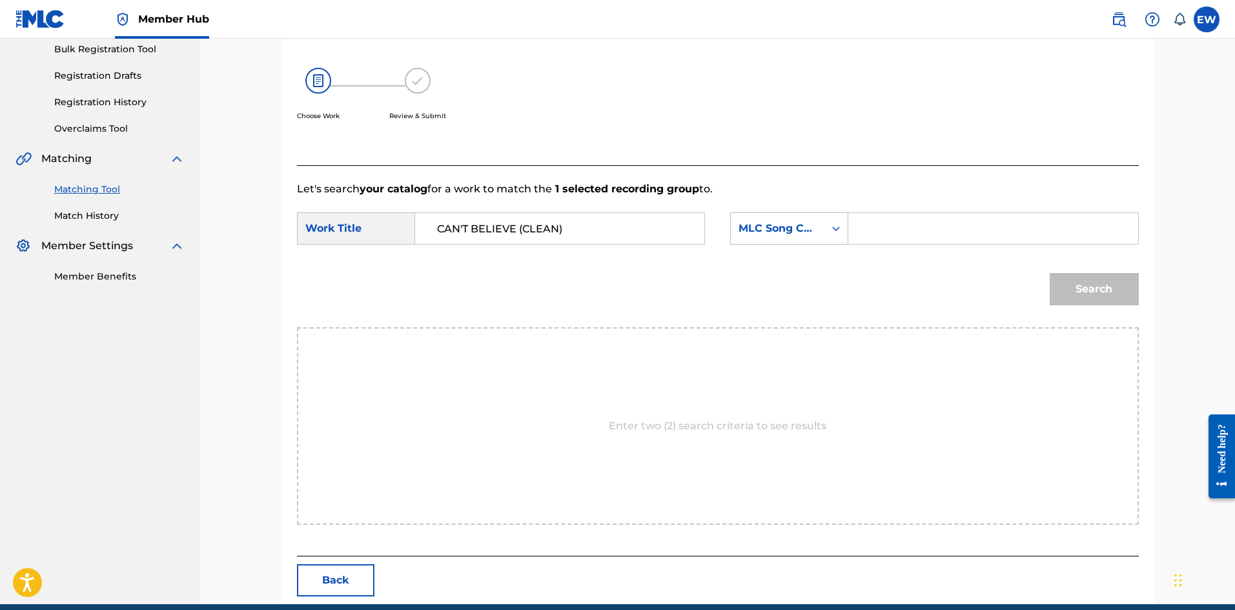
paste input "Z67354"
type input "Z67354"
click at [1068, 298] on button "Search" at bounding box center [1093, 289] width 89 height 32
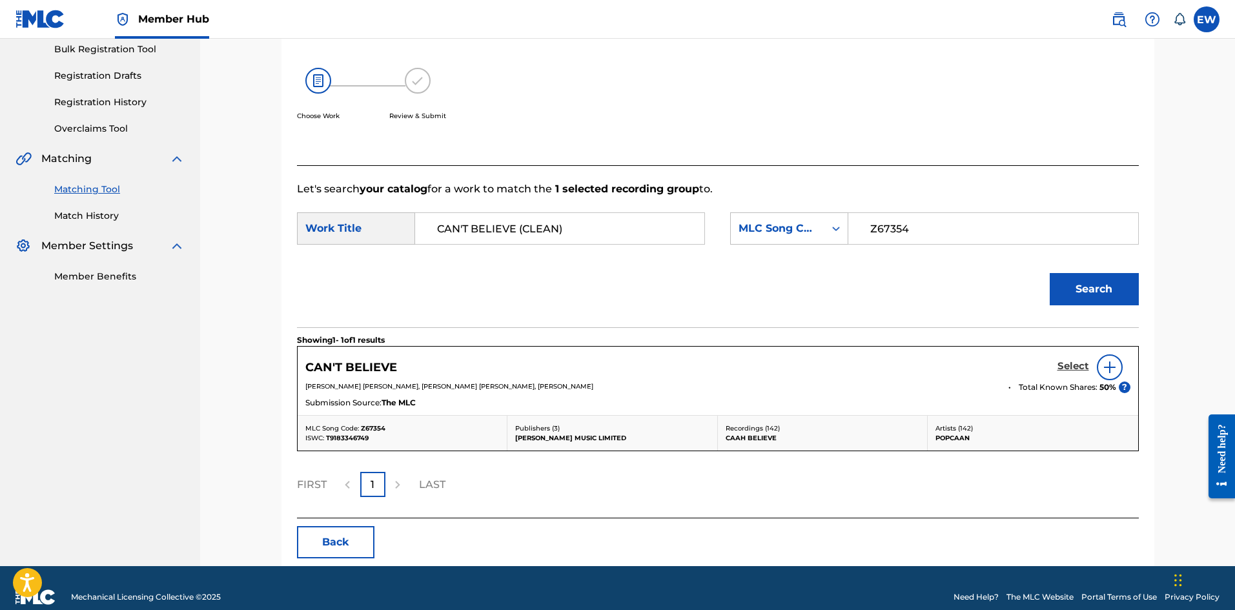
click at [1082, 361] on h5 "Select" at bounding box center [1073, 366] width 32 height 12
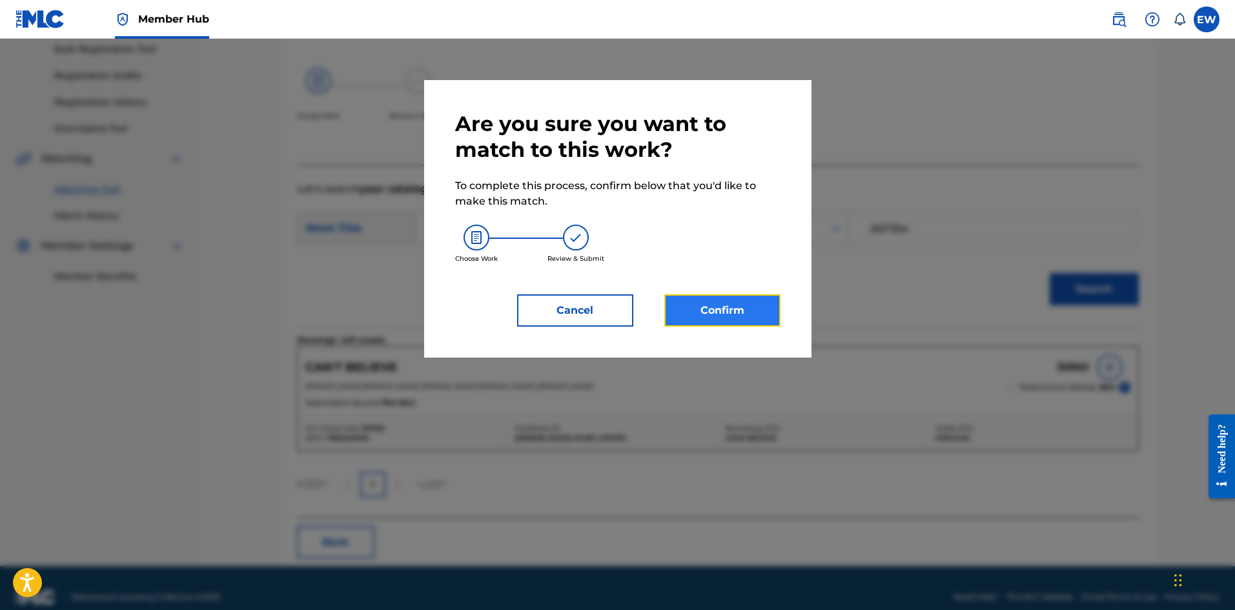
click at [724, 310] on button "Confirm" at bounding box center [722, 310] width 116 height 32
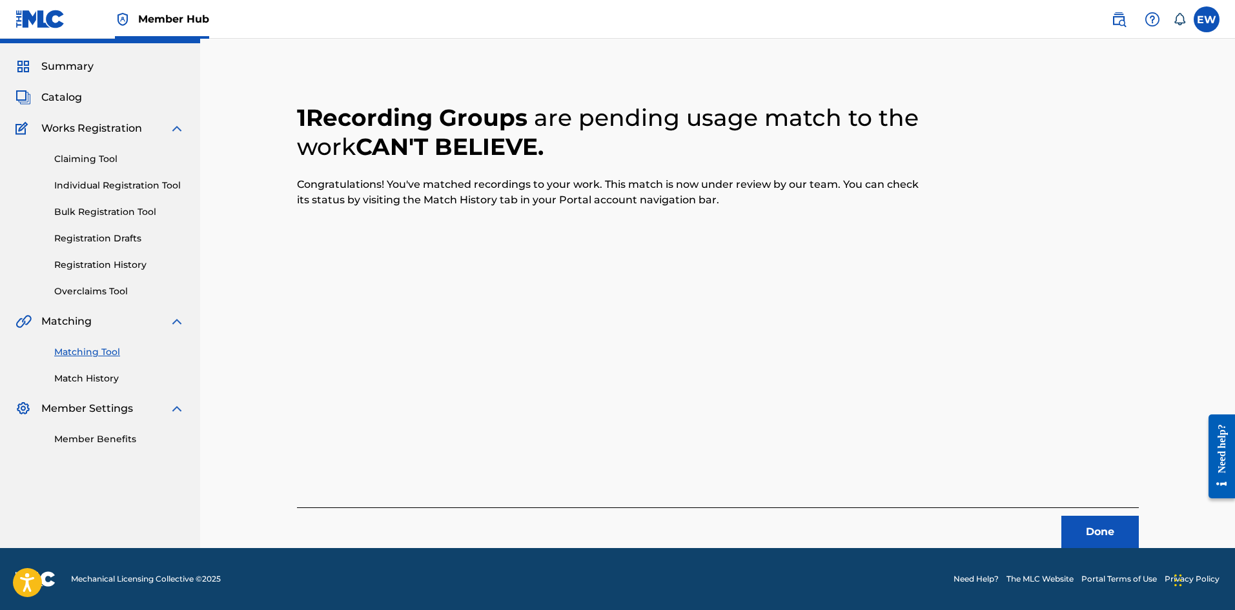
scroll to position [31, 0]
click at [1101, 525] on button "Done" at bounding box center [1099, 532] width 77 height 32
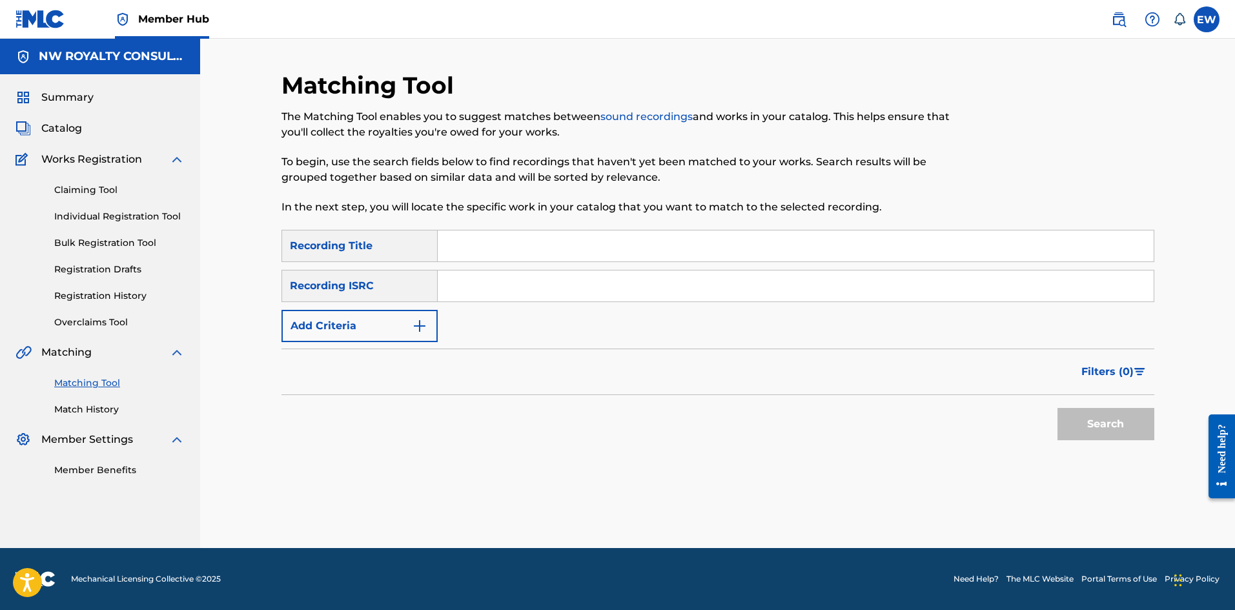
scroll to position [0, 0]
click at [396, 323] on button "Add Criteria" at bounding box center [359, 326] width 156 height 32
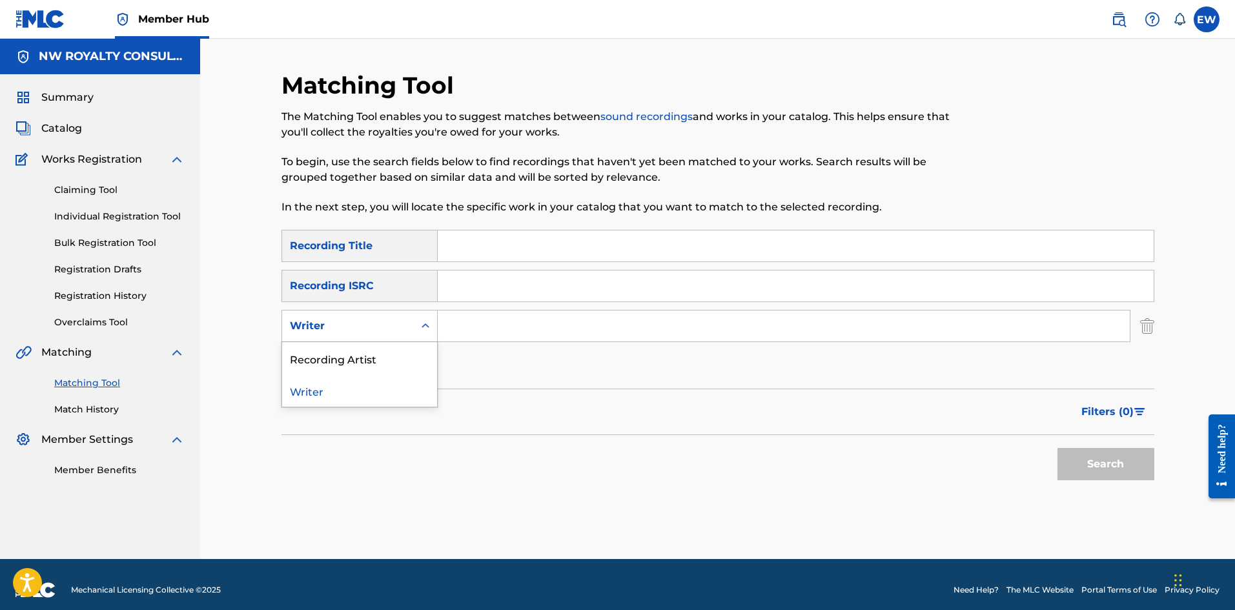
click at [394, 323] on div "Writer" at bounding box center [348, 325] width 116 height 15
click at [376, 354] on div "Recording Artist" at bounding box center [359, 358] width 155 height 32
drag, startPoint x: 537, startPoint y: 337, endPoint x: 513, endPoint y: 325, distance: 26.8
click at [527, 332] on input "Search Form" at bounding box center [784, 325] width 692 height 31
paste input "POPCAAN"
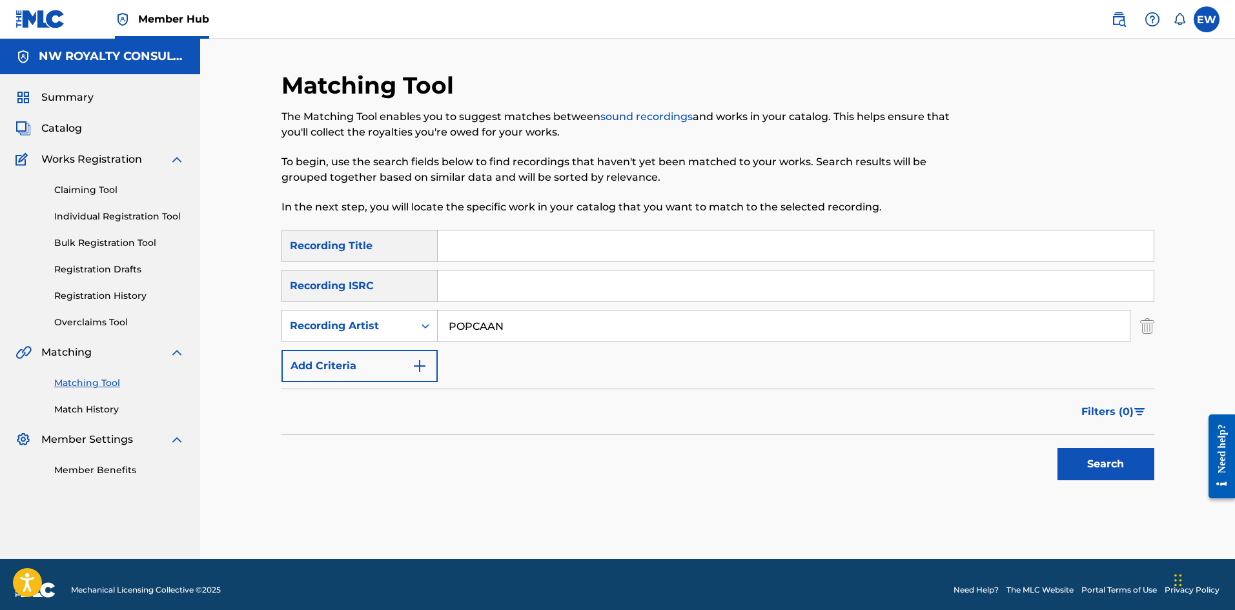
type input "POPCAAN"
drag, startPoint x: 507, startPoint y: 252, endPoint x: 522, endPoint y: 261, distance: 17.9
click at [507, 254] on input "Search Form" at bounding box center [796, 245] width 716 height 31
paste input "CAN'T BELIEVE (RAW)"
type input "CAN'T BELIEVE (RAW)"
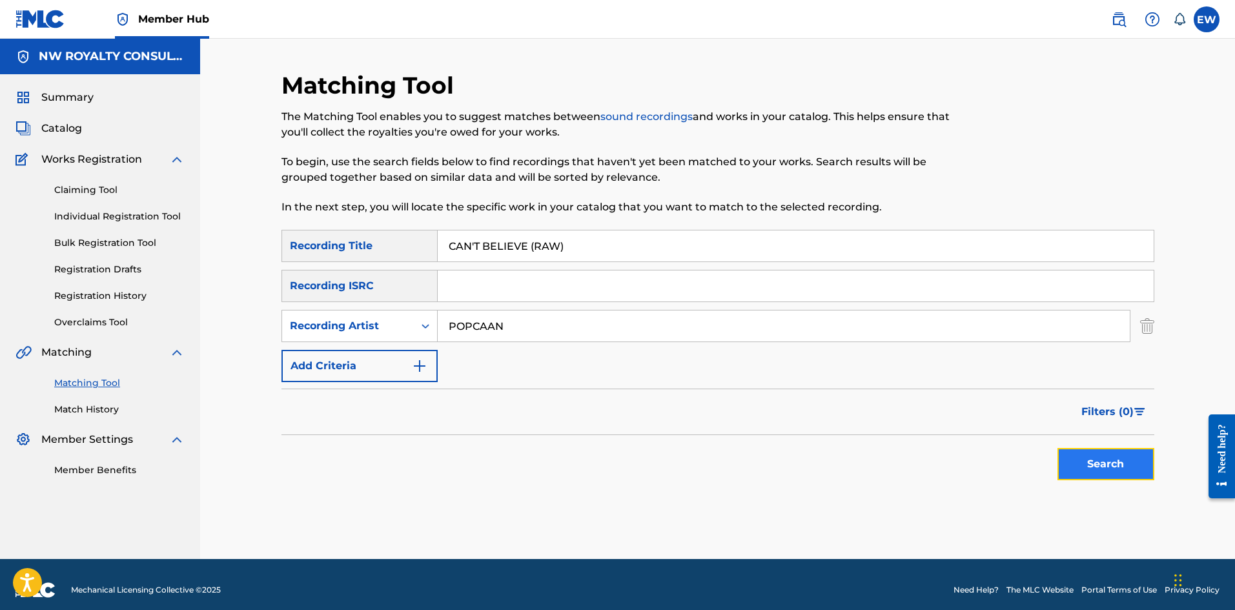
drag, startPoint x: 1104, startPoint y: 475, endPoint x: 1096, endPoint y: 470, distance: 9.5
click at [1104, 474] on button "Search" at bounding box center [1105, 464] width 97 height 32
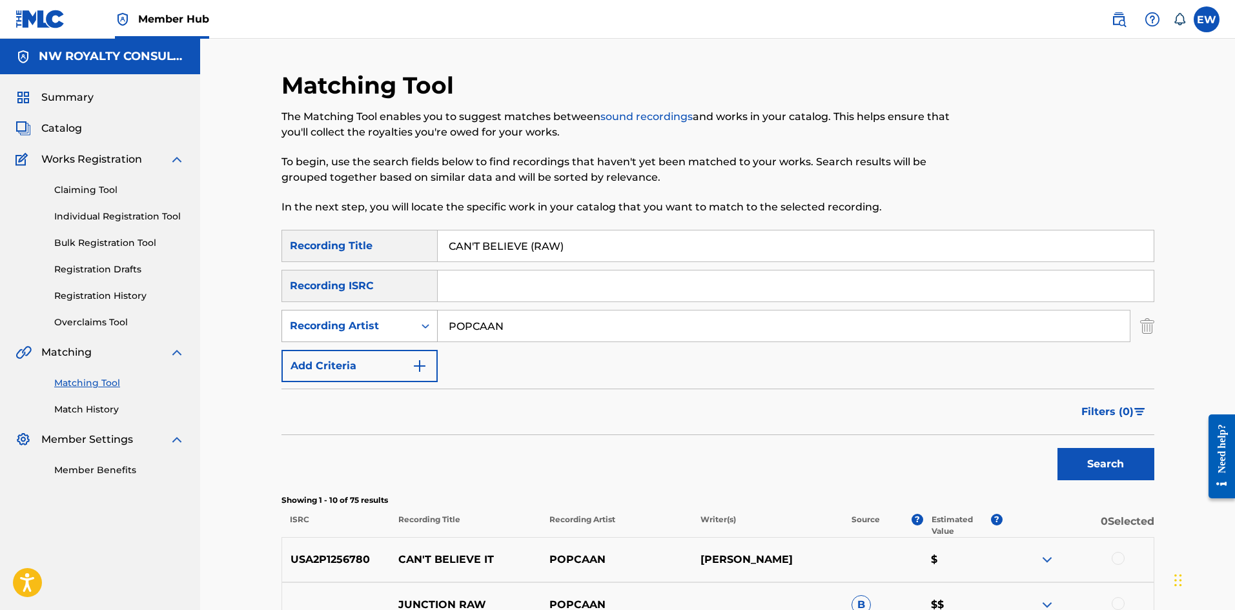
drag, startPoint x: 469, startPoint y: 336, endPoint x: 288, endPoint y: 341, distance: 180.8
click at [313, 341] on div "SearchWithCriteria04fe9f1c-9635-4961-9bbb-8474997e691b Recording Artist POPCAAN" at bounding box center [717, 326] width 873 height 32
paste input "HEZRO"
type input "HEZRON"
drag, startPoint x: 607, startPoint y: 237, endPoint x: 410, endPoint y: 272, distance: 199.3
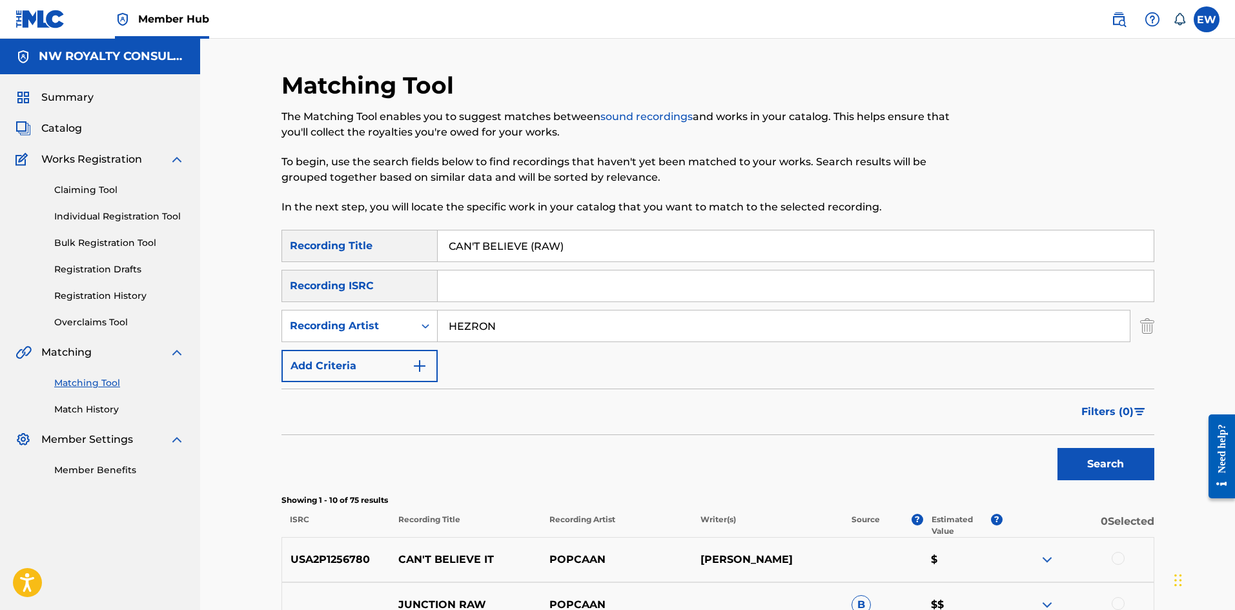
click at [419, 270] on div "SearchWithCriteriab6fd10f2-3cf4-4658-9d8a-dbc72b6729ca Recording Title CAN'T BE…" at bounding box center [717, 306] width 873 height 152
paste input "COME BETWEEN"
type input "CAN'T COME BETWEEN"
click at [1098, 468] on button "Search" at bounding box center [1105, 464] width 97 height 32
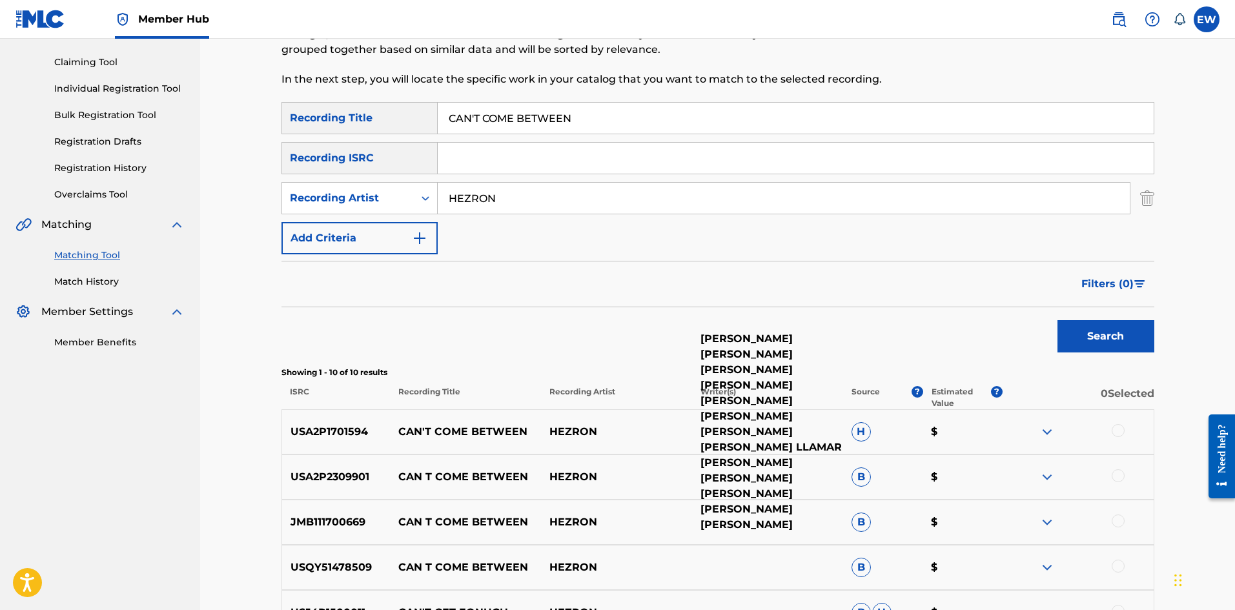
scroll to position [129, 0]
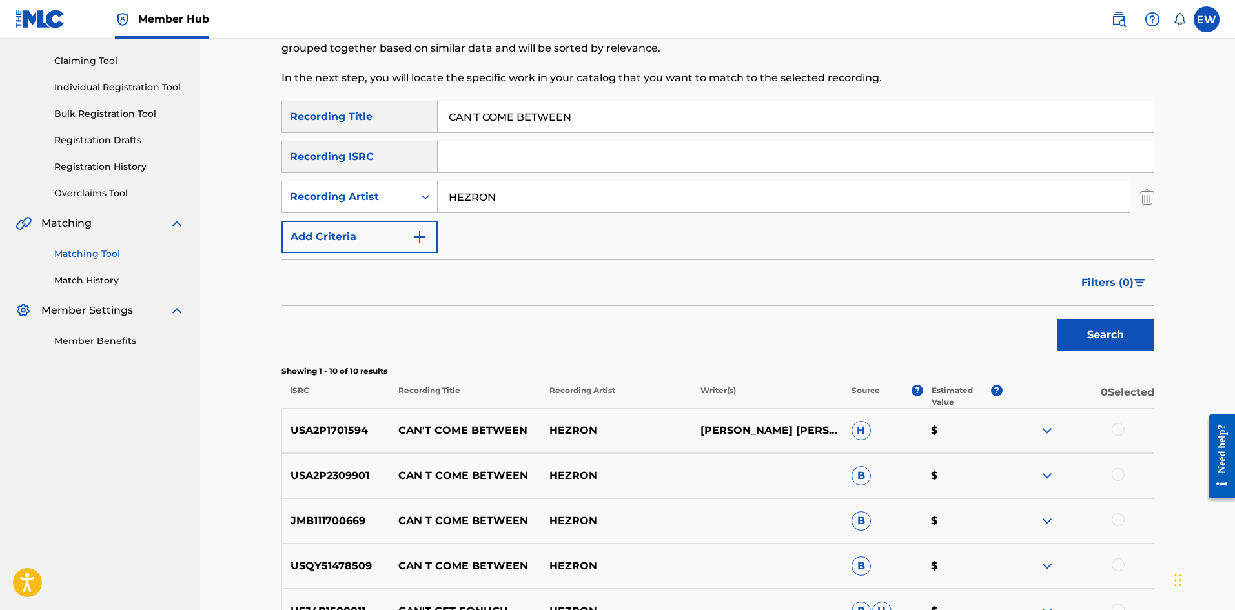
click at [1117, 432] on div at bounding box center [1117, 429] width 13 height 13
click at [1112, 476] on div at bounding box center [1117, 474] width 13 height 13
click at [1120, 516] on div at bounding box center [1117, 519] width 13 height 13
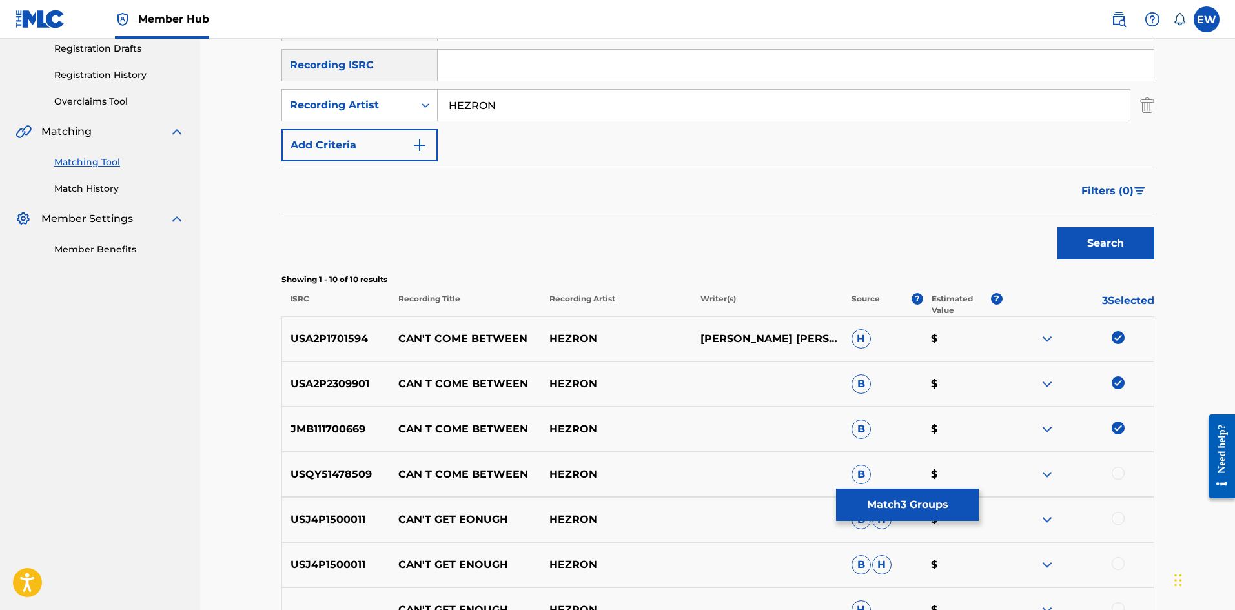
scroll to position [258, 0]
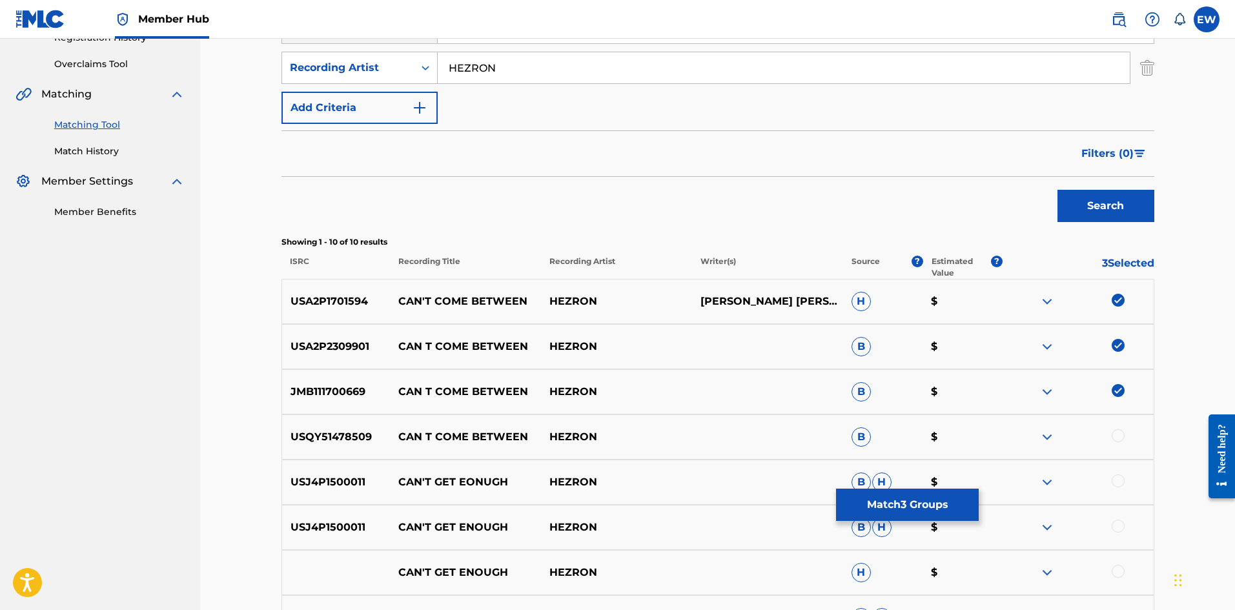
click at [1113, 433] on div at bounding box center [1117, 435] width 13 height 13
click at [883, 507] on button "Match 4 Groups" at bounding box center [907, 505] width 143 height 32
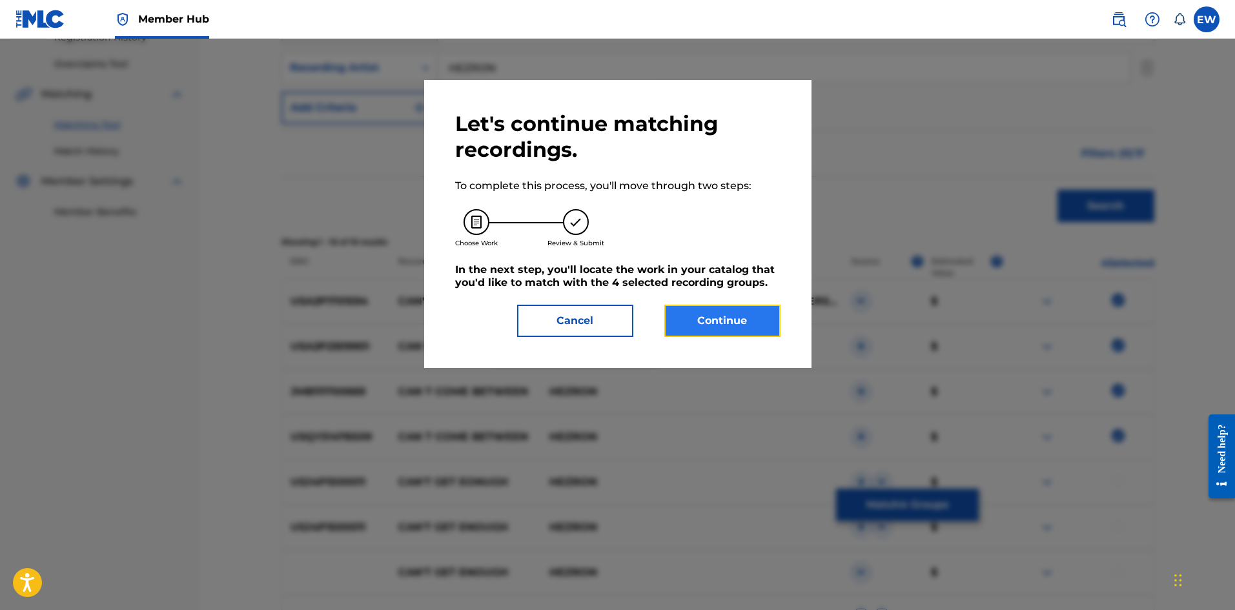
click at [712, 332] on button "Continue" at bounding box center [722, 321] width 116 height 32
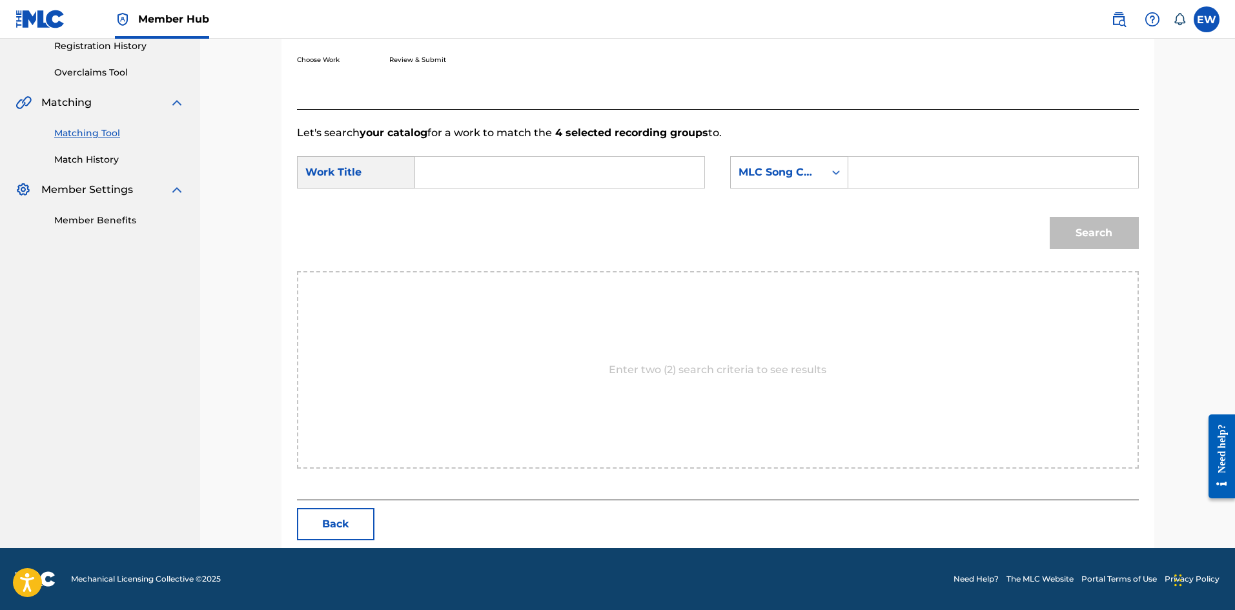
scroll to position [250, 0]
click at [594, 171] on input "Search Form" at bounding box center [559, 172] width 267 height 31
paste input "CAN'T COME BETWEEN"
type input "CAN'T COME BETWEEN"
click at [855, 165] on div "Search Form" at bounding box center [993, 172] width 290 height 32
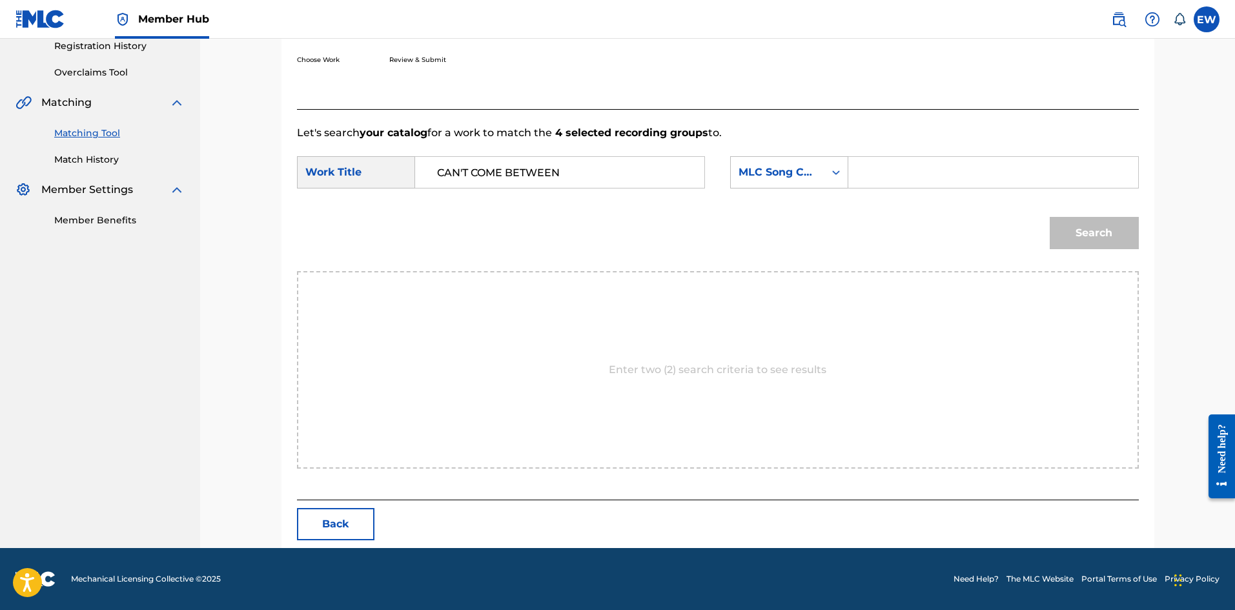
click at [878, 168] on input "Search Form" at bounding box center [992, 172] width 267 height 31
paste input "X8018P"
type input "X8018P"
click at [1082, 224] on button "Search" at bounding box center [1093, 233] width 89 height 32
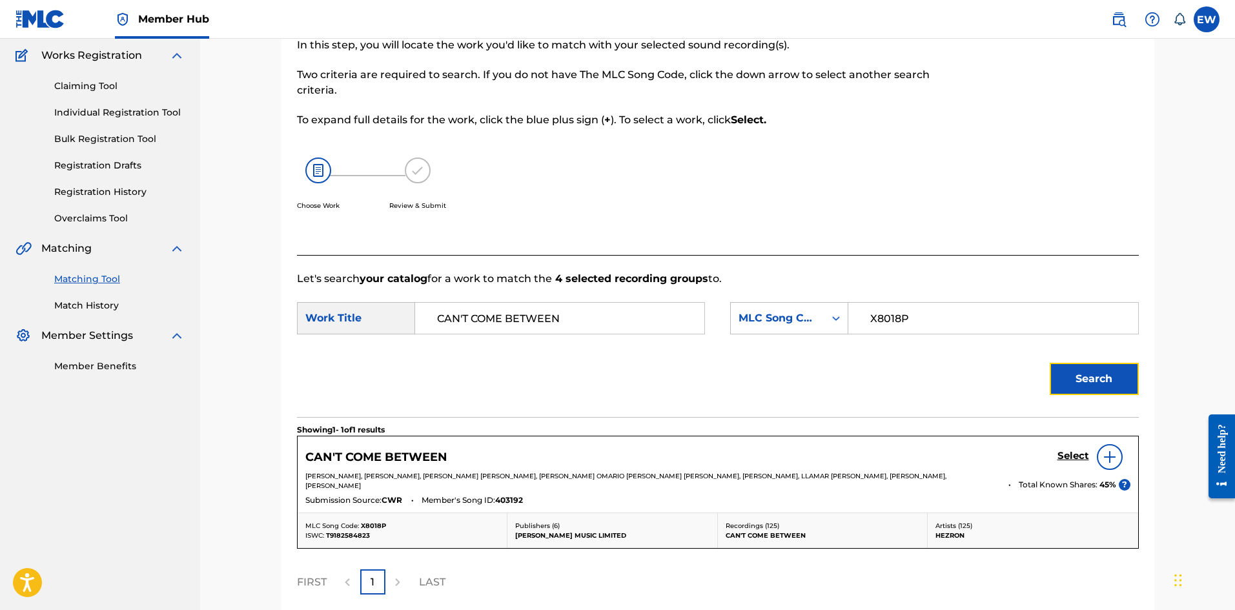
scroll to position [219, 0]
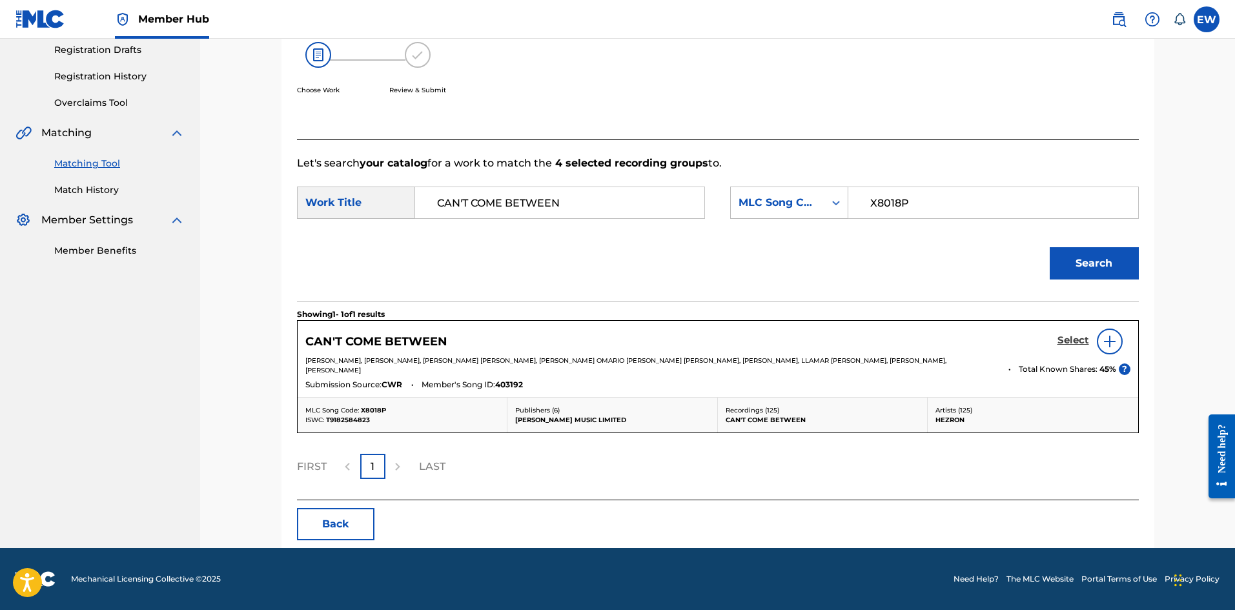
click at [1078, 344] on h5 "Select" at bounding box center [1073, 340] width 32 height 12
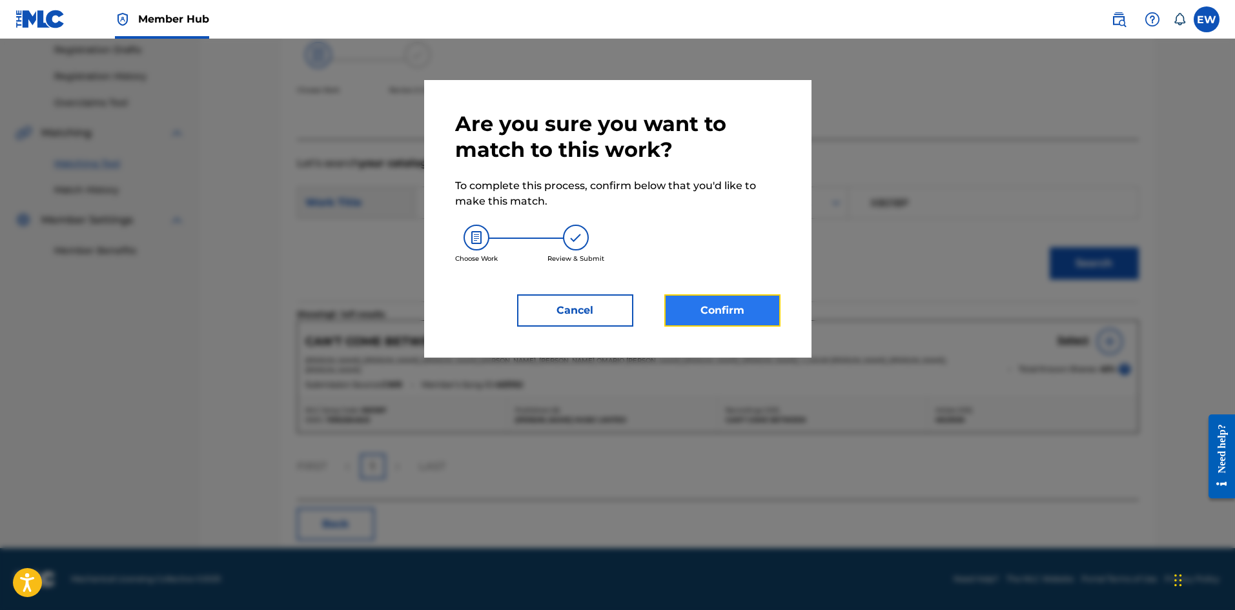
click at [730, 299] on button "Confirm" at bounding box center [722, 310] width 116 height 32
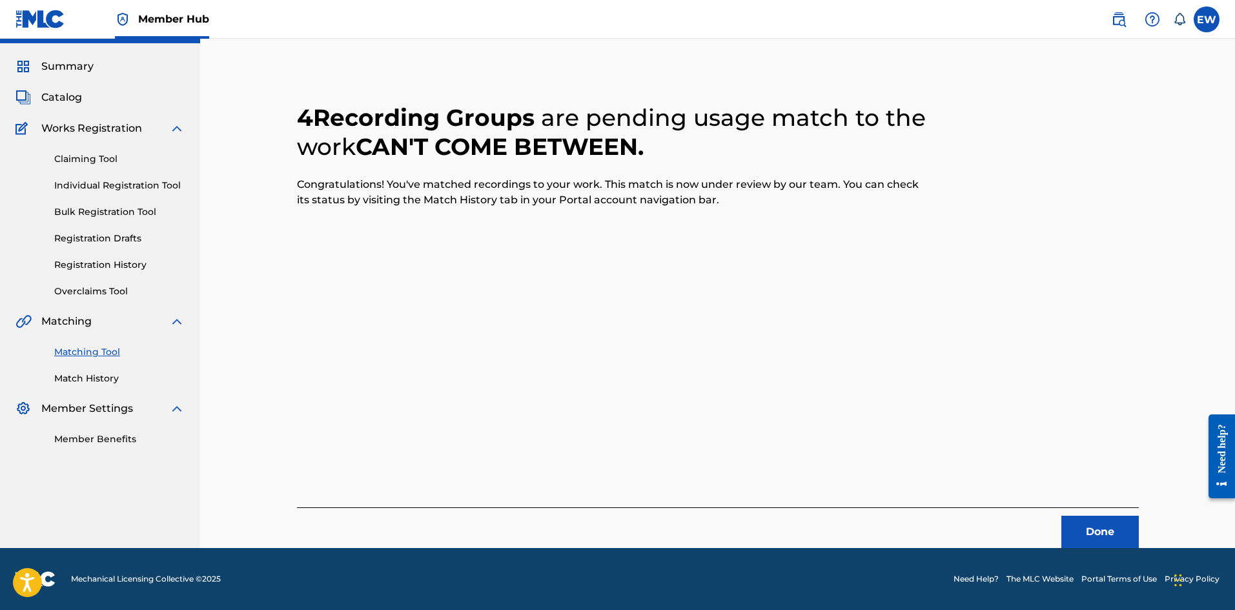
scroll to position [31, 0]
click at [1091, 541] on button "Done" at bounding box center [1099, 532] width 77 height 32
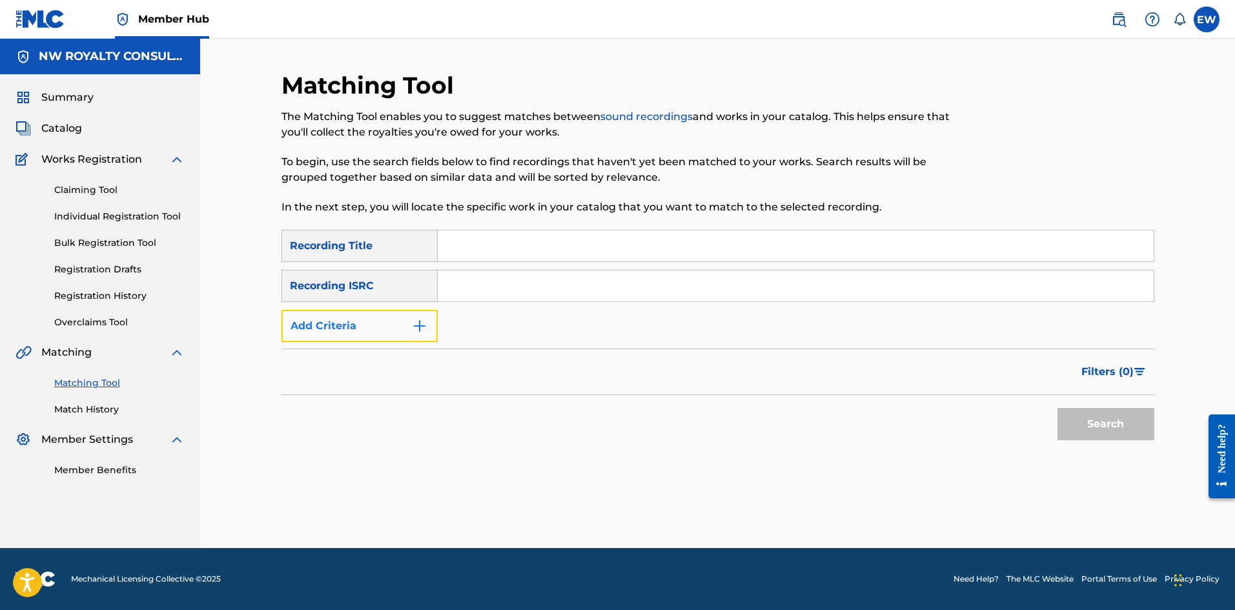
click at [370, 321] on button "Add Criteria" at bounding box center [359, 326] width 156 height 32
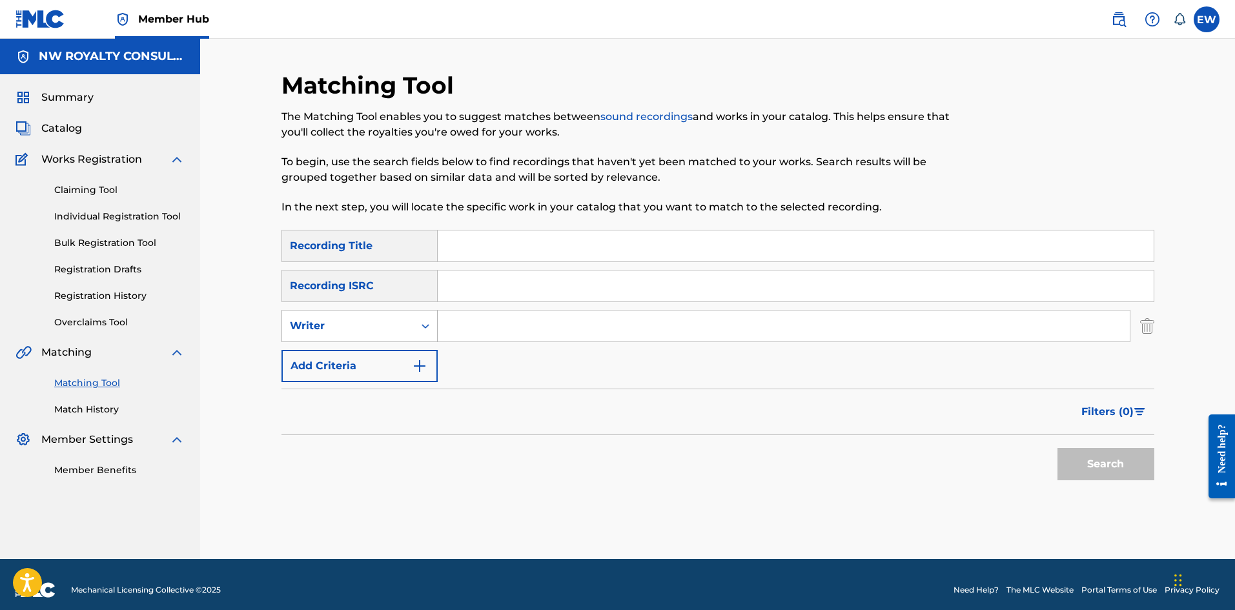
drag, startPoint x: 370, startPoint y: 321, endPoint x: 362, endPoint y: 331, distance: 12.8
click at [369, 323] on div "Writer" at bounding box center [348, 325] width 116 height 15
click at [411, 340] on div "2 results available. Use Up and Down to choose options, press Enter to select t…" at bounding box center [359, 326] width 156 height 32
drag, startPoint x: 509, startPoint y: 331, endPoint x: 490, endPoint y: 328, distance: 18.3
click at [511, 334] on input "Search Form" at bounding box center [784, 325] width 692 height 31
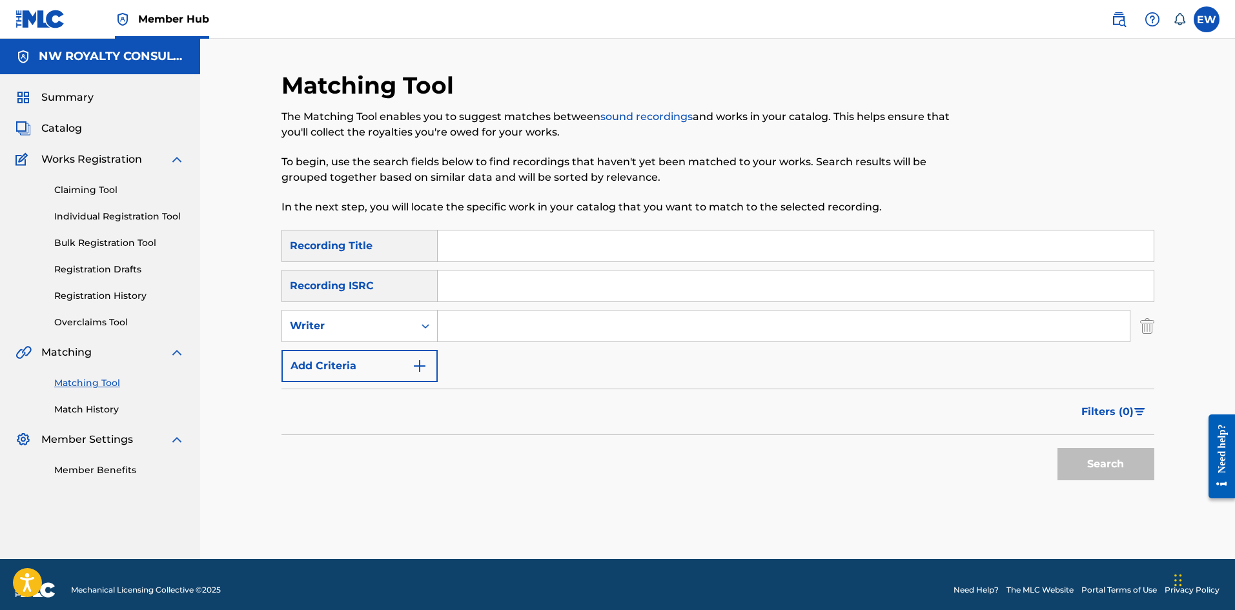
paste input "[PERSON_NAME]"
type input "[PERSON_NAME]"
click at [607, 256] on input "Search Form" at bounding box center [796, 245] width 716 height 31
paste input "CAN'T CONTROL I"
type input "CAN'T CONTROL I"
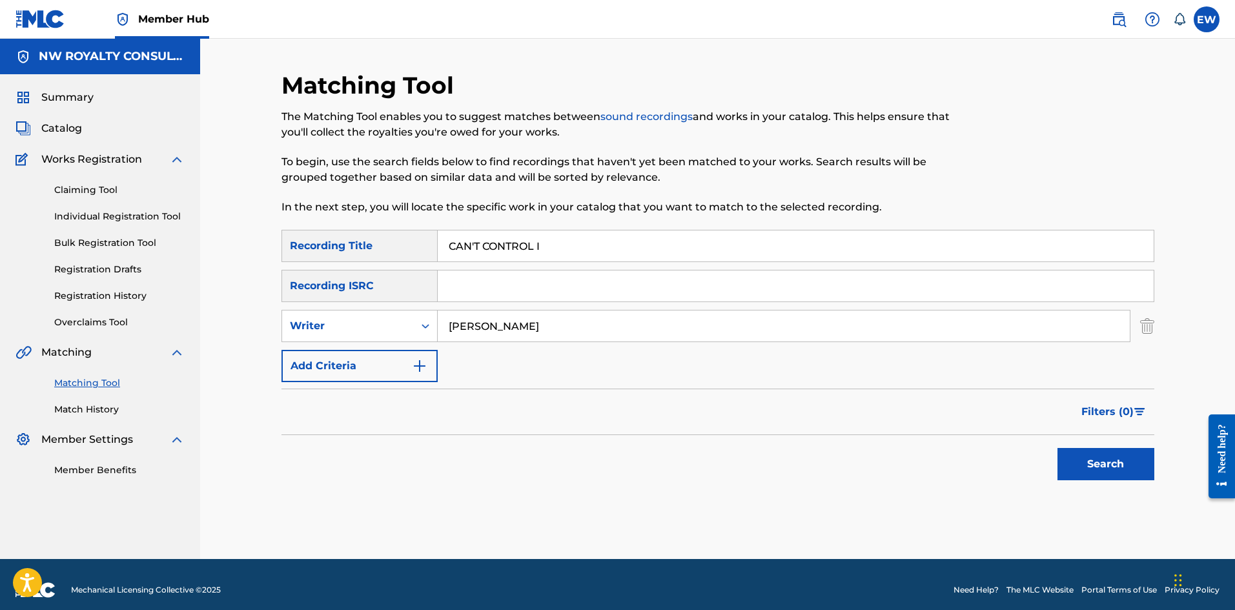
click at [1125, 481] on div "Search" at bounding box center [1102, 461] width 103 height 52
click at [1079, 461] on button "Search" at bounding box center [1105, 464] width 97 height 32
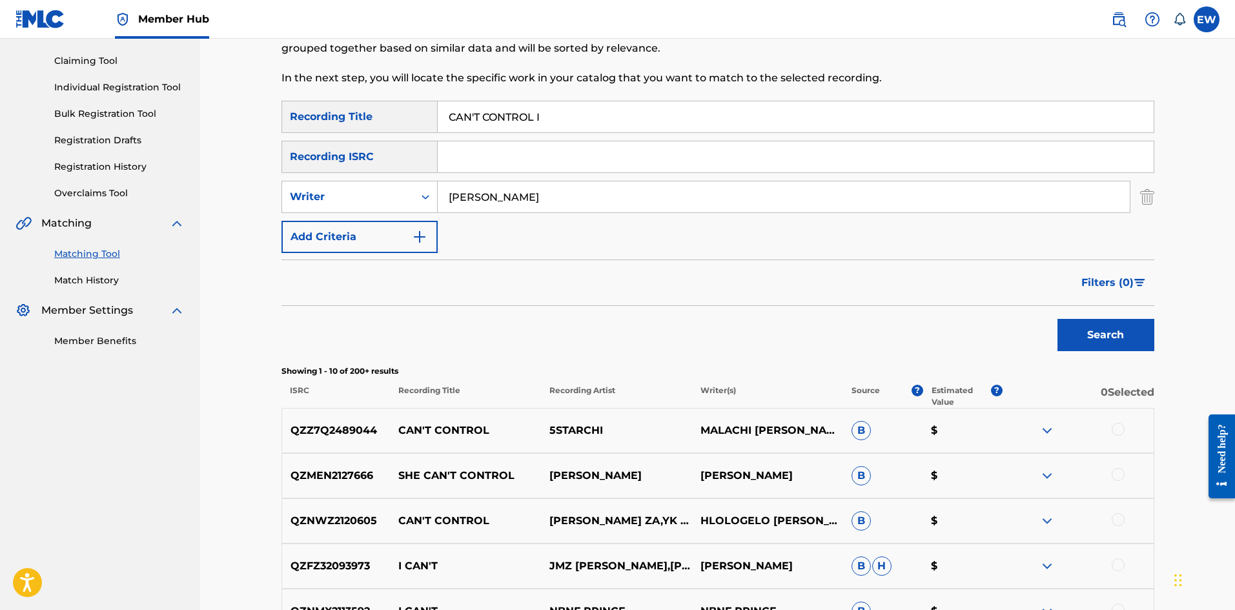
scroll to position [65, 0]
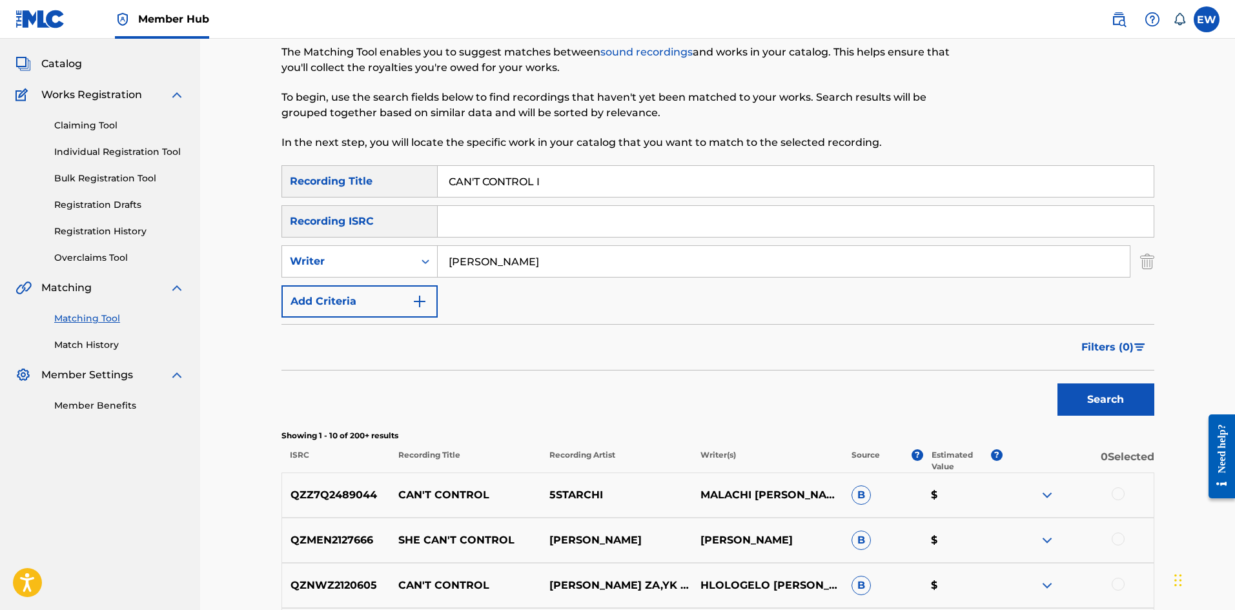
drag, startPoint x: 596, startPoint y: 263, endPoint x: 354, endPoint y: 319, distance: 248.6
click at [372, 306] on div "SearchWithCriteriab6fd10f2-3cf4-4658-9d8a-dbc72b6729ca Recording Title CAN'T CO…" at bounding box center [717, 241] width 873 height 152
paste input "OTOJE"
type input "PROTOJE"
drag, startPoint x: 508, startPoint y: 201, endPoint x: 232, endPoint y: 243, distance: 279.5
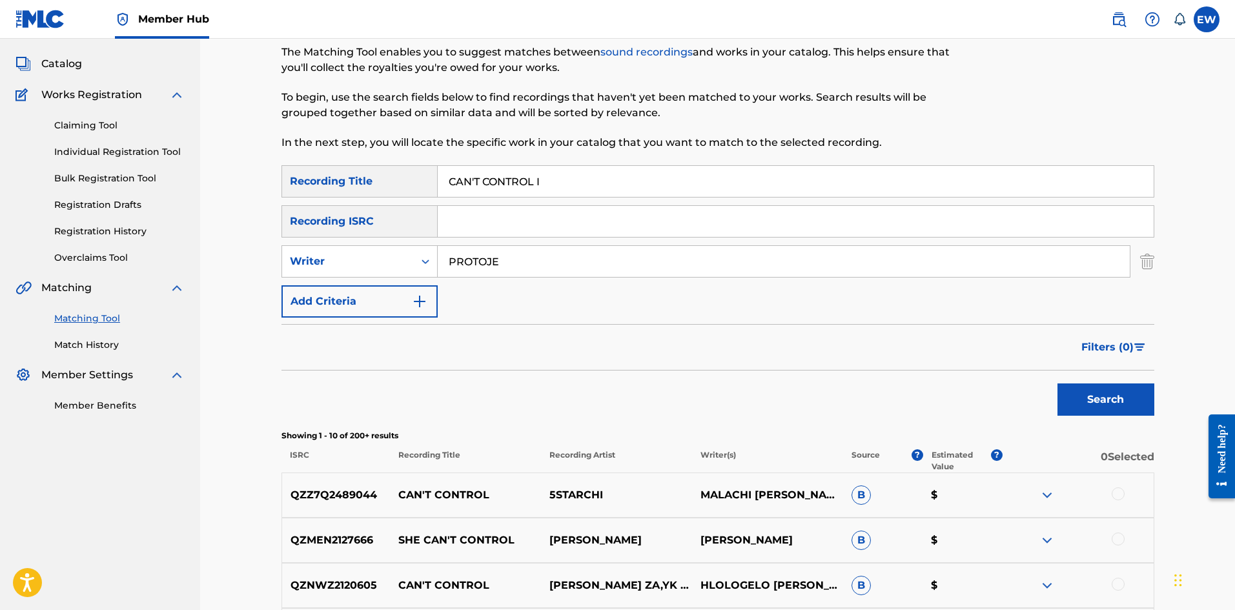
click at [230, 237] on div "Matching Tool The Matching Tool enables you to suggest matches between sound re…" at bounding box center [717, 497] width 1035 height 1047
paste input "FEEL NO WAY"
type input "CAN'T FEEL NO WAY"
click at [1078, 393] on button "Search" at bounding box center [1105, 399] width 97 height 32
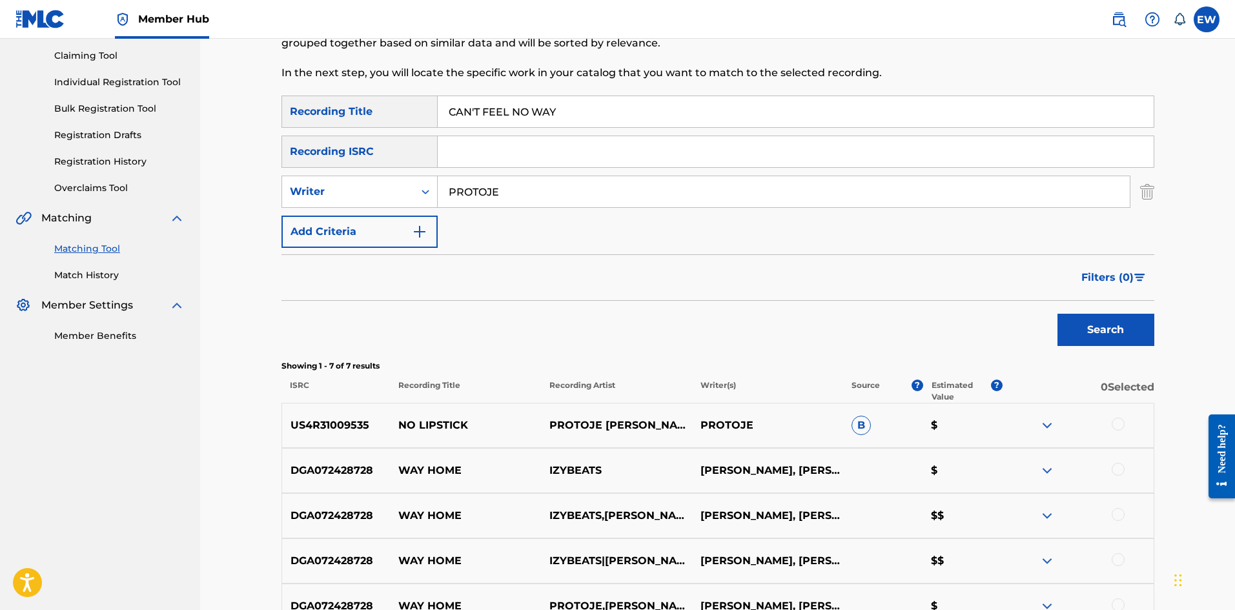
scroll to position [112, 0]
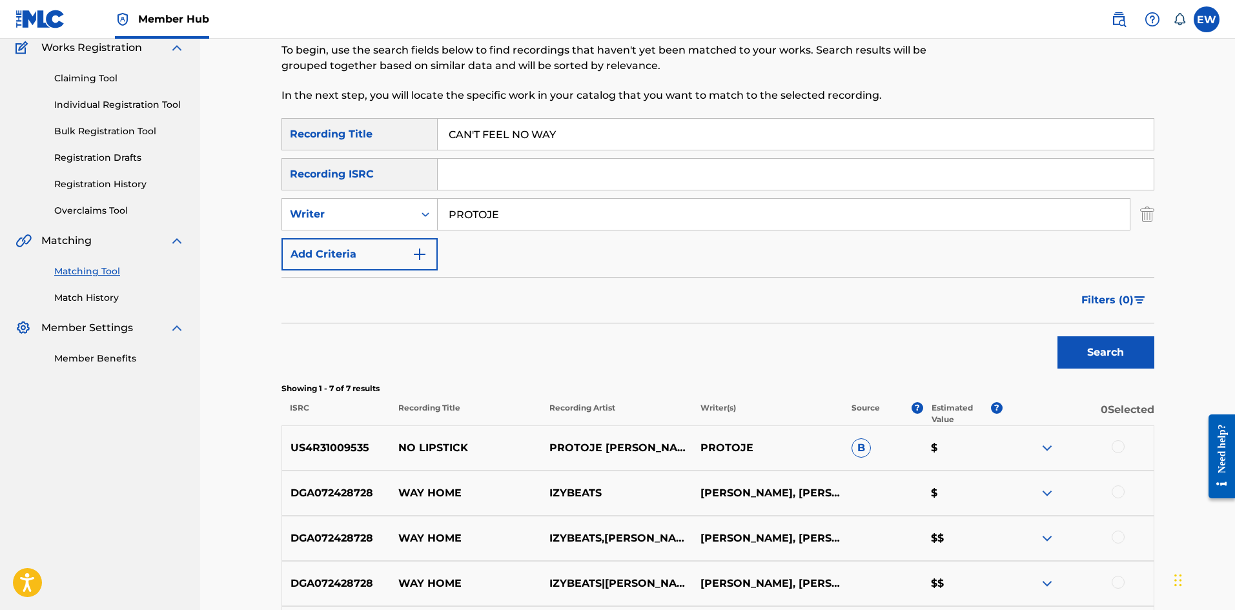
drag, startPoint x: 518, startPoint y: 215, endPoint x: 255, endPoint y: 236, distance: 263.5
click at [256, 233] on div "Matching Tool The Matching Tool enables you to suggest matches between sound re…" at bounding box center [717, 366] width 1035 height 879
paste input "JAGWA"
type input "JAGWA"
drag, startPoint x: 620, startPoint y: 133, endPoint x: 432, endPoint y: 147, distance: 188.3
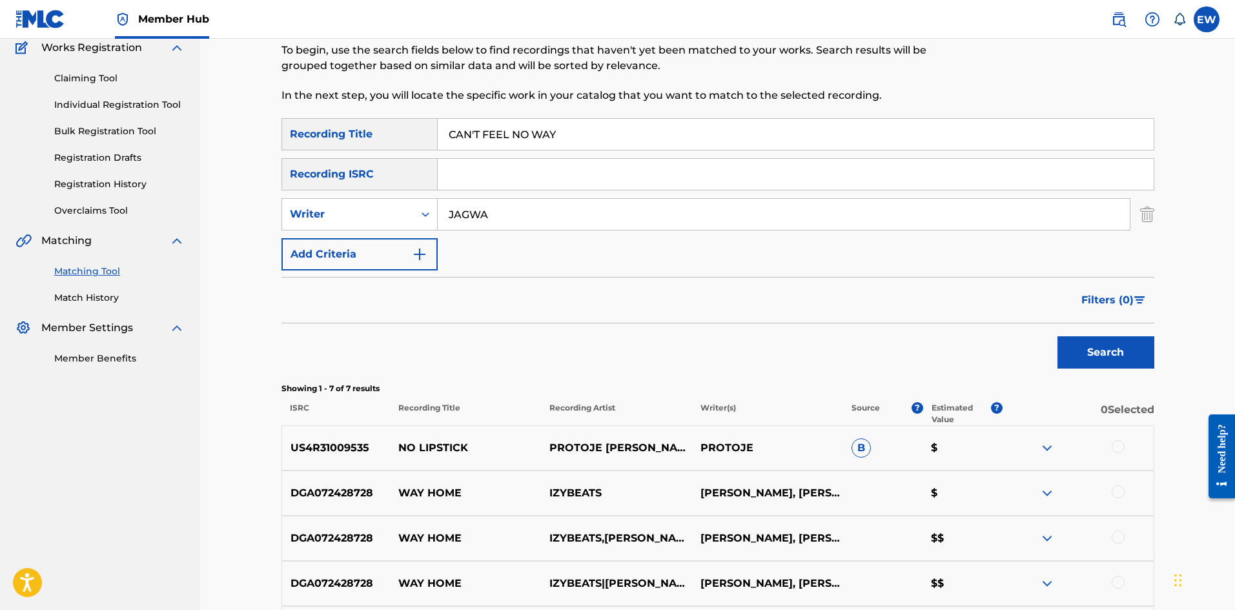
click at [432, 147] on div "SearchWithCriteriab6fd10f2-3cf4-4658-9d8a-dbc72b6729ca Recording Title CAN'T FE…" at bounding box center [717, 134] width 873 height 32
paste input "GET A"
type input "CAN'T GET AWAY"
click at [1133, 366] on button "Search" at bounding box center [1105, 352] width 97 height 32
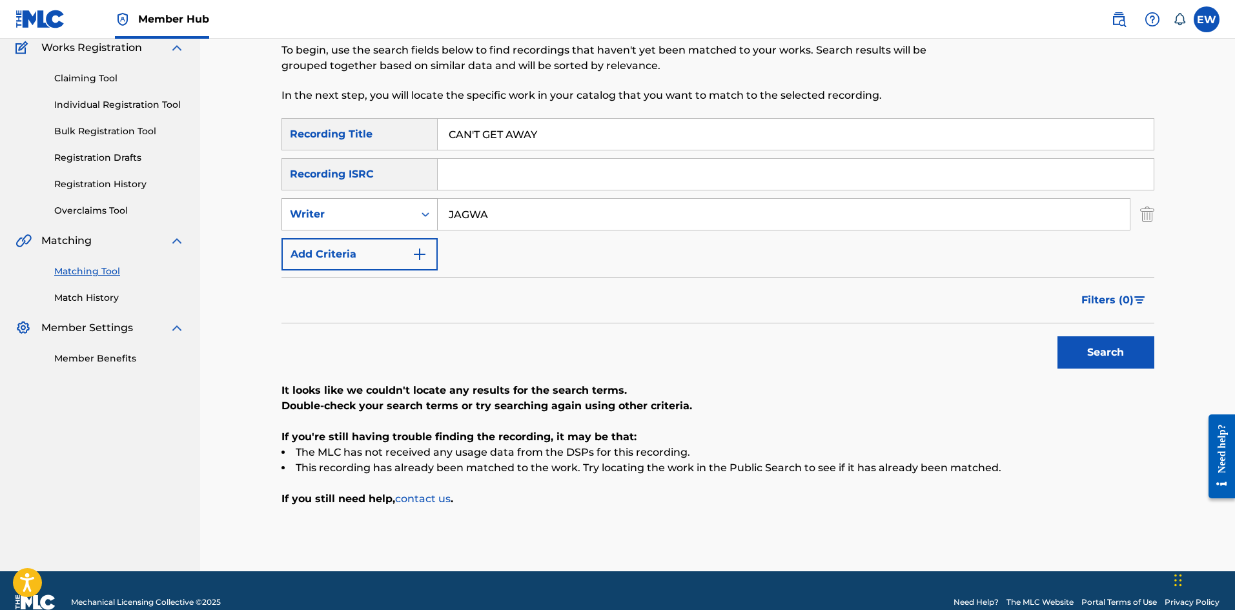
drag, startPoint x: 553, startPoint y: 223, endPoint x: 359, endPoint y: 200, distance: 195.6
click at [372, 204] on div "SearchWithCriteriacd14c7e6-0925-428e-847e-3ef906a1ac8e Writer JAGWA" at bounding box center [717, 214] width 873 height 32
paste input "BUSY SIGNAL"
type input "BUSY SIGNAL"
drag, startPoint x: 607, startPoint y: 132, endPoint x: 399, endPoint y: 139, distance: 207.9
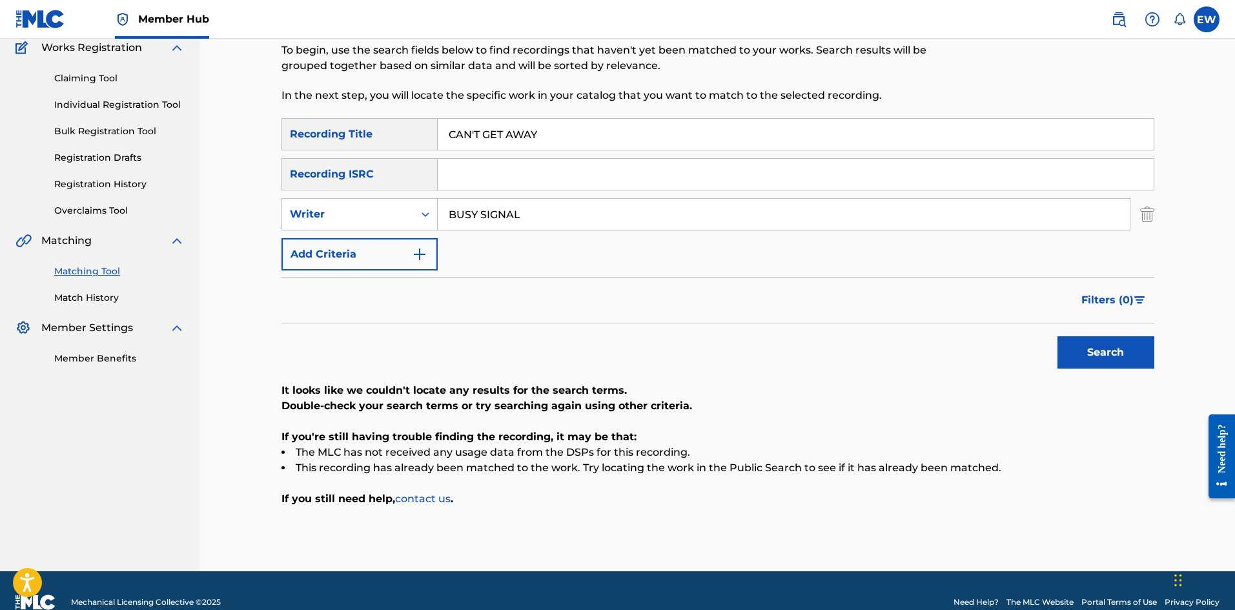
click at [400, 136] on div "SearchWithCriteriab6fd10f2-3cf4-4658-9d8a-dbc72b6729ca Recording Title CAN'T GE…" at bounding box center [717, 134] width 873 height 32
paste input "ENOUGH"
type input "CAN'T GET ENOUGH"
drag, startPoint x: 1086, startPoint y: 358, endPoint x: 1024, endPoint y: 347, distance: 62.2
click at [1080, 359] on button "Search" at bounding box center [1105, 352] width 97 height 32
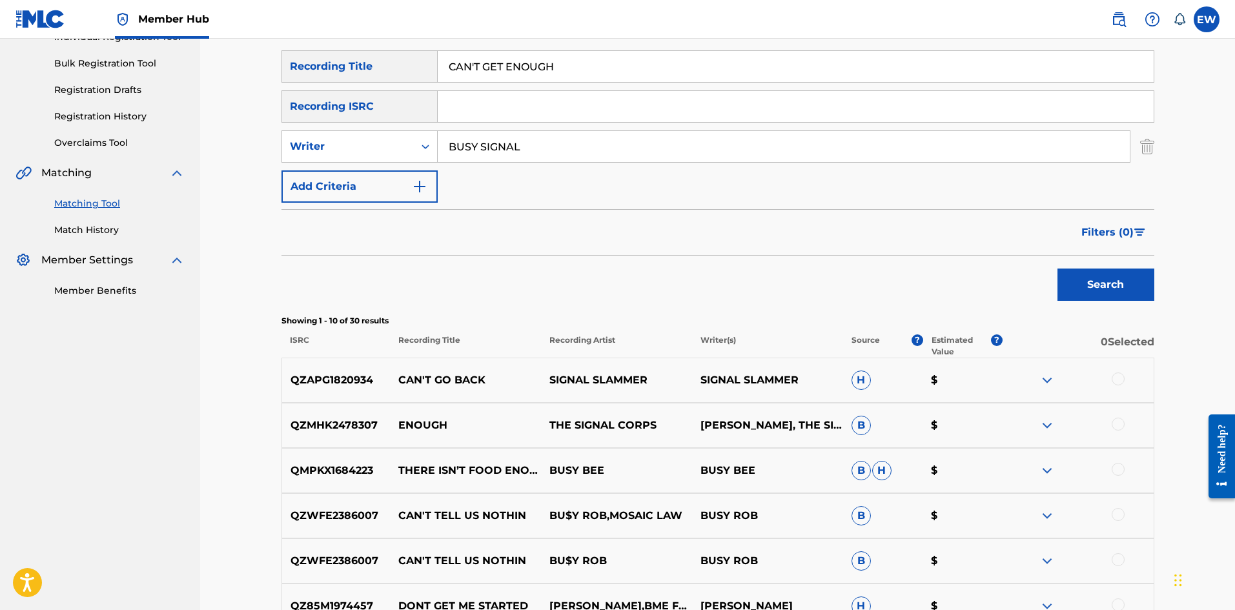
scroll to position [176, 0]
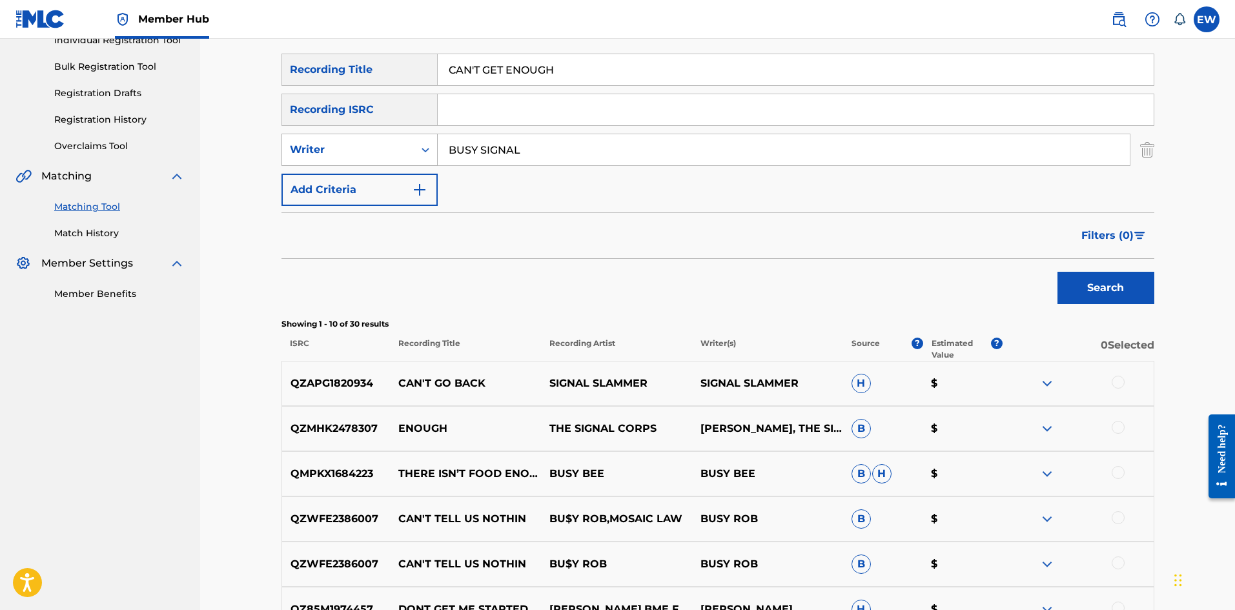
drag, startPoint x: 551, startPoint y: 149, endPoint x: 369, endPoint y: 141, distance: 182.2
click at [370, 141] on div "SearchWithCriteriacd14c7e6-0925-428e-847e-3ef906a1ac8e Writer BUSY SIGNAL" at bounding box center [717, 150] width 873 height 32
paste input "DWAY"
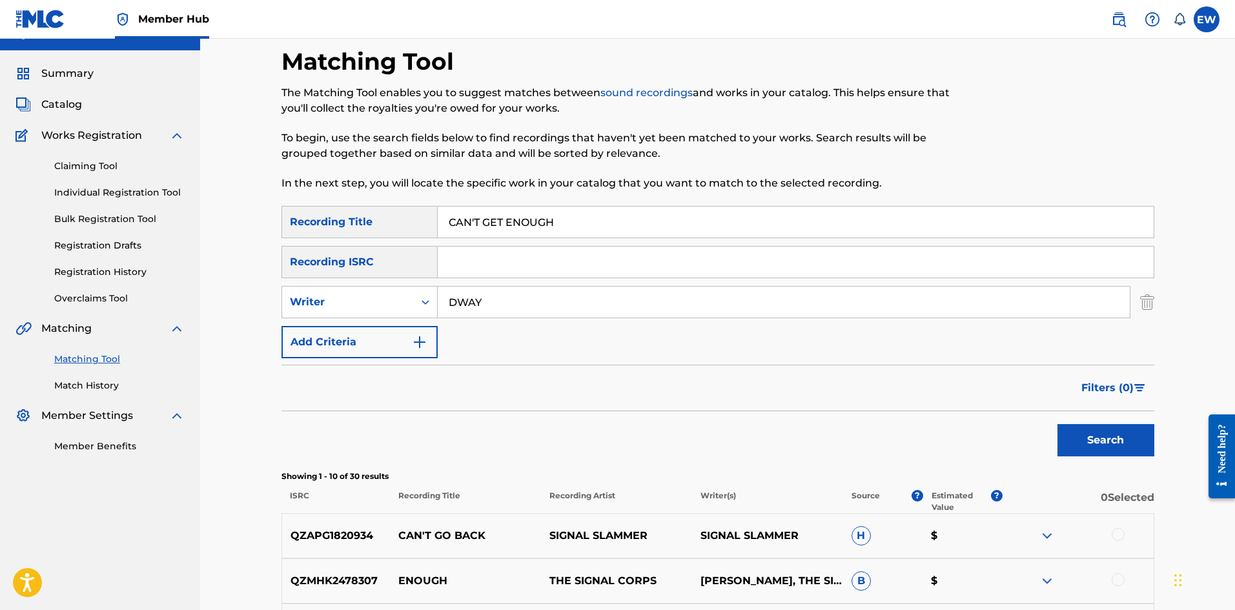
scroll to position [0, 0]
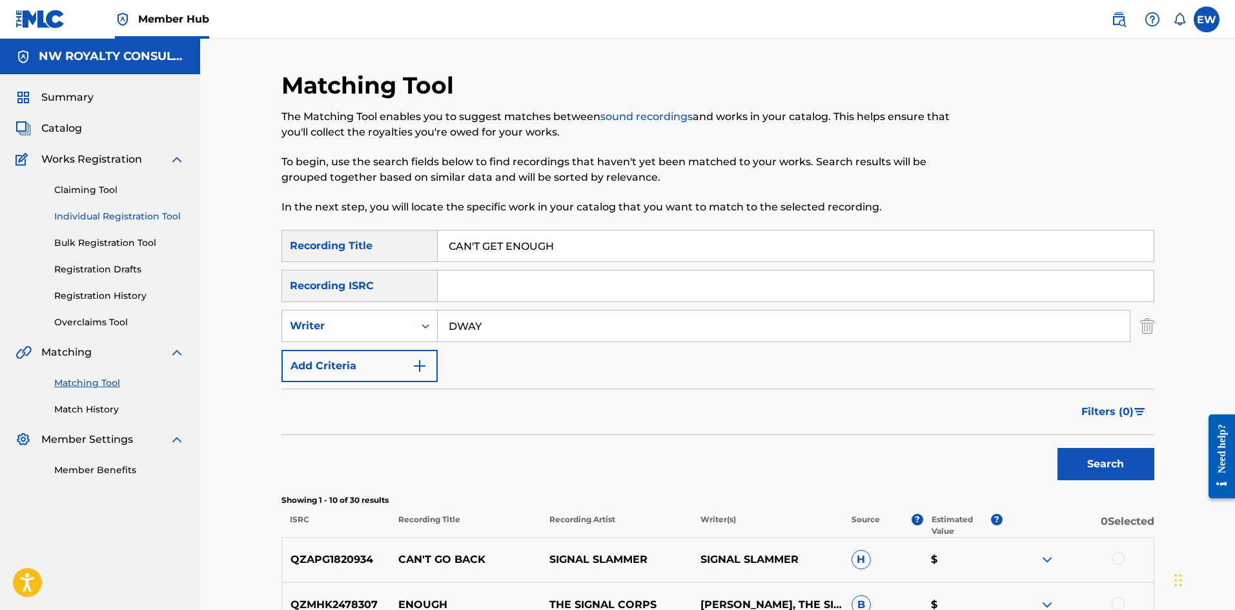
drag, startPoint x: 305, startPoint y: 207, endPoint x: 165, endPoint y: 212, distance: 140.1
click at [169, 211] on main "NW ROYALTY CONSULTING, LLC. Summary Catalog Works Registration Claiming Tool In…" at bounding box center [617, 562] width 1235 height 1047
drag, startPoint x: 1104, startPoint y: 465, endPoint x: 1095, endPoint y: 470, distance: 10.4
click at [1106, 467] on button "Search" at bounding box center [1105, 464] width 97 height 32
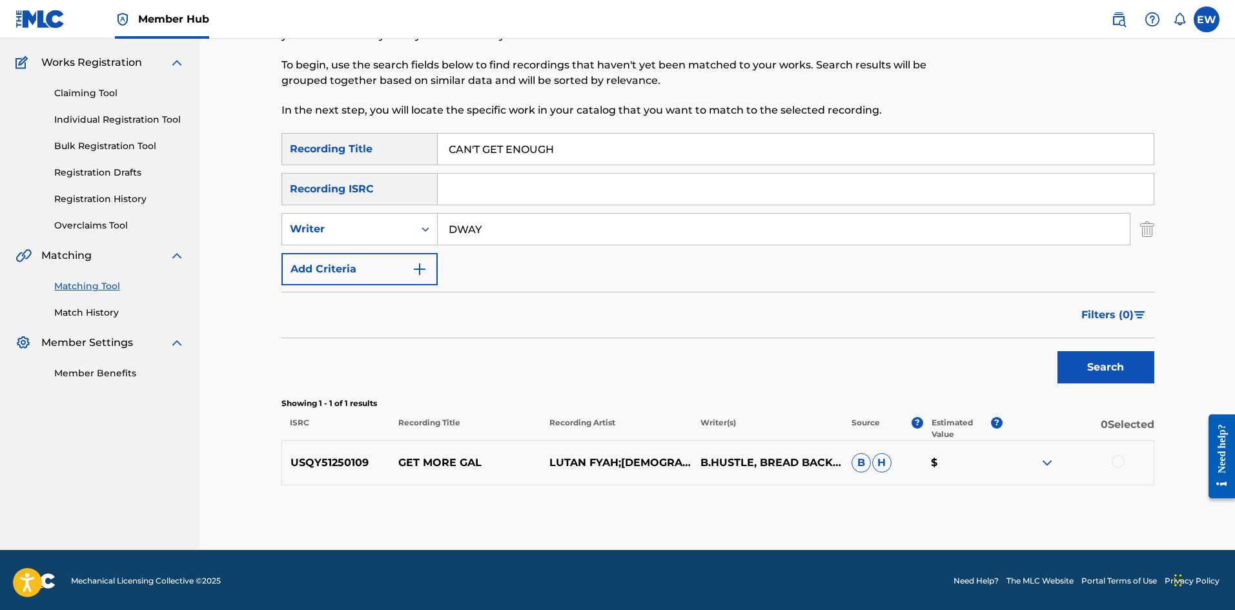
scroll to position [99, 0]
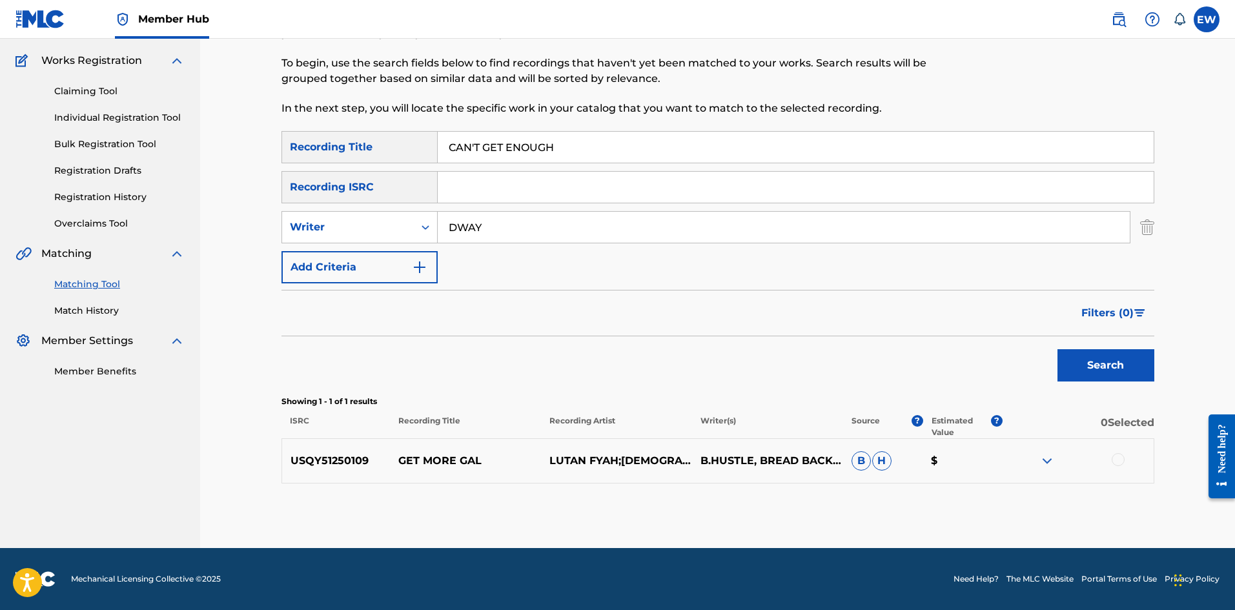
drag, startPoint x: 522, startPoint y: 227, endPoint x: 461, endPoint y: 284, distance: 83.6
click at [483, 268] on div "SearchWithCriteriab6fd10f2-3cf4-4658-9d8a-dbc72b6729ca Recording Title CAN'T GE…" at bounding box center [717, 207] width 873 height 152
drag, startPoint x: 489, startPoint y: 235, endPoint x: 421, endPoint y: 243, distance: 67.6
click at [423, 240] on div "SearchWithCriteriacd14c7e6-0925-428e-847e-3ef906a1ac8e Writer DWAY" at bounding box center [717, 227] width 873 height 32
paste input "PERFECT"
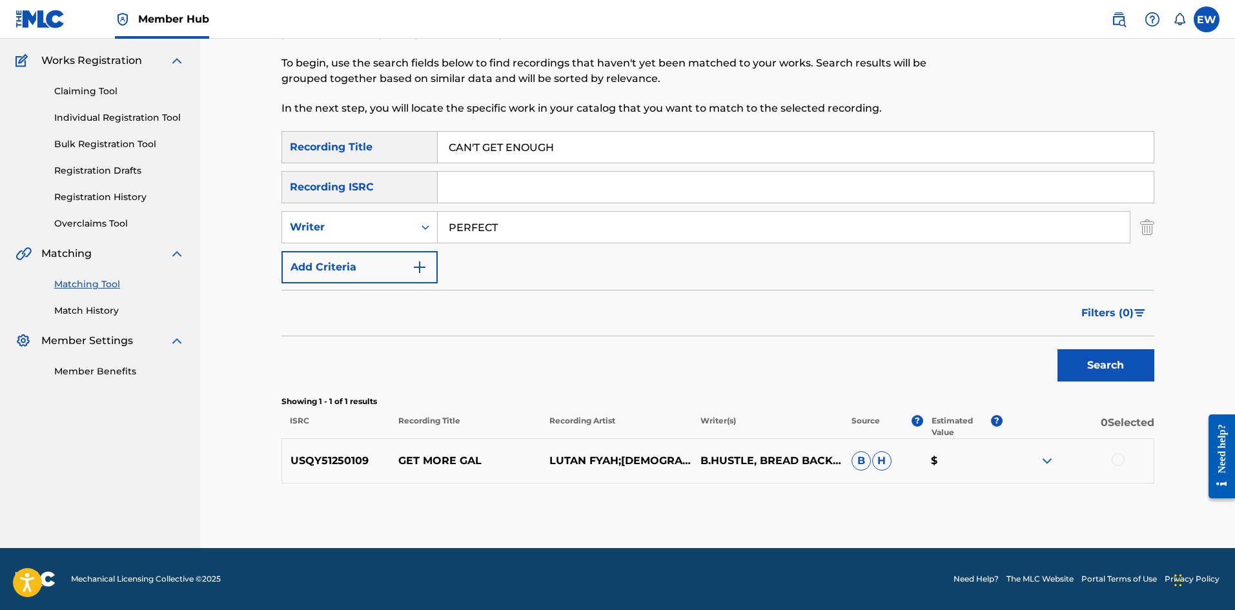
drag, startPoint x: 644, startPoint y: 152, endPoint x: 350, endPoint y: 184, distance: 295.3
click at [367, 179] on div "SearchWithCriteriab6fd10f2-3cf4-4658-9d8a-dbc72b6729ca Recording Title CAN'T GE…" at bounding box center [717, 207] width 873 height 152
drag, startPoint x: 1114, startPoint y: 365, endPoint x: 1107, endPoint y: 359, distance: 8.7
click at [1112, 365] on button "Search" at bounding box center [1105, 365] width 97 height 32
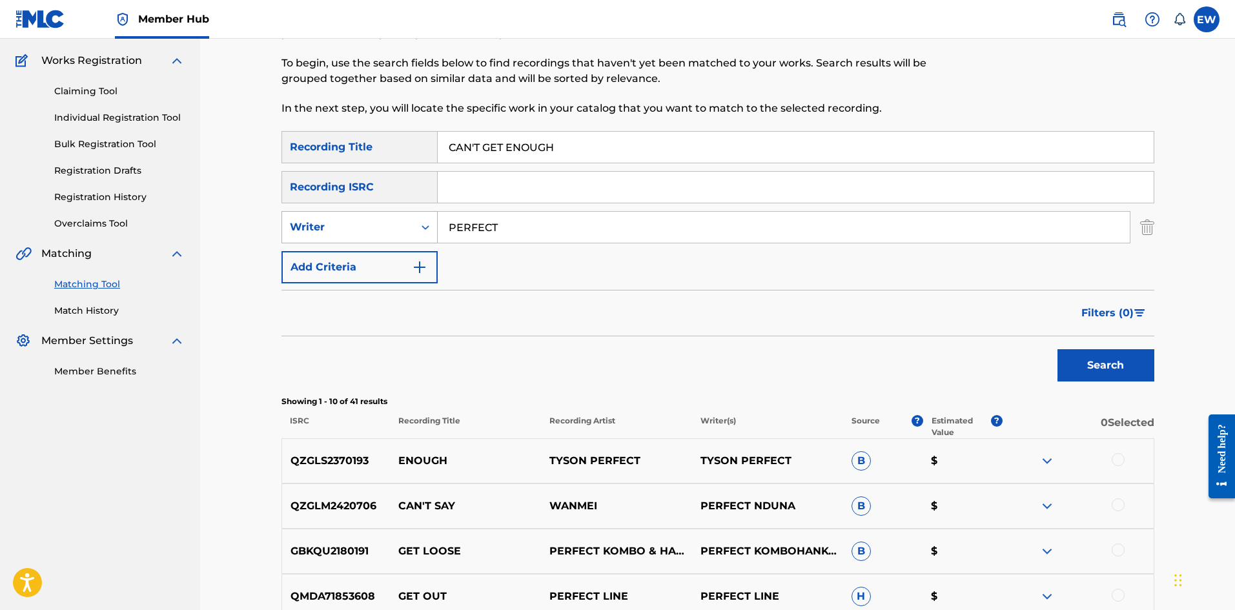
drag, startPoint x: 529, startPoint y: 233, endPoint x: 399, endPoint y: 230, distance: 129.1
click at [401, 231] on div "SearchWithCriteriacd14c7e6-0925-428e-847e-3ef906a1ac8e Writer PERFECT" at bounding box center [717, 227] width 873 height 32
paste input "JIGSY KING"
type input "JIGSY KING"
drag, startPoint x: 594, startPoint y: 147, endPoint x: 406, endPoint y: 176, distance: 189.9
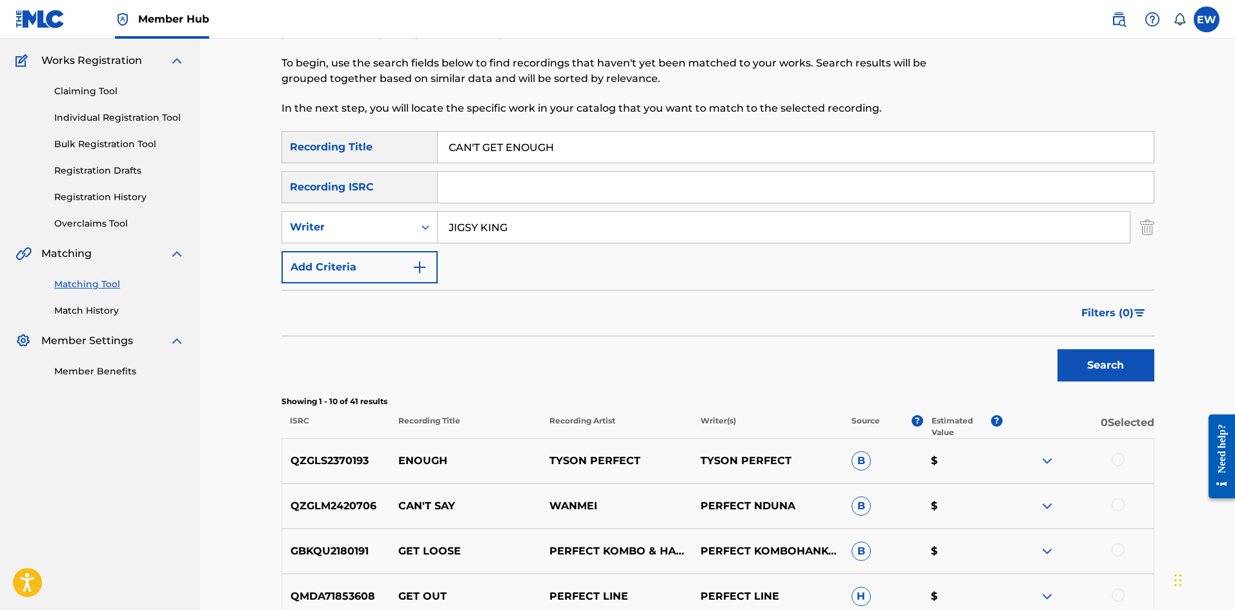
click at [459, 185] on div "SearchWithCriteriab6fd10f2-3cf4-4658-9d8a-dbc72b6729ca Recording Title CAN'T GE…" at bounding box center [717, 207] width 873 height 152
click at [577, 147] on input "CAN'T GET ENOUGH" at bounding box center [796, 147] width 716 height 31
drag, startPoint x: 577, startPoint y: 147, endPoint x: 306, endPoint y: 168, distance: 271.8
click at [305, 168] on div "SearchWithCriteriab6fd10f2-3cf4-4658-9d8a-dbc72b6729ca Recording Title CAN'T GE…" at bounding box center [717, 207] width 873 height 152
paste input "JIGSY KING"
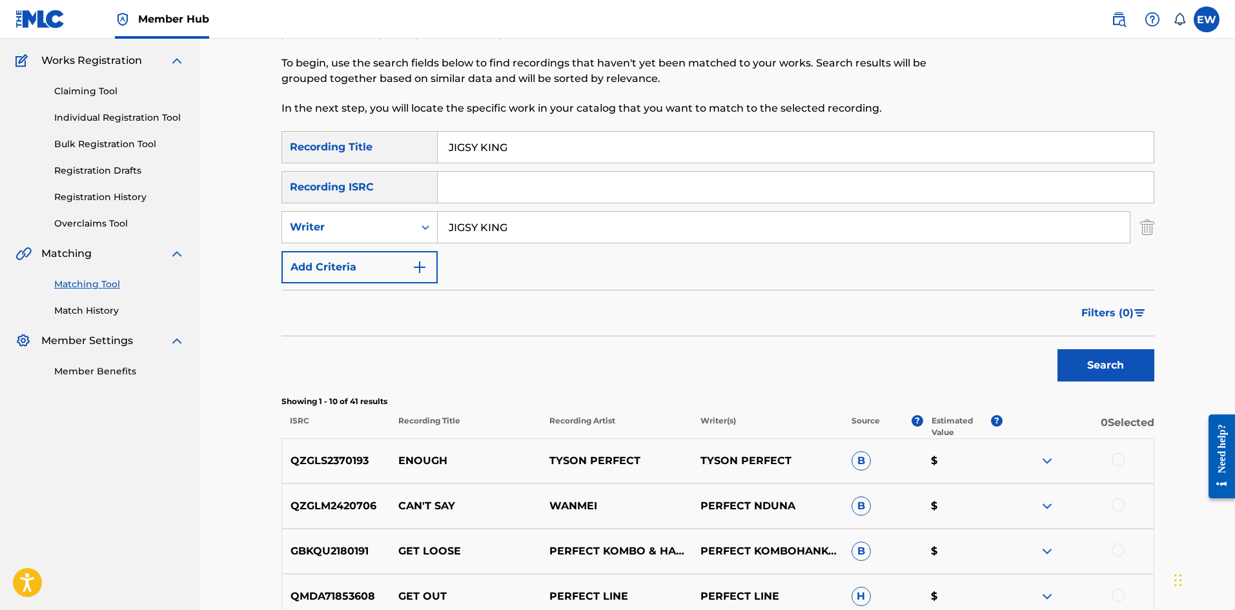
drag, startPoint x: 429, startPoint y: 157, endPoint x: 380, endPoint y: 164, distance: 48.9
click at [416, 155] on div "SearchWithCriteriab6fd10f2-3cf4-4658-9d8a-dbc72b6729ca Recording Title JIGSY KI…" at bounding box center [717, 147] width 873 height 32
paste input "CAN'T GET TO USE YOU"
type input "CAN'T GET TO USE YOU"
drag, startPoint x: 1090, startPoint y: 386, endPoint x: 1089, endPoint y: 374, distance: 11.6
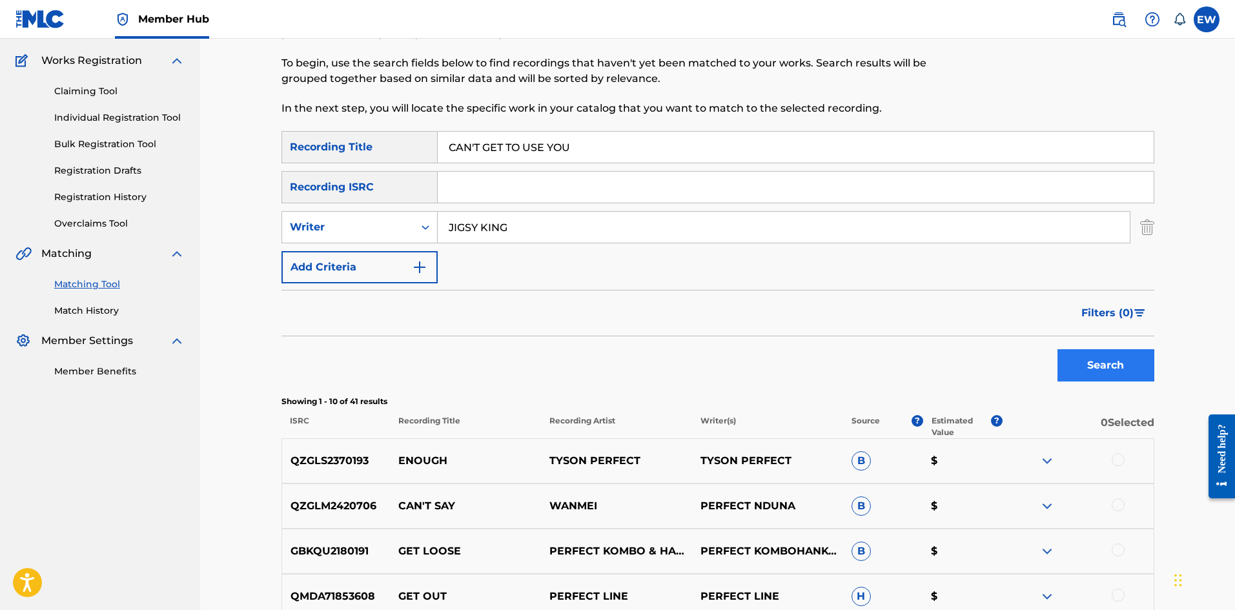
click at [1089, 381] on div "Search" at bounding box center [1102, 362] width 103 height 52
click at [1089, 374] on button "Search" at bounding box center [1105, 365] width 97 height 32
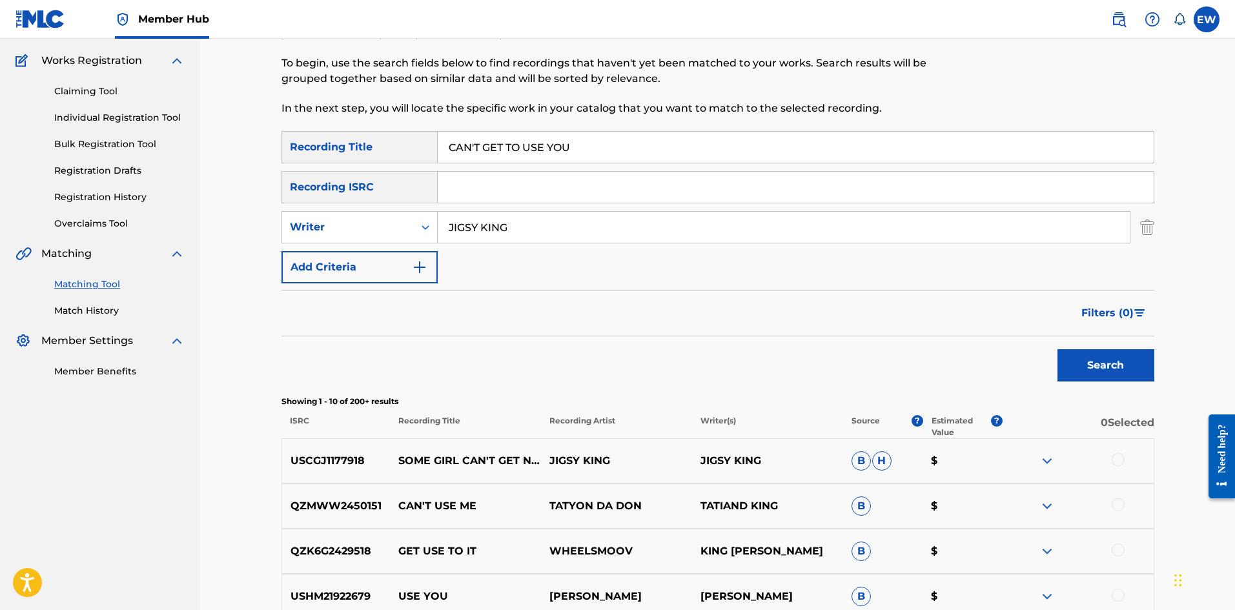
drag, startPoint x: 456, startPoint y: 230, endPoint x: 352, endPoint y: 250, distance: 105.7
click at [358, 249] on div "SearchWithCriteriab6fd10f2-3cf4-4658-9d8a-dbc72b6729ca Recording Title CAN'T GE…" at bounding box center [717, 207] width 873 height 152
paste input "[PERSON_NAME]"
type input "[PERSON_NAME]"
drag, startPoint x: 602, startPoint y: 155, endPoint x: 415, endPoint y: 176, distance: 188.4
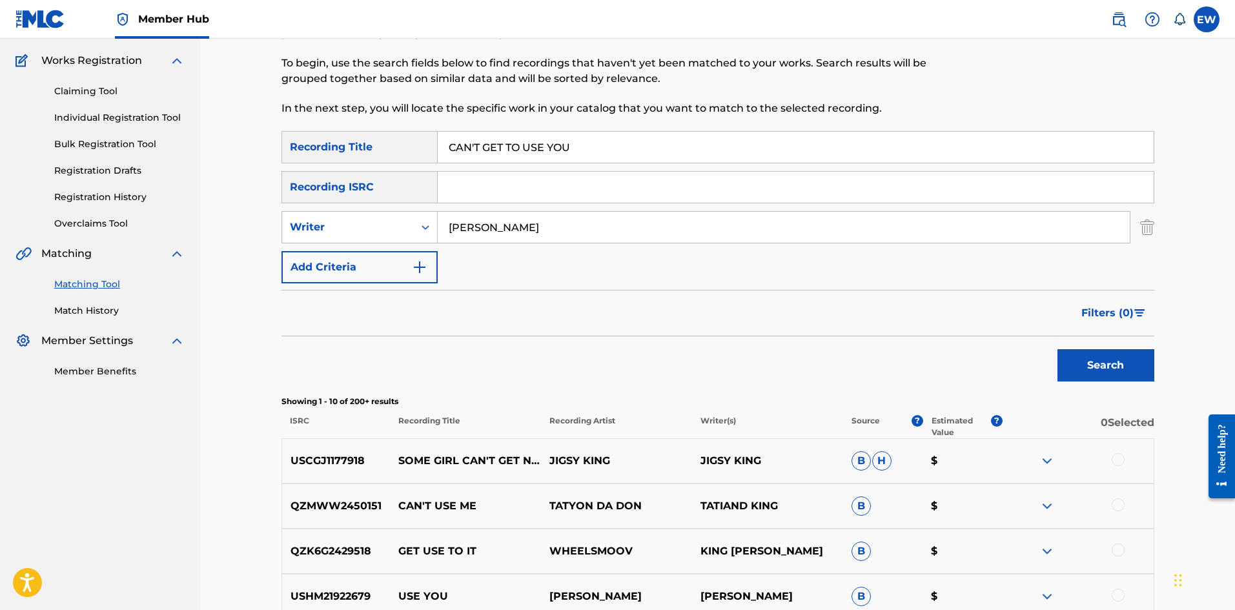
click at [424, 174] on div "SearchWithCriteriab6fd10f2-3cf4-4658-9d8a-dbc72b6729ca Recording Title CAN'T GE…" at bounding box center [717, 207] width 873 height 152
paste input "IVE UP"
type input "CAN'T GIVE UP"
click at [1082, 370] on button "Search" at bounding box center [1105, 365] width 97 height 32
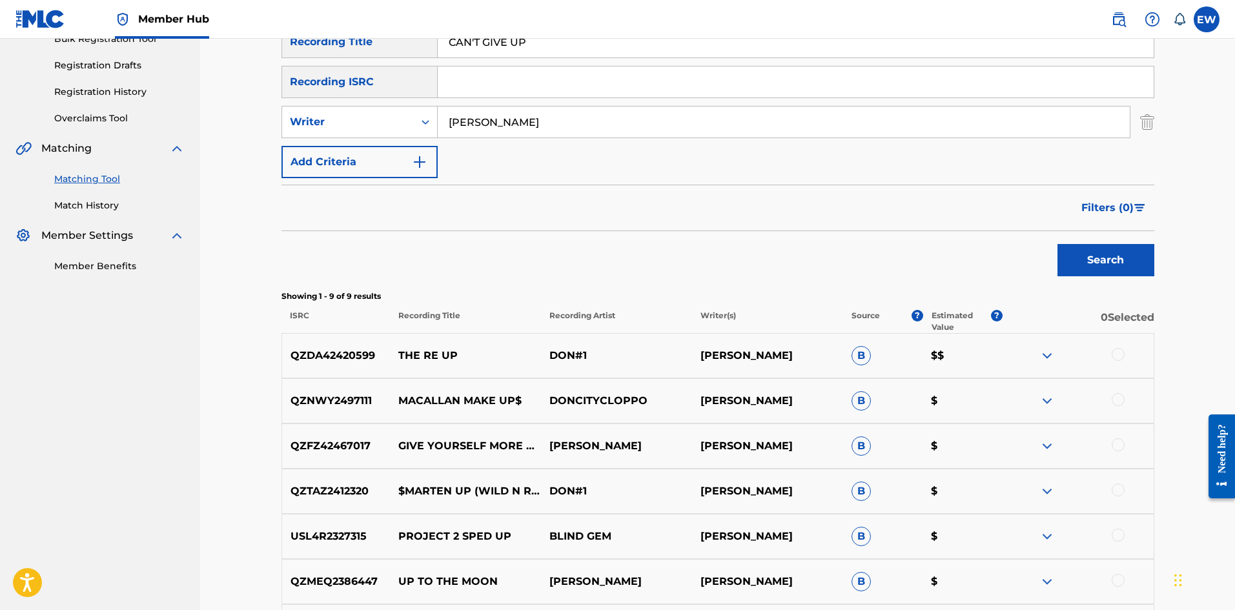
scroll to position [202, 0]
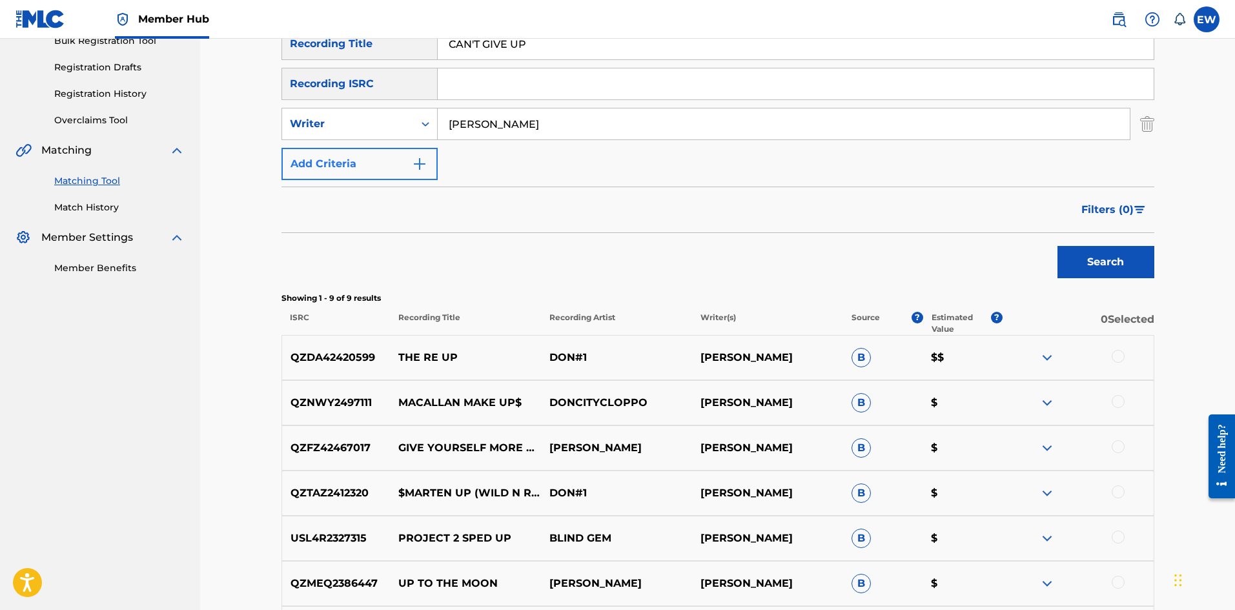
drag, startPoint x: 529, startPoint y: 119, endPoint x: 343, endPoint y: 170, distance: 192.6
click at [343, 170] on div "SearchWithCriteriab6fd10f2-3cf4-4658-9d8a-dbc72b6729ca Recording Title CAN'T GI…" at bounding box center [717, 104] width 873 height 152
paste input "STEVIE FACE"
type input "STEVIE FACE"
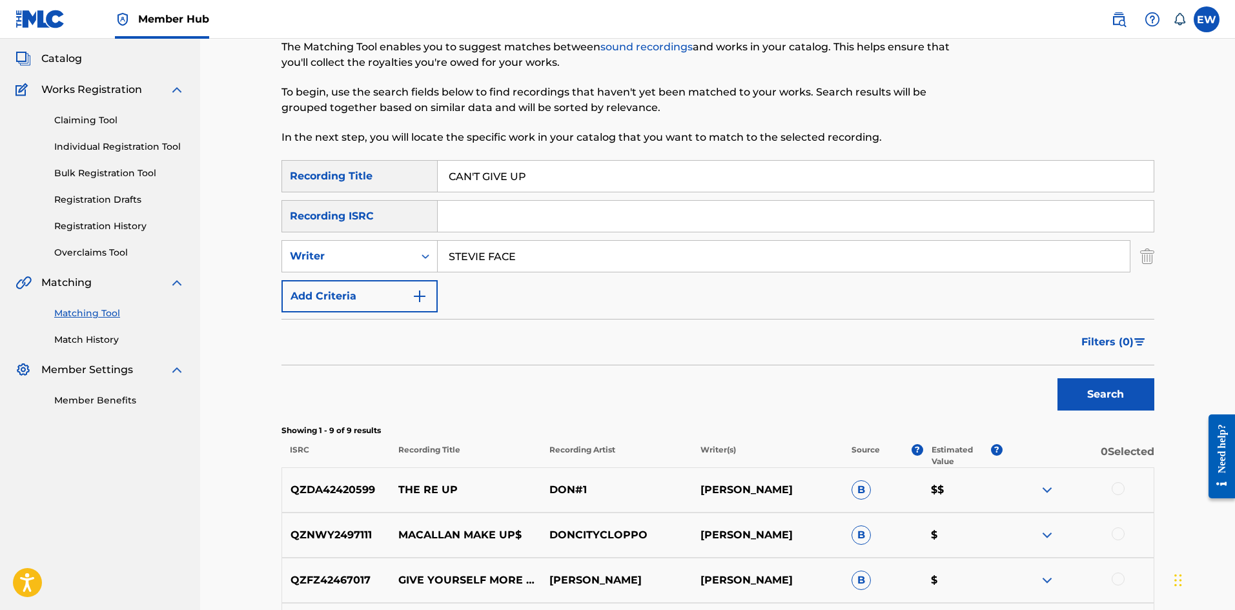
scroll to position [8, 0]
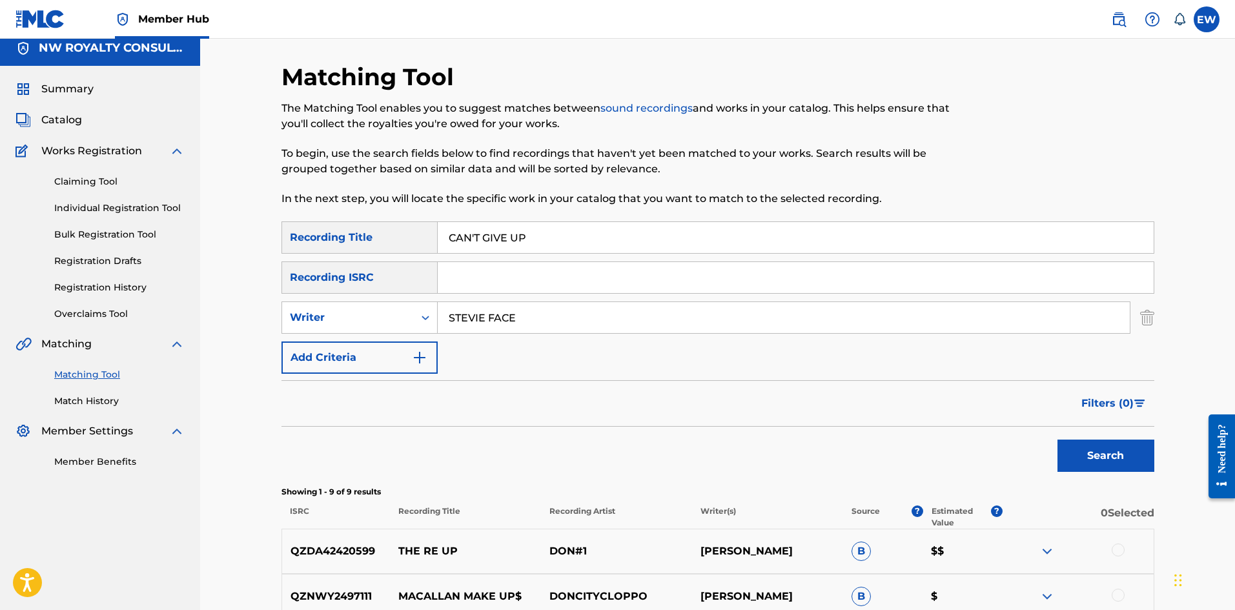
drag, startPoint x: 547, startPoint y: 245, endPoint x: 17, endPoint y: 293, distance: 531.4
click at [10, 294] on main "NW ROYALTY CONSULTING, LLC. Summary Catalog Works Registration Claiming Tool In…" at bounding box center [617, 514] width 1235 height 969
paste input "O ROUND IT"
type input "CAN'T GO ROUND IT"
drag, startPoint x: 1113, startPoint y: 452, endPoint x: 1104, endPoint y: 453, distance: 9.7
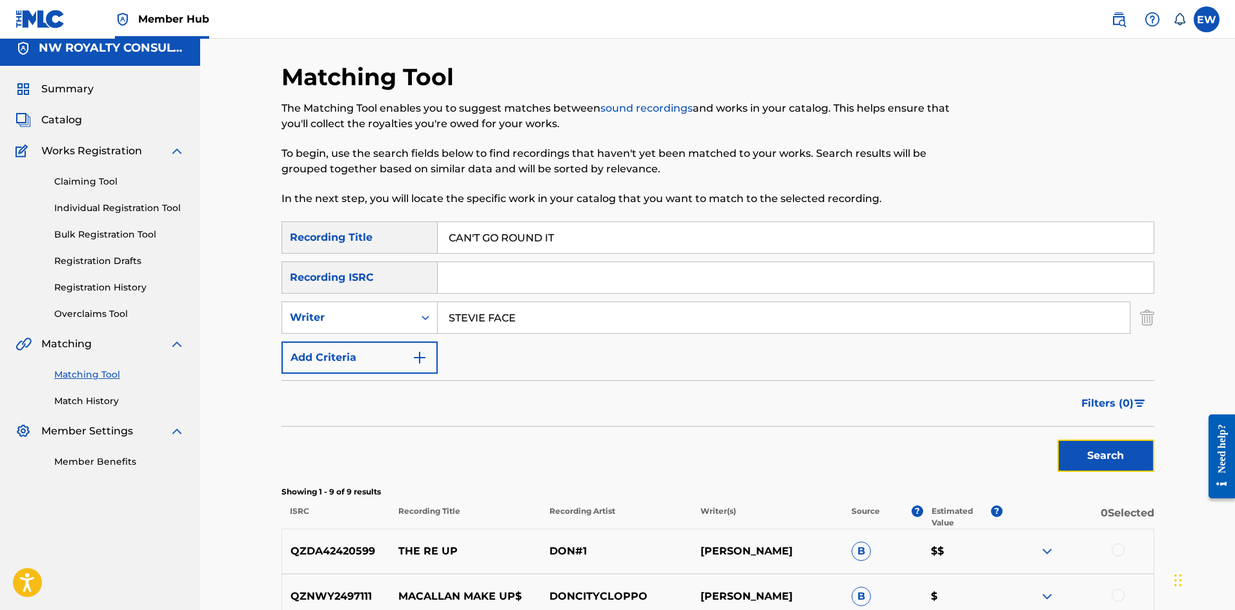
click at [1113, 452] on button "Search" at bounding box center [1105, 456] width 97 height 32
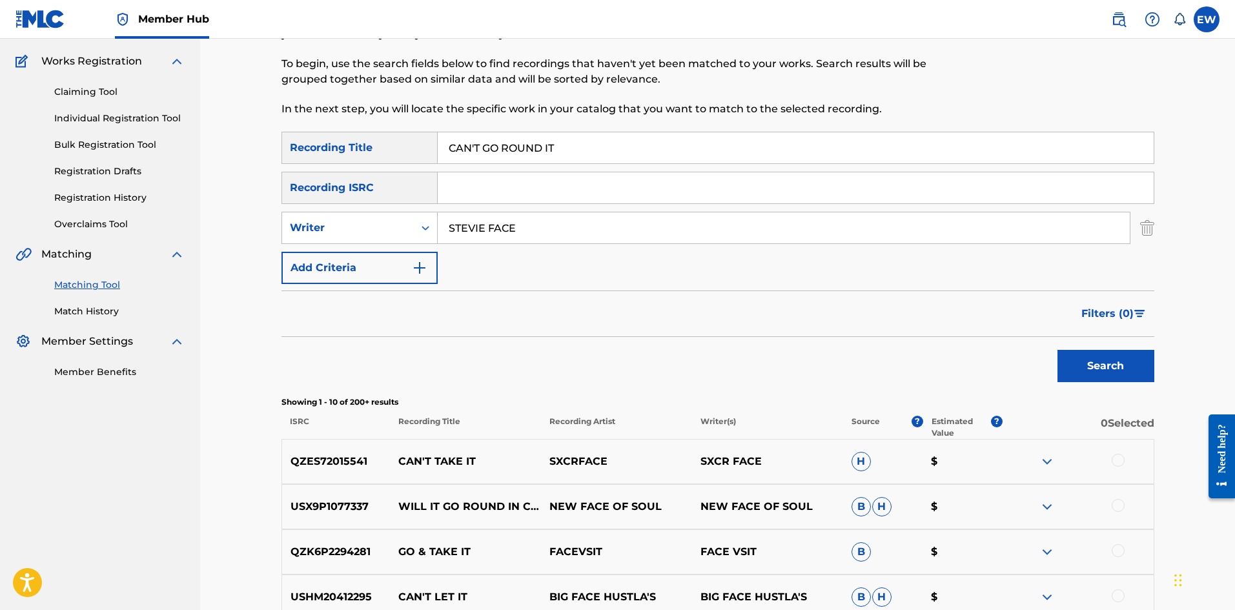
scroll to position [73, 0]
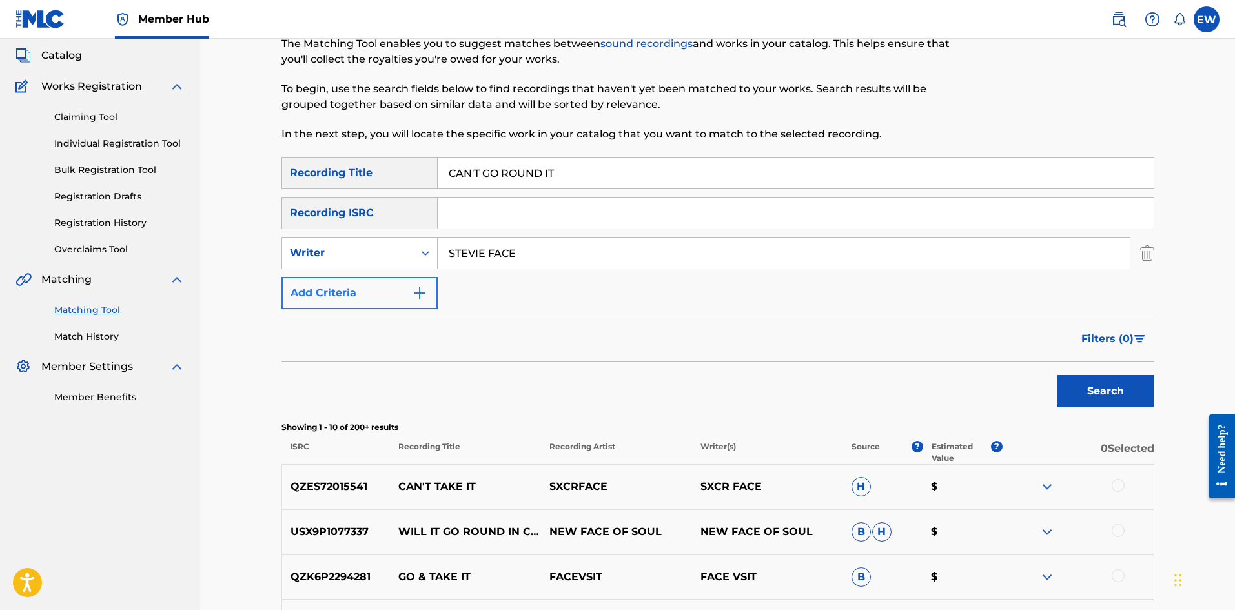
drag, startPoint x: 565, startPoint y: 257, endPoint x: 413, endPoint y: 278, distance: 153.7
click at [425, 284] on div "SearchWithCriteriab6fd10f2-3cf4-4658-9d8a-dbc72b6729ca Recording Title CAN'T GO…" at bounding box center [717, 233] width 873 height 152
paste input "MAVADO"
type input "MAVADO"
drag, startPoint x: 600, startPoint y: 174, endPoint x: 524, endPoint y: 303, distance: 149.9
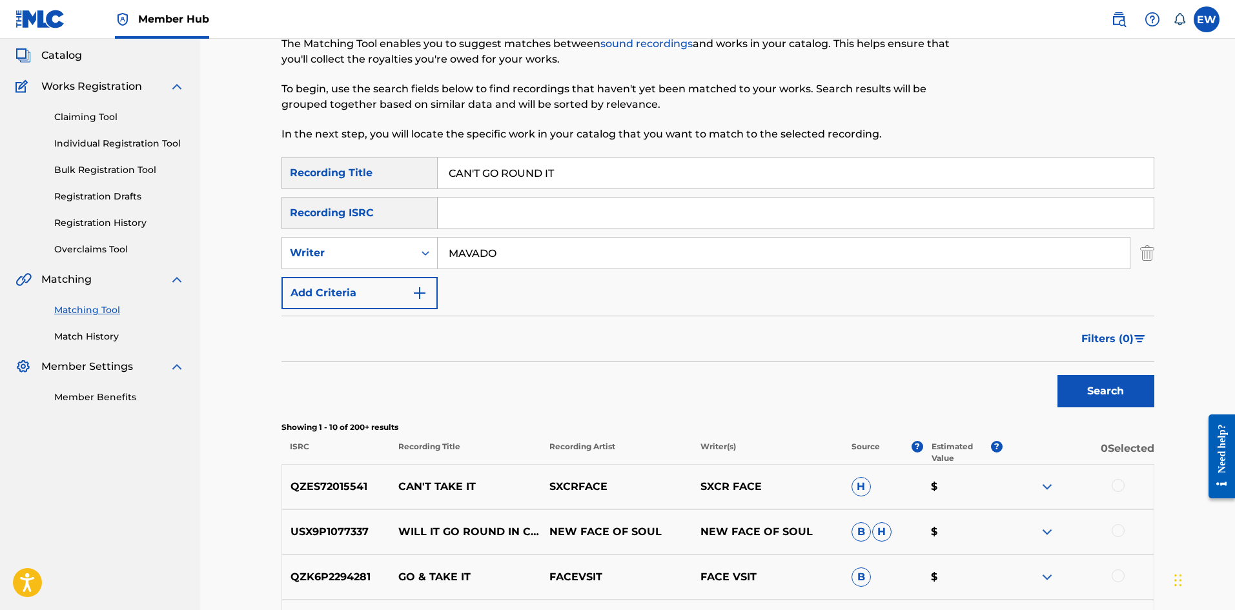
click at [266, 248] on div "Matching Tool The Matching Tool enables you to suggest matches between sound re…" at bounding box center [718, 505] width 904 height 1015
paste input "HAPPEN"
type input "CAN'T HAPPEN"
click at [1086, 404] on button "Search" at bounding box center [1105, 391] width 97 height 32
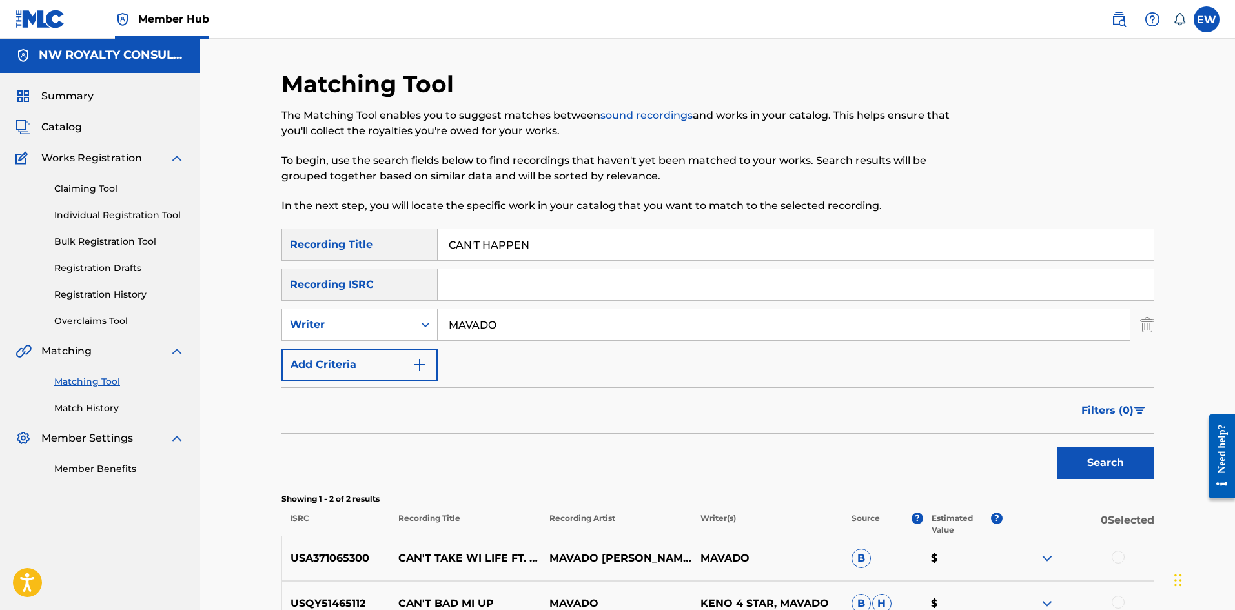
scroll to position [0, 0]
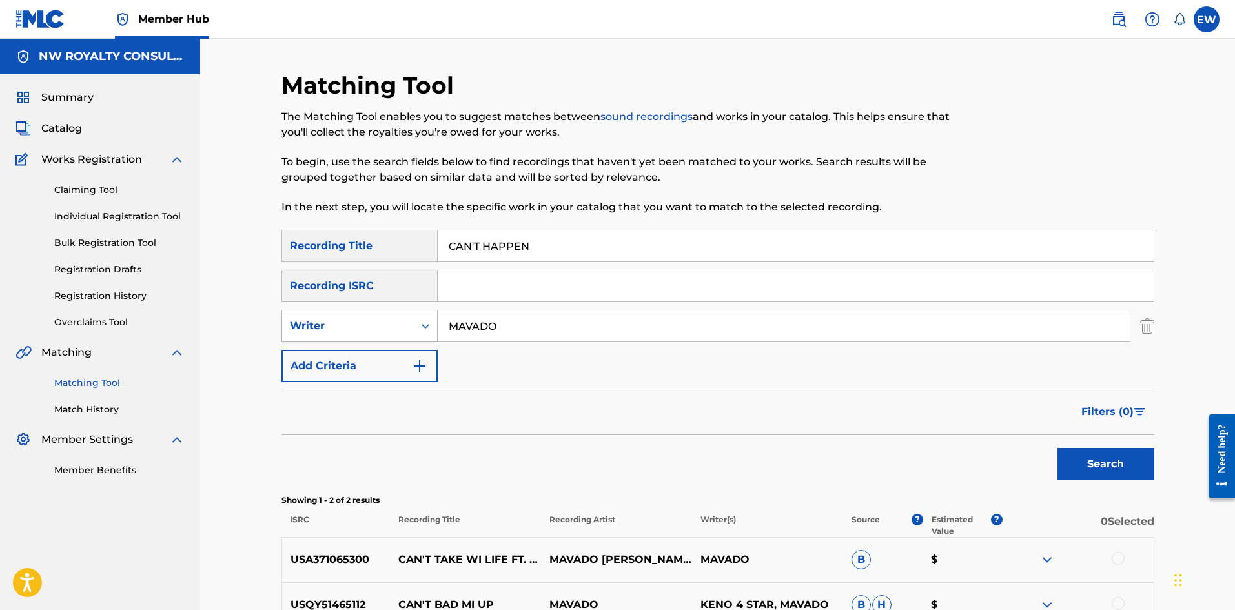
drag, startPoint x: 498, startPoint y: 325, endPoint x: 426, endPoint y: 341, distance: 73.4
click at [426, 341] on div "SearchWithCriteriacd14c7e6-0925-428e-847e-3ef906a1ac8e Writer MAVADO" at bounding box center [717, 326] width 873 height 32
paste input "CHEZIDEK"
type input "CHEZIDEK"
drag, startPoint x: 407, startPoint y: 274, endPoint x: 370, endPoint y: 271, distance: 36.3
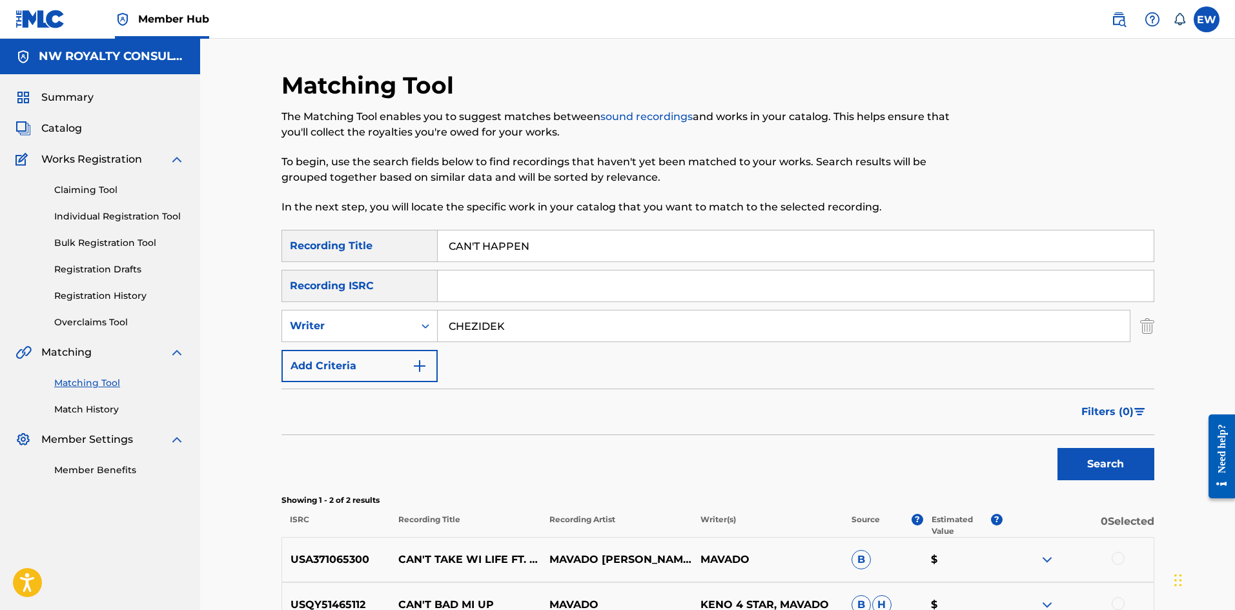
click at [377, 274] on div "SearchWithCriteriab6fd10f2-3cf4-4658-9d8a-dbc72b6729ca Recording Title CAN'T HA…" at bounding box center [717, 306] width 873 height 152
paste input "EAR MUST FEEL"
type input "CAN'T HEAR MUST FEEL"
click at [1095, 465] on button "Search" at bounding box center [1105, 464] width 97 height 32
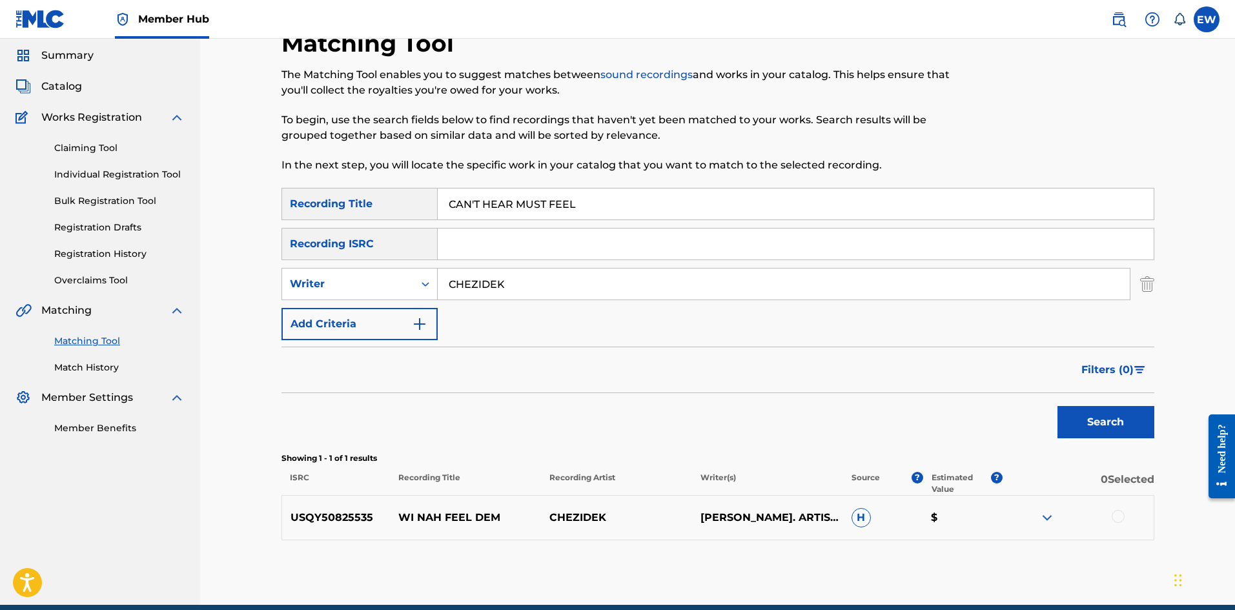
scroll to position [99, 0]
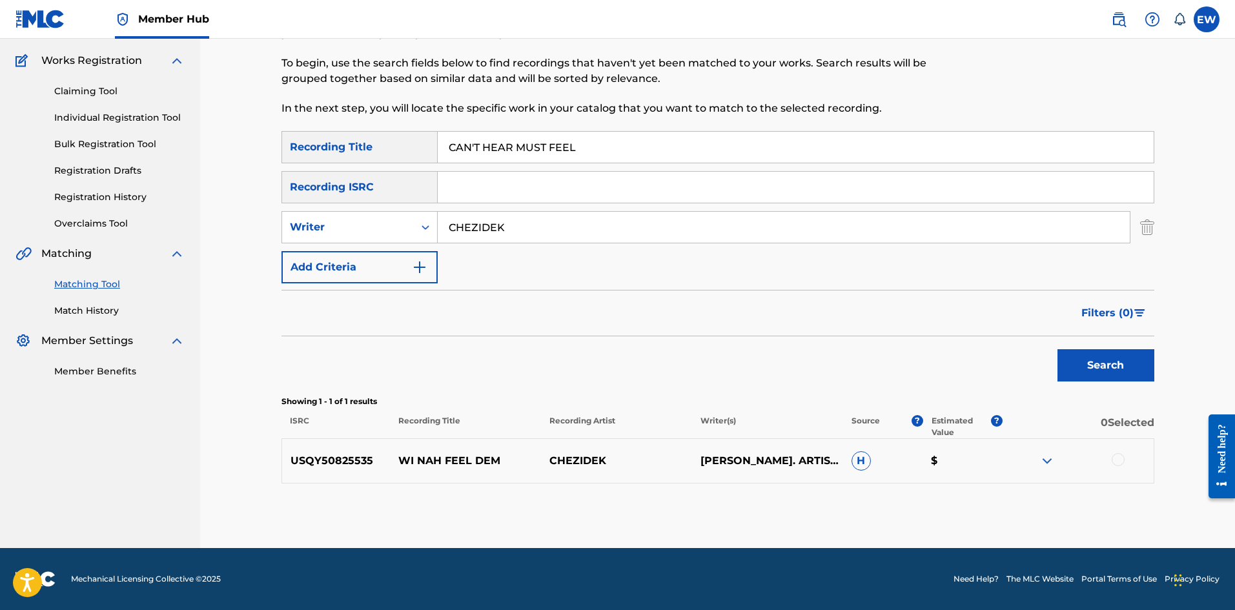
drag, startPoint x: 538, startPoint y: 230, endPoint x: 245, endPoint y: 223, distance: 293.1
click at [245, 223] on div "Matching Tool The Matching Tool enables you to suggest matches between sound re…" at bounding box center [717, 244] width 1035 height 608
paste input "[PERSON_NAME]"
type input "[PERSON_NAME]"
drag, startPoint x: 618, startPoint y: 144, endPoint x: 296, endPoint y: 210, distance: 328.2
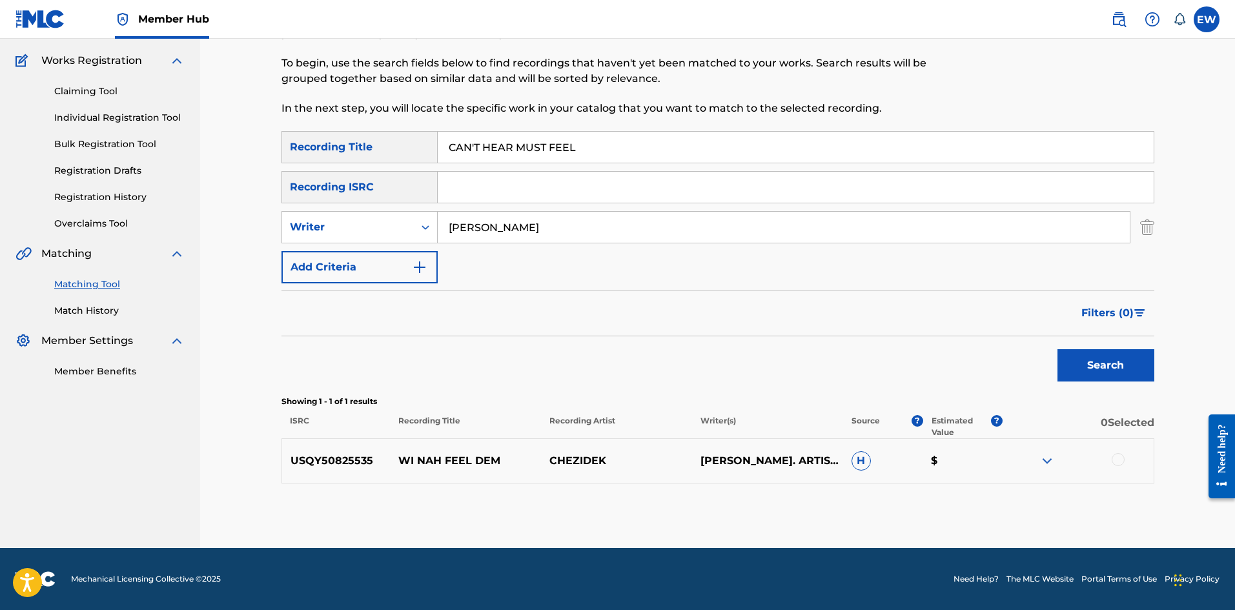
click at [338, 171] on div "SearchWithCriteriab6fd10f2-3cf4-4658-9d8a-dbc72b6729ca Recording Title CAN'T HE…" at bounding box center [717, 207] width 873 height 152
paste input "OLD US DOWN"
type input "CAN'T HOLD US DOWN"
click at [1103, 365] on button "Search" at bounding box center [1105, 365] width 97 height 32
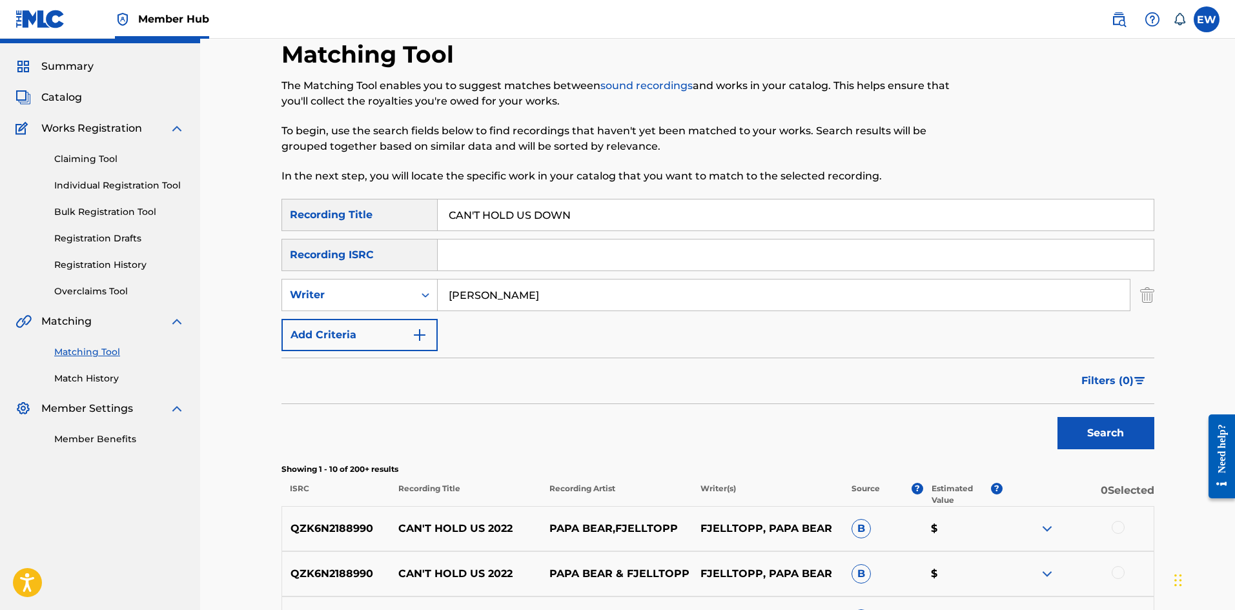
scroll to position [21, 0]
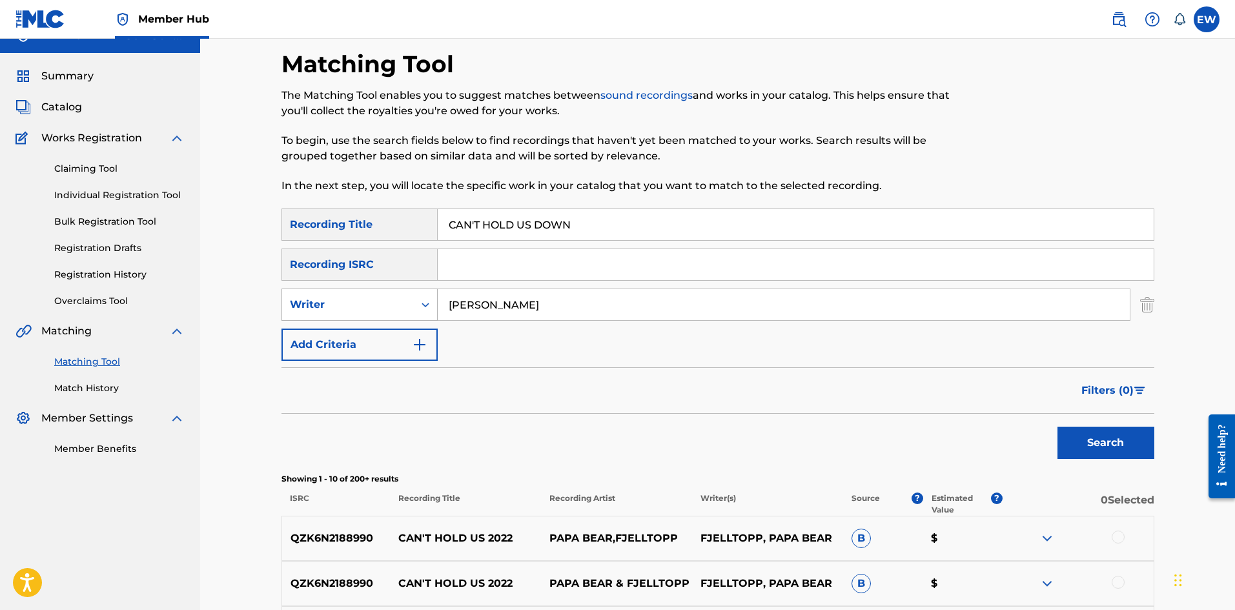
drag, startPoint x: 513, startPoint y: 292, endPoint x: 389, endPoint y: 307, distance: 125.4
click at [410, 305] on div "SearchWithCriteriacd14c7e6-0925-428e-847e-3ef906a1ac8e Writer [PERSON_NAME]" at bounding box center [717, 304] width 873 height 32
paste input "[PERSON_NAME]"
type input "[PERSON_NAME]"
drag, startPoint x: 541, startPoint y: 226, endPoint x: 172, endPoint y: 246, distance: 369.7
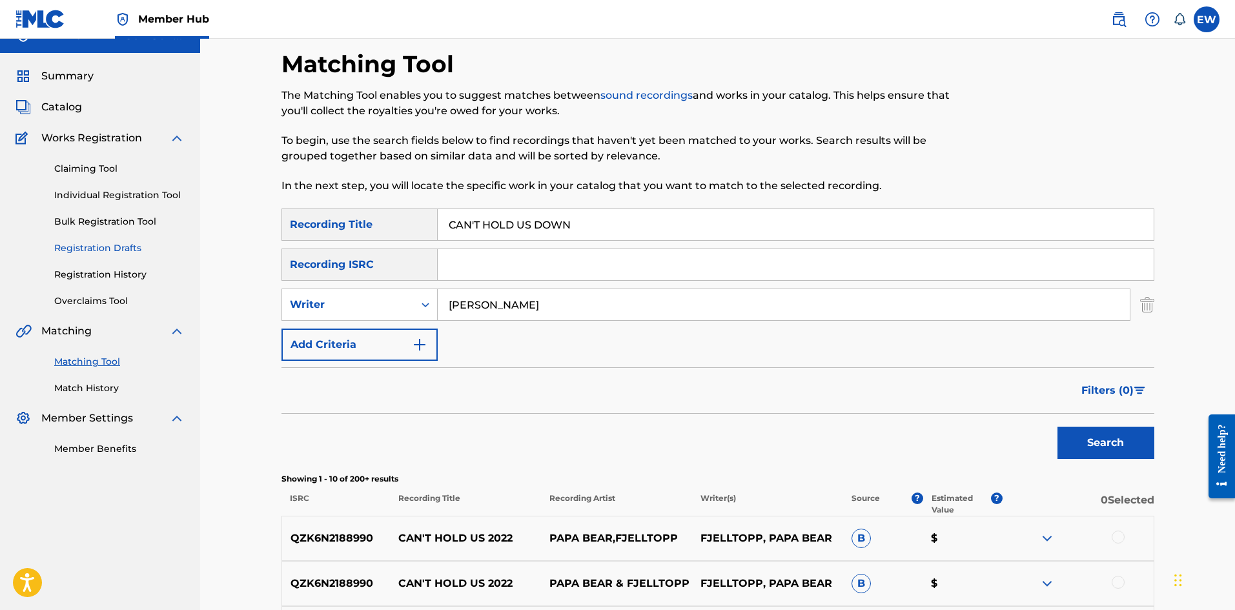
click at [172, 246] on main "NW ROYALTY CONSULTING, LLC. Summary Catalog Works Registration Claiming Tool In…" at bounding box center [617, 540] width 1235 height 1047
paste input "LET YOU GO"
type input "CAN'T LET YOU GO"
drag, startPoint x: 1127, startPoint y: 443, endPoint x: 1111, endPoint y: 425, distance: 23.7
click at [1127, 441] on button "Search" at bounding box center [1105, 443] width 97 height 32
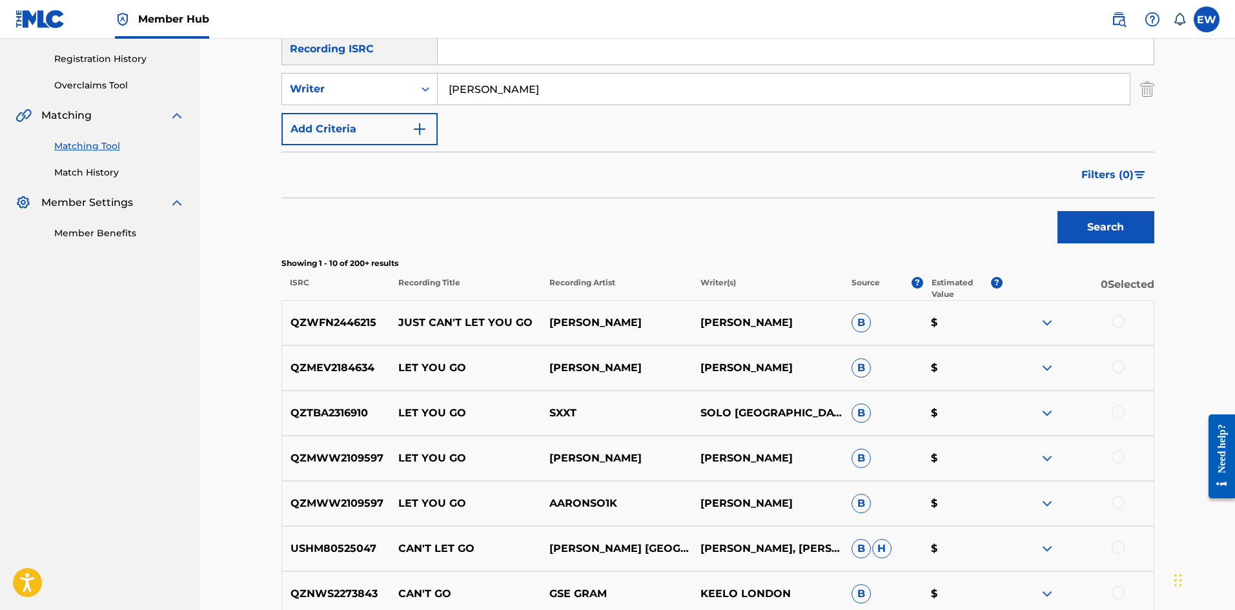
scroll to position [215, 0]
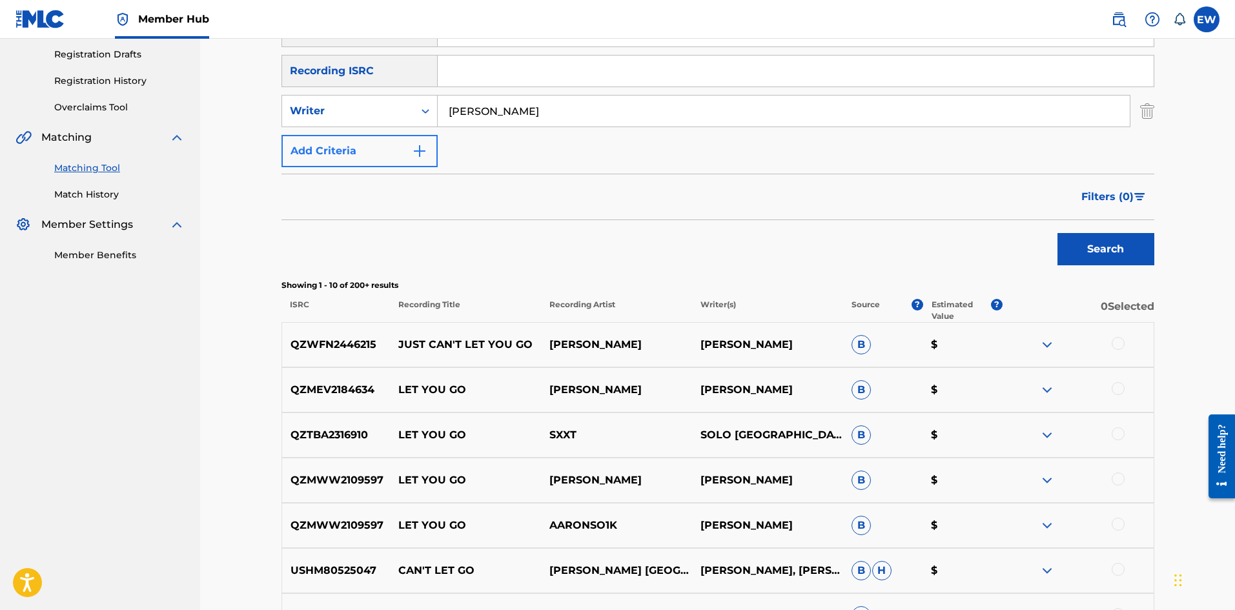
drag, startPoint x: 580, startPoint y: 109, endPoint x: 366, endPoint y: 147, distance: 217.6
click at [367, 145] on div "SearchWithCriteriab6fd10f2-3cf4-4658-9d8a-dbc72b6729ca Recording Title CAN'T LE…" at bounding box center [717, 91] width 873 height 152
paste input "WALSHY FIRE"
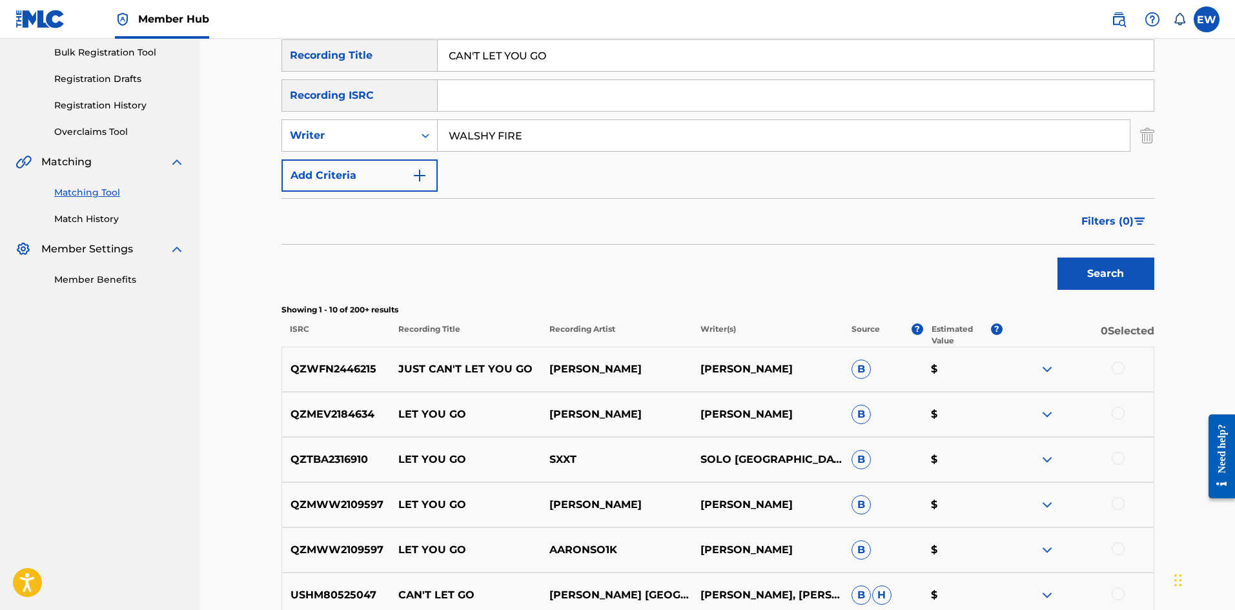
scroll to position [150, 0]
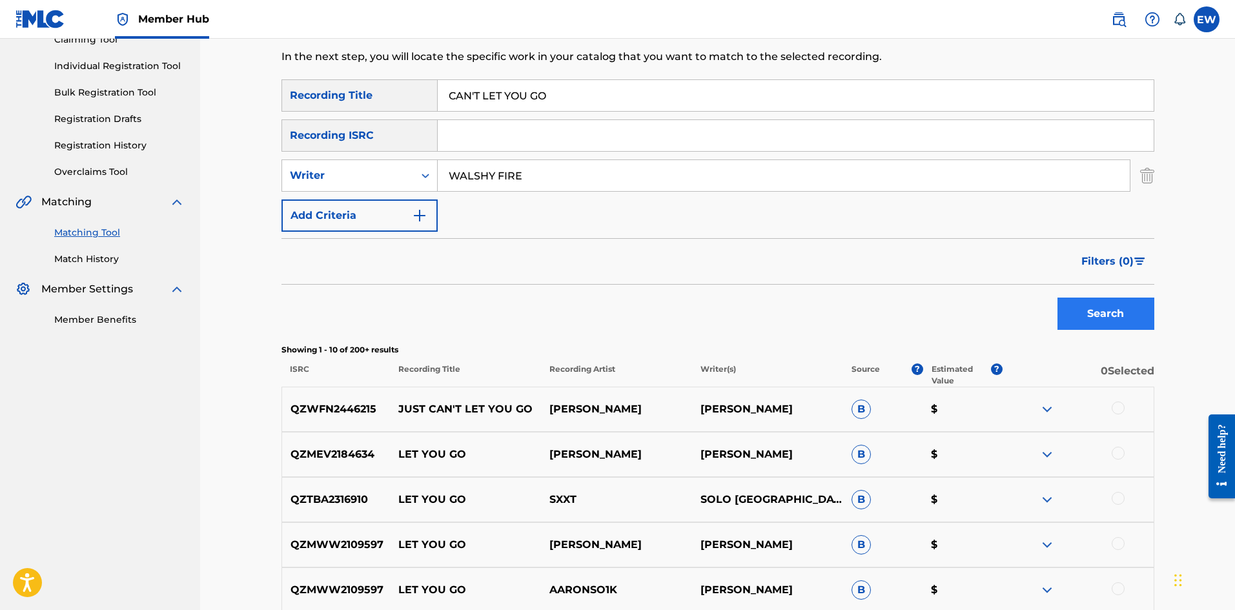
type input "WALSHY FIRE"
click at [1076, 316] on button "Search" at bounding box center [1105, 314] width 97 height 32
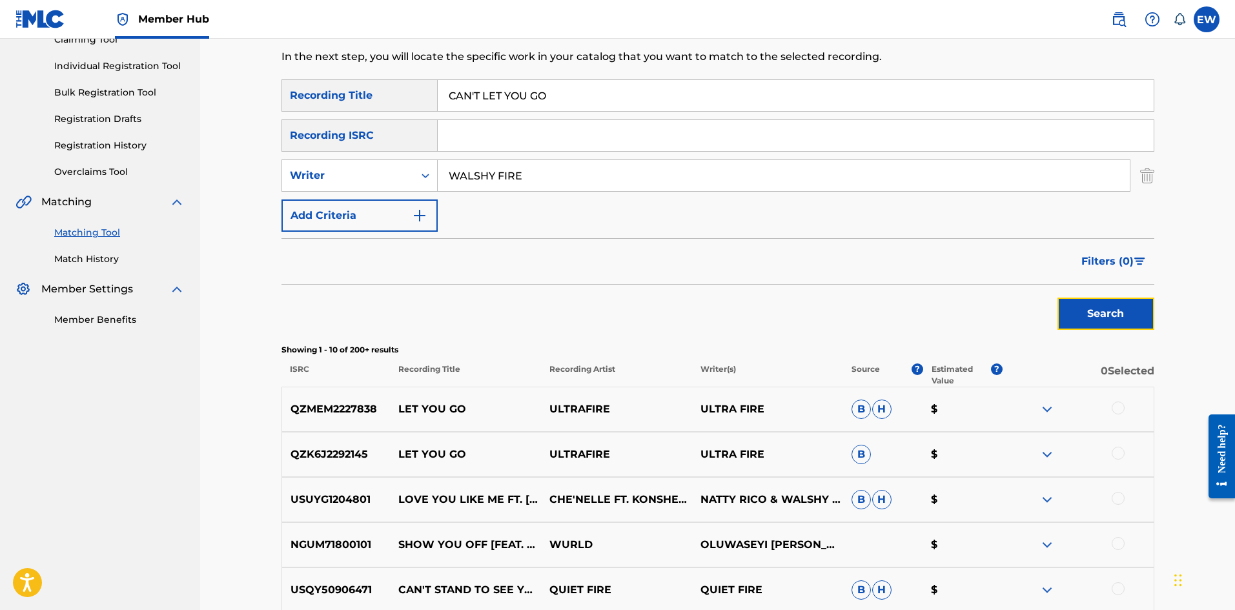
drag, startPoint x: 1114, startPoint y: 307, endPoint x: 1122, endPoint y: 316, distance: 12.8
click at [1114, 308] on button "Search" at bounding box center [1105, 314] width 97 height 32
click at [1133, 323] on button "Search" at bounding box center [1105, 314] width 97 height 32
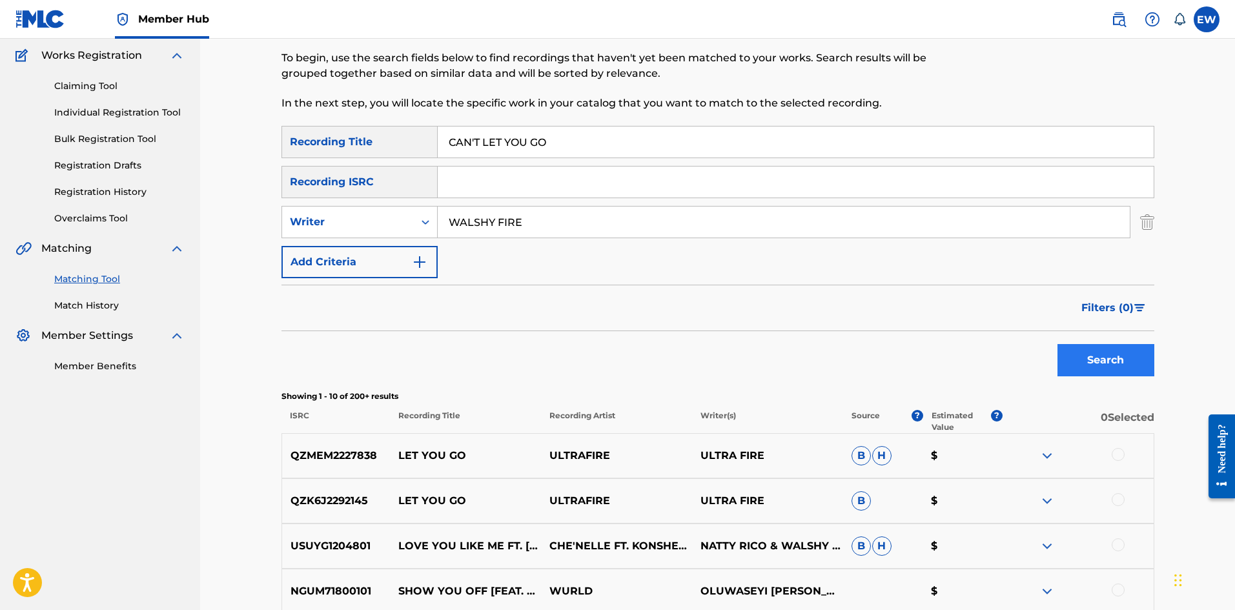
scroll to position [86, 0]
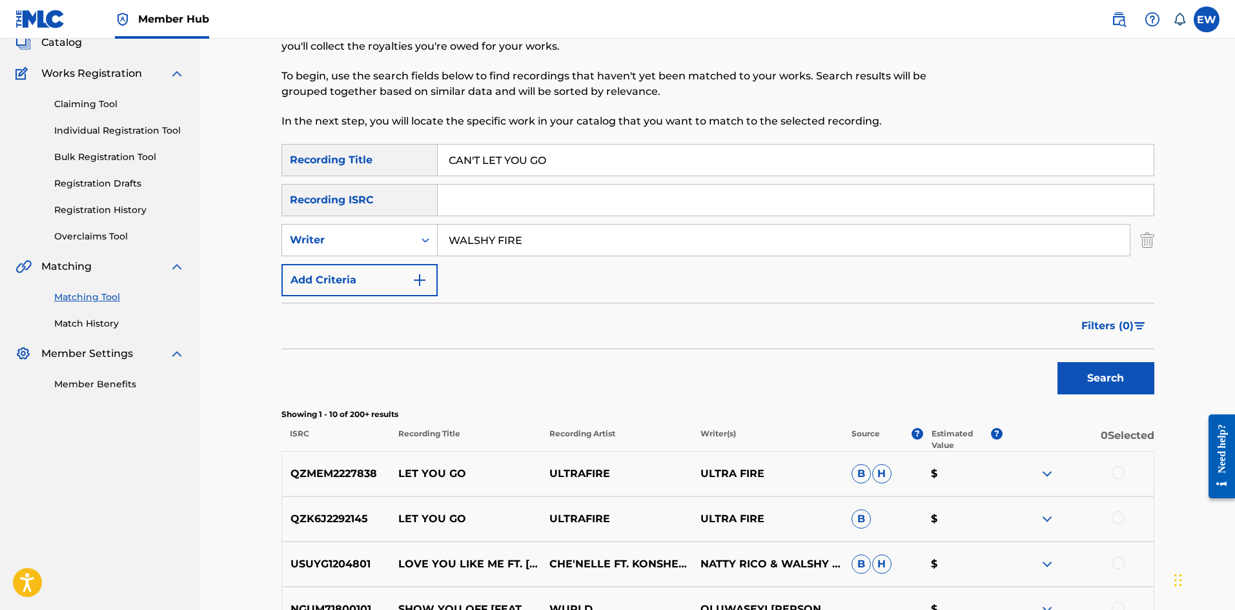
drag, startPoint x: 625, startPoint y: 154, endPoint x: 218, endPoint y: 140, distance: 407.5
click at [219, 140] on div "Matching Tool The Matching Tool enables you to suggest matches between sound re…" at bounding box center [717, 476] width 1035 height 1047
paste input "RUN AWAY"
type input "CAN'T RUN AWAY"
click at [1079, 378] on button "Search" at bounding box center [1105, 378] width 97 height 32
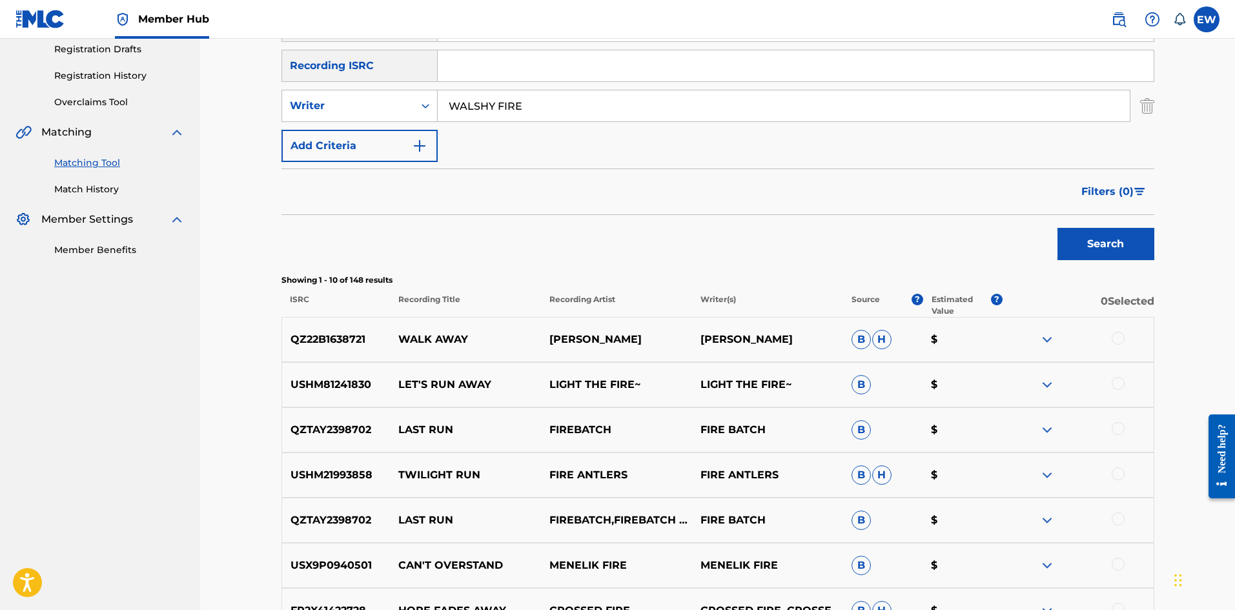
scroll to position [215, 0]
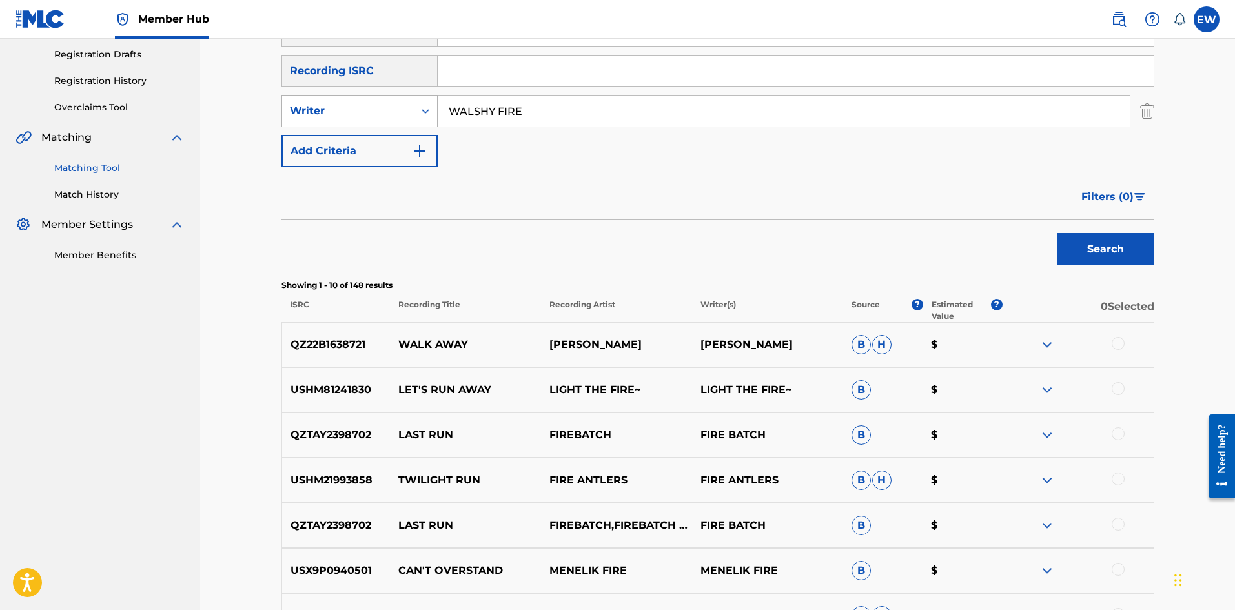
drag, startPoint x: 564, startPoint y: 114, endPoint x: 390, endPoint y: 98, distance: 174.4
click at [245, 65] on div "Matching Tool The Matching Tool enables you to suggest matches between sound re…" at bounding box center [717, 347] width 1035 height 1047
paste input "TEFLON"
type input "TEFLON"
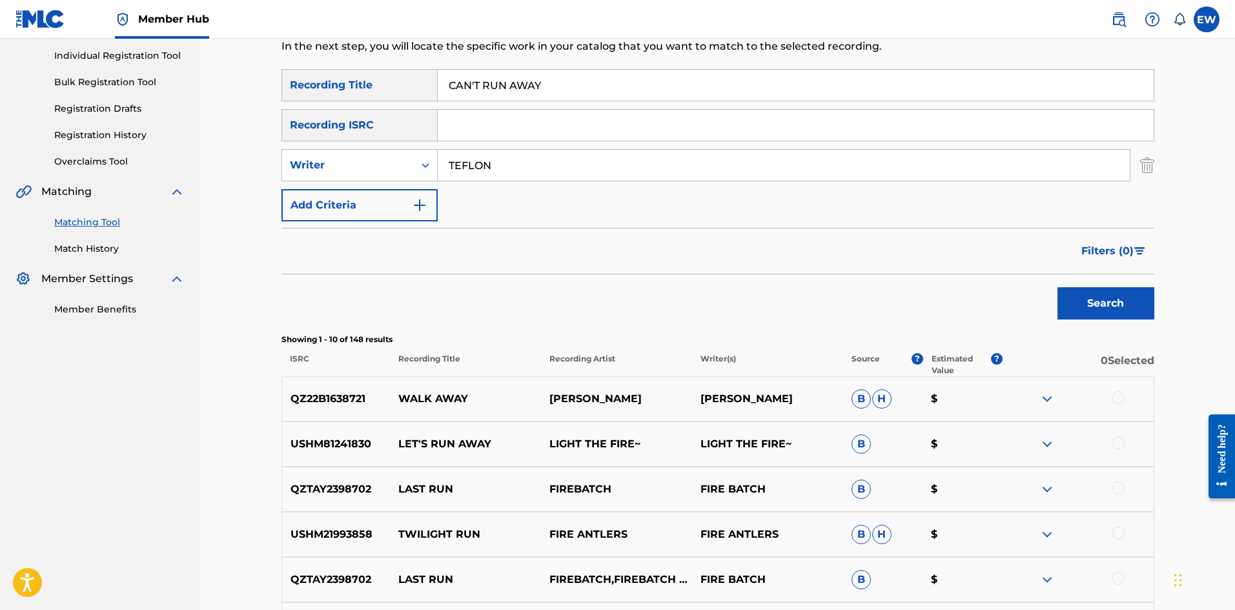
scroll to position [86, 0]
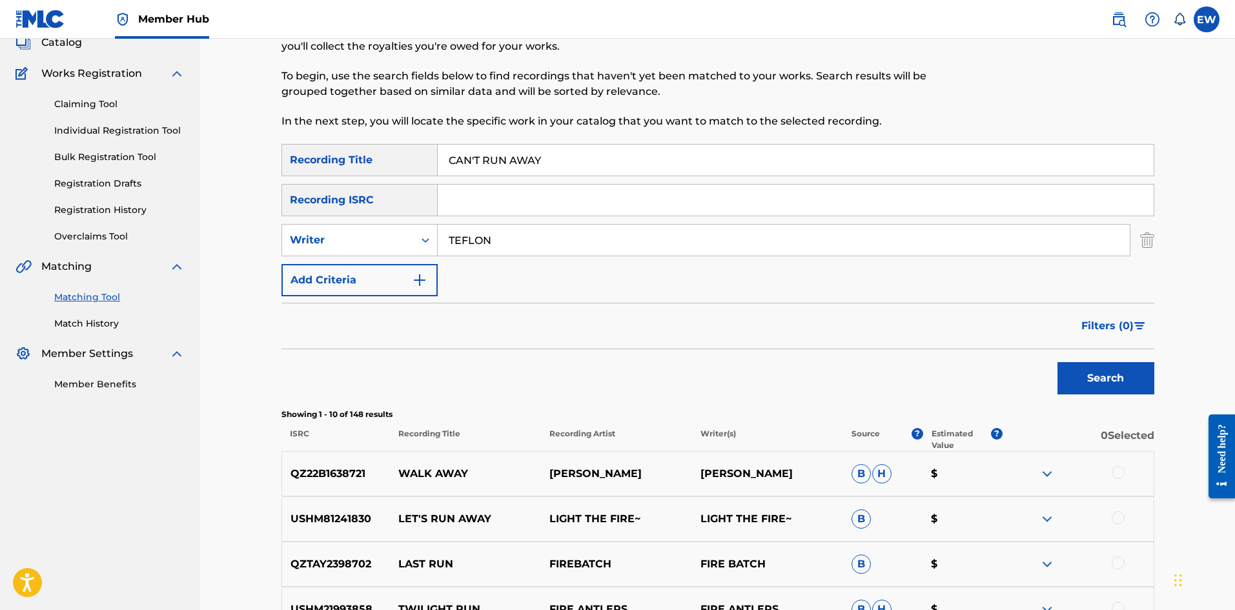
drag, startPoint x: 572, startPoint y: 173, endPoint x: 423, endPoint y: 155, distance: 150.2
click at [427, 157] on div "SearchWithCriteriab6fd10f2-3cf4-4658-9d8a-dbc72b6729ca Recording Title CAN'T RU…" at bounding box center [717, 160] width 873 height 32
paste input "SELL ME OUT (FEAT. [GEOGRAPHIC_DATA])"
type input "CAN'T SELL ME OUT (FEAT. [GEOGRAPHIC_DATA])"
click at [1128, 378] on button "Search" at bounding box center [1105, 378] width 97 height 32
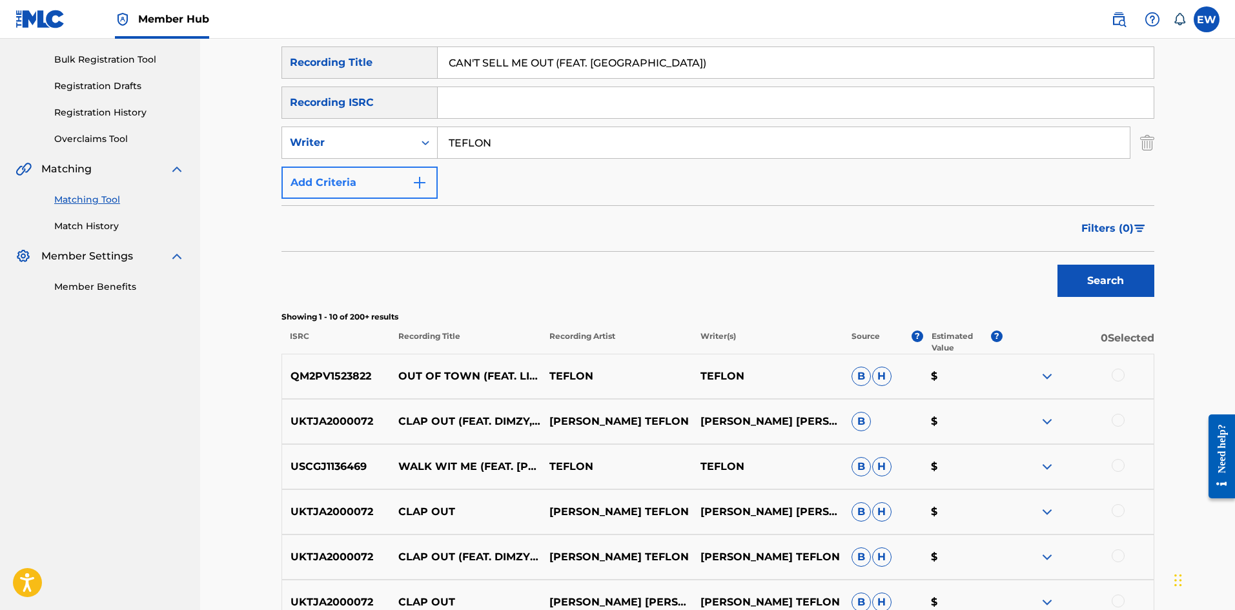
scroll to position [150, 0]
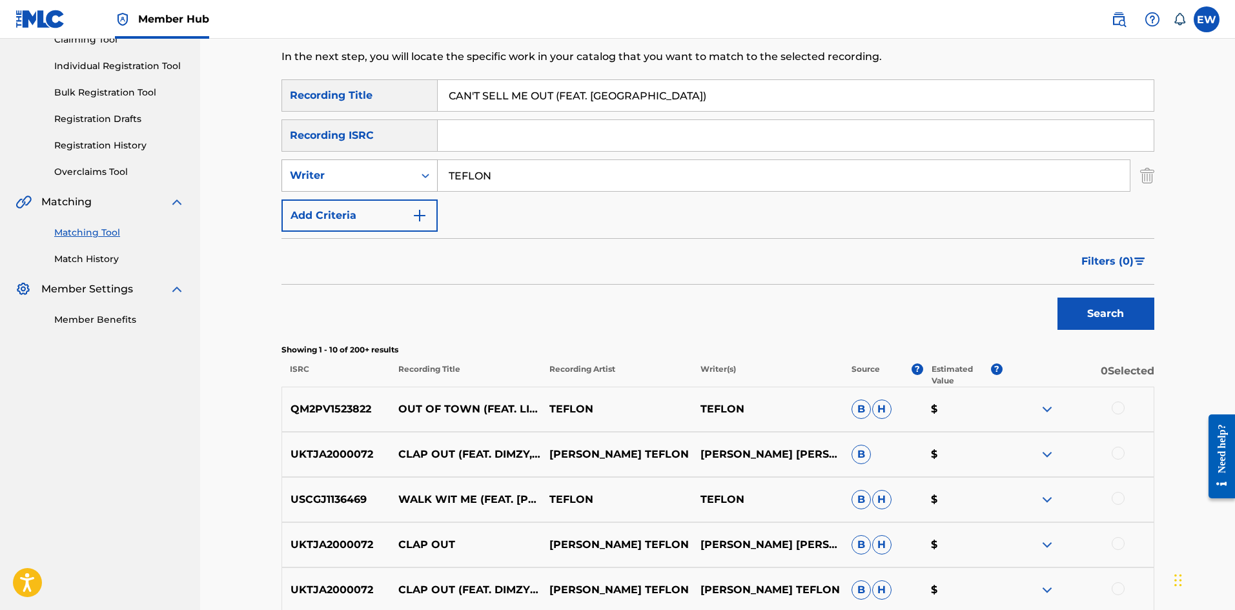
drag, startPoint x: 548, startPoint y: 174, endPoint x: 419, endPoint y: 190, distance: 129.5
click at [430, 190] on div "SearchWithCriteriacd14c7e6-0925-428e-847e-3ef906a1ac8e Writer TEFLON" at bounding box center [717, 175] width 873 height 32
paste input "JAH QUA"
type input "JAH QUAN"
drag, startPoint x: 475, startPoint y: 90, endPoint x: 437, endPoint y: 198, distance: 114.9
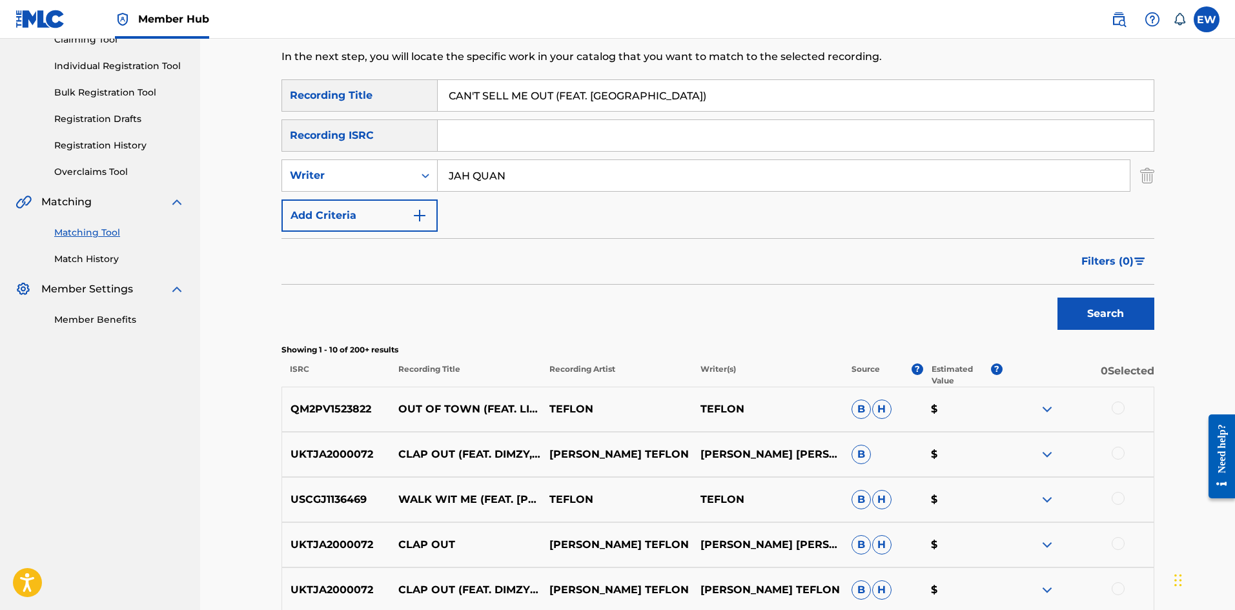
click at [284, 106] on div "SearchWithCriteriab6fd10f2-3cf4-4658-9d8a-dbc72b6729ca Recording Title CAN'T SE…" at bounding box center [717, 95] width 873 height 32
paste input "TOP ME"
type input "CAN'T STOP ME"
drag, startPoint x: 1086, startPoint y: 321, endPoint x: 1070, endPoint y: 312, distance: 17.9
click at [1086, 320] on button "Search" at bounding box center [1105, 314] width 97 height 32
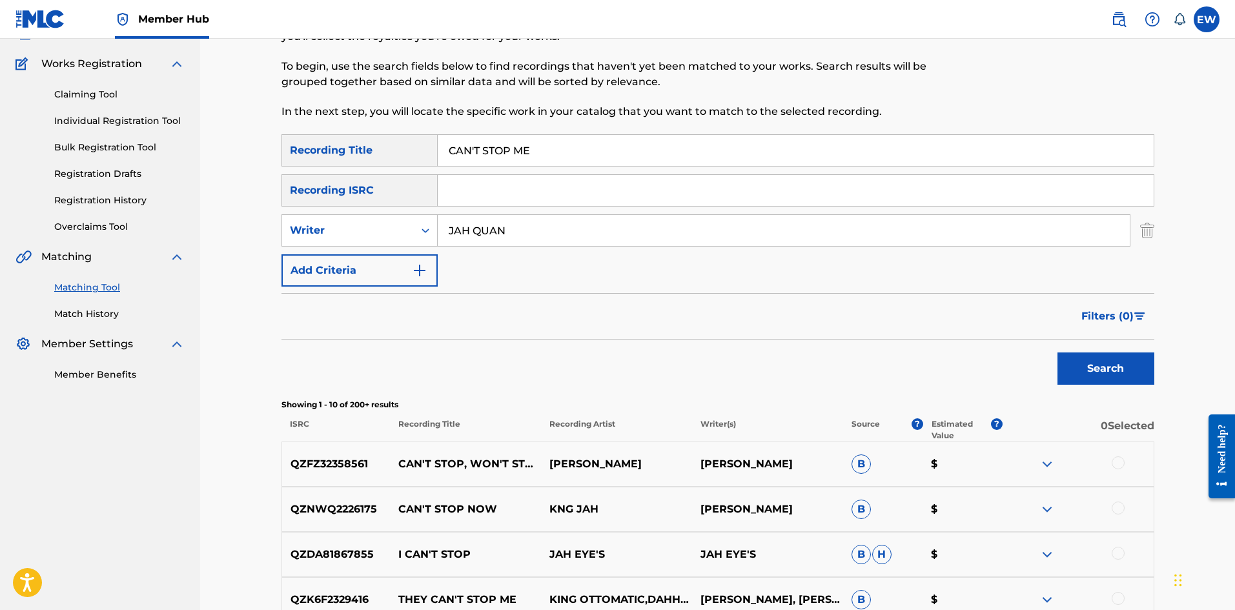
scroll to position [86, 0]
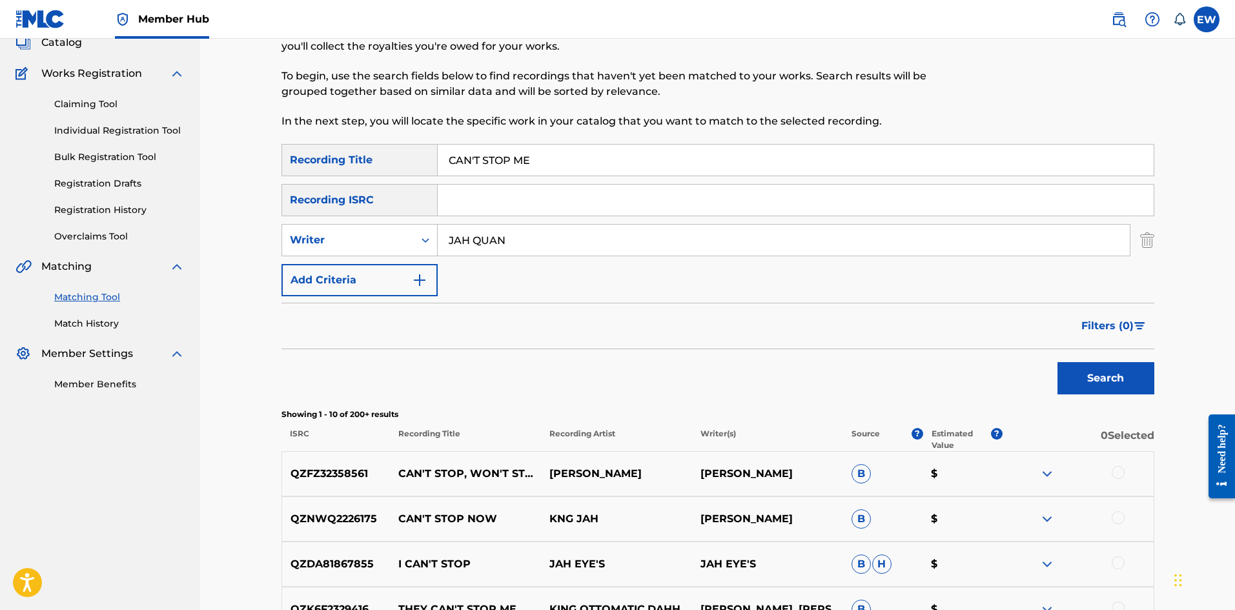
drag, startPoint x: 520, startPoint y: 237, endPoint x: 338, endPoint y: 262, distance: 183.7
click at [338, 262] on div "SearchWithCriteriab6fd10f2-3cf4-4658-9d8a-dbc72b6729ca Recording Title CAN'T ST…" at bounding box center [717, 220] width 873 height 152
paste input "[PERSON_NAME]"
type input "[PERSON_NAME]"
drag, startPoint x: 586, startPoint y: 171, endPoint x: 295, endPoint y: 212, distance: 294.0
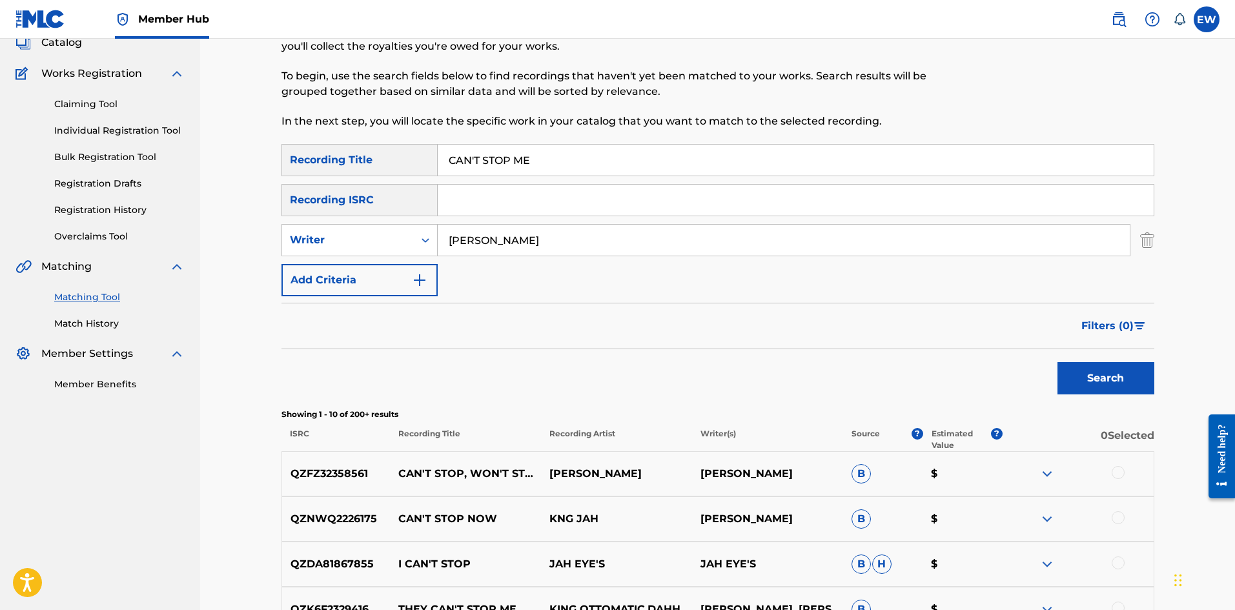
click at [317, 190] on div "SearchWithCriteriab6fd10f2-3cf4-4658-9d8a-dbc72b6729ca Recording Title CAN'T ST…" at bounding box center [717, 220] width 873 height 152
paste input "NOW"
type input "CAN'T STOP ME NOW"
click at [1076, 372] on button "Search" at bounding box center [1105, 378] width 97 height 32
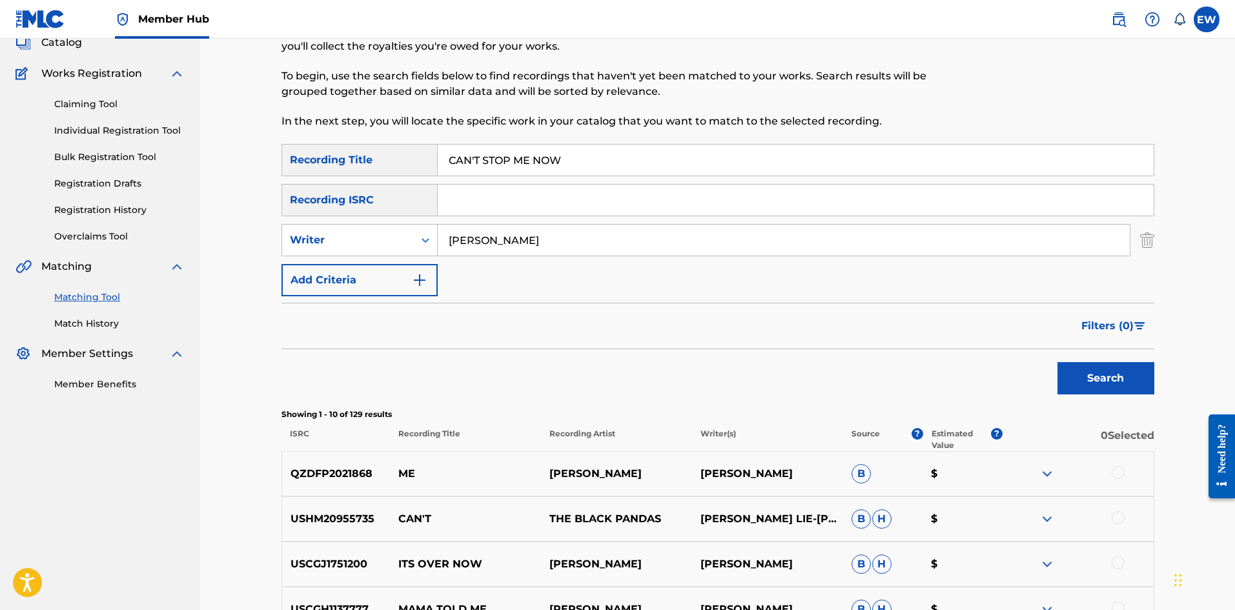
drag, startPoint x: 523, startPoint y: 230, endPoint x: 453, endPoint y: 244, distance: 71.6
click at [456, 237] on input "[PERSON_NAME]" at bounding box center [784, 240] width 692 height 31
click at [498, 239] on input "[PERSON_NAME]" at bounding box center [784, 240] width 692 height 31
drag, startPoint x: 498, startPoint y: 238, endPoint x: 466, endPoint y: 239, distance: 32.3
click at [451, 231] on input "[PERSON_NAME]" at bounding box center [784, 240] width 692 height 31
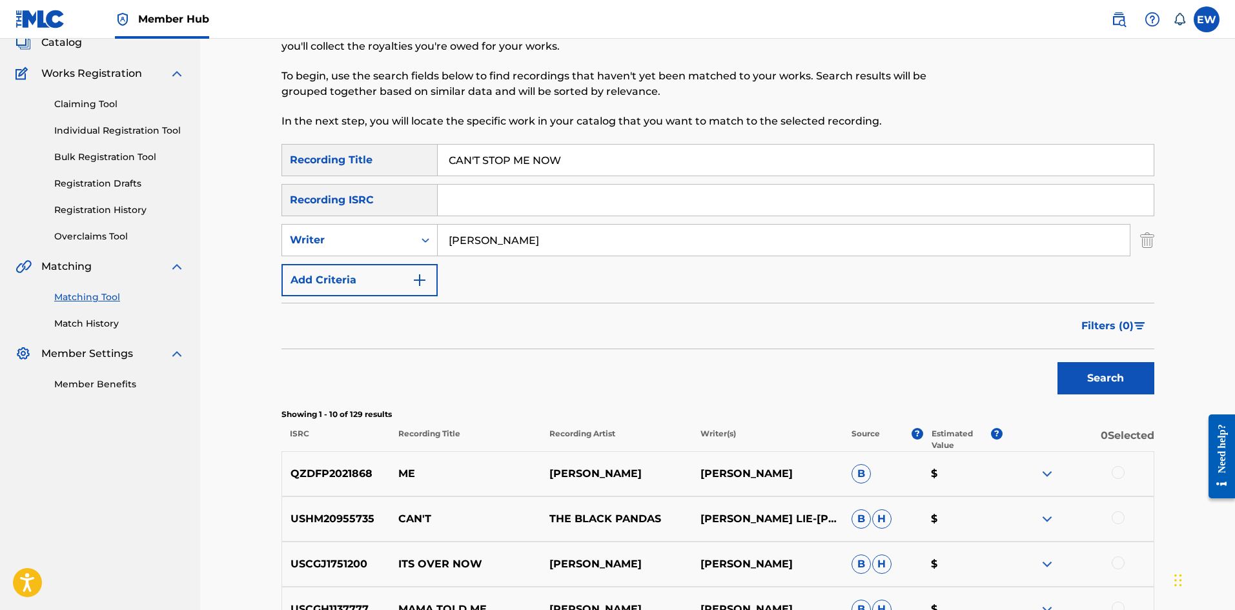
paste input "CAPLETON"
type input "CAPLETON"
drag, startPoint x: 592, startPoint y: 166, endPoint x: 410, endPoint y: 178, distance: 182.4
click at [436, 170] on div "SearchWithCriteriab6fd10f2-3cf4-4658-9d8a-dbc72b6729ca Recording Title CAN'T ST…" at bounding box center [717, 160] width 873 height 32
paste input "THIS"
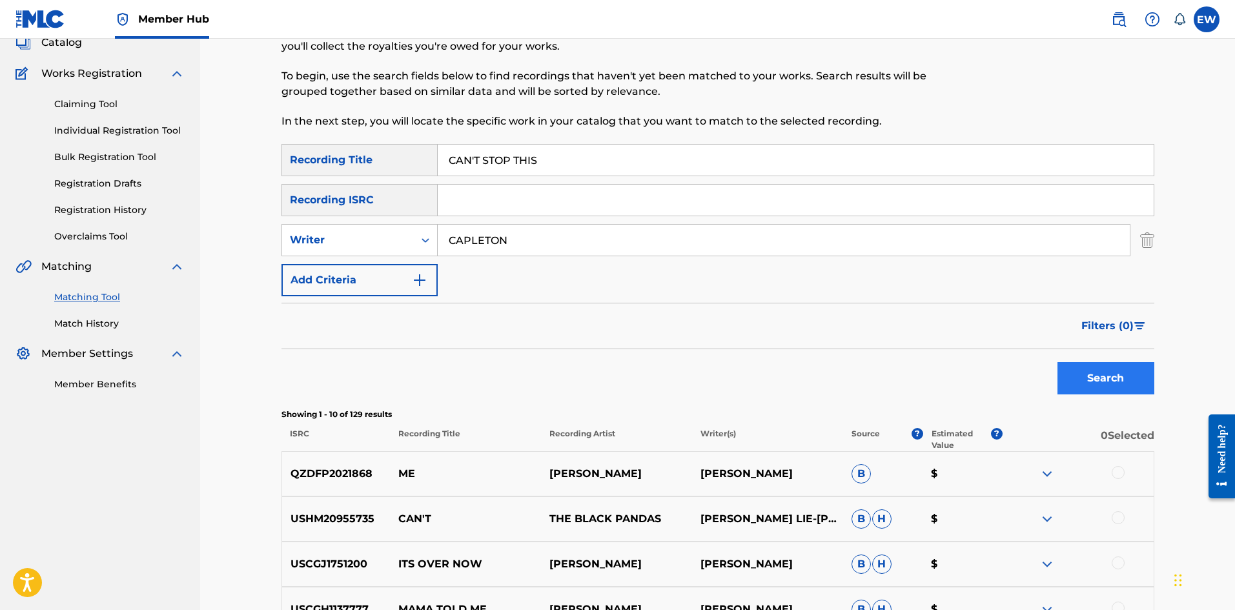
type input "CAN'T STOP THIS"
click at [1094, 372] on button "Search" at bounding box center [1105, 378] width 97 height 32
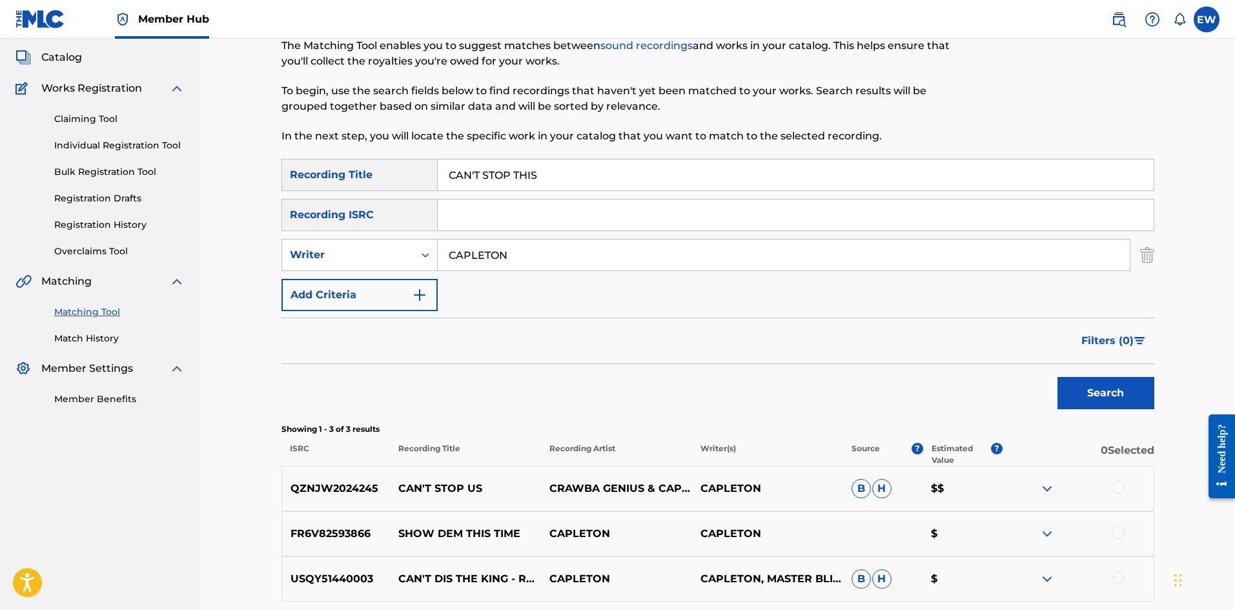
scroll to position [60, 0]
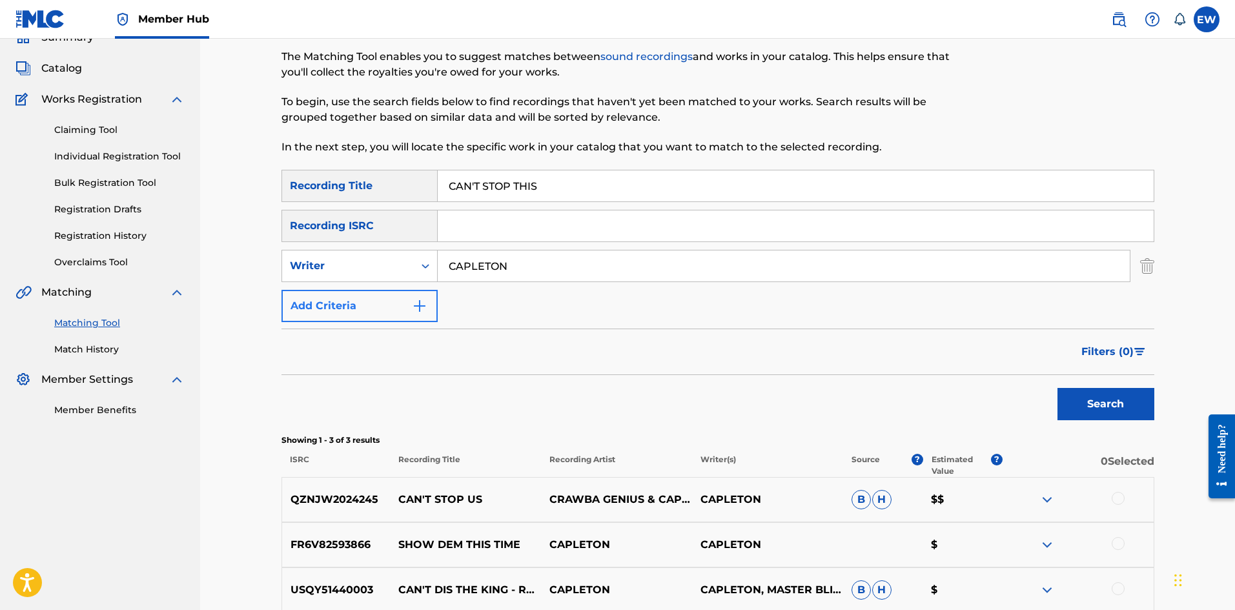
drag, startPoint x: 539, startPoint y: 279, endPoint x: 320, endPoint y: 295, distance: 219.4
click at [320, 295] on div "SearchWithCriteriab6fd10f2-3cf4-4658-9d8a-dbc72b6729ca Recording Title CAN'T ST…" at bounding box center [717, 246] width 873 height 152
paste input "[PERSON_NAME]"
drag, startPoint x: 621, startPoint y: 196, endPoint x: 463, endPoint y: 248, distance: 165.9
click at [432, 203] on div "SearchWithCriteriab6fd10f2-3cf4-4658-9d8a-dbc72b6729ca Recording Title CAN'T ST…" at bounding box center [717, 246] width 873 height 152
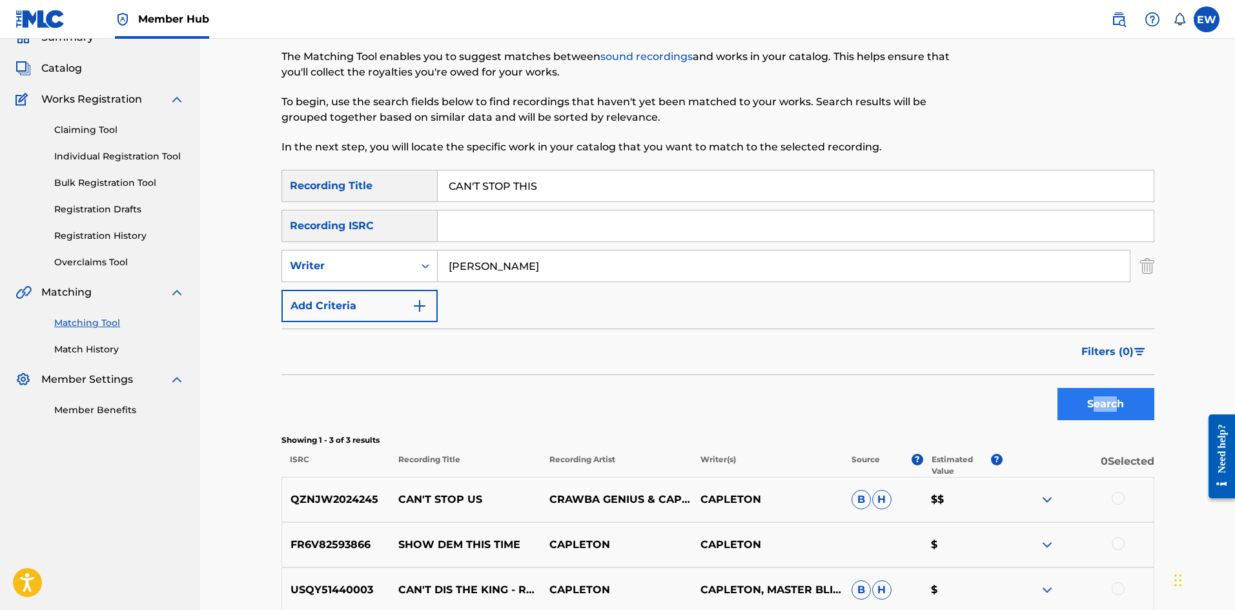
drag, startPoint x: 1112, startPoint y: 419, endPoint x: 1120, endPoint y: 410, distance: 11.4
click at [1118, 416] on div "Search" at bounding box center [1102, 401] width 103 height 52
click at [1118, 408] on button "Search" at bounding box center [1105, 404] width 97 height 32
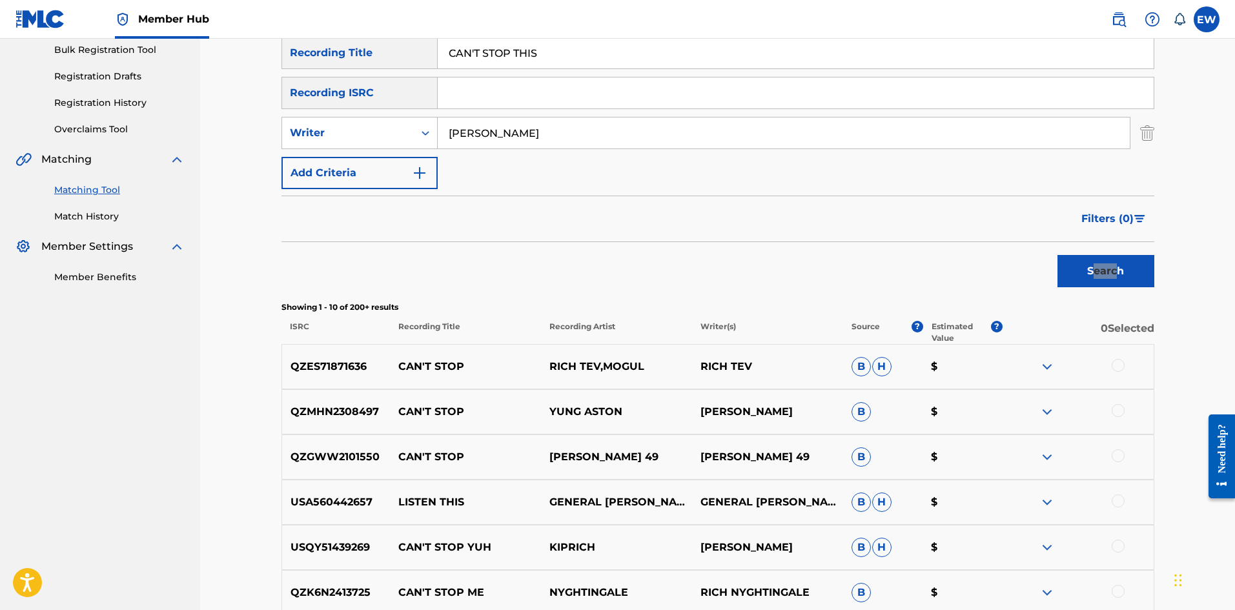
scroll to position [189, 0]
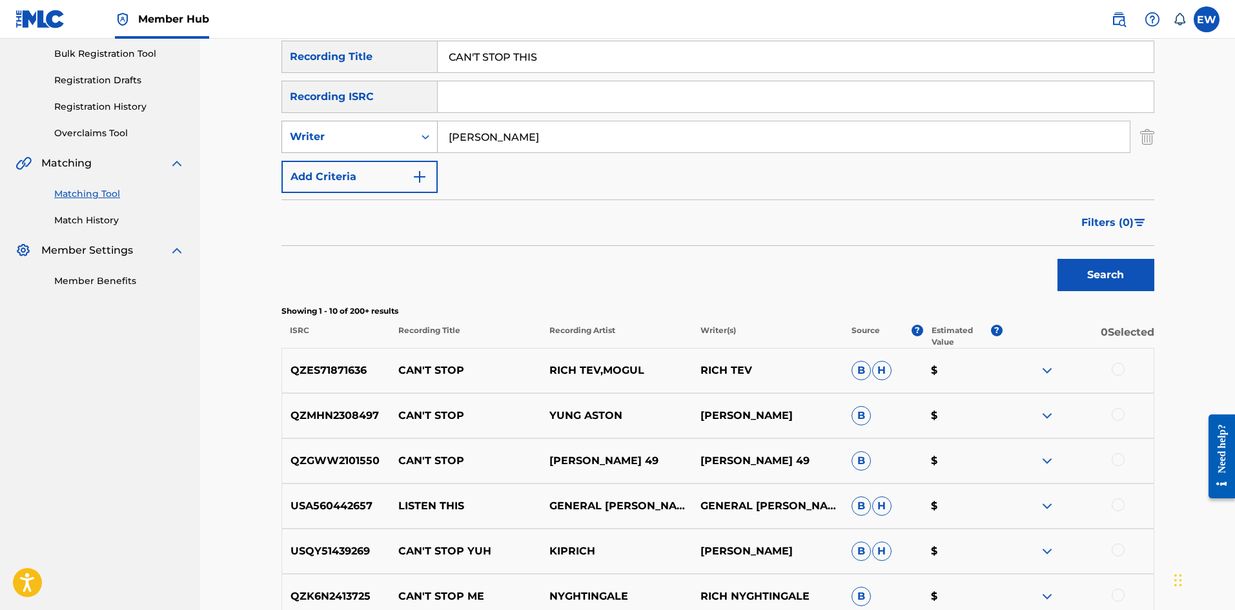
drag, startPoint x: 497, startPoint y: 130, endPoint x: 375, endPoint y: 145, distance: 122.8
click at [393, 143] on div "SearchWithCriteriacd14c7e6-0925-428e-847e-3ef906a1ac8e Writer [PERSON_NAME]" at bounding box center [717, 137] width 873 height 32
paste input "MR. [GEOGRAPHIC_DATA]"
type input "MR. [GEOGRAPHIC_DATA]"
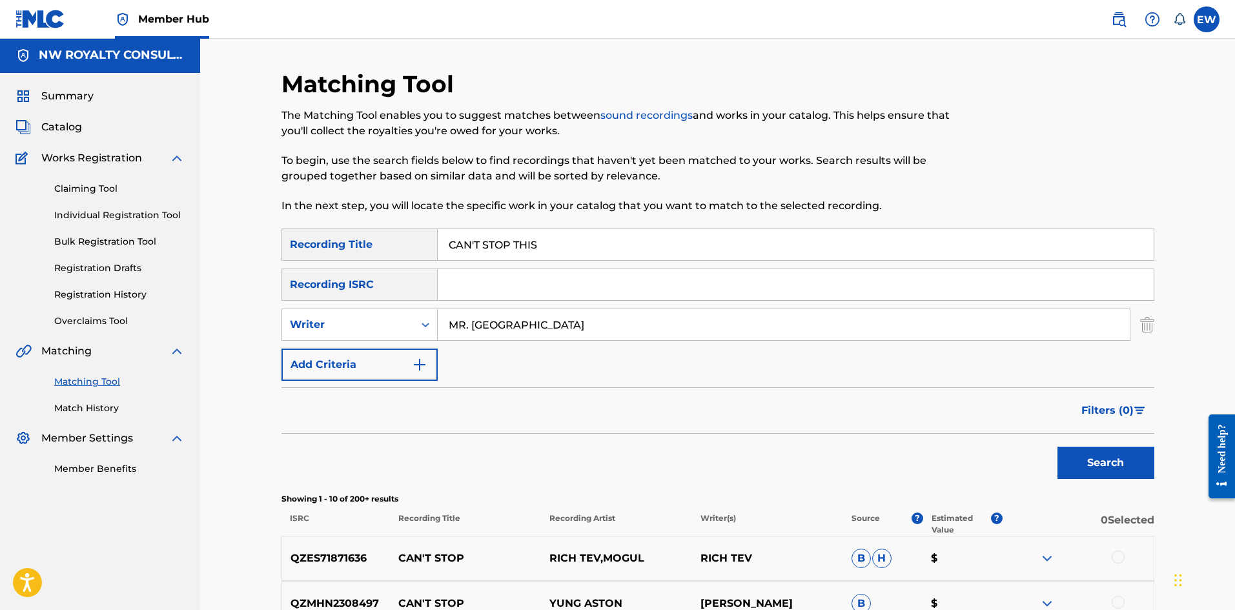
scroll to position [0, 0]
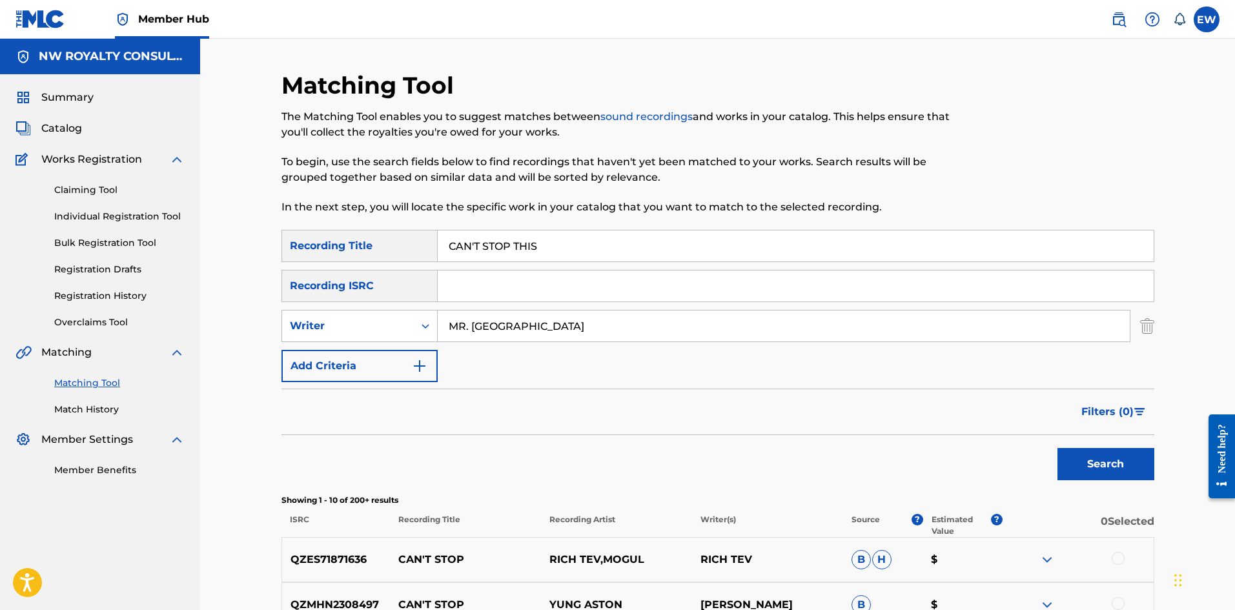
drag, startPoint x: 567, startPoint y: 243, endPoint x: 376, endPoint y: 236, distance: 191.2
click at [330, 239] on div "SearchWithCriteriab6fd10f2-3cf4-4658-9d8a-dbc72b6729ca Recording Title CAN'T ST…" at bounding box center [717, 246] width 873 height 32
paste input "YOUR BLESSING"
type input "CAN'T STOP YOUR BLESSING"
click at [1102, 463] on button "Search" at bounding box center [1105, 464] width 97 height 32
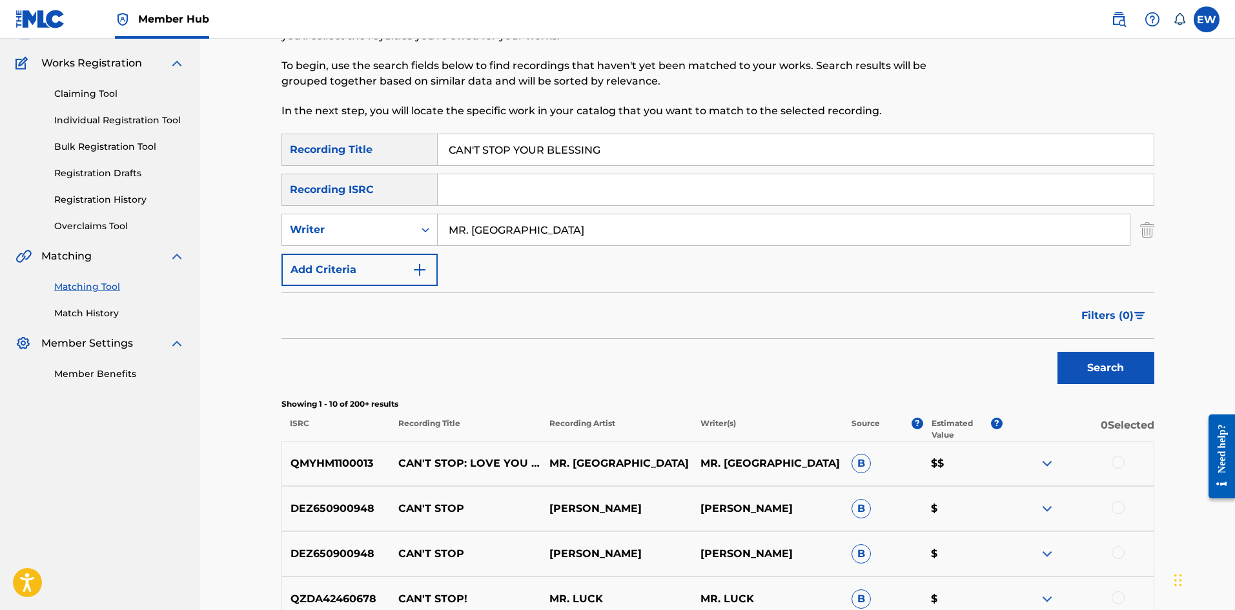
scroll to position [86, 0]
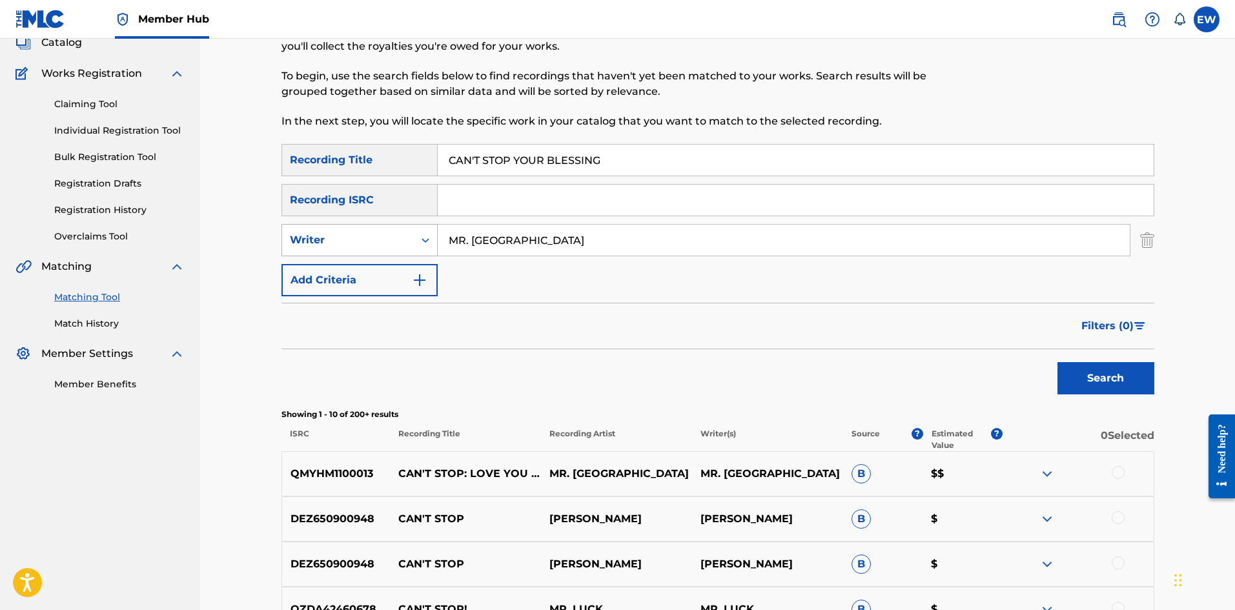
drag, startPoint x: 559, startPoint y: 230, endPoint x: 343, endPoint y: 241, distance: 216.5
click at [401, 234] on div "SearchWithCriteriacd14c7e6-0925-428e-847e-3ef906a1ac8e Writer MR. [GEOGRAPHIC_D…" at bounding box center [717, 240] width 873 height 32
paste input "RAQ EL"
type input "RAQ EL"
drag, startPoint x: 522, startPoint y: 150, endPoint x: 423, endPoint y: 159, distance: 99.8
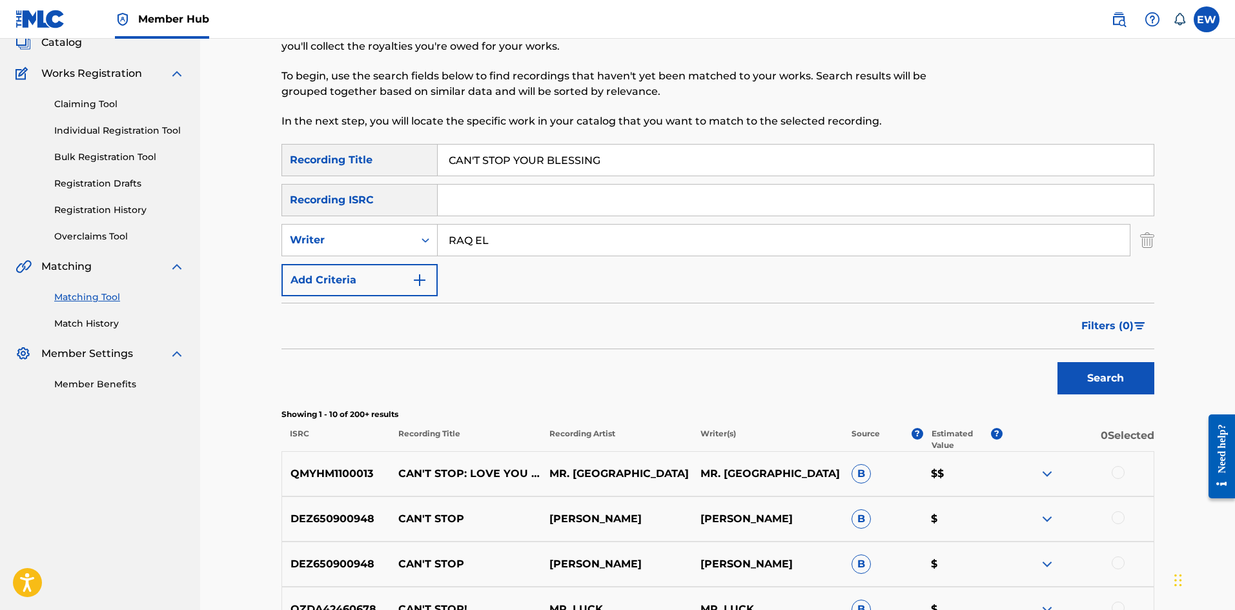
click at [442, 159] on input "CAN'T STOP YOUR BLESSING" at bounding box center [796, 160] width 716 height 31
paste input "TEST ME"
type input "CAN'T TEST ME"
drag, startPoint x: 1133, startPoint y: 378, endPoint x: 1126, endPoint y: 389, distance: 12.7
click at [1134, 392] on button "Search" at bounding box center [1105, 378] width 97 height 32
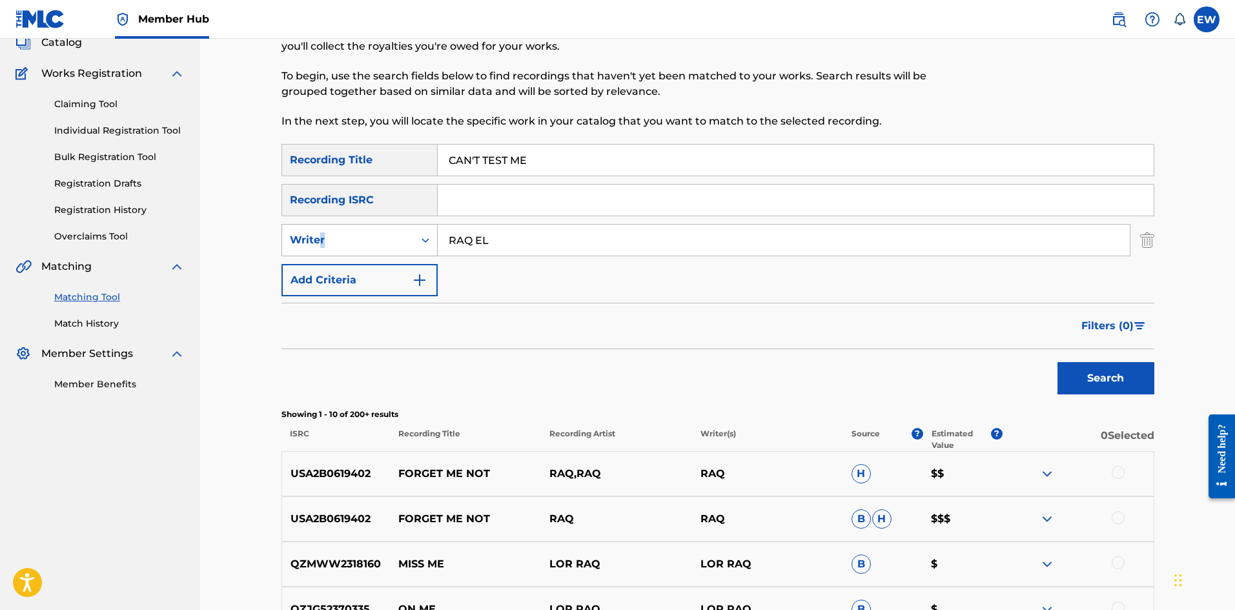
drag, startPoint x: 637, startPoint y: 219, endPoint x: 316, endPoint y: 255, distance: 322.8
click at [316, 255] on div "SearchWithCriteriab6fd10f2-3cf4-4658-9d8a-dbc72b6729ca Recording Title CAN'T TE…" at bounding box center [717, 220] width 873 height 152
drag, startPoint x: 598, startPoint y: 232, endPoint x: 459, endPoint y: 245, distance: 139.4
click at [485, 250] on input "RAQ EL" at bounding box center [784, 240] width 692 height 31
drag, startPoint x: 516, startPoint y: 239, endPoint x: 623, endPoint y: 319, distance: 134.1
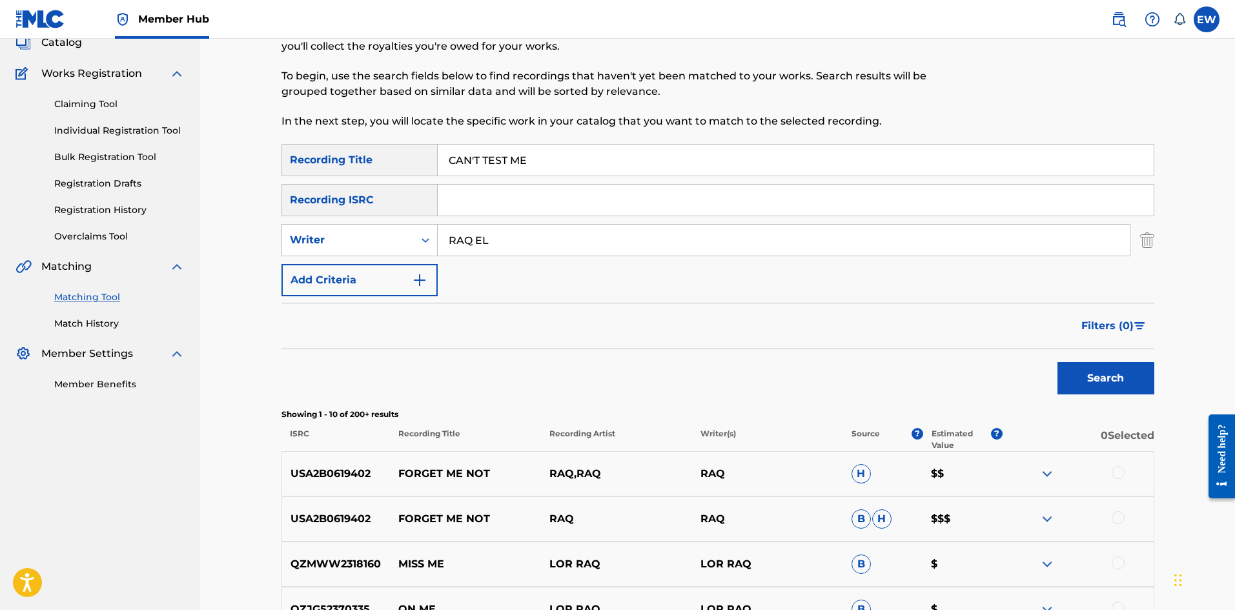
click at [385, 252] on div "SearchWithCriteriacd14c7e6-0925-428e-847e-3ef906a1ac8e Writer RAQ EL" at bounding box center [717, 240] width 873 height 32
paste input "VYBZ KART"
type input "[PERSON_NAME]"
drag, startPoint x: 523, startPoint y: 157, endPoint x: 308, endPoint y: 202, distance: 219.6
click at [338, 194] on div "SearchWithCriteriab6fd10f2-3cf4-4658-9d8a-dbc72b6729ca Recording Title CAN'T TE…" at bounding box center [717, 220] width 873 height 152
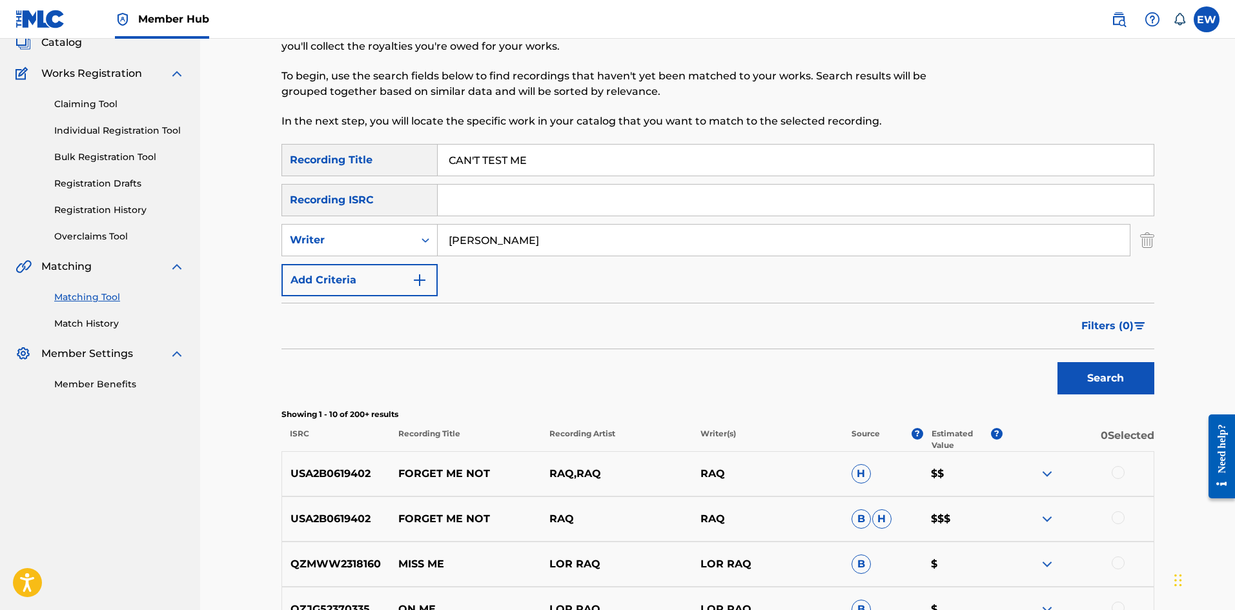
paste input "T TRUST"
drag, startPoint x: 1104, startPoint y: 380, endPoint x: 1095, endPoint y: 378, distance: 9.2
click at [1104, 380] on button "Search" at bounding box center [1105, 378] width 97 height 32
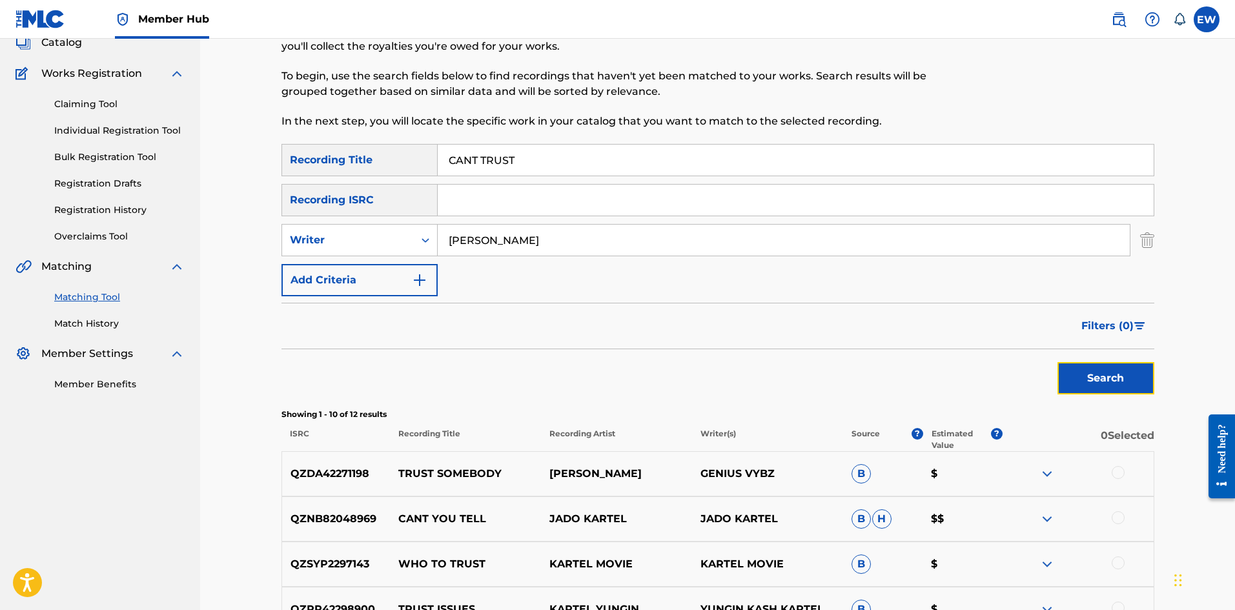
drag, startPoint x: 1082, startPoint y: 385, endPoint x: 1084, endPoint y: 370, distance: 14.3
click at [1086, 376] on button "Search" at bounding box center [1105, 378] width 97 height 32
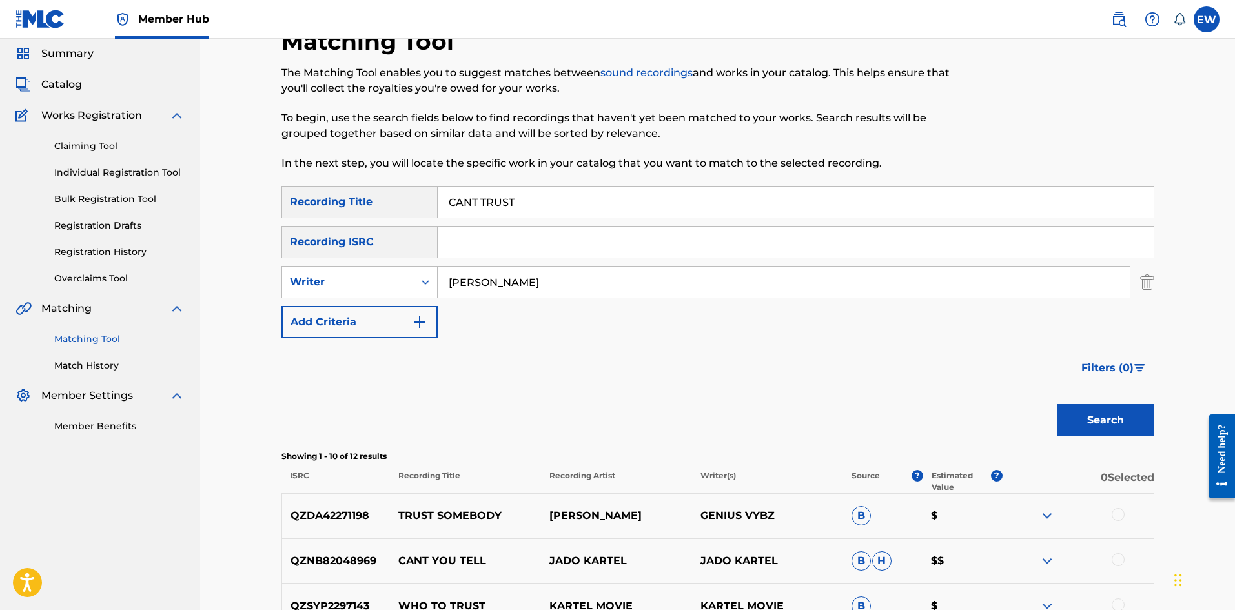
scroll to position [21, 0]
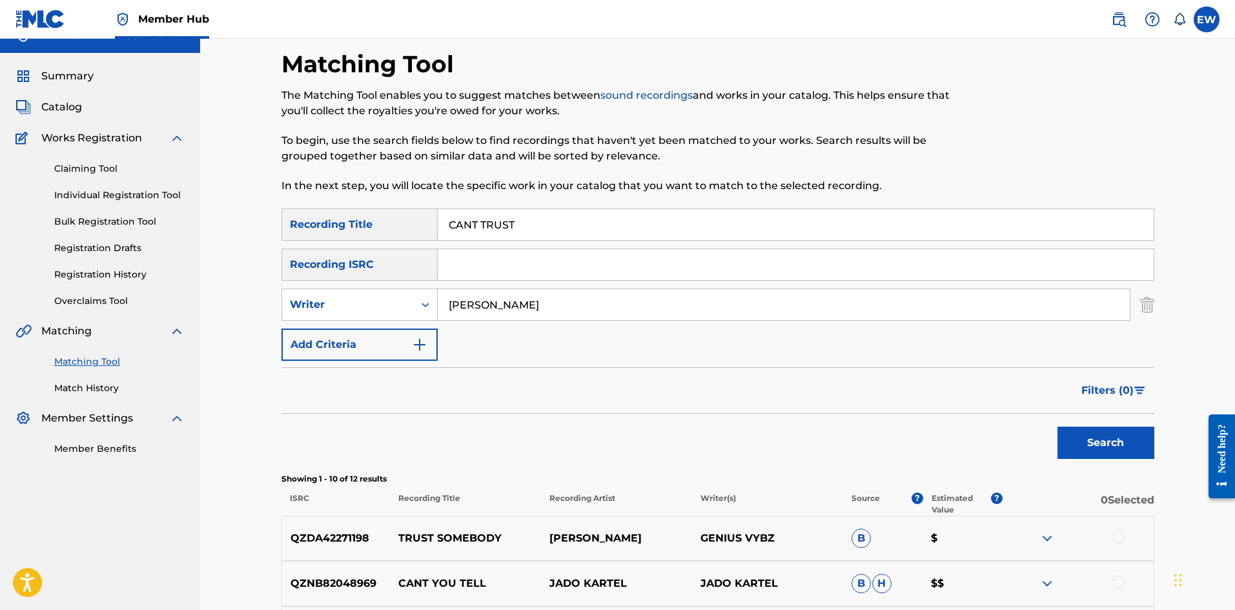
drag, startPoint x: 620, startPoint y: 310, endPoint x: 391, endPoint y: 248, distance: 237.5
click at [310, 279] on div "SearchWithCriteriab6fd10f2-3cf4-4658-9d8a-dbc72b6729ca Recording Title CANT TRU…" at bounding box center [717, 284] width 873 height 152
drag, startPoint x: 529, startPoint y: 235, endPoint x: 319, endPoint y: 221, distance: 210.2
click at [320, 221] on div "SearchWithCriteriab6fd10f2-3cf4-4658-9d8a-dbc72b6729ca Recording Title CANT TRU…" at bounding box center [717, 224] width 873 height 32
paste input "'"
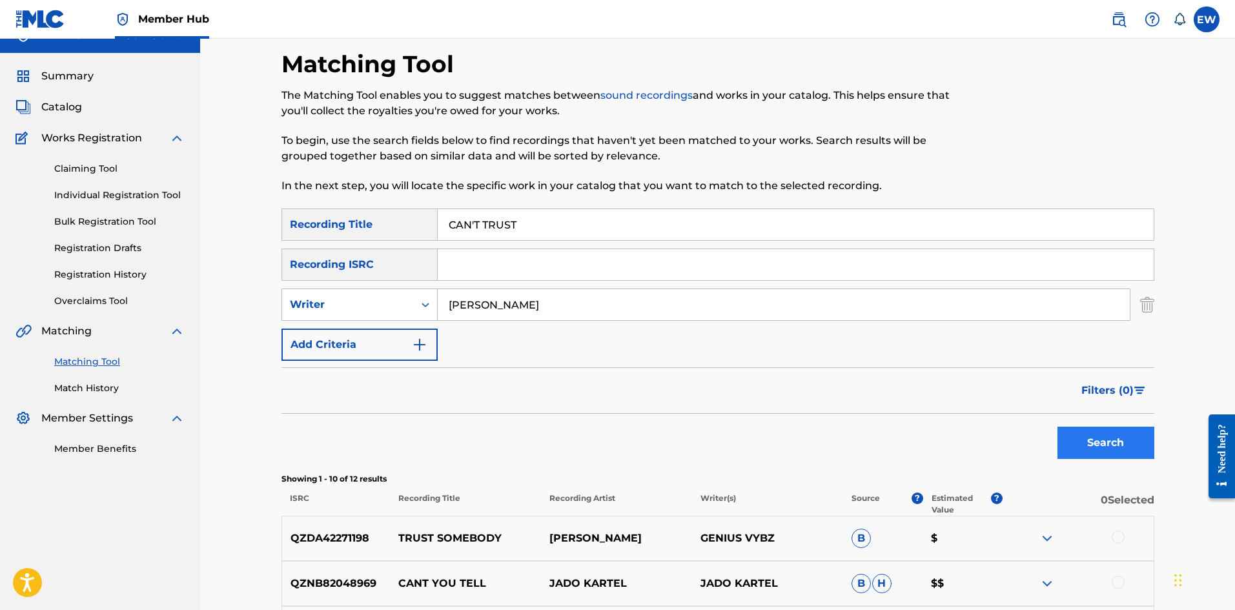
type input "CAN'T TRUST"
click at [1082, 450] on button "Search" at bounding box center [1105, 443] width 97 height 32
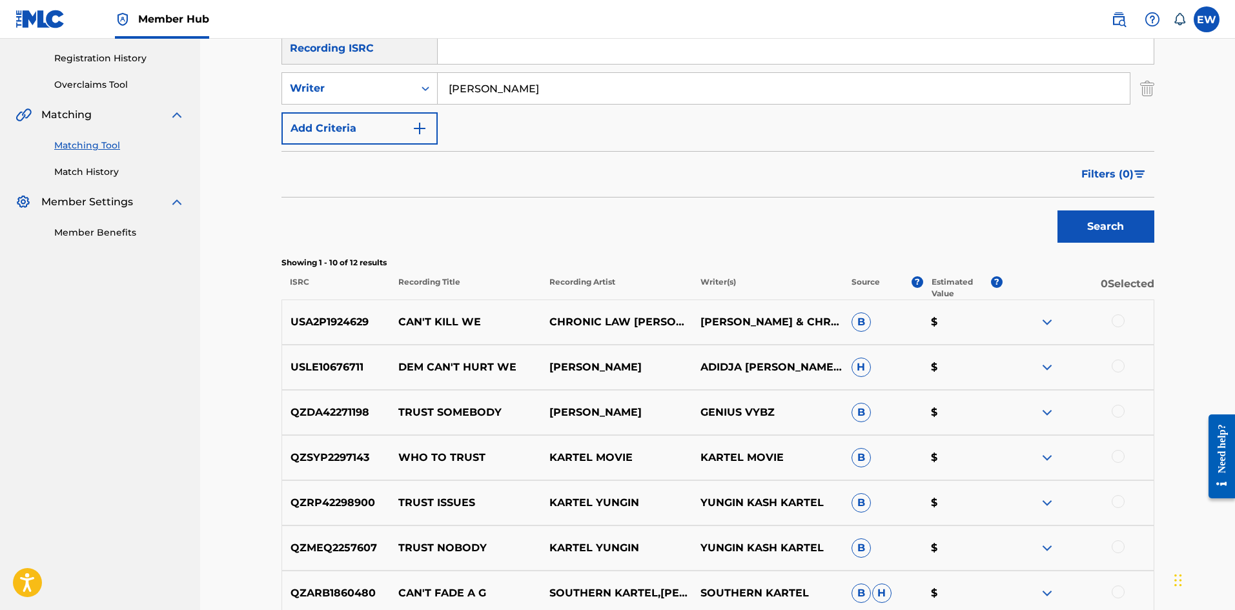
scroll to position [215, 0]
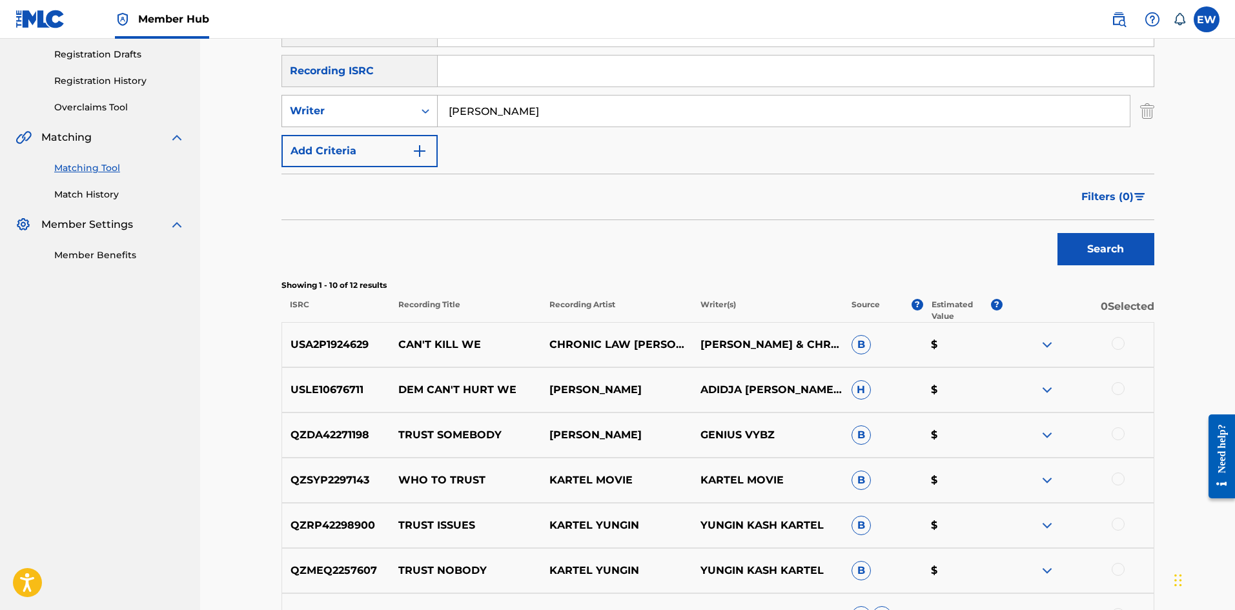
drag, startPoint x: 538, startPoint y: 117, endPoint x: 374, endPoint y: 123, distance: 164.7
click at [377, 122] on div "SearchWithCriteriacd14c7e6-0925-428e-847e-3ef906a1ac8e Writer [PERSON_NAME]" at bounding box center [717, 111] width 873 height 32
paste input "[PERSON_NAME]"
type input "[PERSON_NAME]"
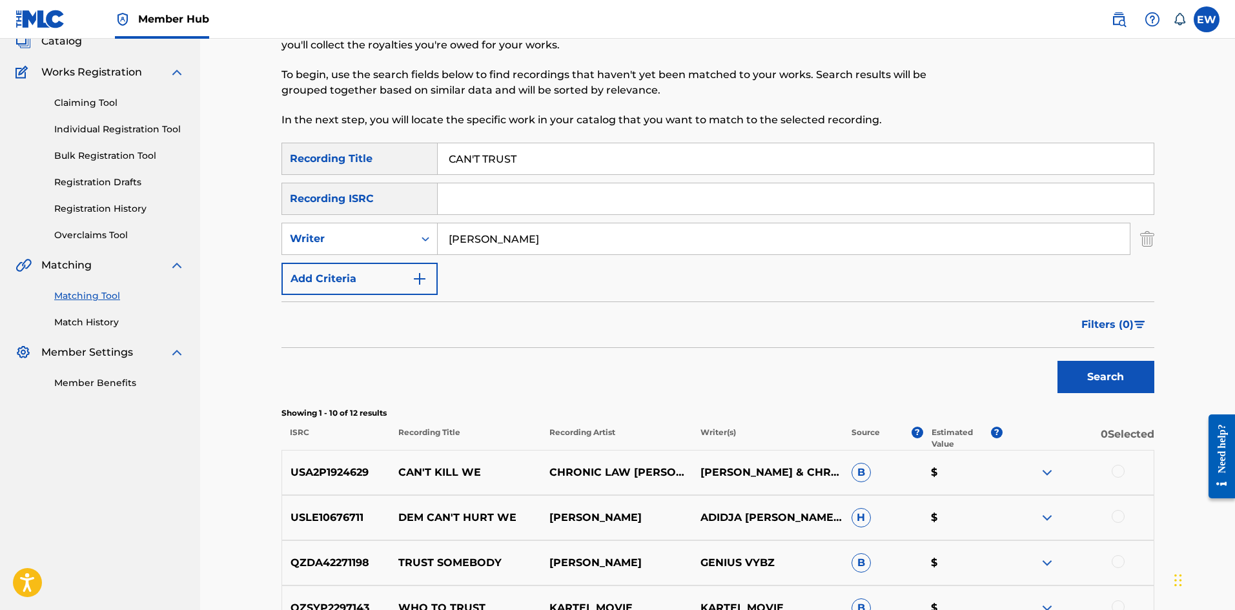
scroll to position [86, 0]
drag, startPoint x: 573, startPoint y: 164, endPoint x: 380, endPoint y: 156, distance: 193.1
click at [384, 154] on div "SearchWithCriteriab6fd10f2-3cf4-4658-9d8a-dbc72b6729ca Recording Title CAN'T TR…" at bounding box center [717, 160] width 873 height 32
paste input "WAI"
type input "CAN'T WAIT"
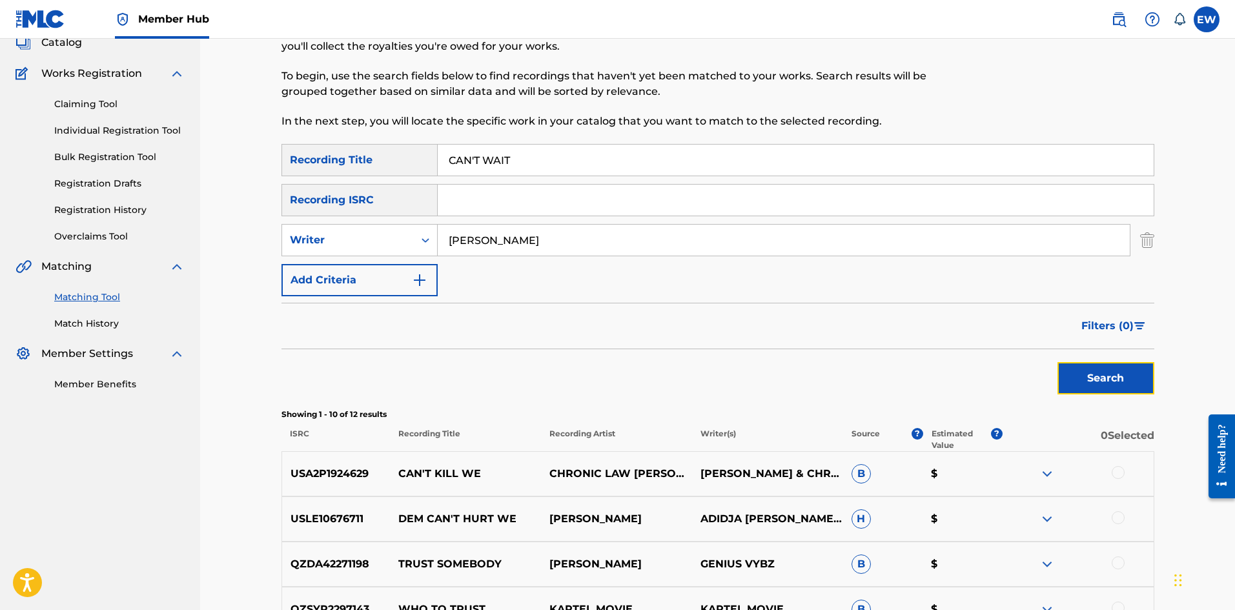
click at [1121, 380] on button "Search" at bounding box center [1105, 378] width 97 height 32
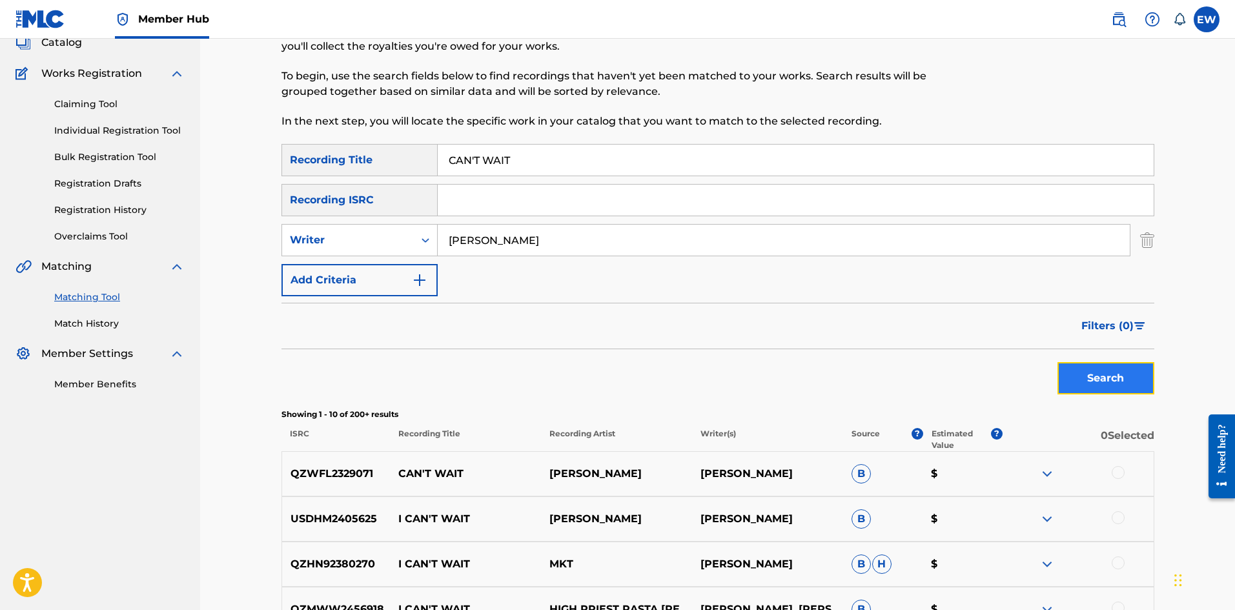
click at [1082, 378] on button "Search" at bounding box center [1105, 378] width 97 height 32
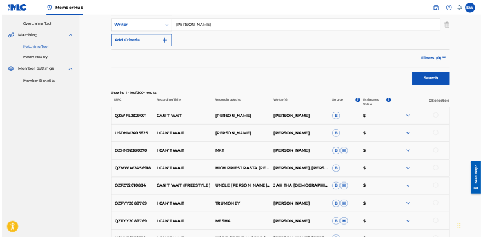
scroll to position [279, 0]
